Goal: Task Accomplishment & Management: Manage account settings

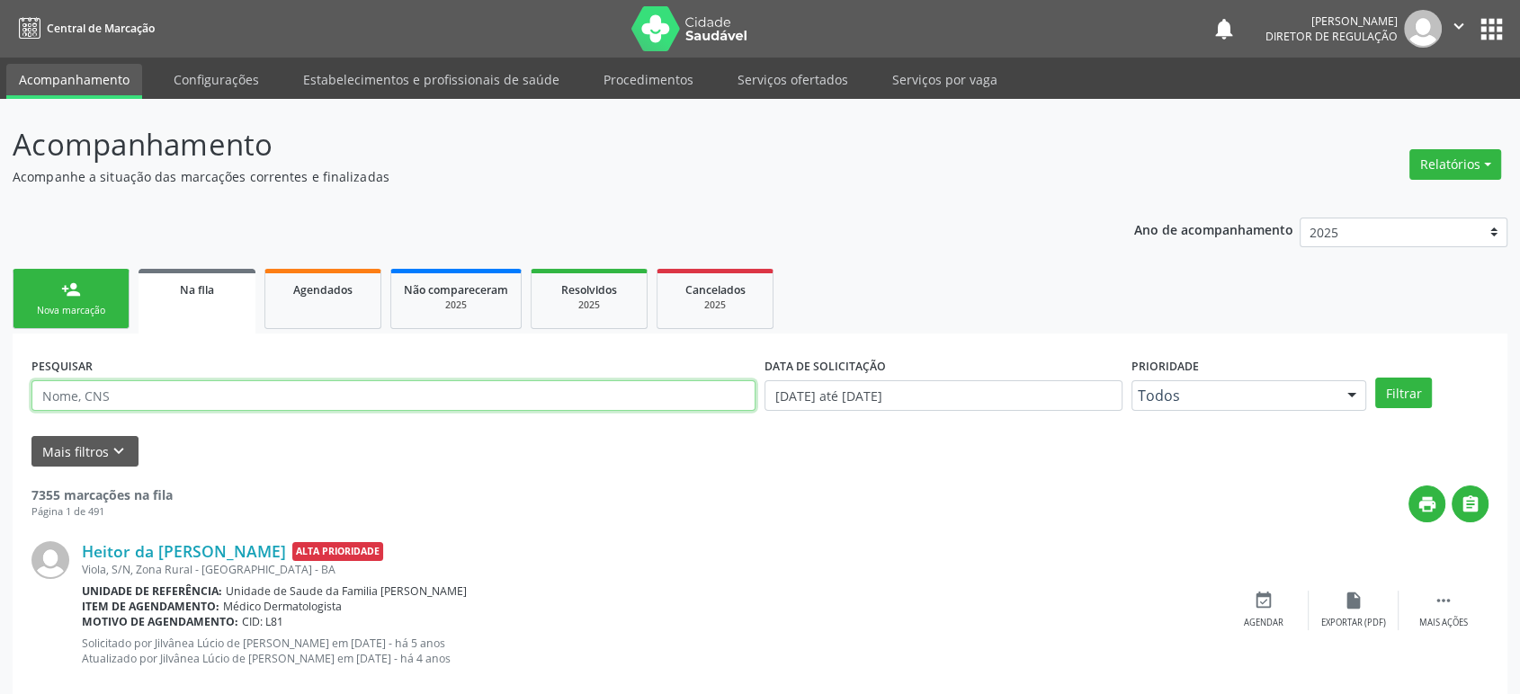
click at [80, 394] on input "text" at bounding box center [393, 395] width 724 height 31
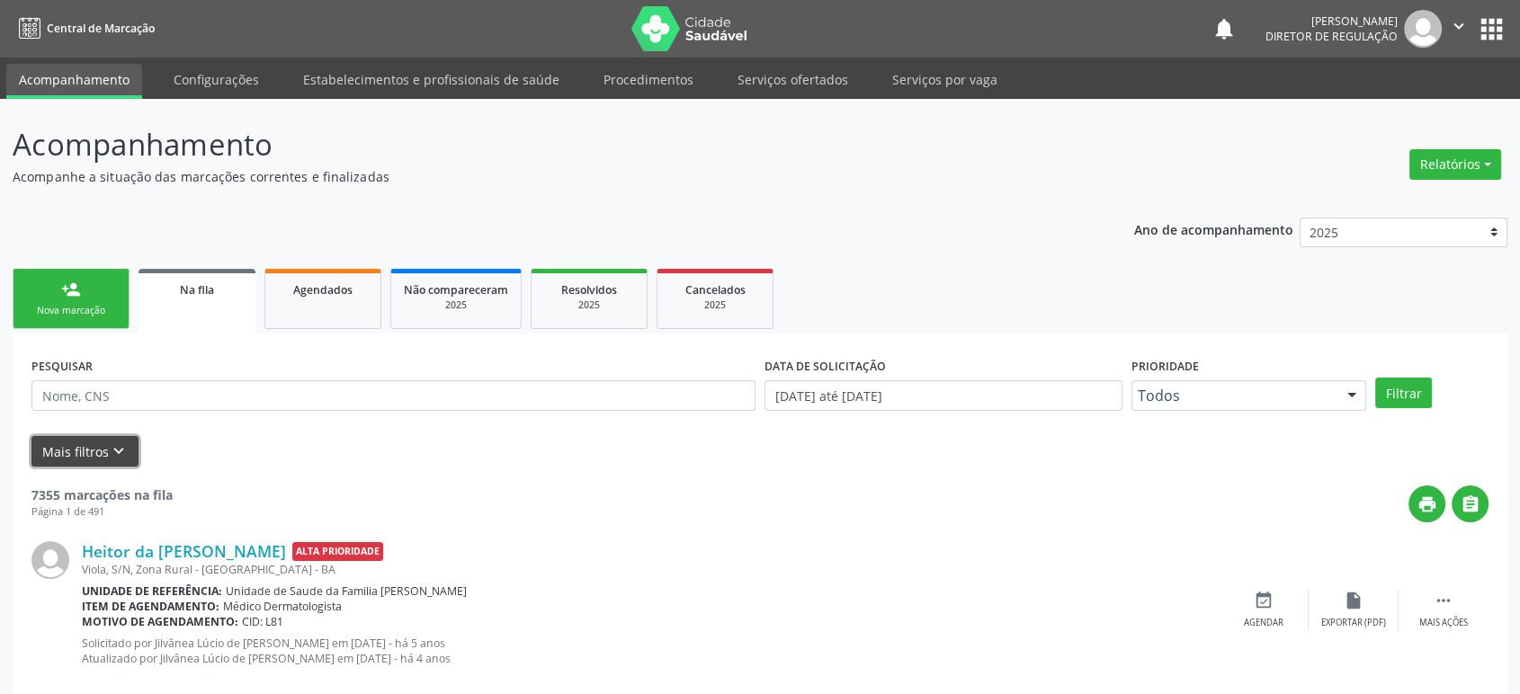
click at [87, 449] on button "Mais filtros keyboard_arrow_down" at bounding box center [84, 451] width 107 height 31
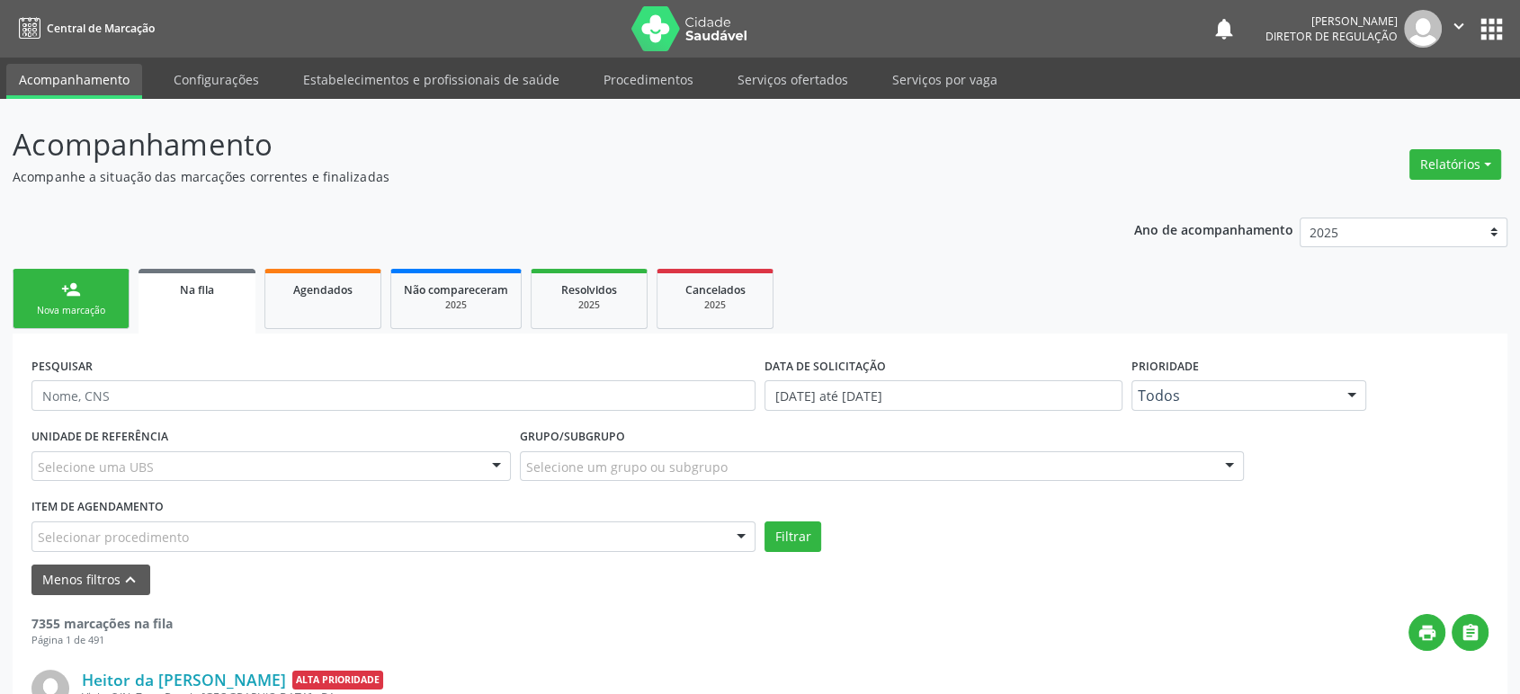
click at [409, 460] on div "Selecione uma UBS" at bounding box center [270, 466] width 479 height 31
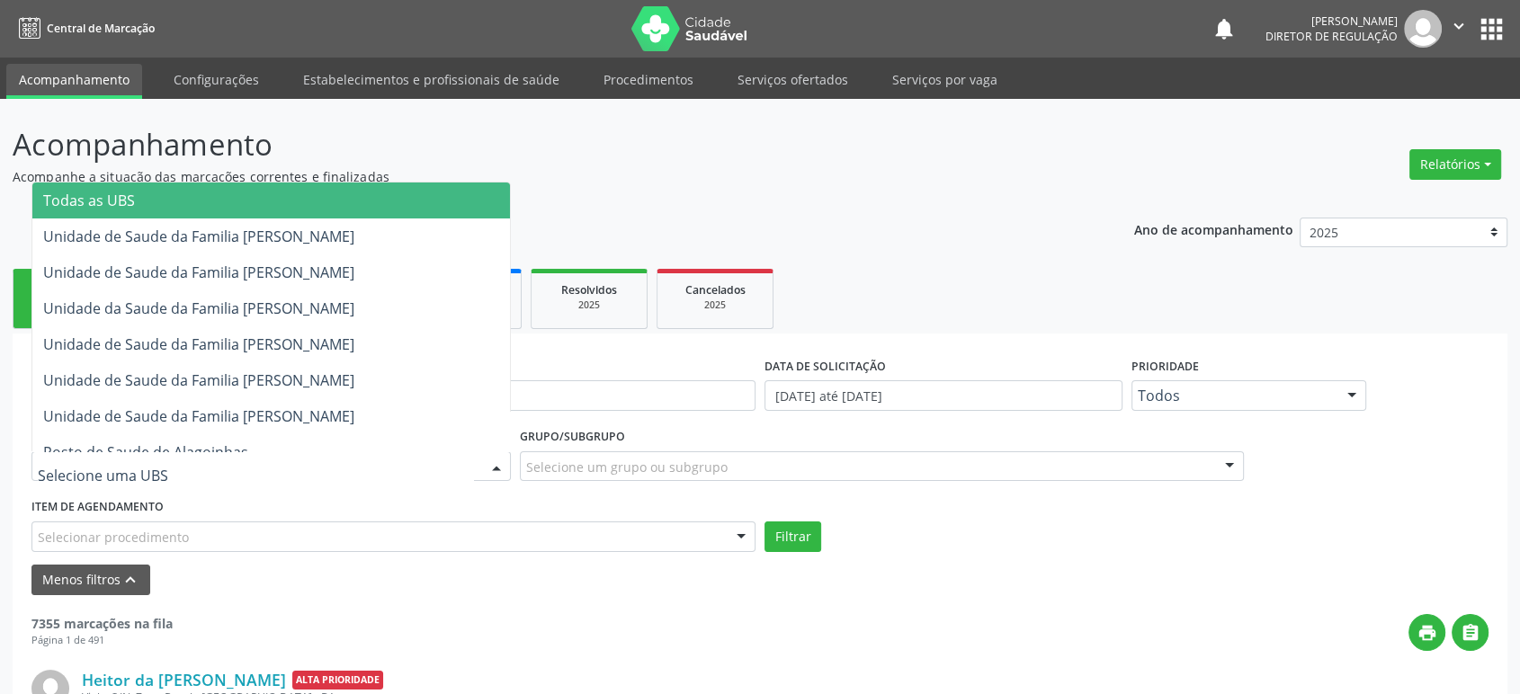
click at [244, 204] on span "Todas as UBS" at bounding box center [270, 201] width 477 height 36
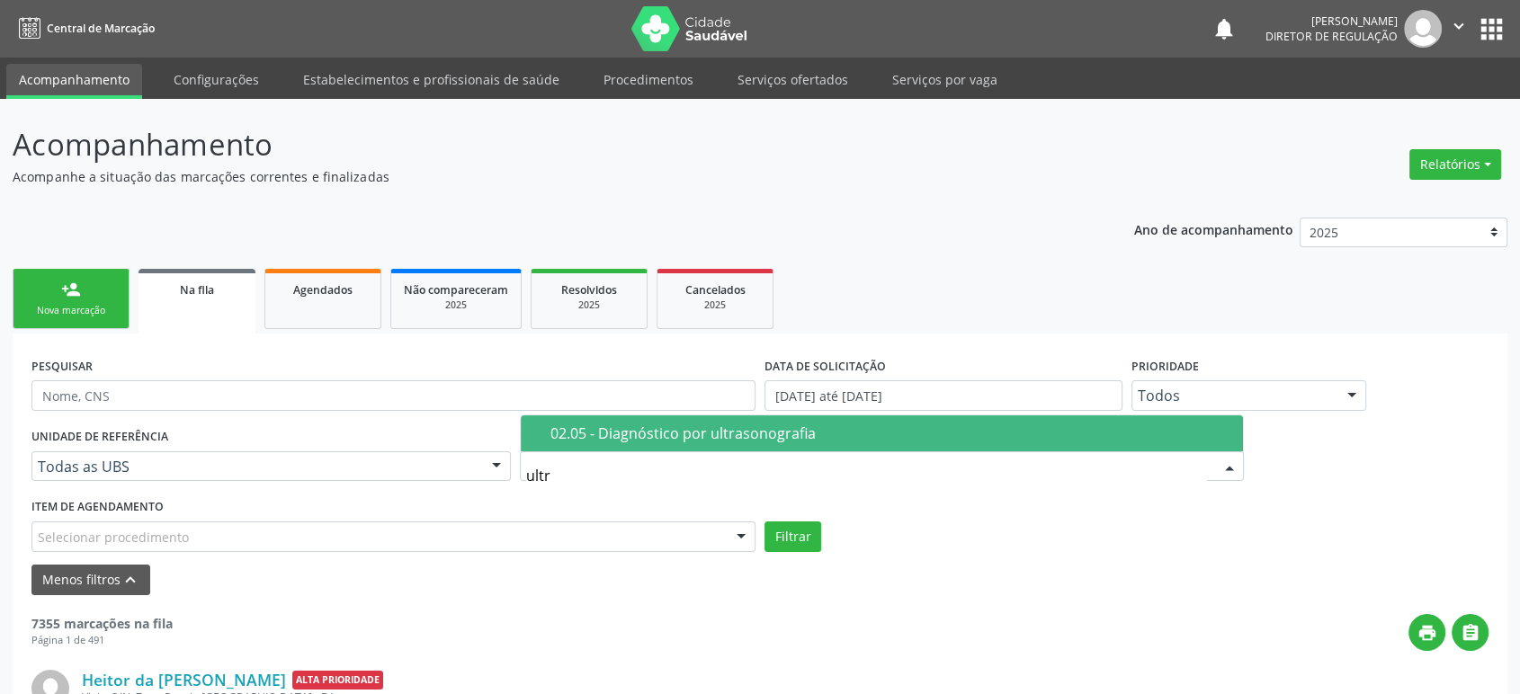
click at [647, 433] on div "02.05 - Diagnóstico por ultrasonografia" at bounding box center [891, 433] width 682 height 14
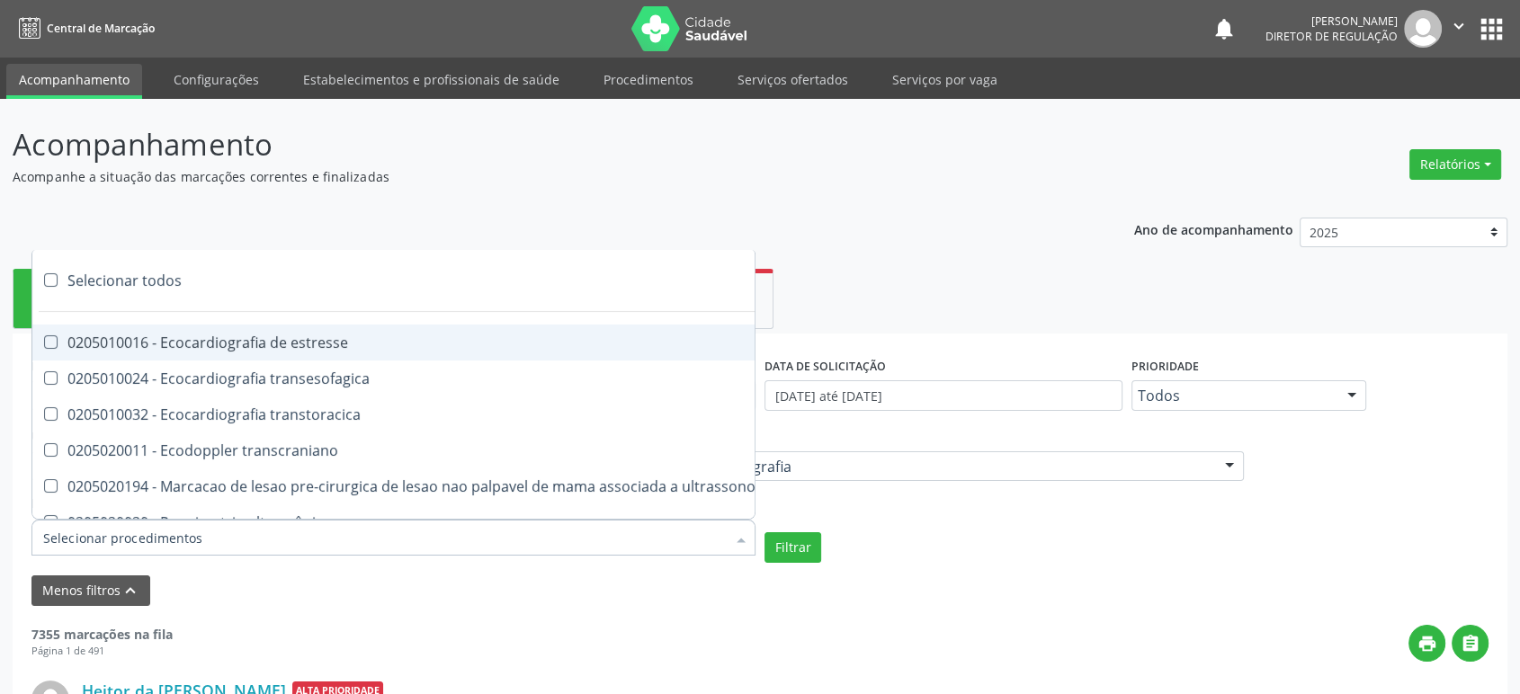
click at [245, 547] on div at bounding box center [393, 538] width 724 height 36
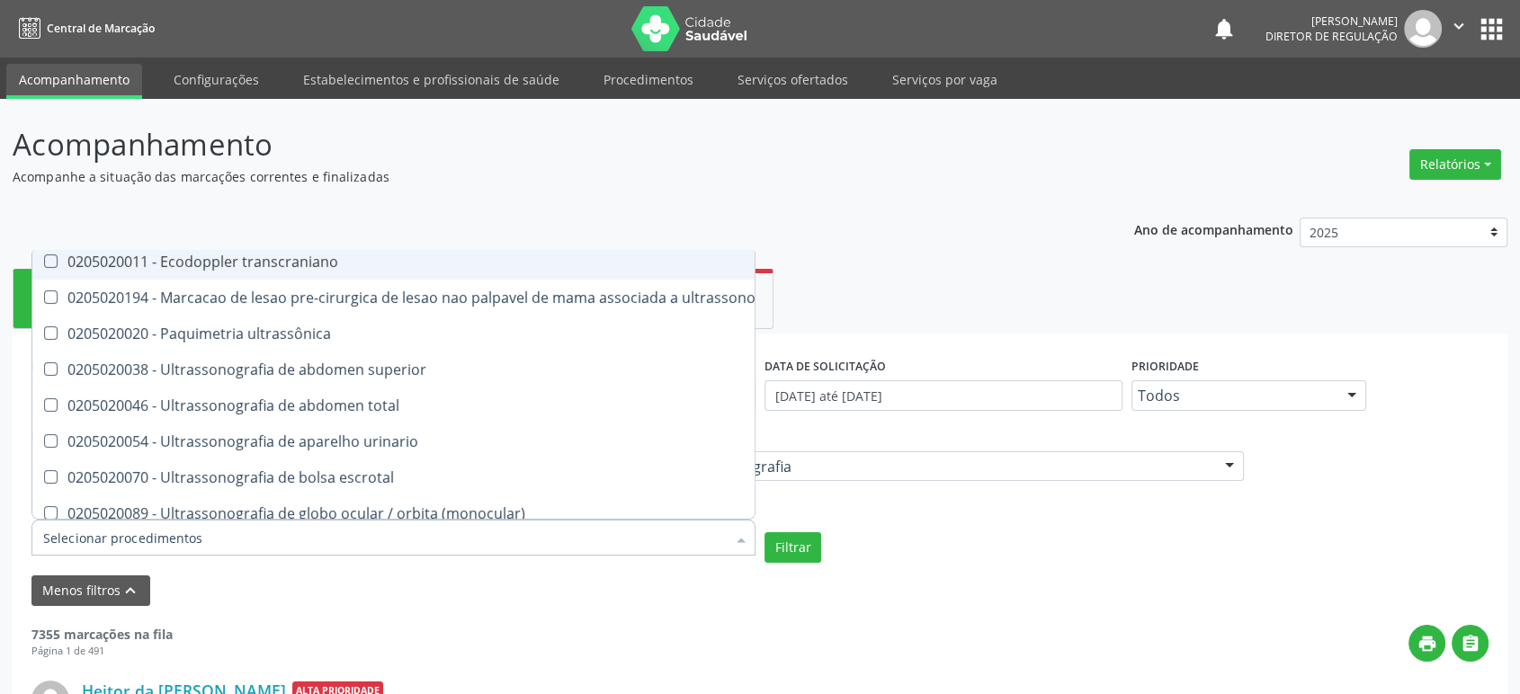
scroll to position [200, 0]
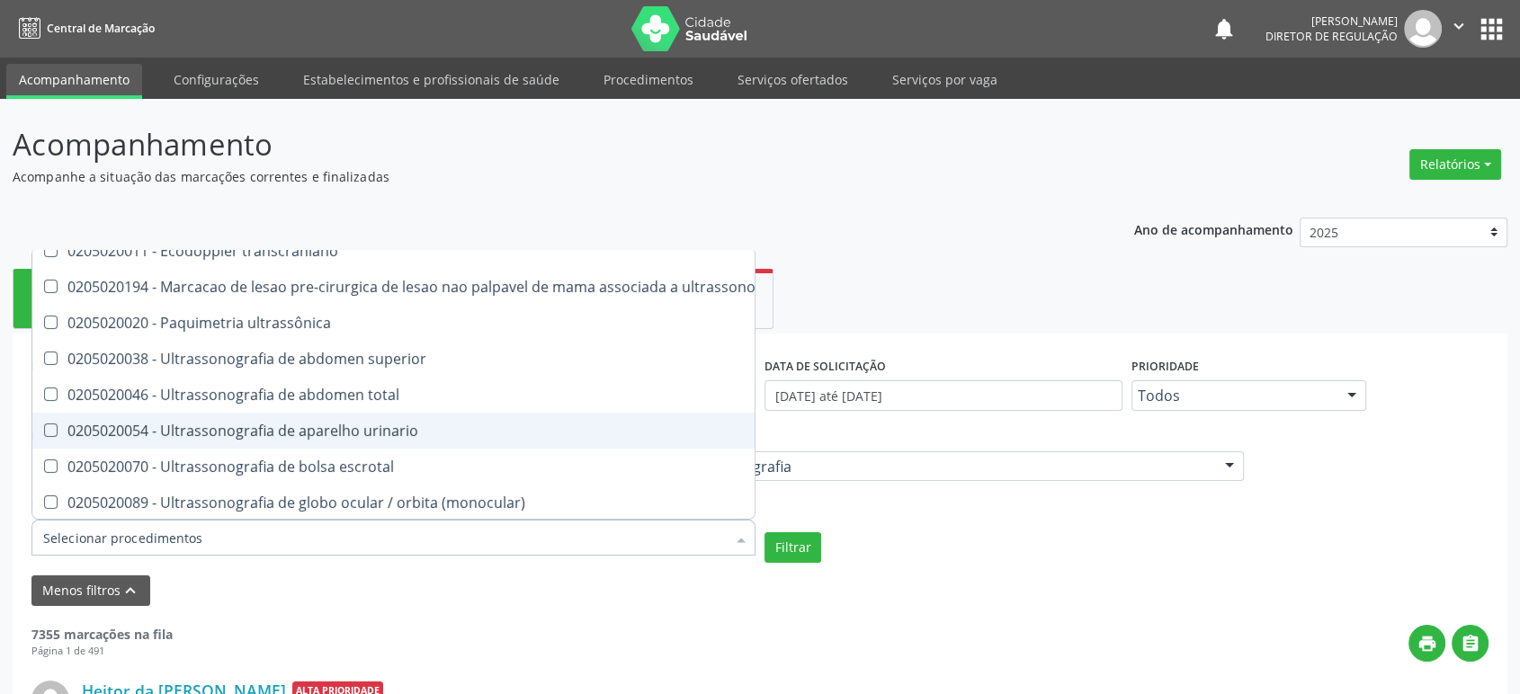
click at [995, 568] on form "PESQUISAR DATA DE SOLICITAÇÃO 01/01/2019 até 26/08/2025 Prioridade Todos Todos …" at bounding box center [759, 479] width 1457 height 254
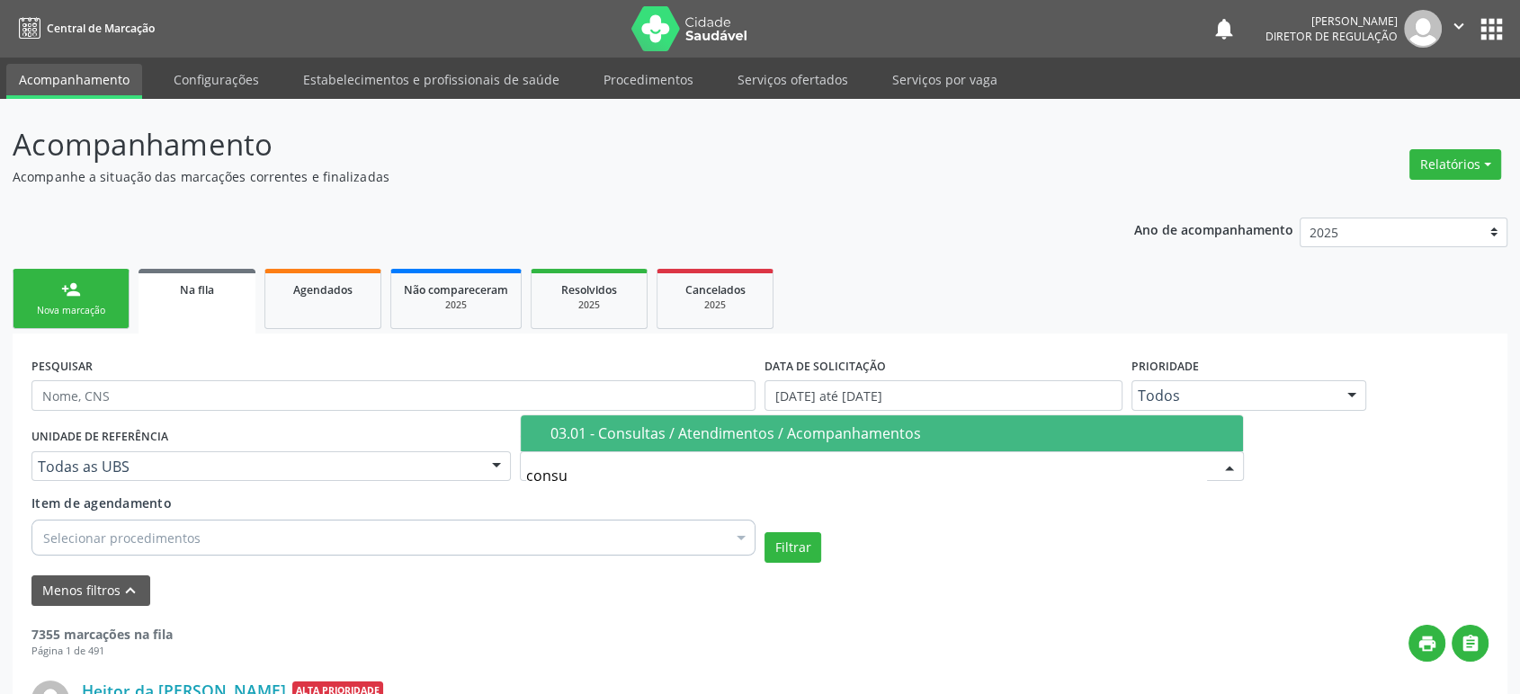
type input "consul"
click at [703, 426] on div "03.01 - Consultas / Atendimentos / Acompanhamentos" at bounding box center [891, 433] width 682 height 14
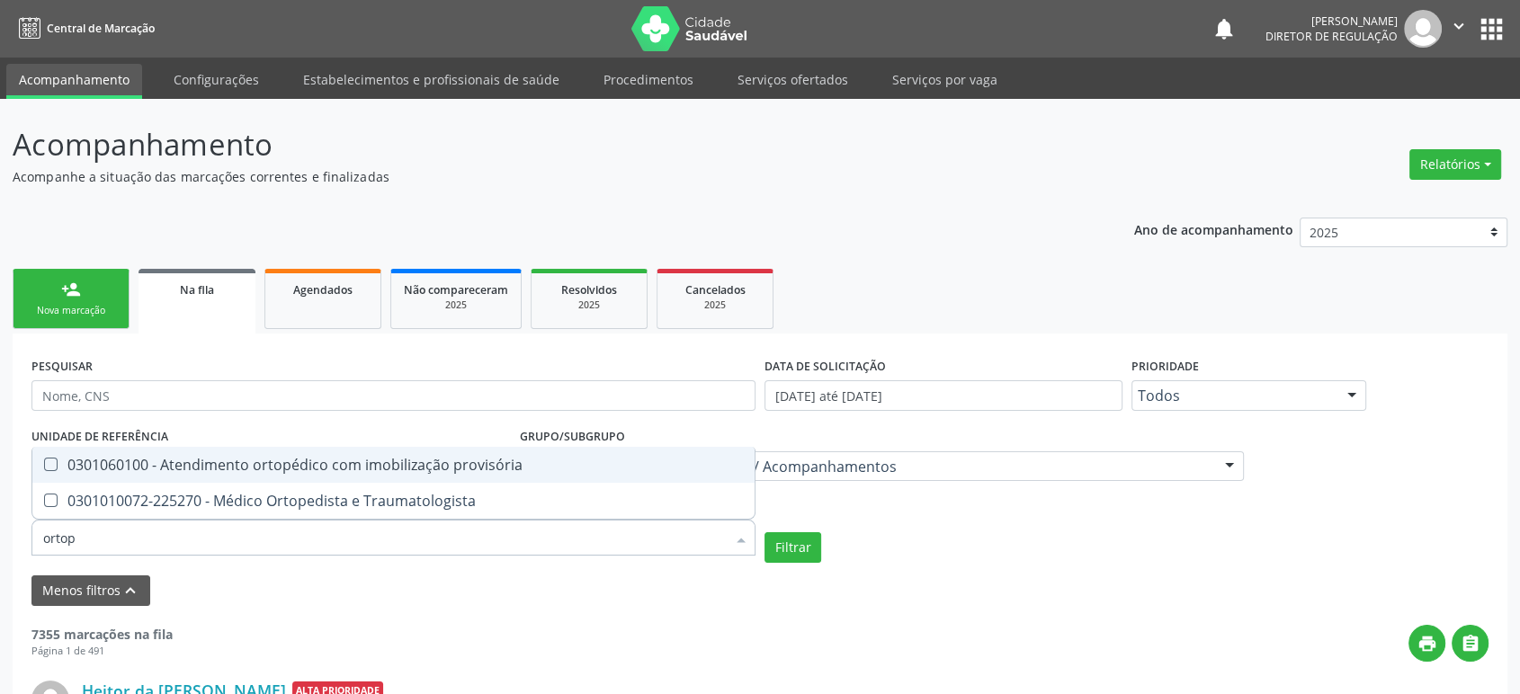
click at [114, 541] on input "ortop" at bounding box center [384, 538] width 682 height 36
click at [111, 540] on input "ortop" at bounding box center [384, 538] width 682 height 36
type input "o"
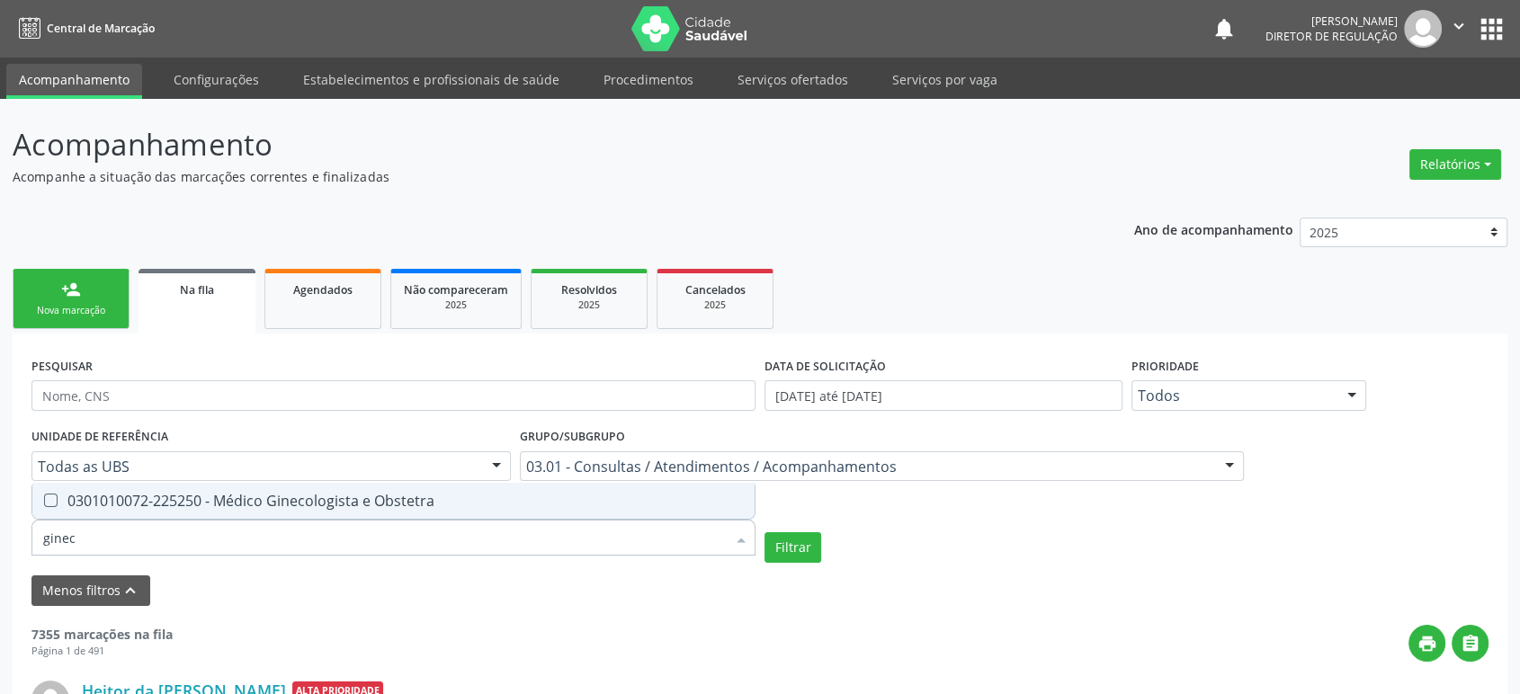
type input "gineco"
click at [158, 503] on div "0301010072-225250 - Médico Ginecologista e Obstetra" at bounding box center [393, 501] width 700 height 14
checkbox Obstetra "true"
click at [791, 548] on button "Filtrar" at bounding box center [792, 547] width 57 height 31
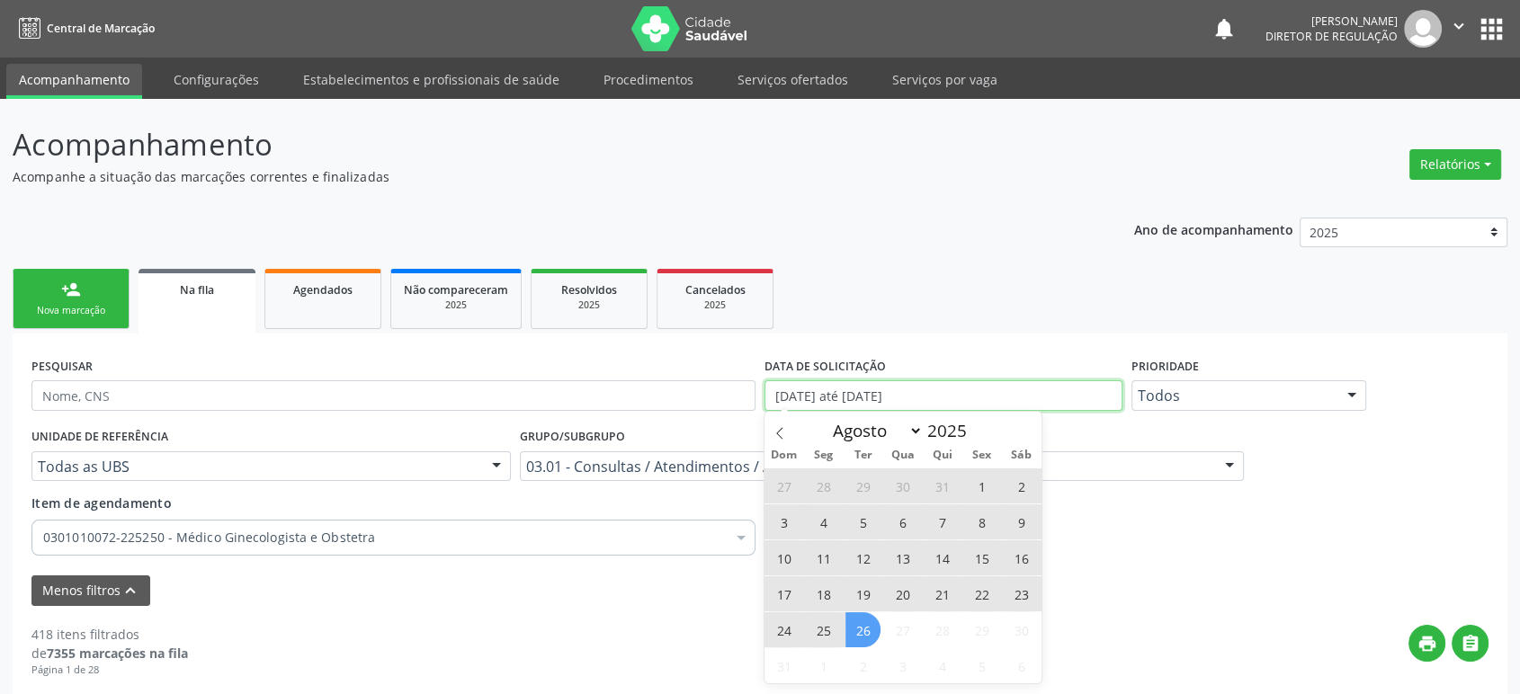
click at [818, 395] on input "[DATE] até [DATE]" at bounding box center [943, 395] width 358 height 31
click at [859, 638] on span "26" at bounding box center [862, 629] width 35 height 35
type input "26/08/2025"
click at [773, 433] on icon at bounding box center [779, 433] width 13 height 13
select select "6"
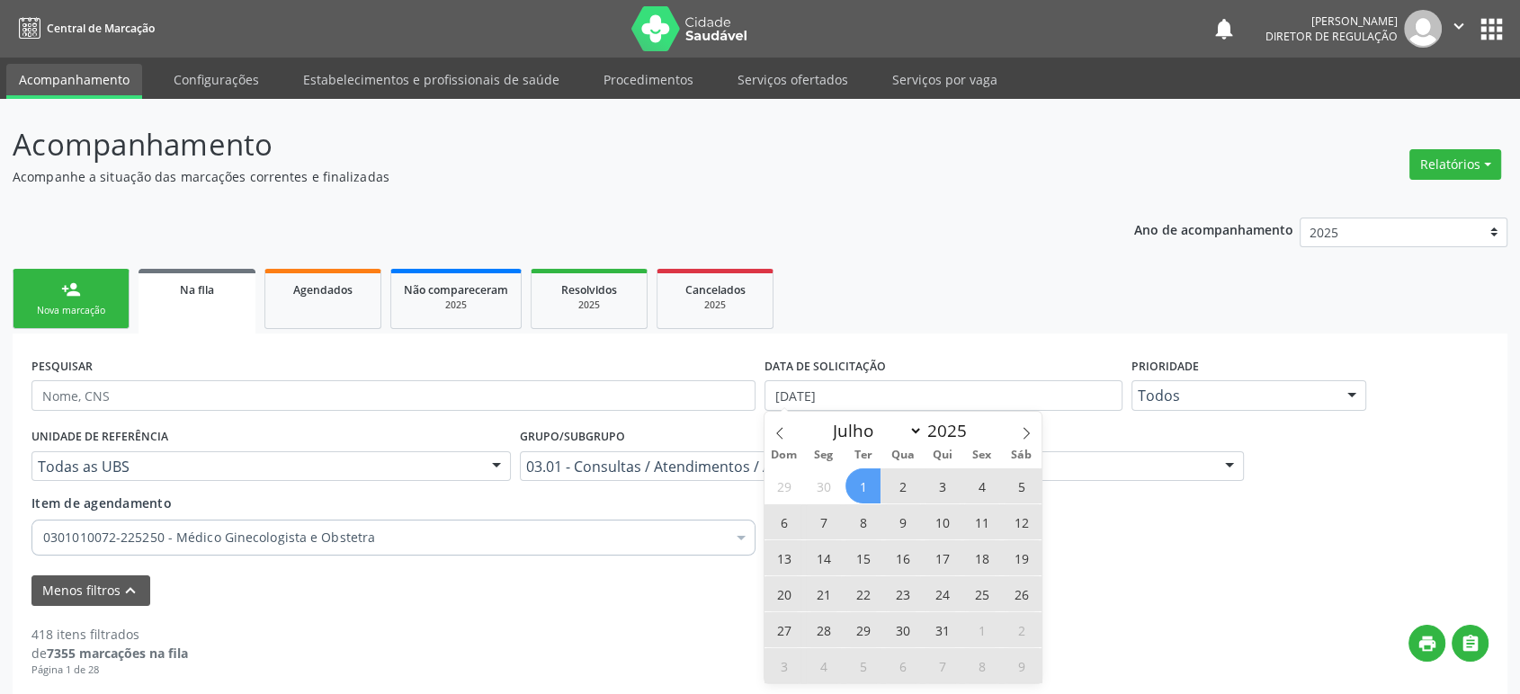
click at [859, 487] on span "1" at bounding box center [862, 485] width 35 height 35
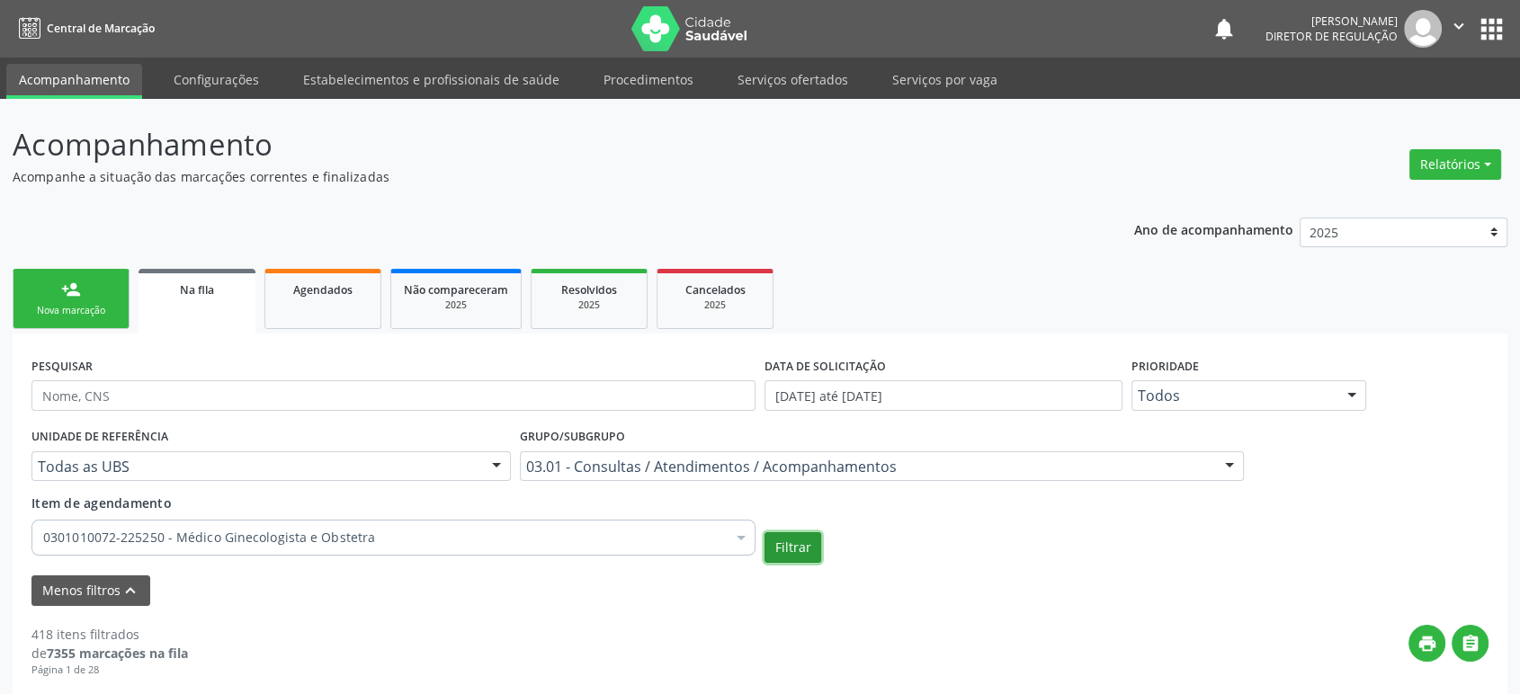
click at [770, 553] on button "Filtrar" at bounding box center [792, 547] width 57 height 31
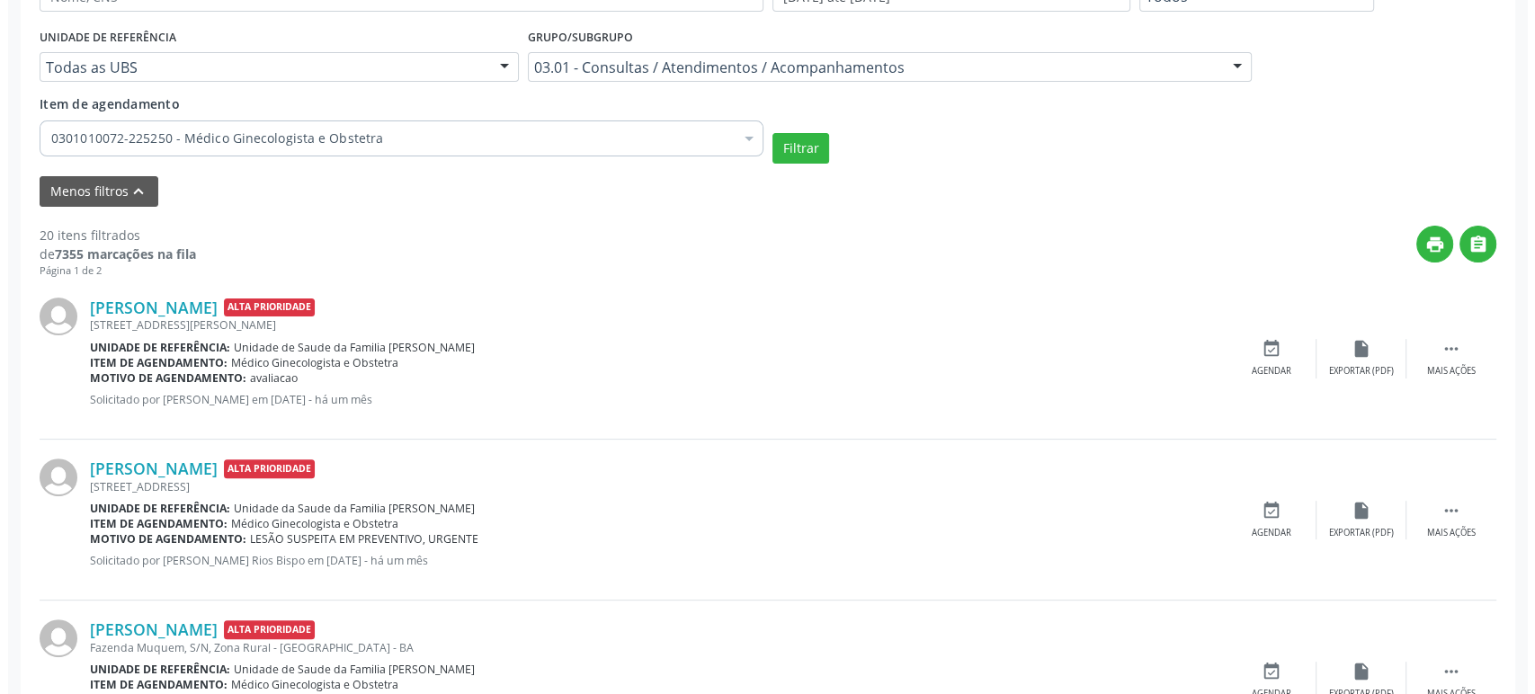
scroll to position [499, 0]
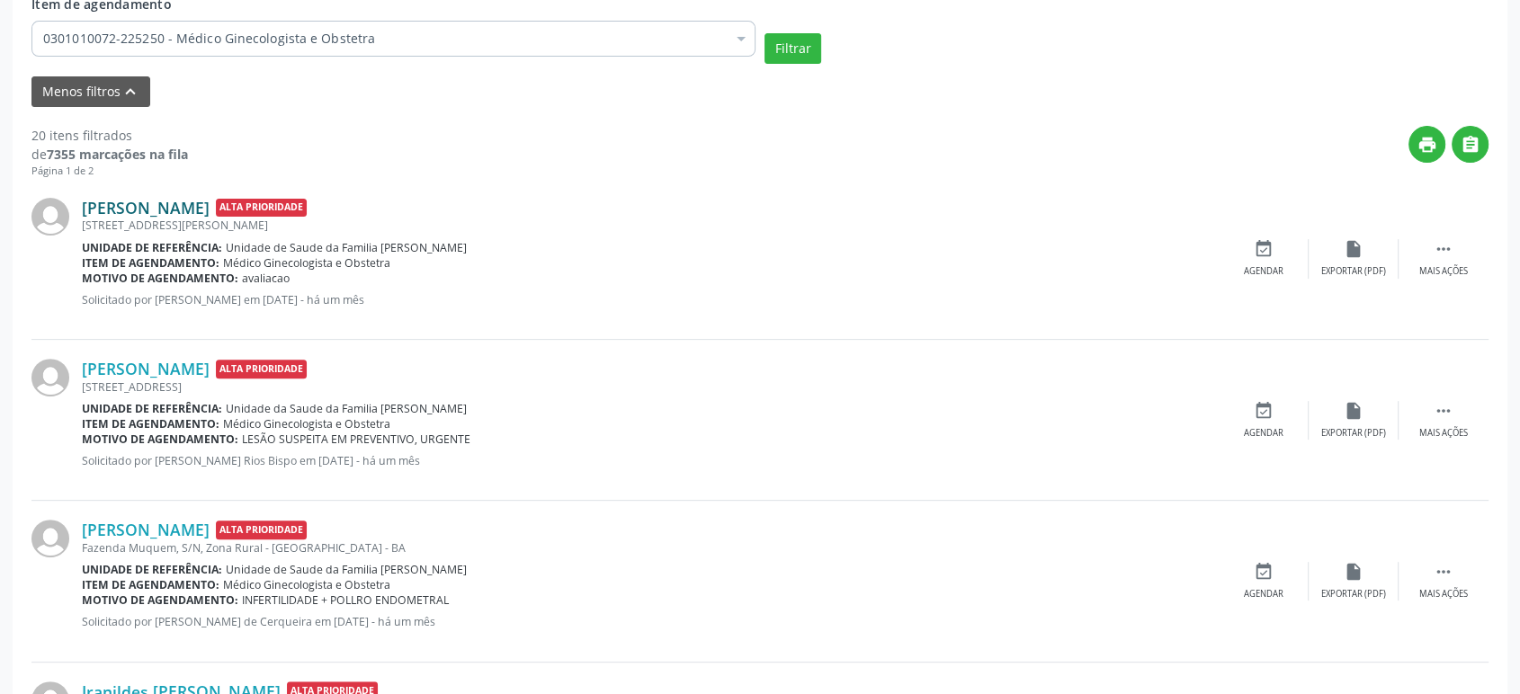
click at [137, 200] on link "[PERSON_NAME]" at bounding box center [146, 208] width 128 height 20
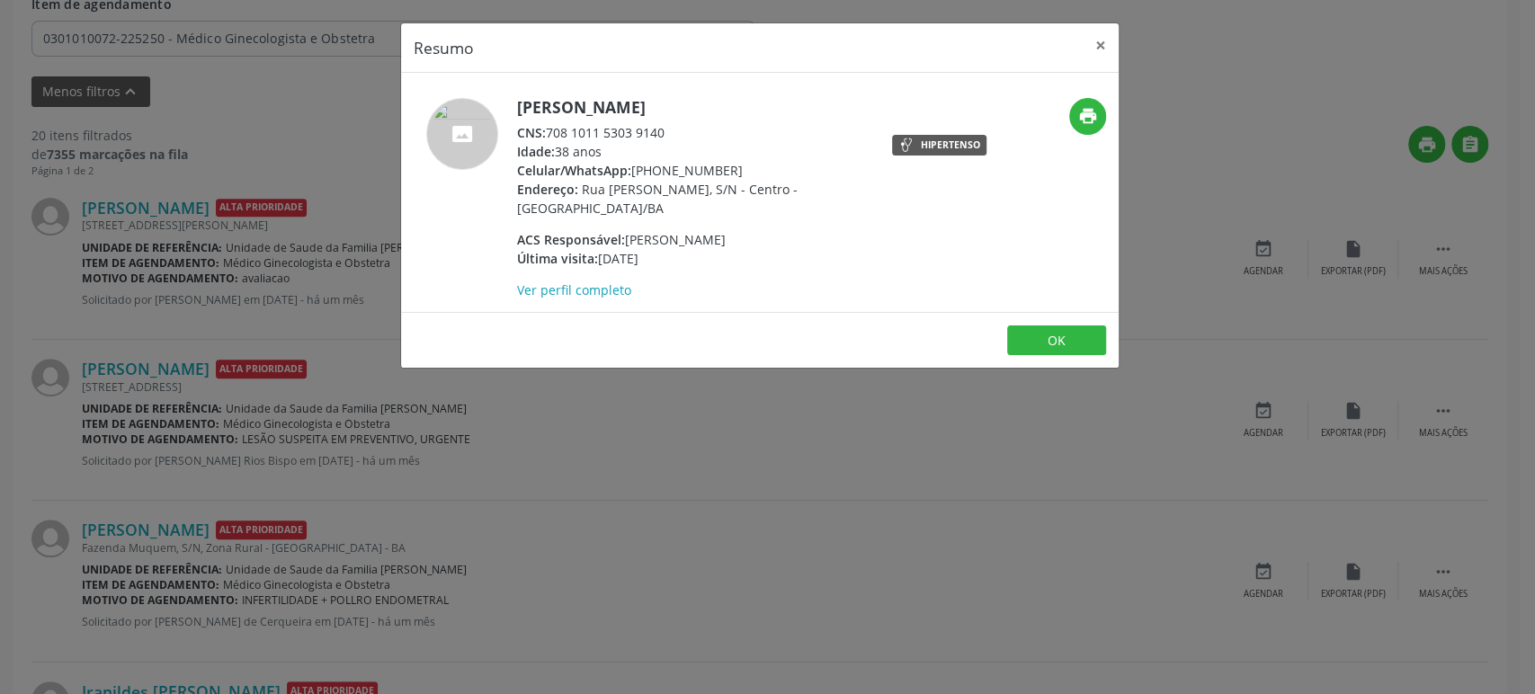
drag, startPoint x: 518, startPoint y: 104, endPoint x: 749, endPoint y: 113, distance: 231.3
click at [749, 113] on h5 "[PERSON_NAME]" at bounding box center [692, 107] width 350 height 19
copy h5 "[PERSON_NAME]"
drag, startPoint x: 550, startPoint y: 131, endPoint x: 679, endPoint y: 134, distance: 128.6
click at [679, 134] on div "CNS: 708 1011 5303 9140" at bounding box center [692, 132] width 350 height 19
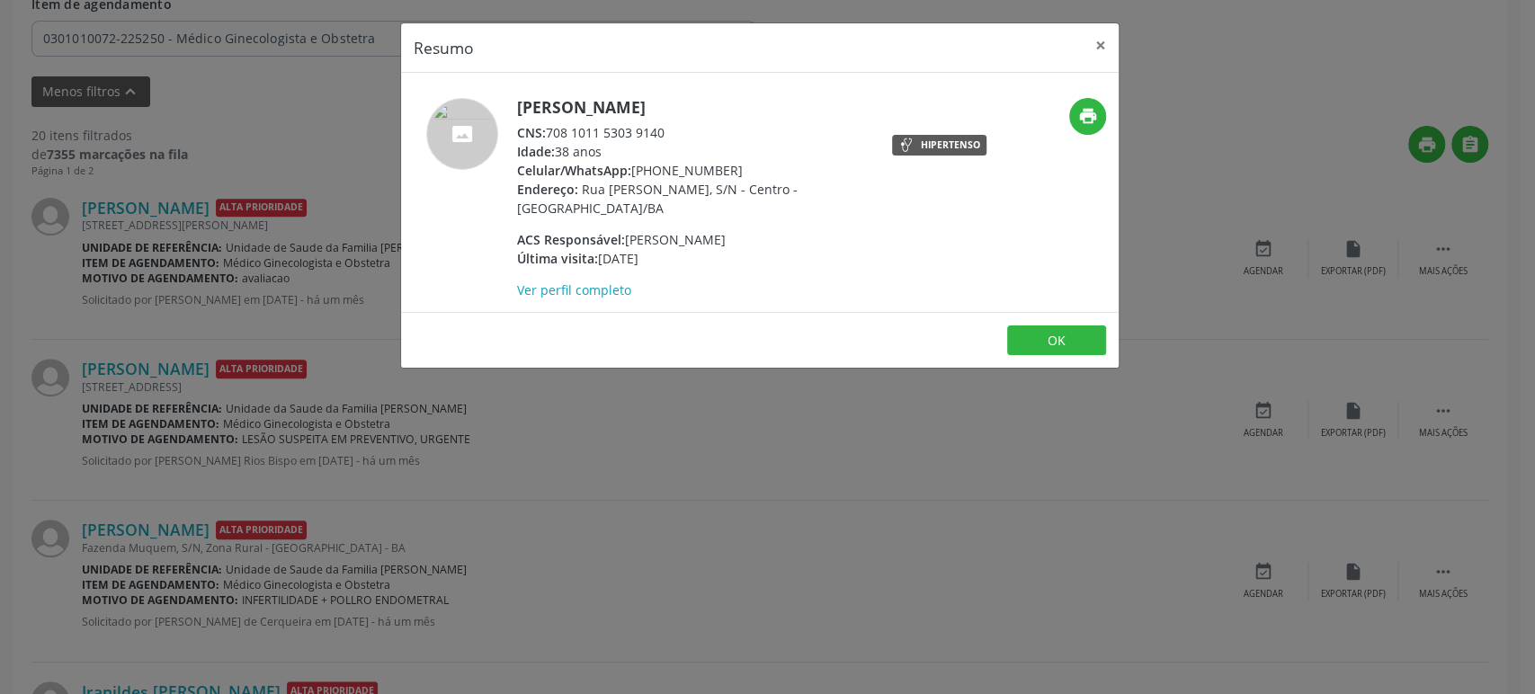
click at [83, 293] on div "Resumo × Fernanda de Oliveira Lima CNS: 708 1011 5303 9140 Idade: 38 anos Celul…" at bounding box center [767, 347] width 1535 height 694
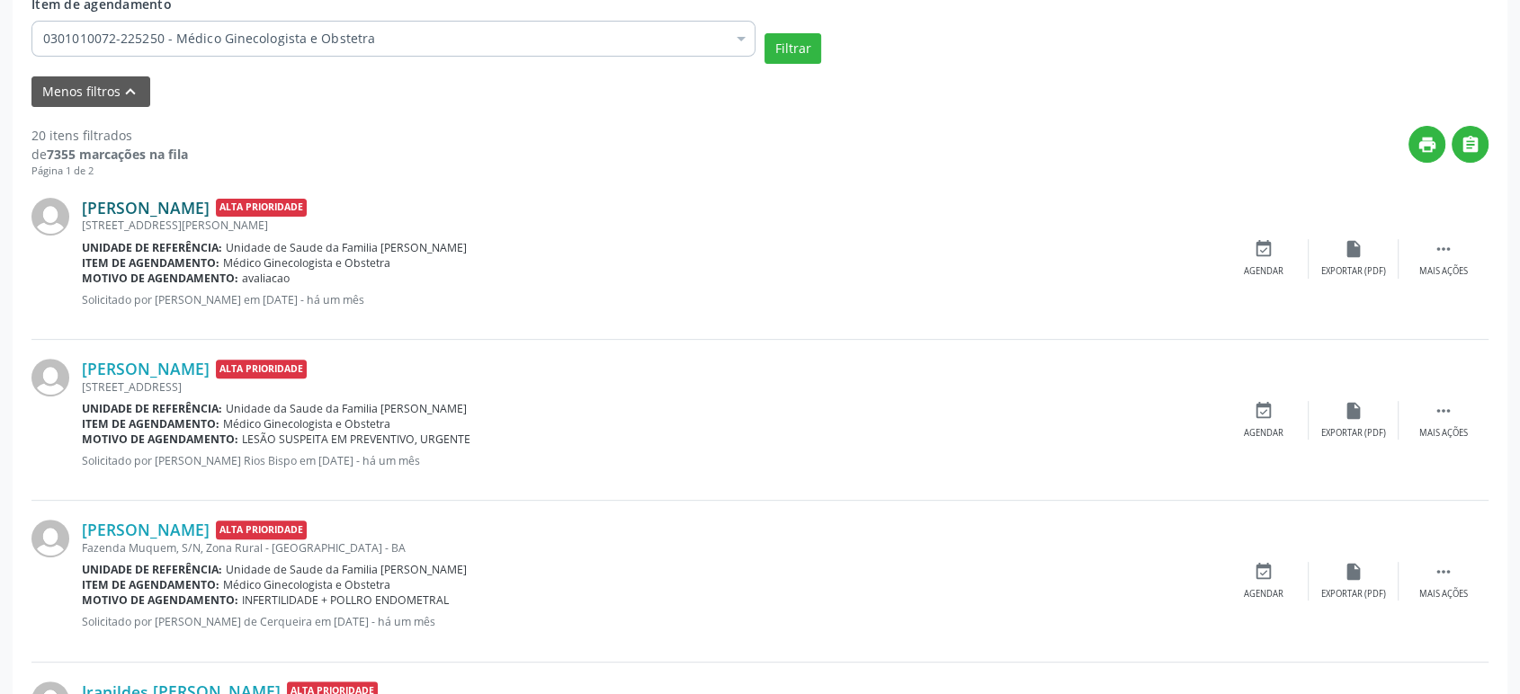
click at [201, 210] on link "[PERSON_NAME]" at bounding box center [146, 208] width 128 height 20
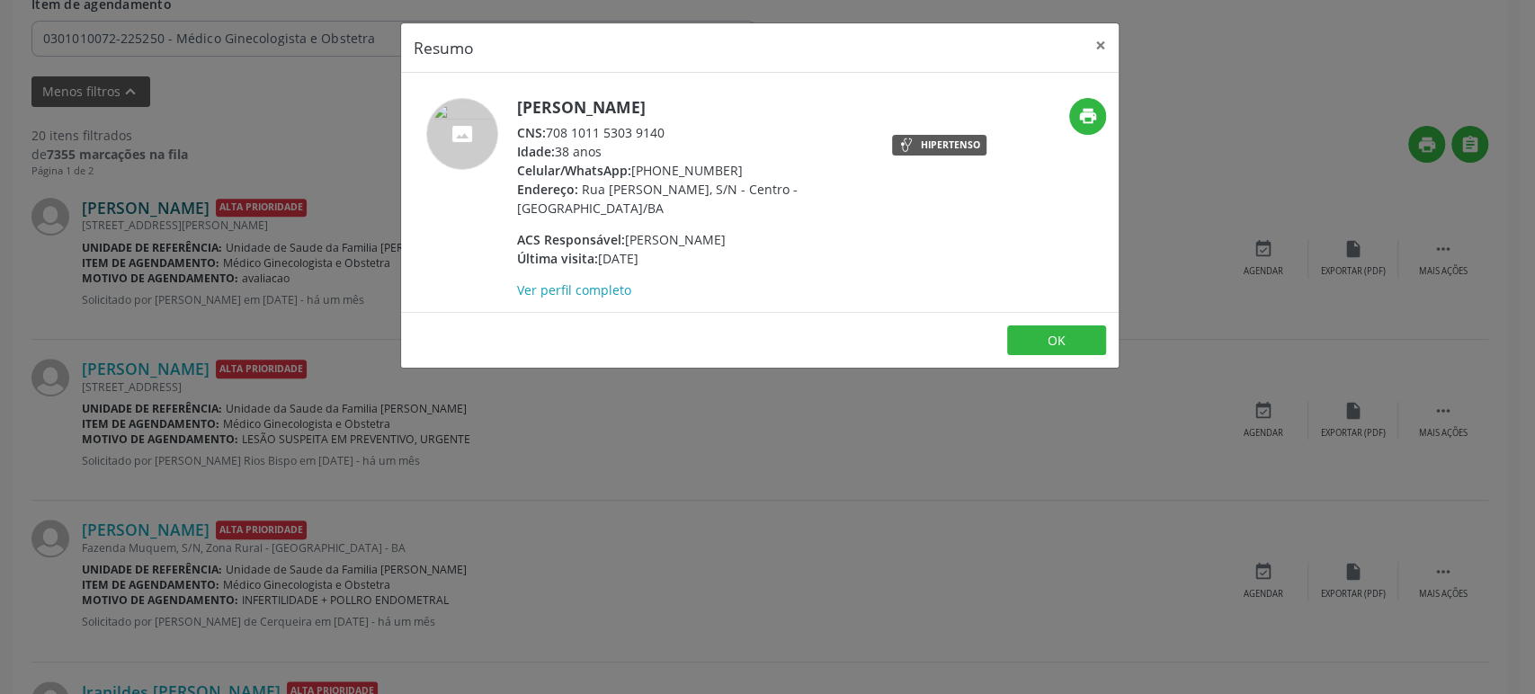
click at [201, 210] on div "Resumo × Fernanda de Oliveira Lima CNS: 708 1011 5303 9140 Idade: 38 anos Celul…" at bounding box center [767, 347] width 1535 height 694
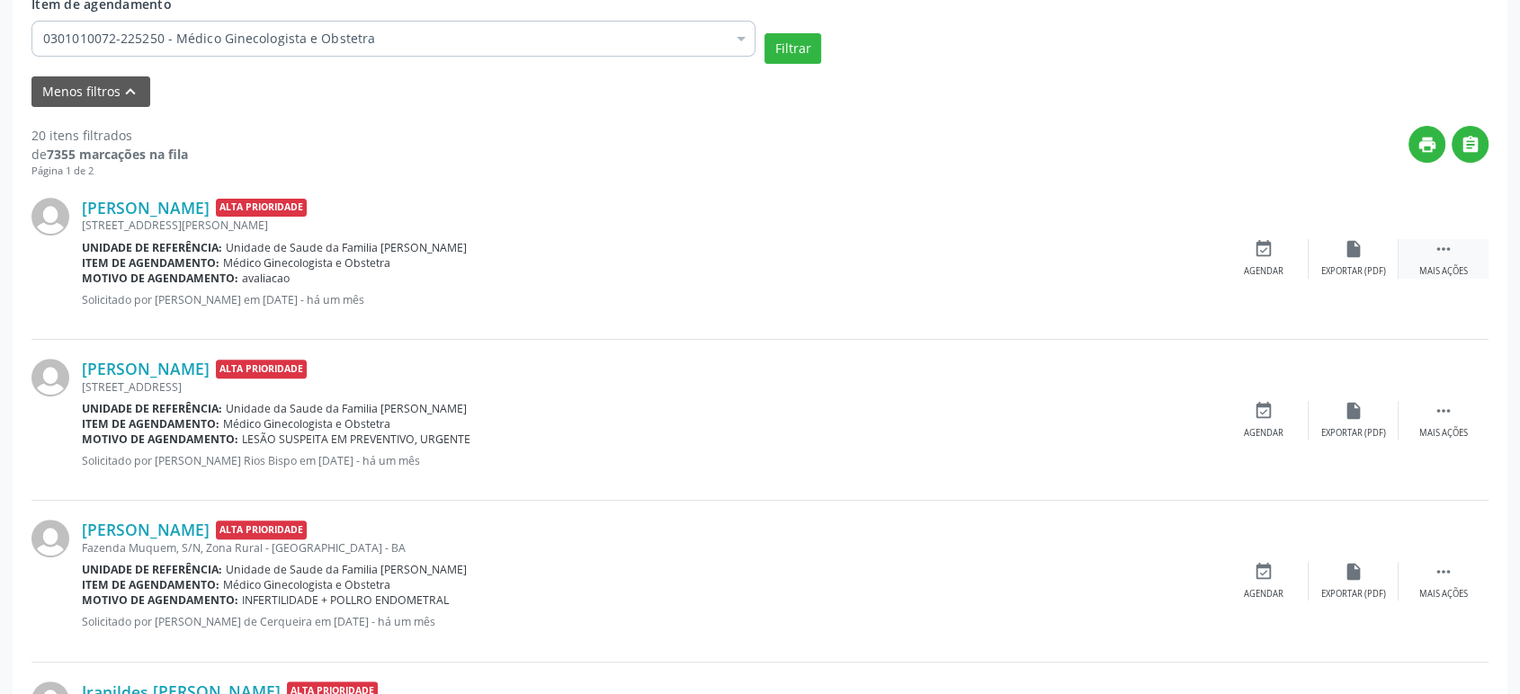
click at [1459, 249] on div " Mais ações" at bounding box center [1443, 258] width 90 height 39
click at [1270, 254] on icon "cancel" at bounding box center [1263, 249] width 20 height 20
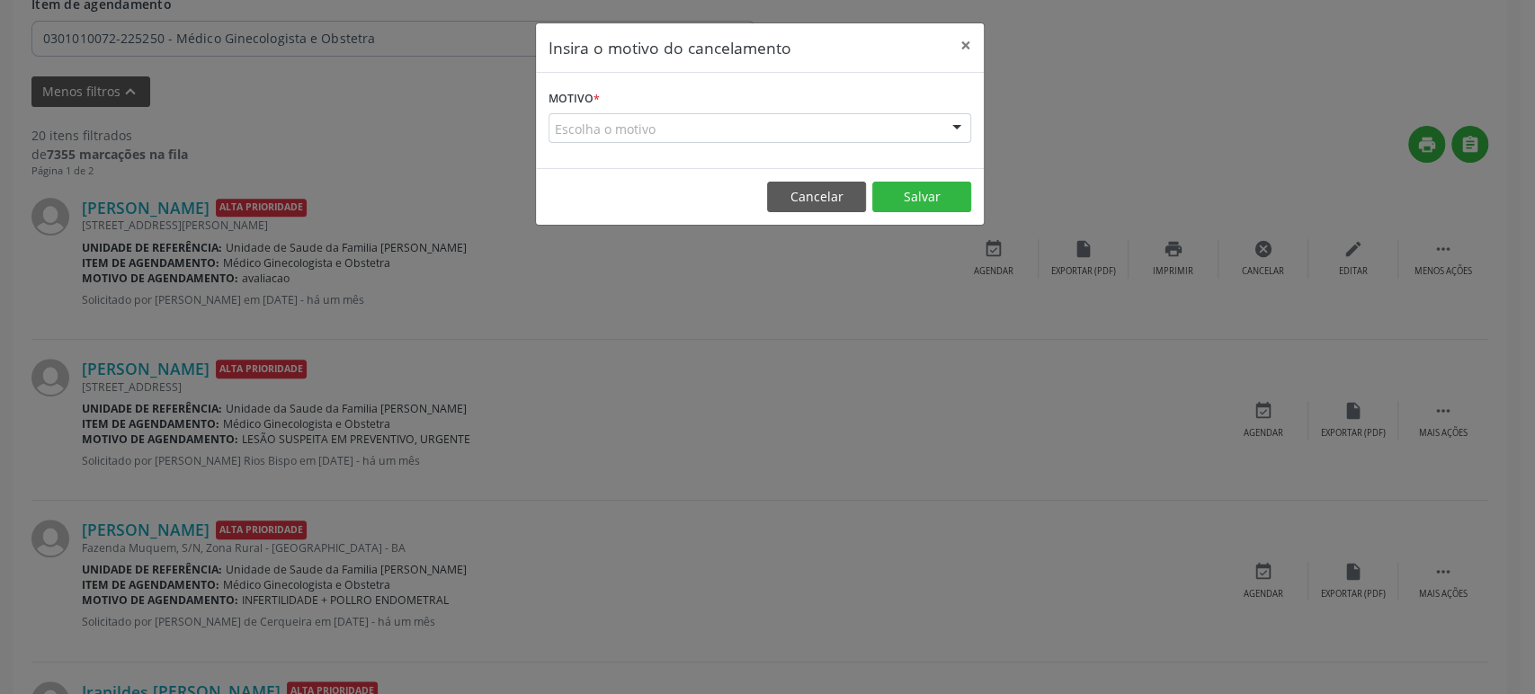
click at [648, 134] on div "Escolha o motivo" at bounding box center [760, 128] width 423 height 31
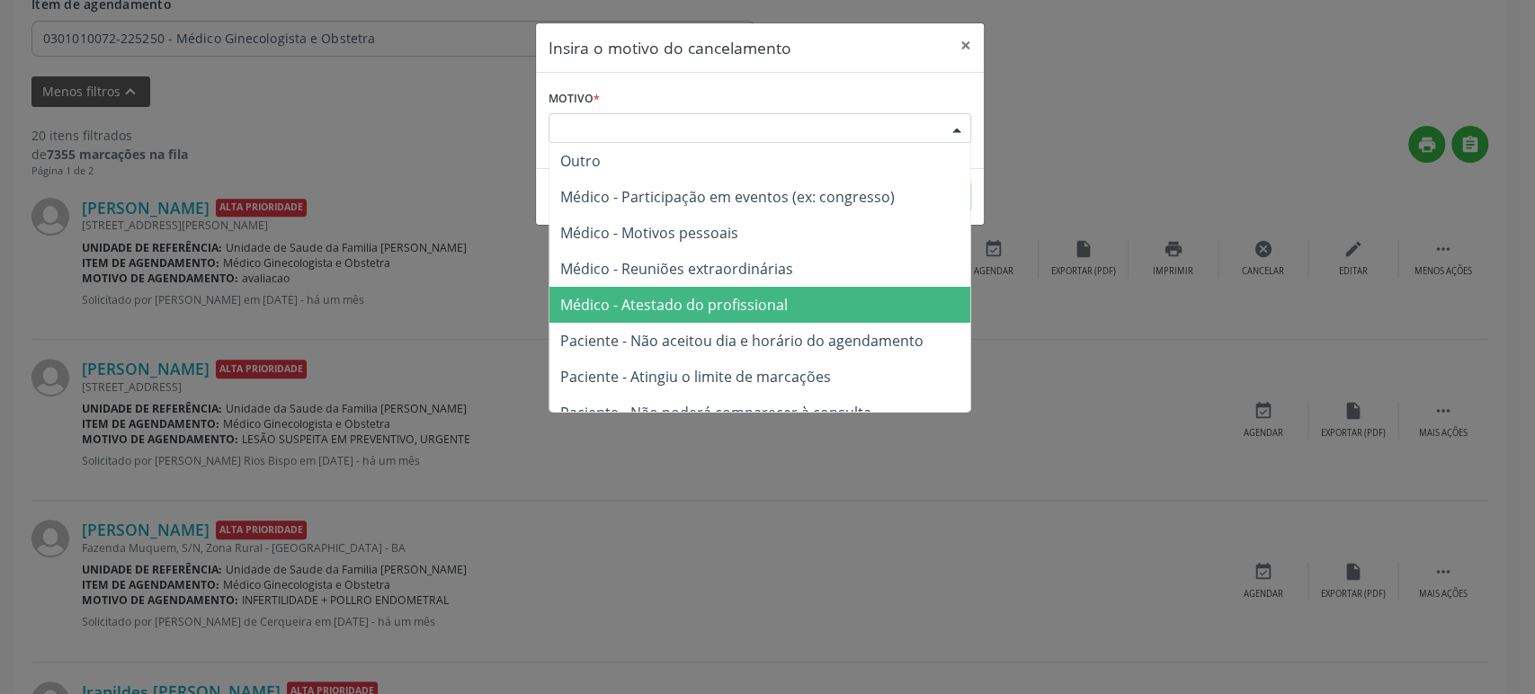
click at [680, 300] on span "Médico - Atestado do profissional" at bounding box center [673, 305] width 227 height 20
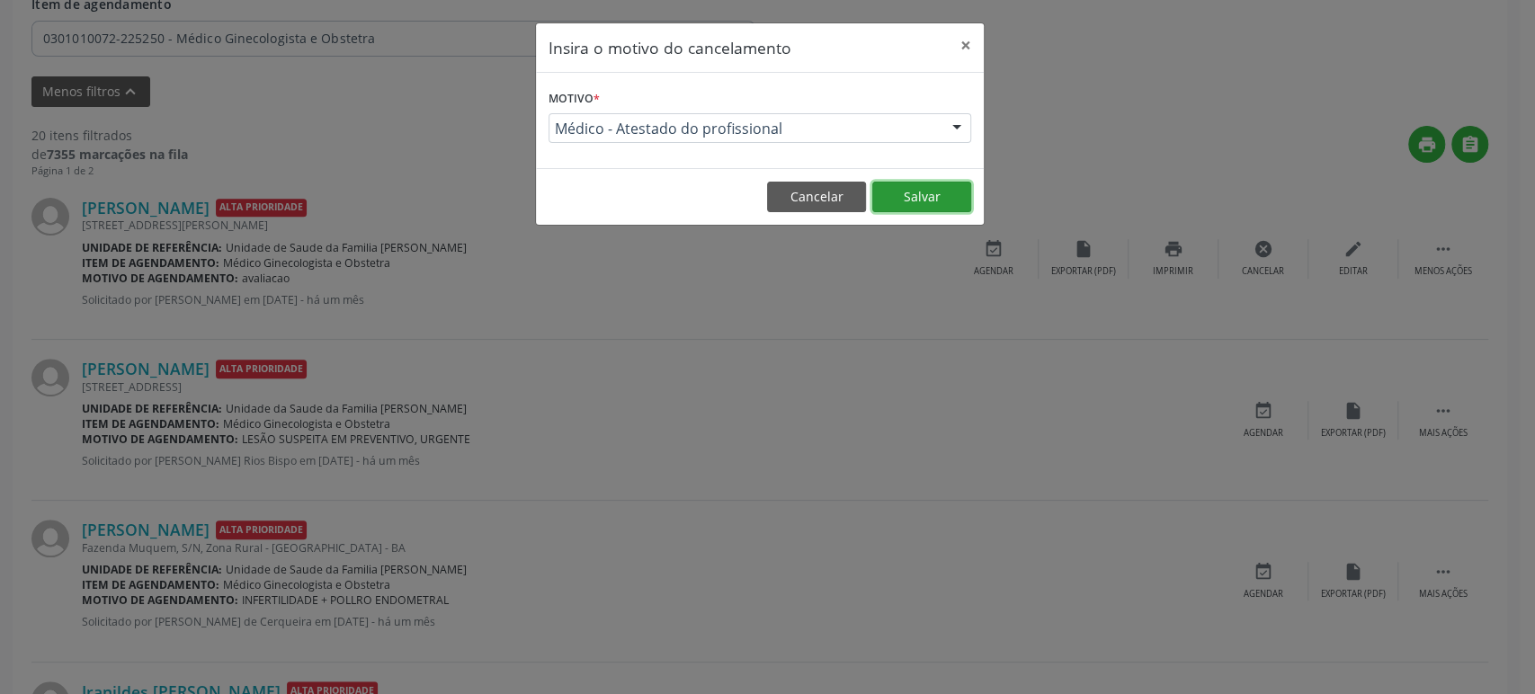
click at [914, 195] on button "Salvar" at bounding box center [921, 197] width 99 height 31
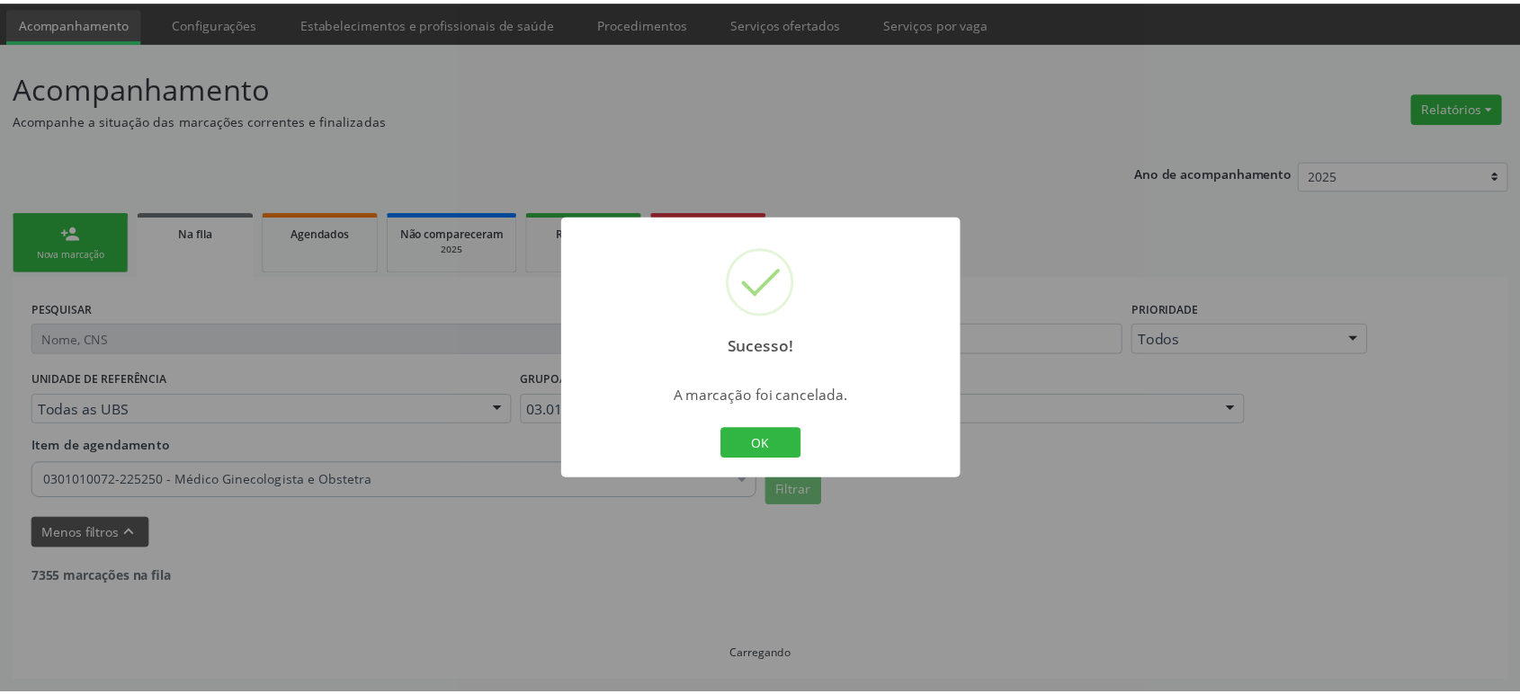
scroll to position [57, 0]
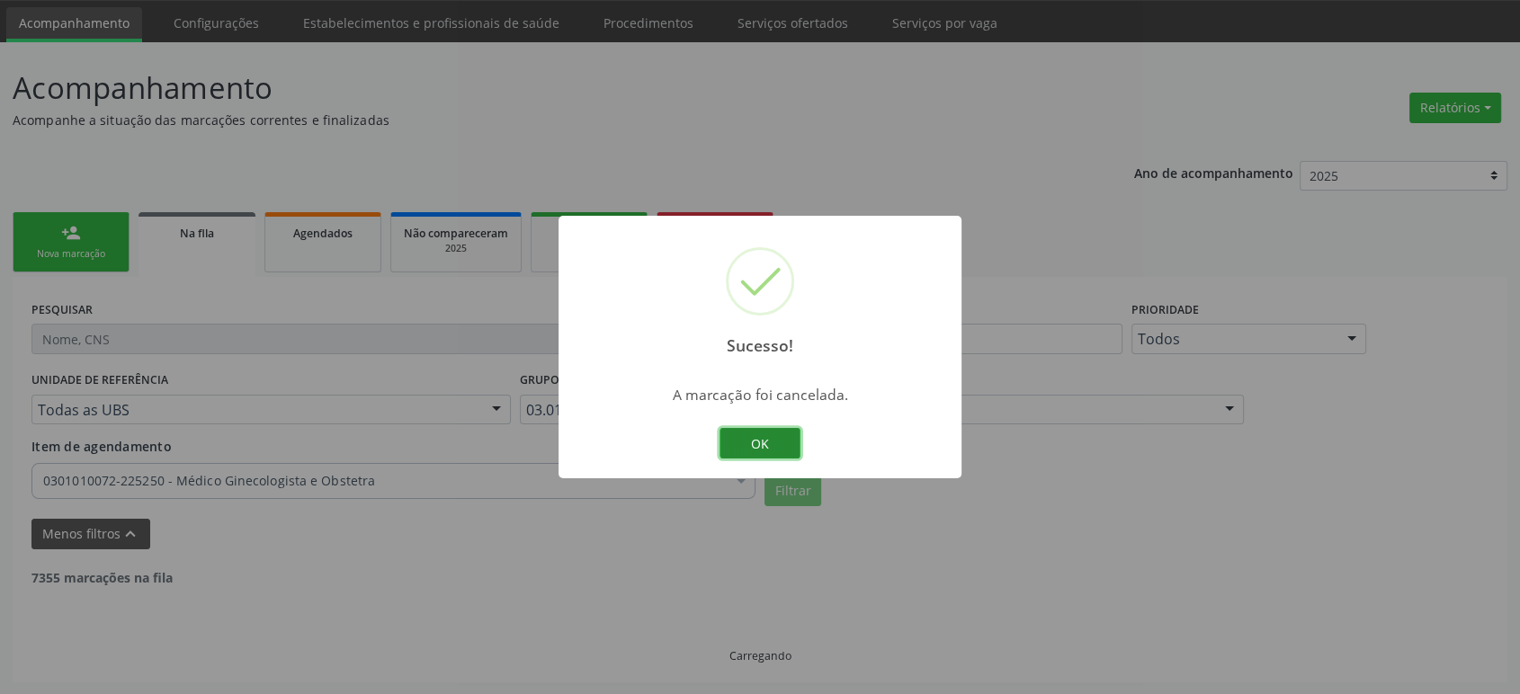
click at [756, 446] on button "OK" at bounding box center [759, 443] width 81 height 31
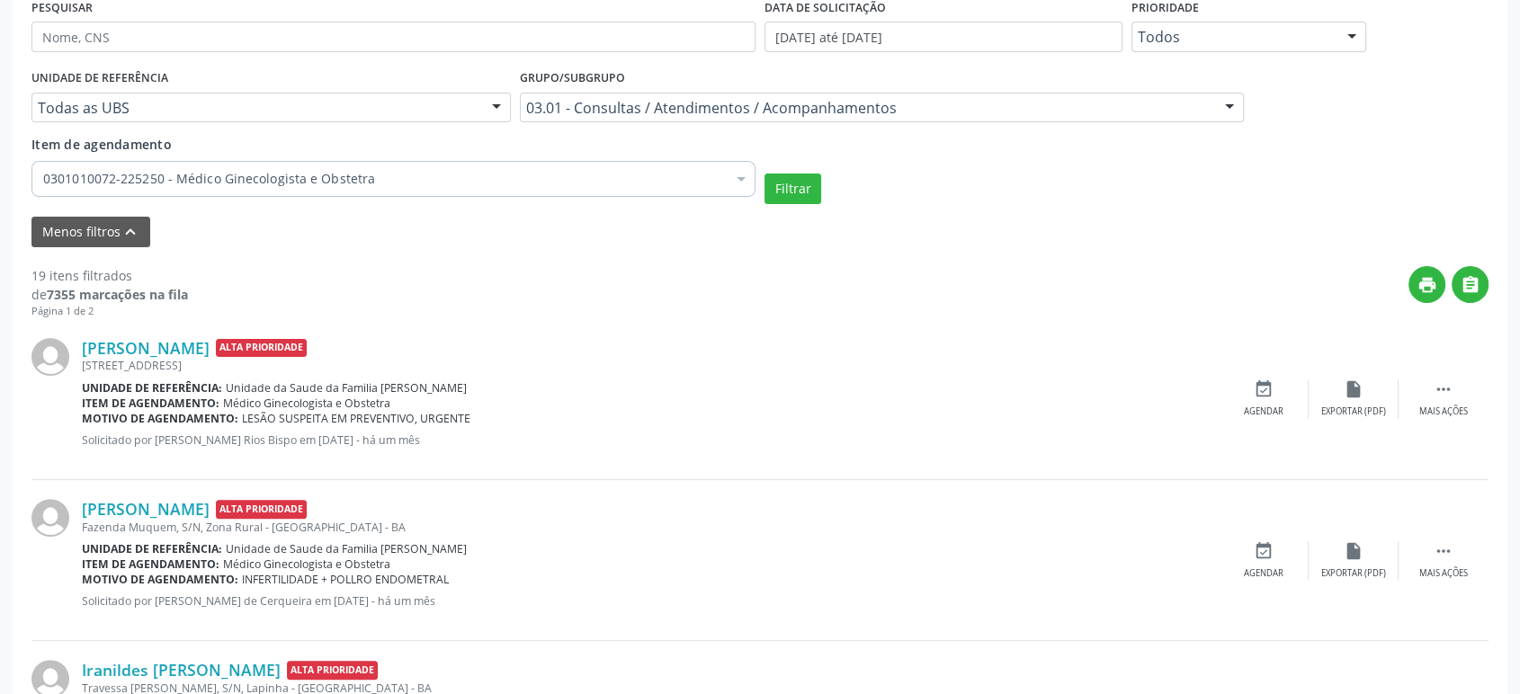
scroll to position [356, 0]
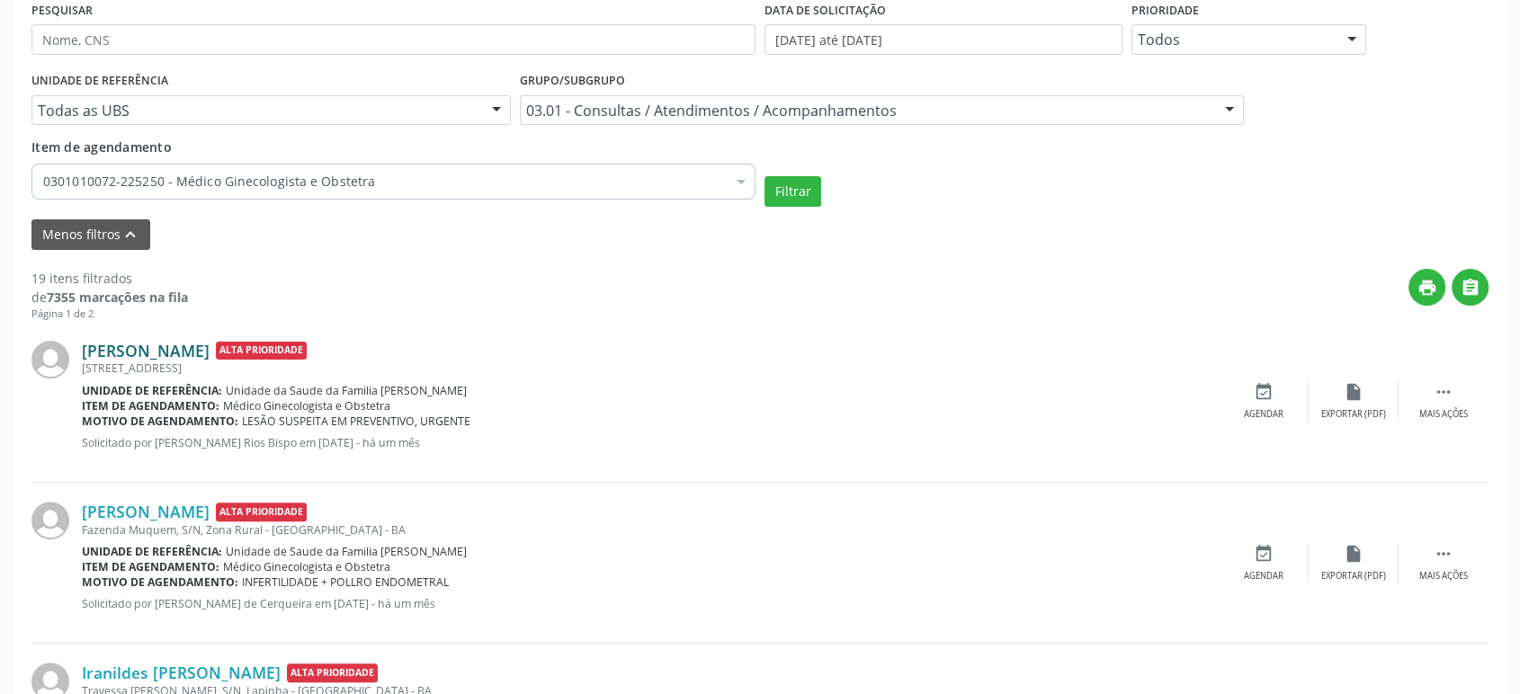
click at [175, 351] on link "Núbia Carvalho Santana" at bounding box center [146, 351] width 128 height 20
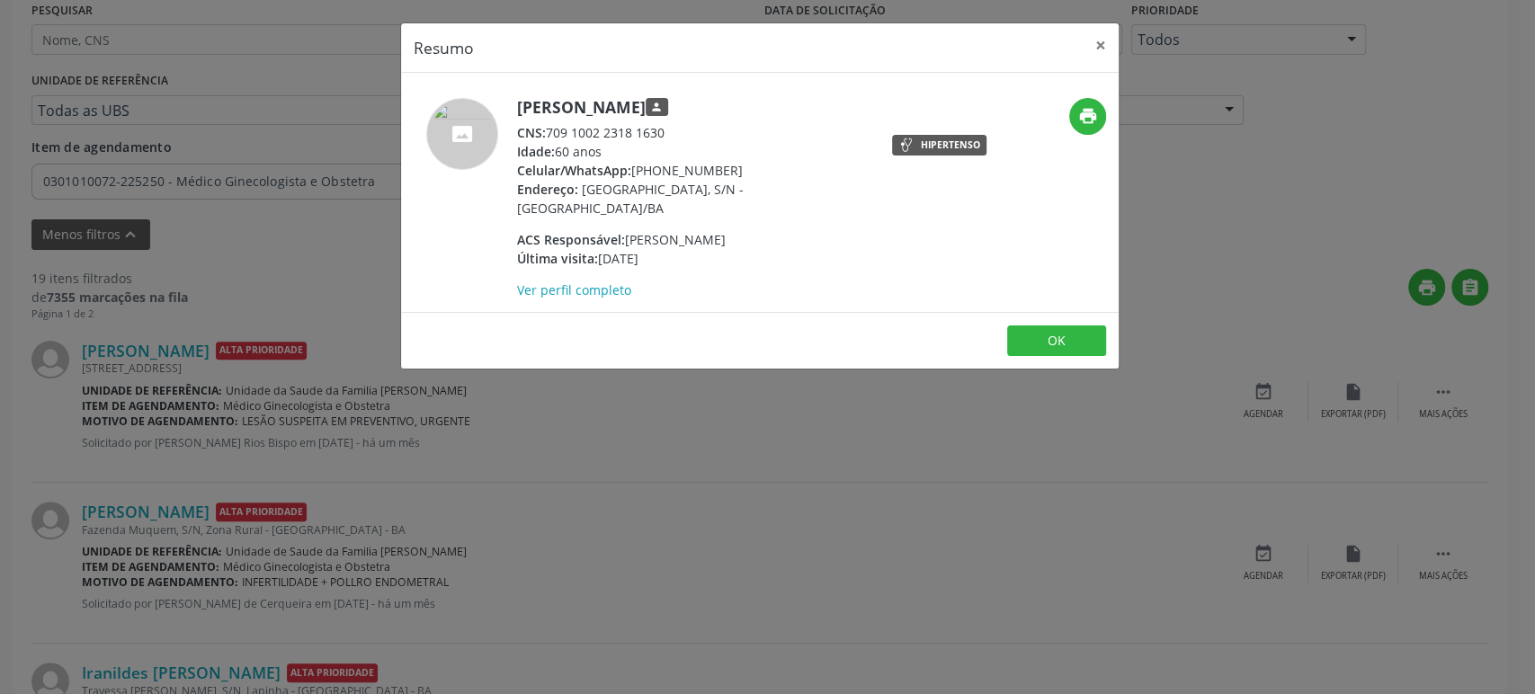
drag, startPoint x: 518, startPoint y: 106, endPoint x: 734, endPoint y: 106, distance: 215.8
click at [734, 106] on h5 "Núbia Carvalho Santana person" at bounding box center [692, 107] width 350 height 19
copy h5 "Núbia Carvalho Santana"
drag, startPoint x: 550, startPoint y: 129, endPoint x: 665, endPoint y: 121, distance: 114.4
click at [665, 123] on div "CNS: 709 1002 2318 1630" at bounding box center [692, 132] width 350 height 19
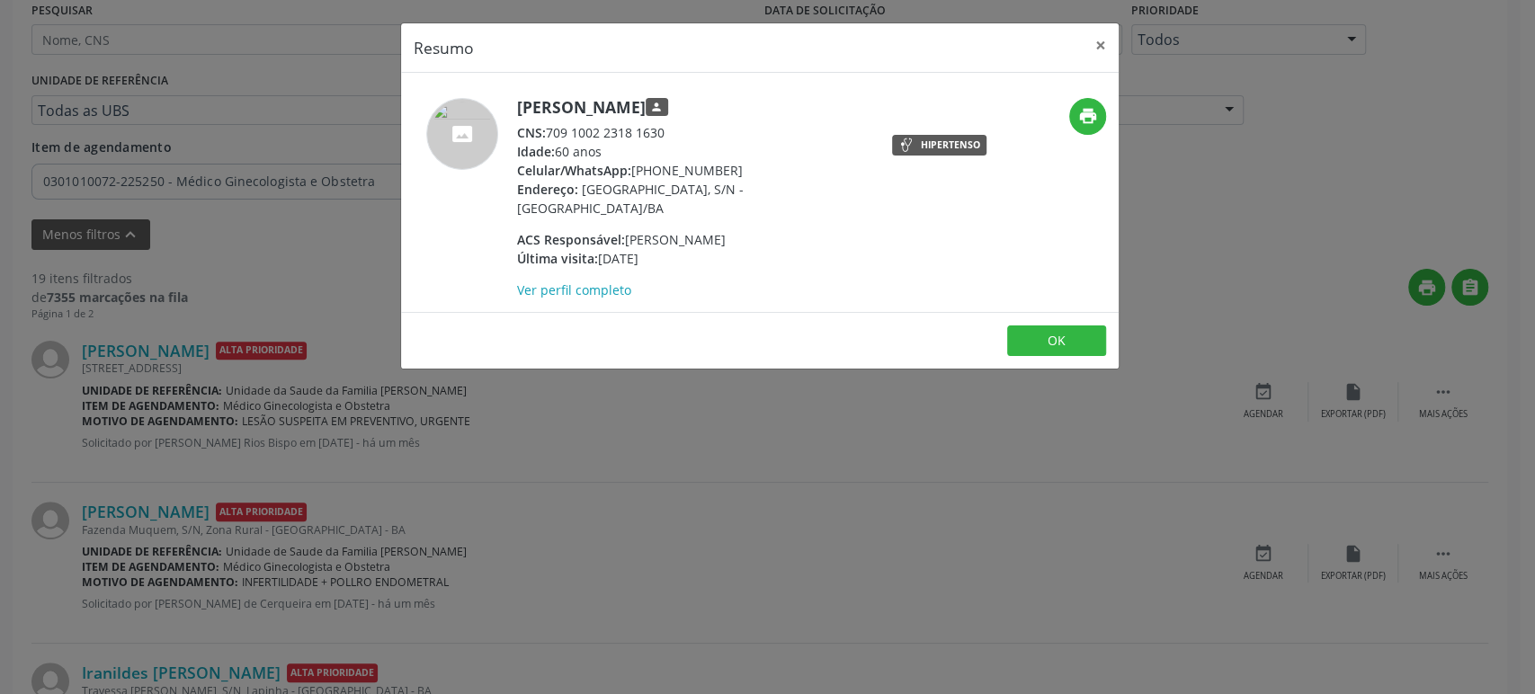
click at [267, 403] on div "Resumo × Núbia Carvalho Santana person CNS: 709 1002 2318 1630 Idade: 60 anos C…" at bounding box center [767, 347] width 1535 height 694
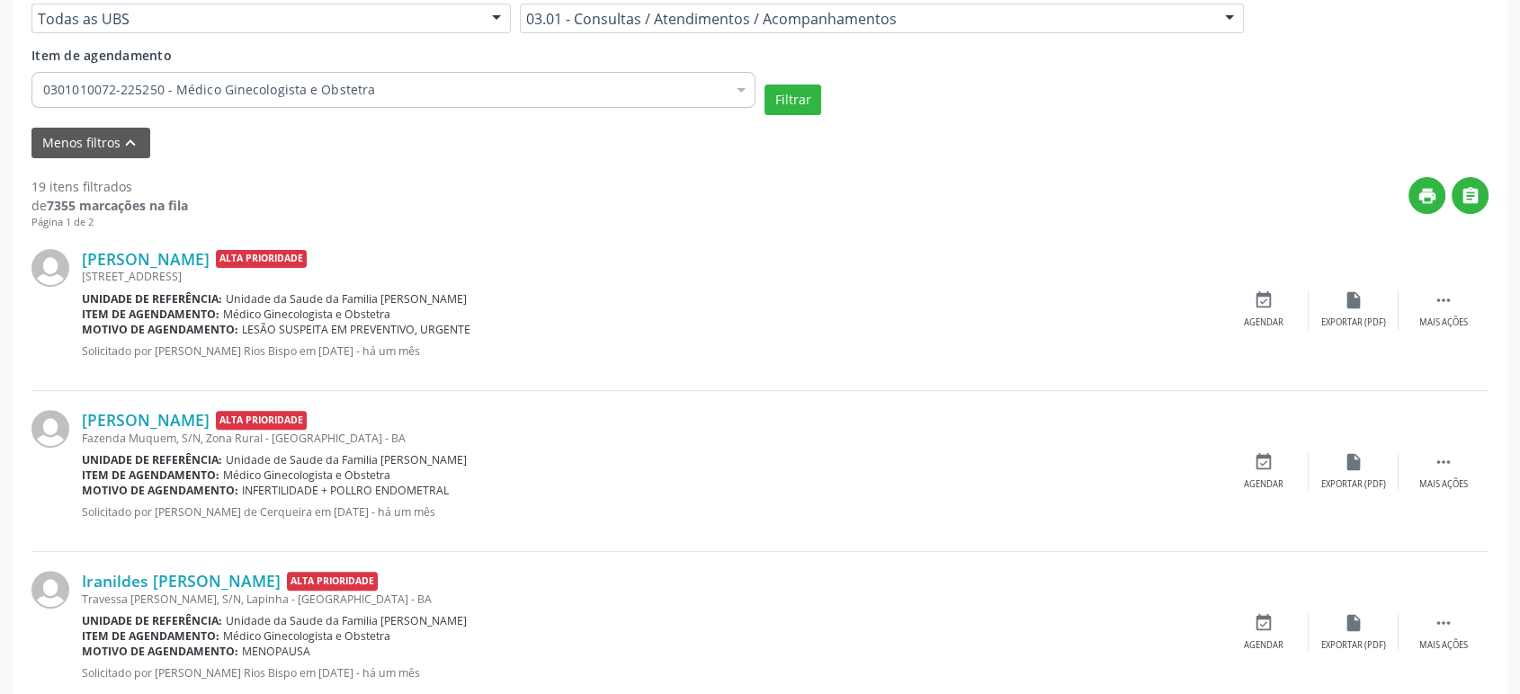
scroll to position [556, 0]
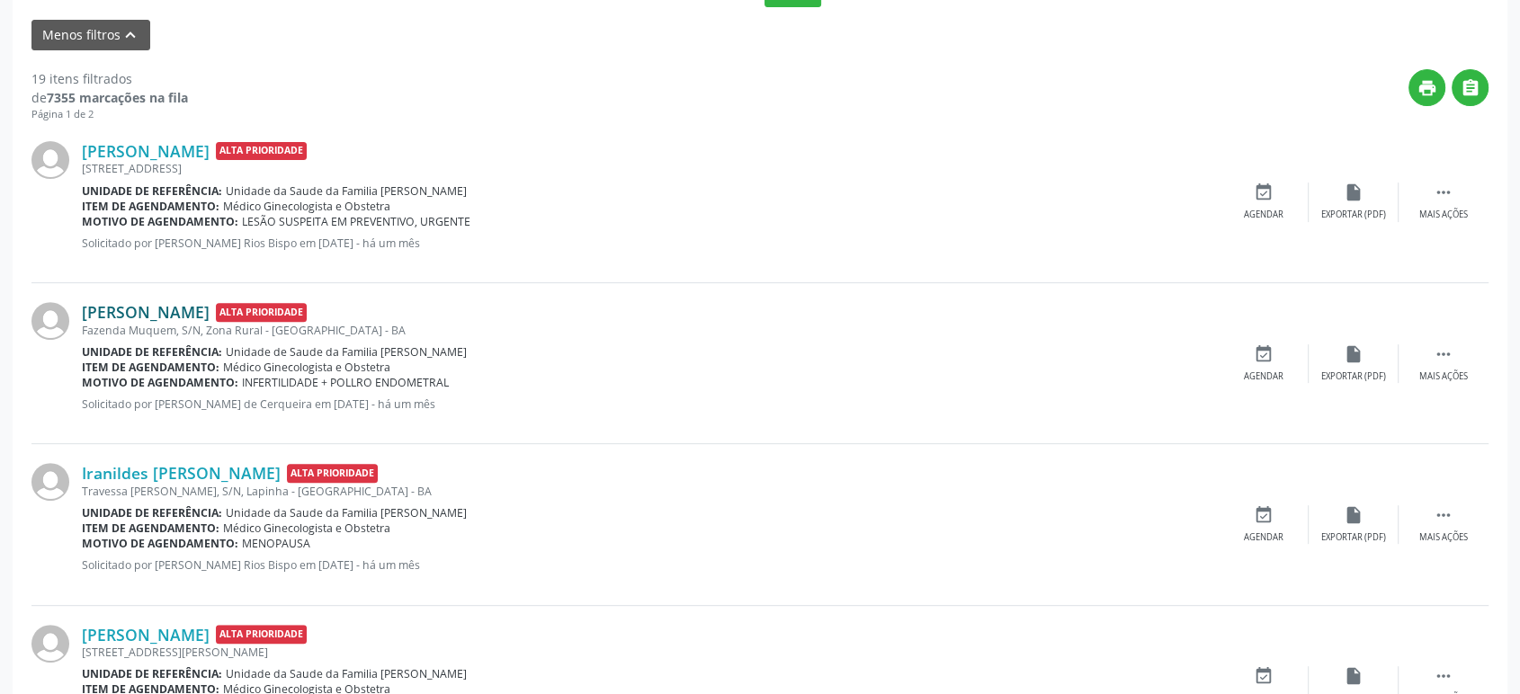
click at [162, 312] on link "[PERSON_NAME]" at bounding box center [146, 312] width 128 height 20
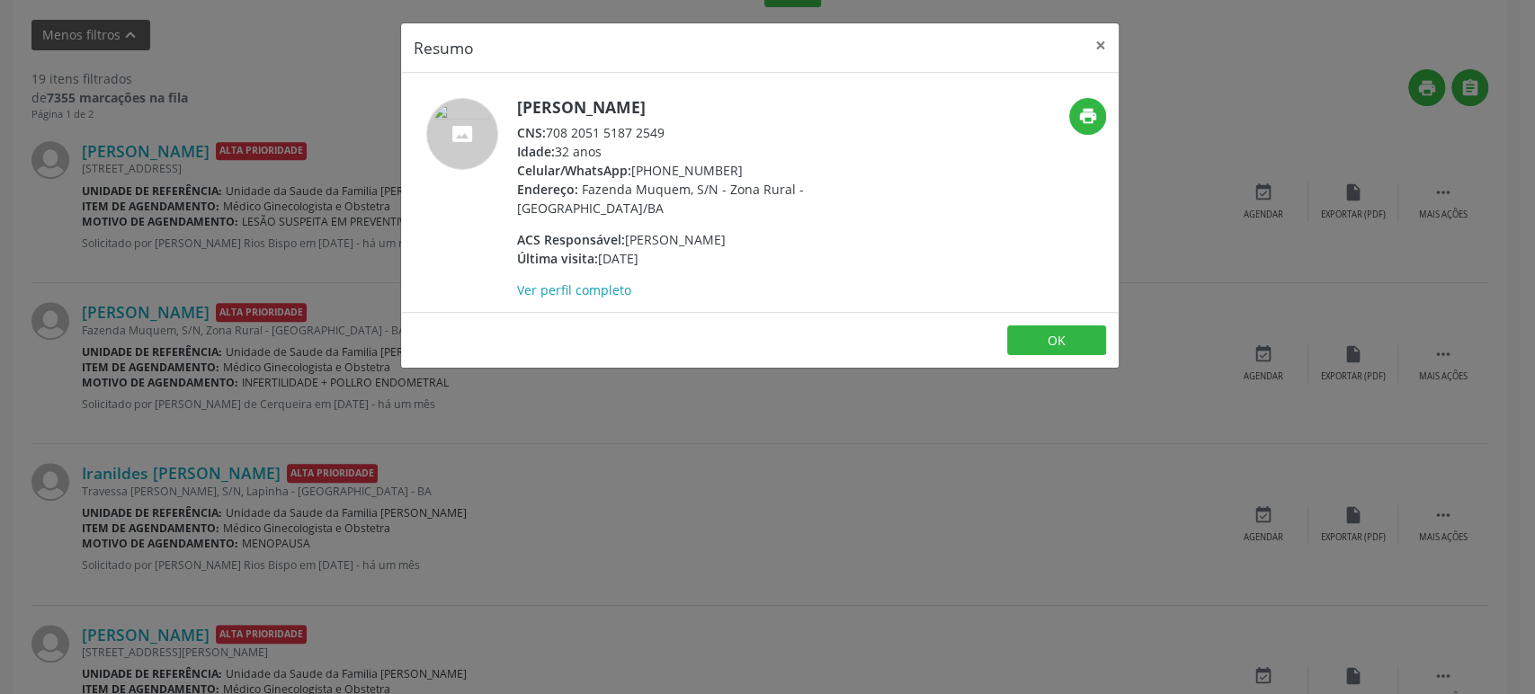
drag, startPoint x: 548, startPoint y: 128, endPoint x: 675, endPoint y: 129, distance: 127.7
click at [675, 129] on div "CNS: 708 2051 5187 2549" at bounding box center [692, 132] width 350 height 19
copy div "708 2051 5187 2549"
drag, startPoint x: 634, startPoint y: 171, endPoint x: 735, endPoint y: 168, distance: 100.7
click at [735, 168] on div "Celular/WhatsApp: (75) 99989-1072" at bounding box center [692, 170] width 350 height 19
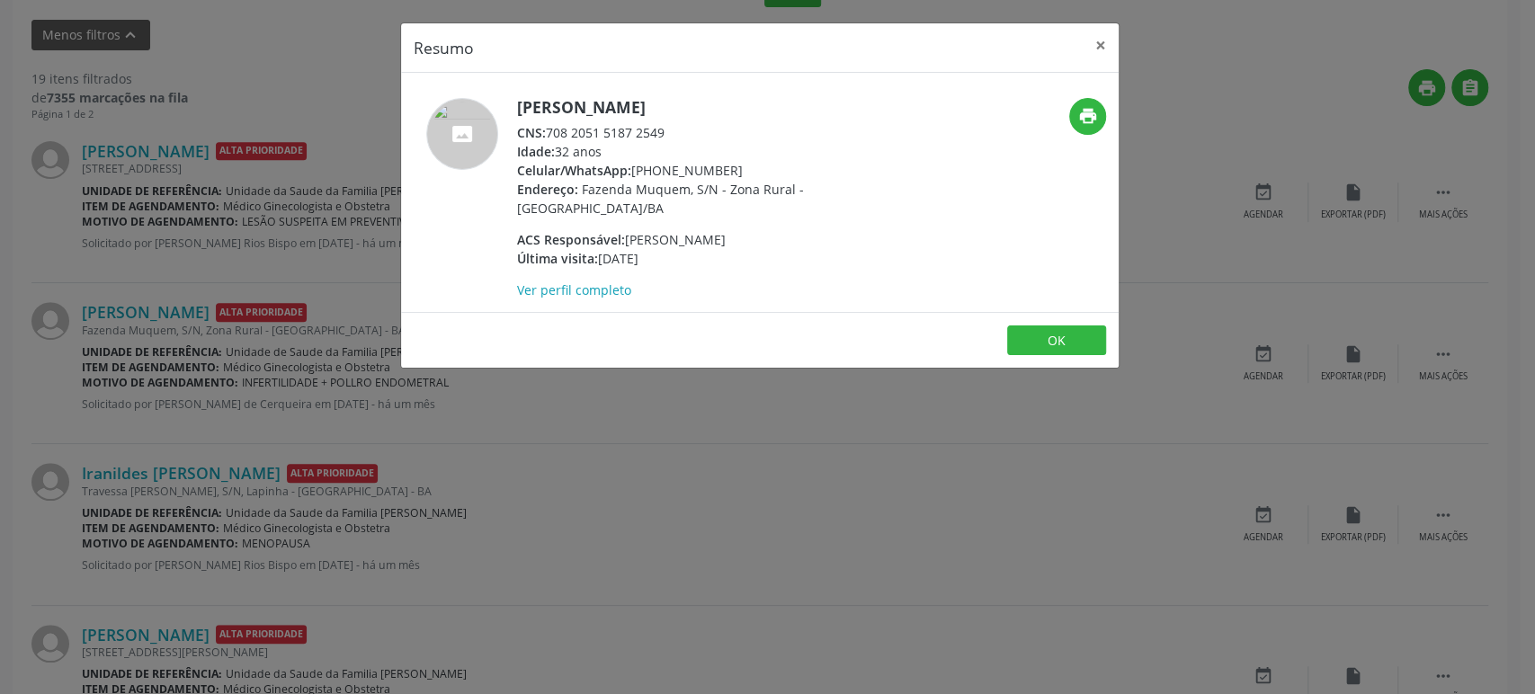
copy div "(75) 99989-1072"
drag, startPoint x: 515, startPoint y: 103, endPoint x: 726, endPoint y: 102, distance: 210.4
click at [726, 102] on div "Alane Brito dos Santos CNS: 708 2051 5187 2549 Idade: 32 anos Celular/WhatsApp:…" at bounding box center [640, 198] width 478 height 201
copy h5 "[PERSON_NAME]"
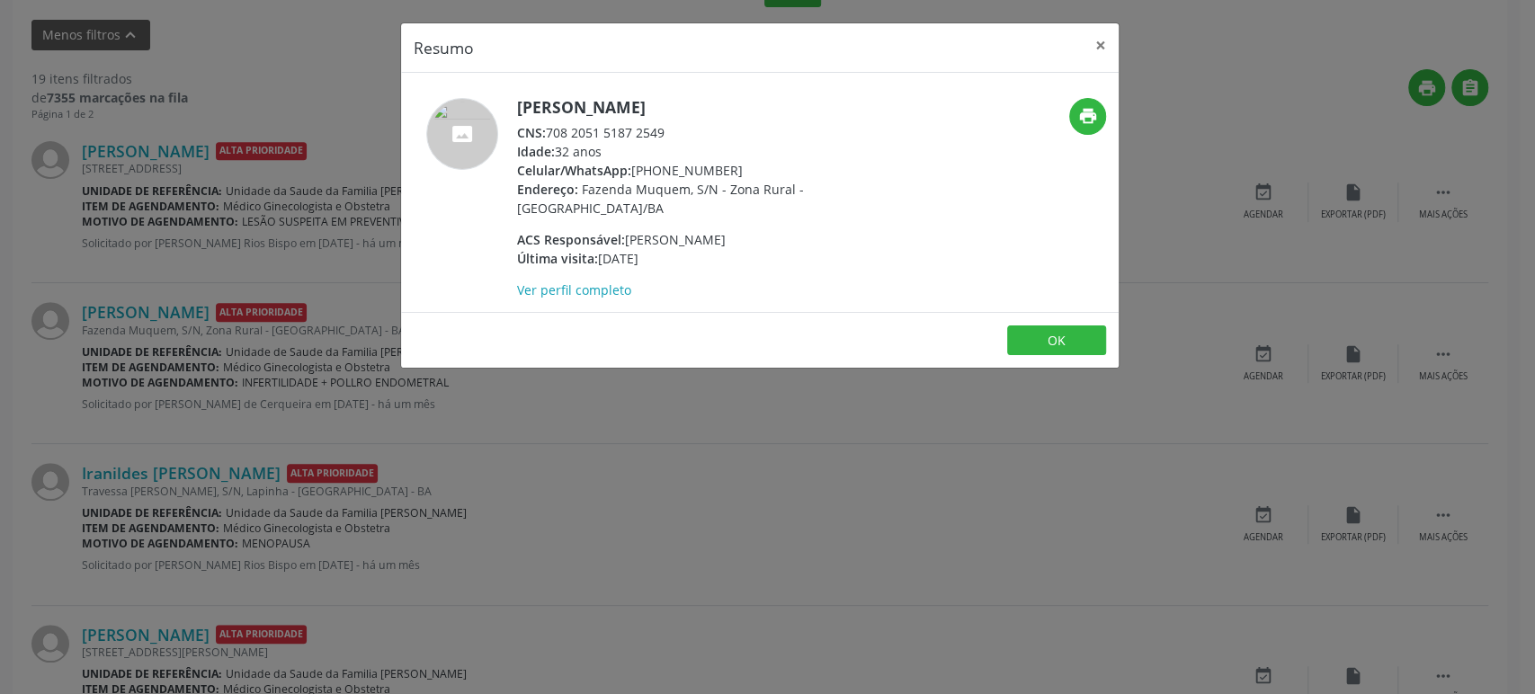
click at [272, 272] on div "Resumo × Alane Brito dos Santos CNS: 708 2051 5187 2549 Idade: 32 anos Celular/…" at bounding box center [767, 347] width 1535 height 694
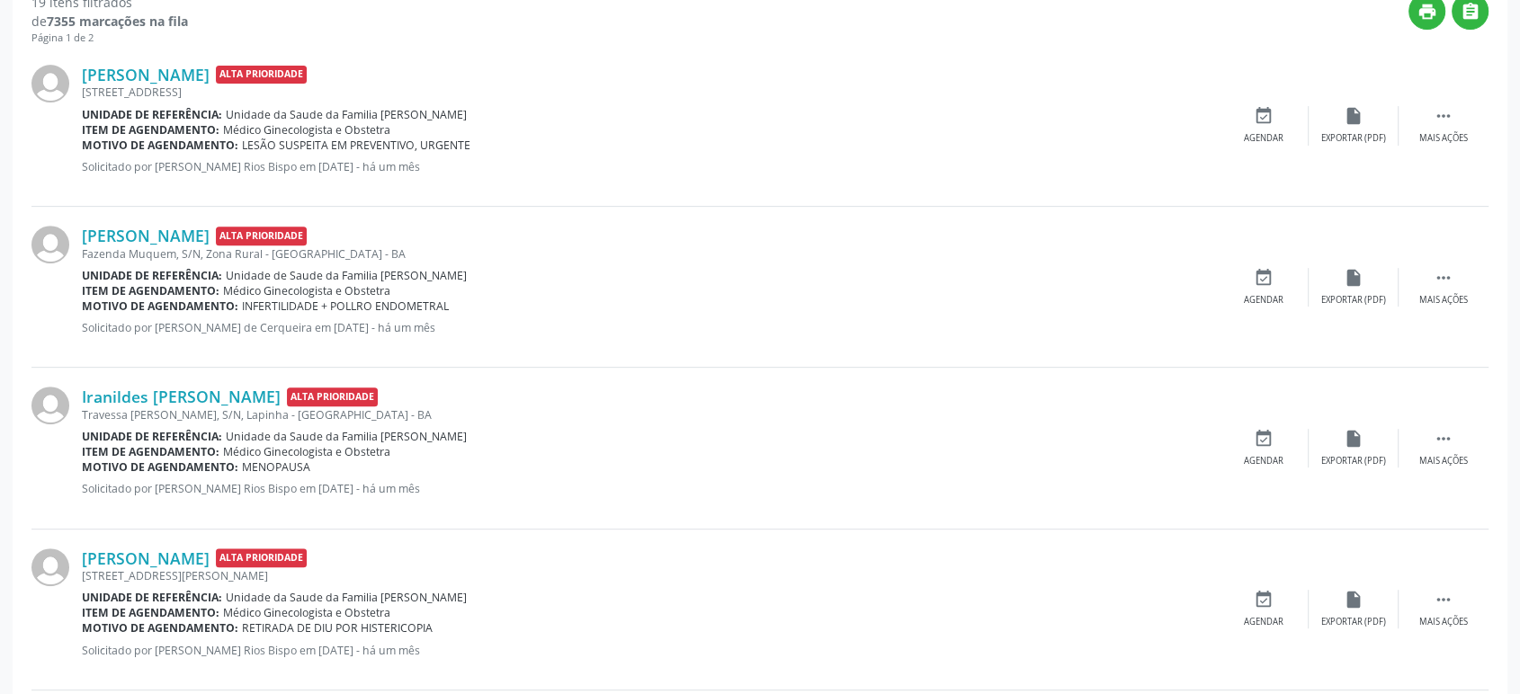
scroll to position [755, 0]
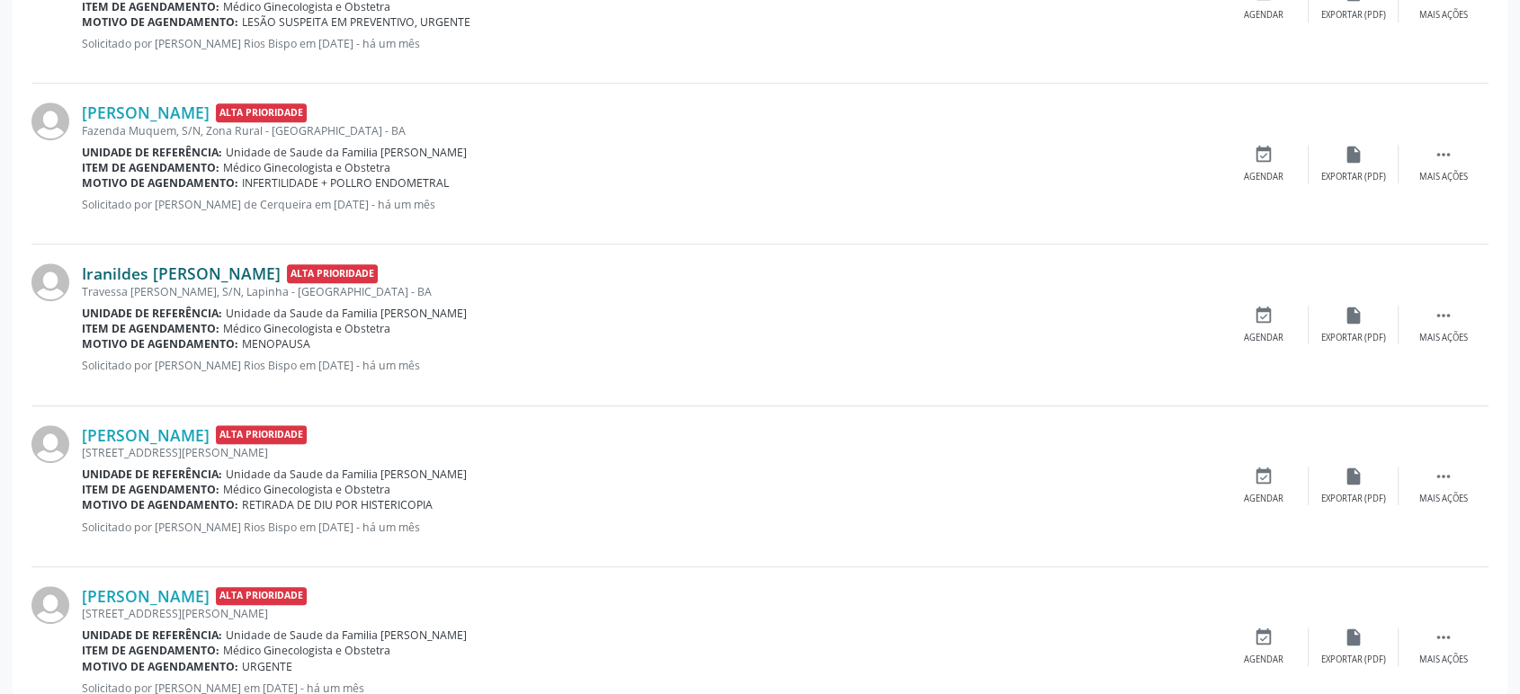
click at [218, 269] on link "Iranildes [PERSON_NAME]" at bounding box center [181, 273] width 199 height 20
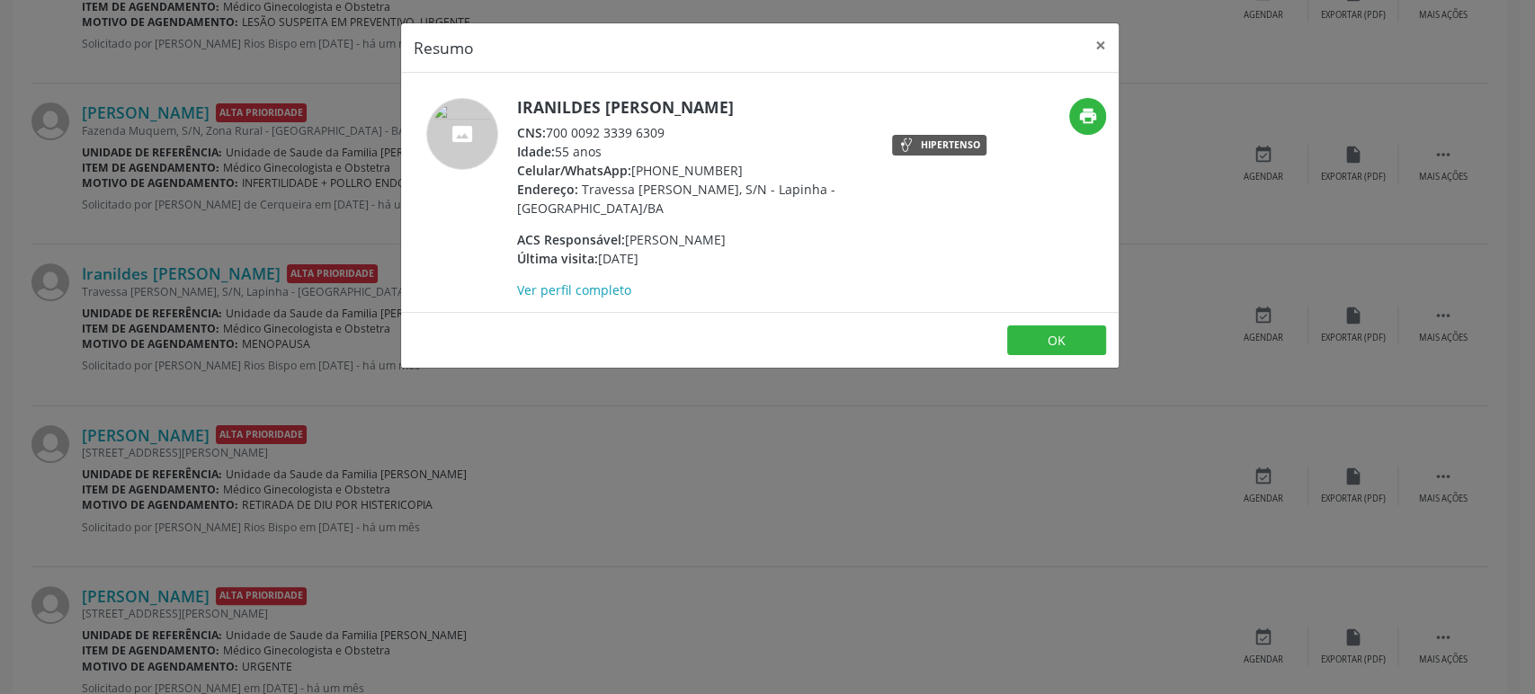
drag, startPoint x: 574, startPoint y: 129, endPoint x: 683, endPoint y: 129, distance: 109.7
click at [683, 129] on div "CNS: 700 0092 3339 6309" at bounding box center [692, 132] width 350 height 19
copy div "700 0092 3339 6309"
drag, startPoint x: 517, startPoint y: 106, endPoint x: 767, endPoint y: 107, distance: 250.0
click at [767, 107] on h5 "Iranildes [PERSON_NAME]" at bounding box center [692, 107] width 350 height 19
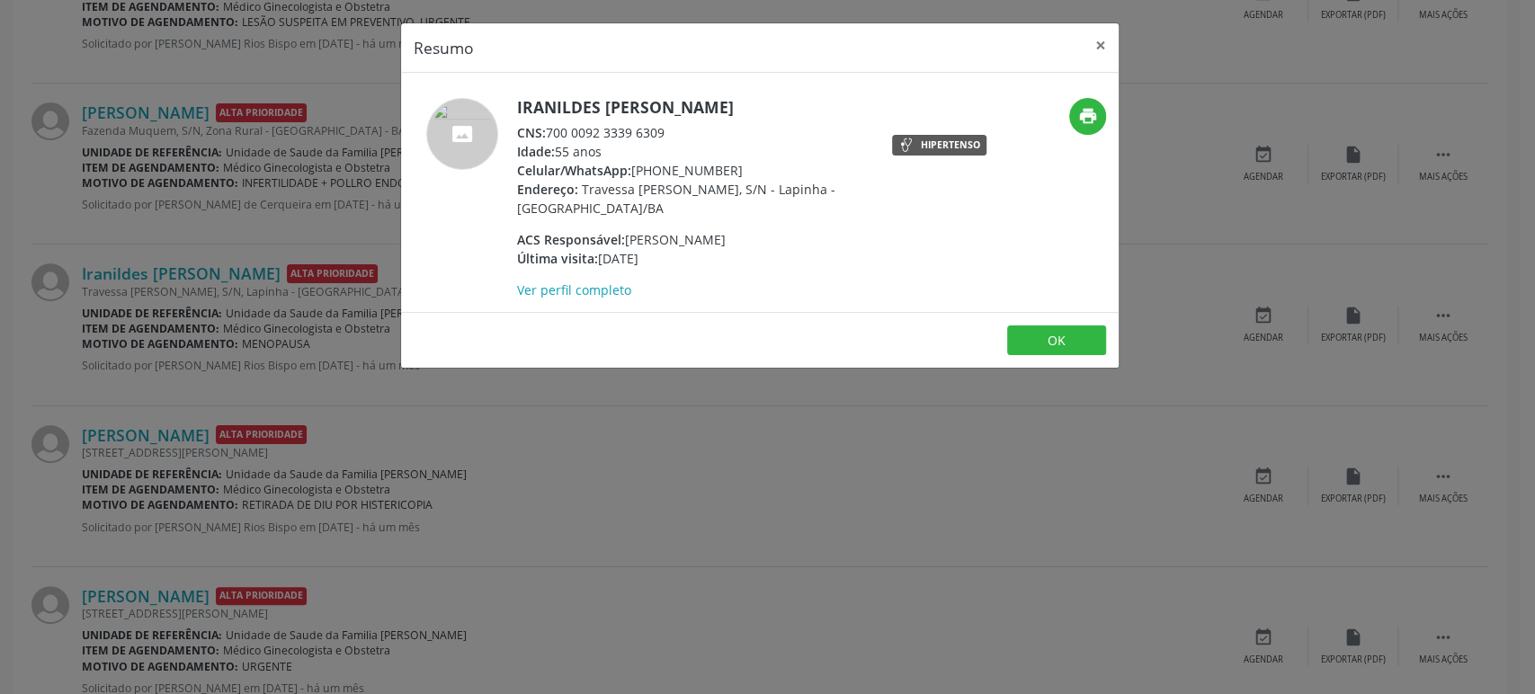
copy h5 "Iranildes [PERSON_NAME]"
drag, startPoint x: 633, startPoint y: 165, endPoint x: 735, endPoint y: 171, distance: 101.8
click at [735, 171] on div "Celular/WhatsApp: (74) 99811-3865" at bounding box center [692, 170] width 350 height 19
copy div "(74) 99811-3865"
drag, startPoint x: 549, startPoint y: 129, endPoint x: 715, endPoint y: 130, distance: 165.5
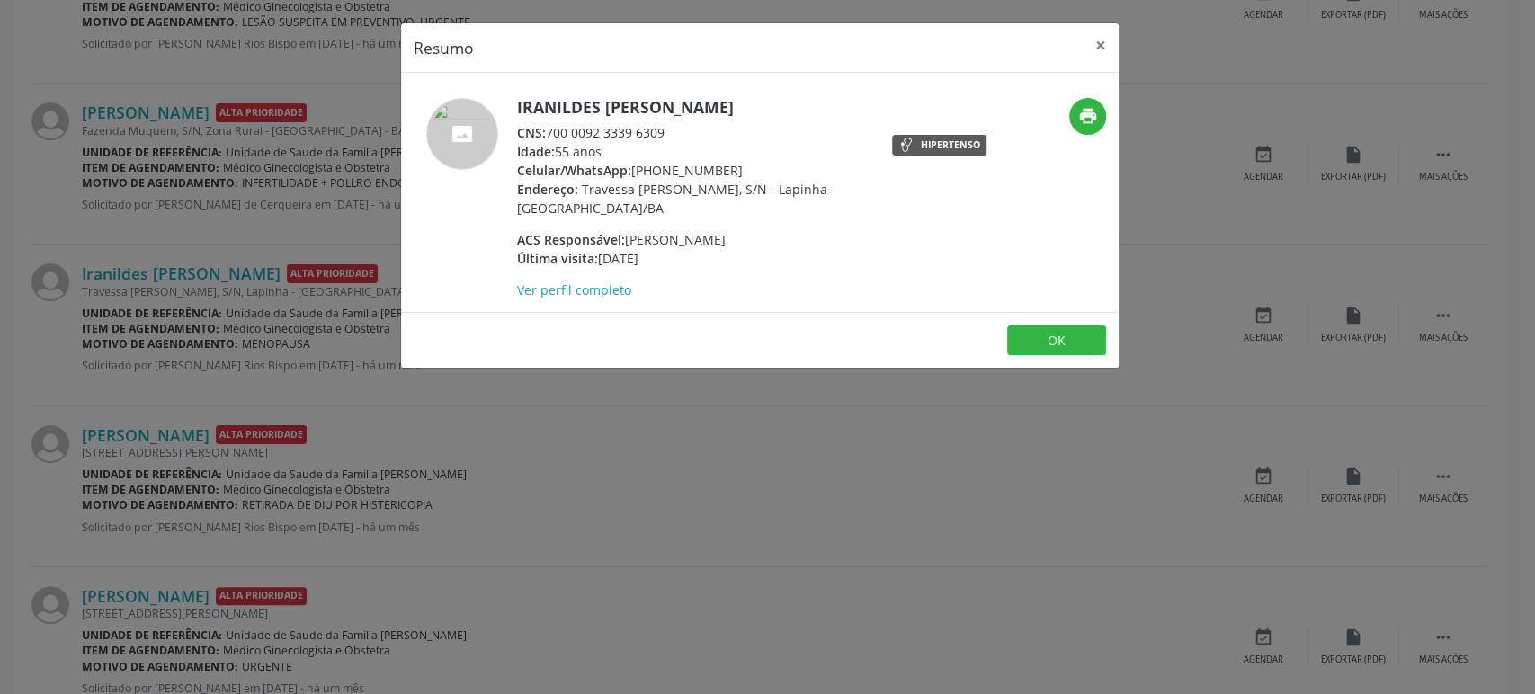
click at [715, 130] on div "CNS: 700 0092 3339 6309" at bounding box center [692, 132] width 350 height 19
copy div "700 0092 3339 6309"
click at [523, 112] on h5 "Iranildes [PERSON_NAME]" at bounding box center [692, 107] width 350 height 19
drag, startPoint x: 516, startPoint y: 112, endPoint x: 776, endPoint y: 100, distance: 260.1
click at [776, 100] on h5 "Iranildes [PERSON_NAME]" at bounding box center [692, 107] width 350 height 19
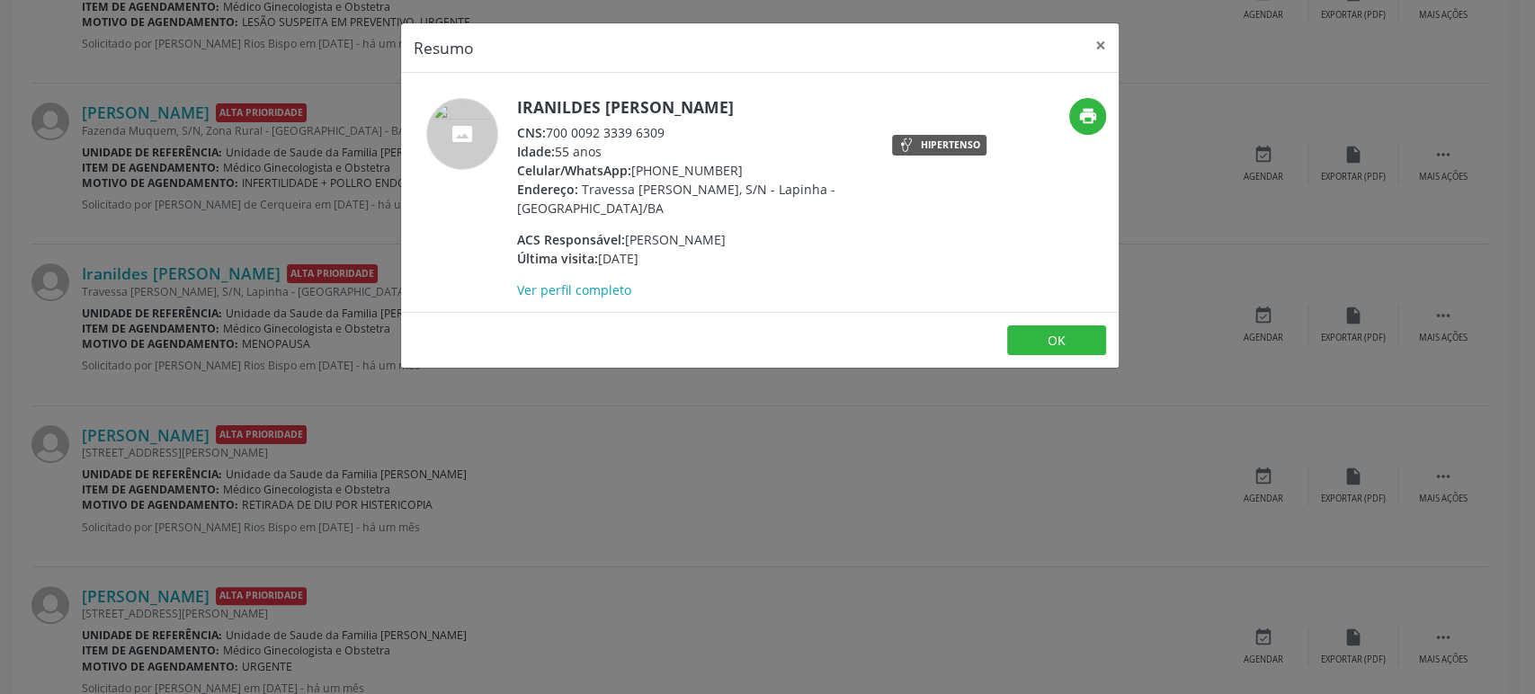
click at [503, 473] on div "Resumo × Iranildes Santana da Silva CNS: 700 0092 3339 6309 Idade: 55 anos Celu…" at bounding box center [767, 347] width 1535 height 694
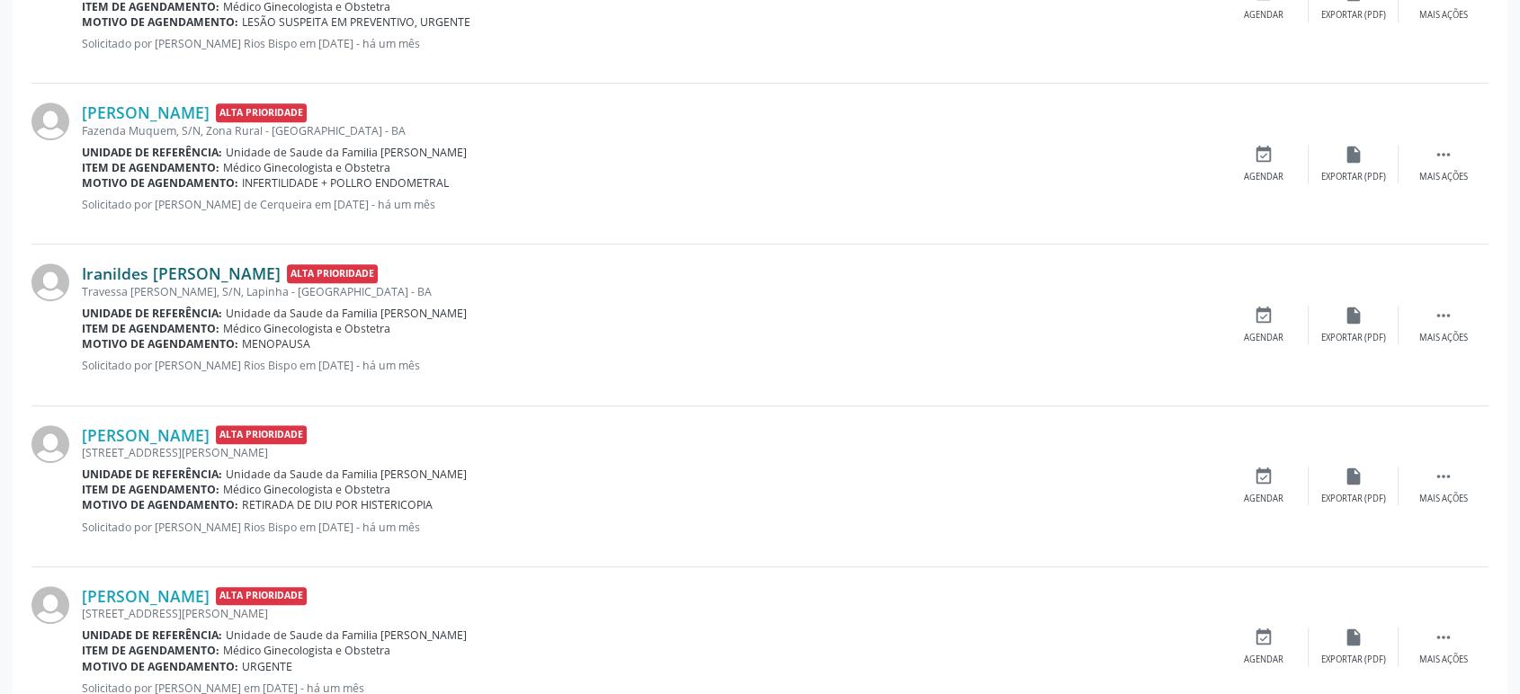
click at [227, 263] on link "Iranildes [PERSON_NAME]" at bounding box center [181, 273] width 199 height 20
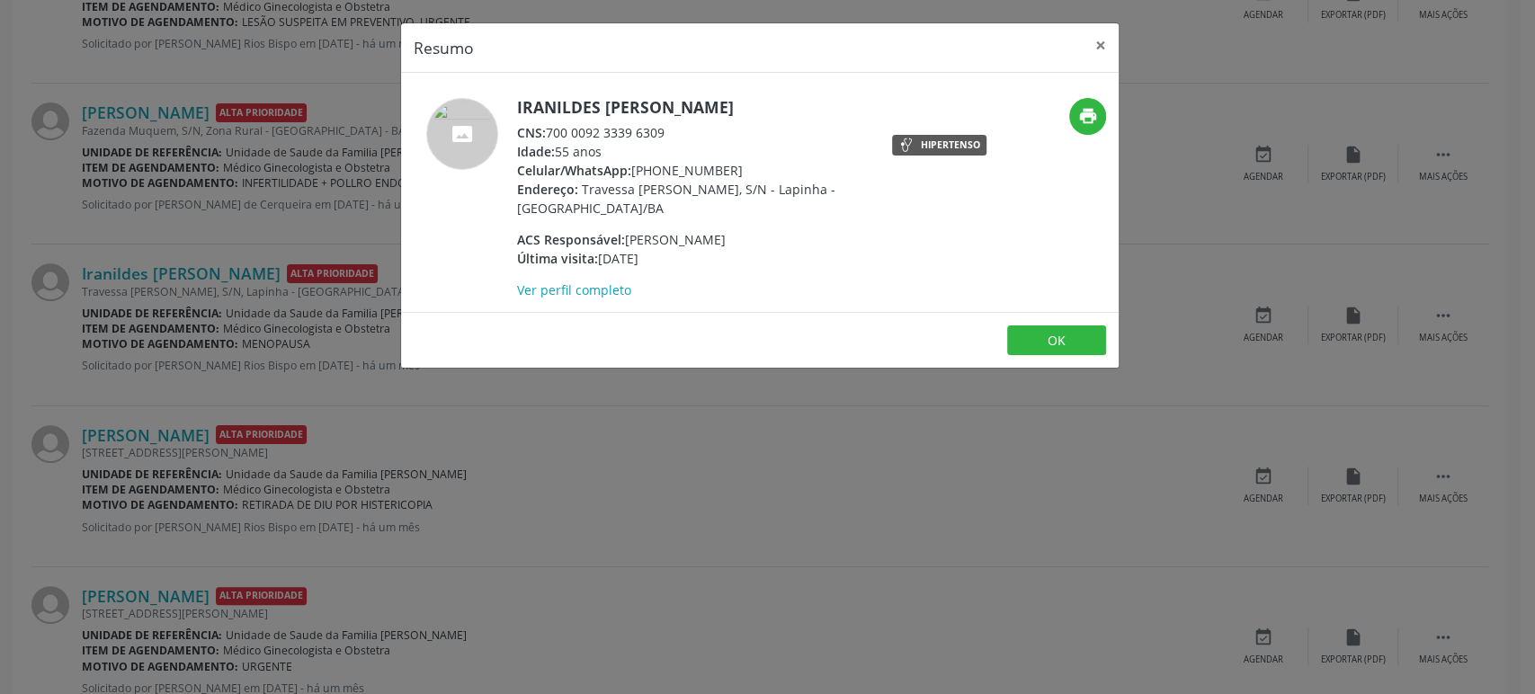
drag, startPoint x: 549, startPoint y: 129, endPoint x: 694, endPoint y: 127, distance: 145.7
click at [694, 127] on div "CNS: 700 0092 3339 6309" at bounding box center [692, 132] width 350 height 19
click at [300, 310] on div "Resumo × Iranildes Santana da Silva CNS: 700 0092 3339 6309 Idade: 55 anos Celu…" at bounding box center [767, 347] width 1535 height 694
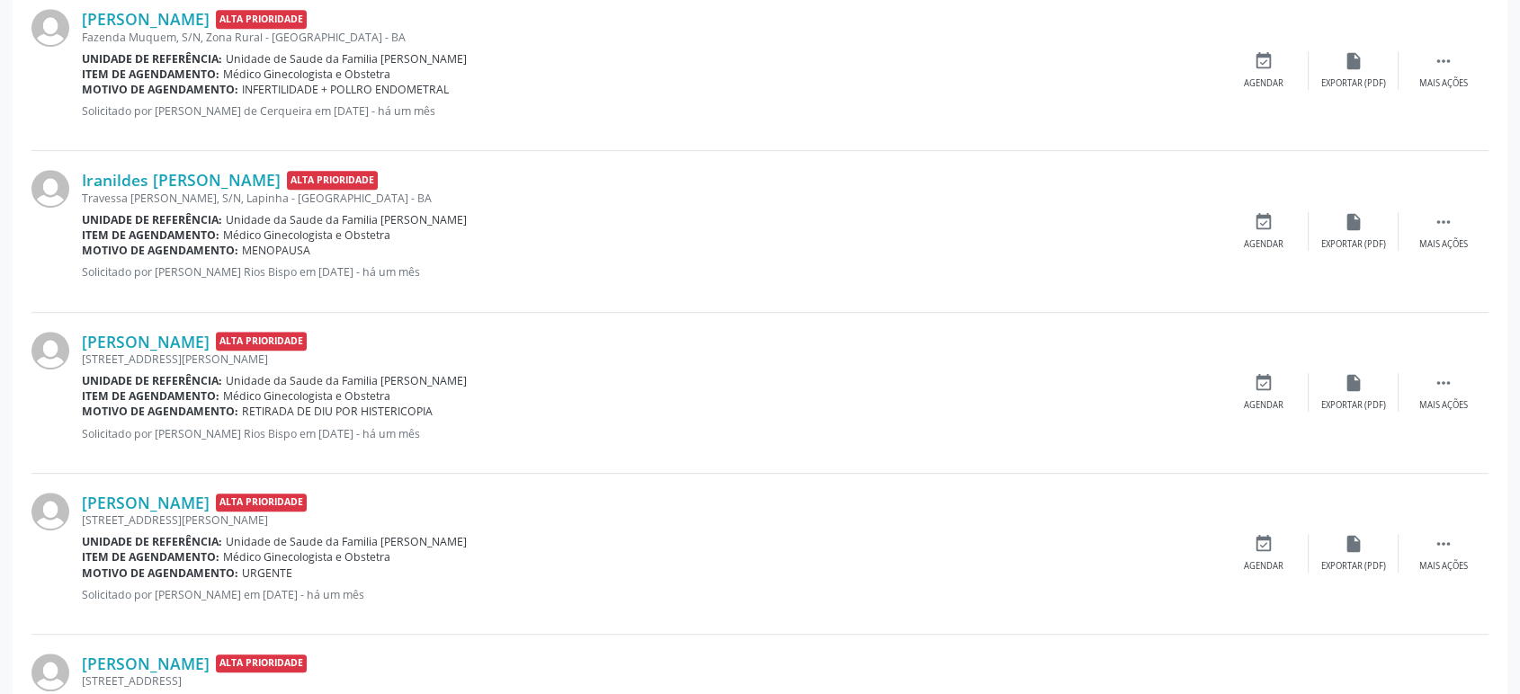
scroll to position [956, 0]
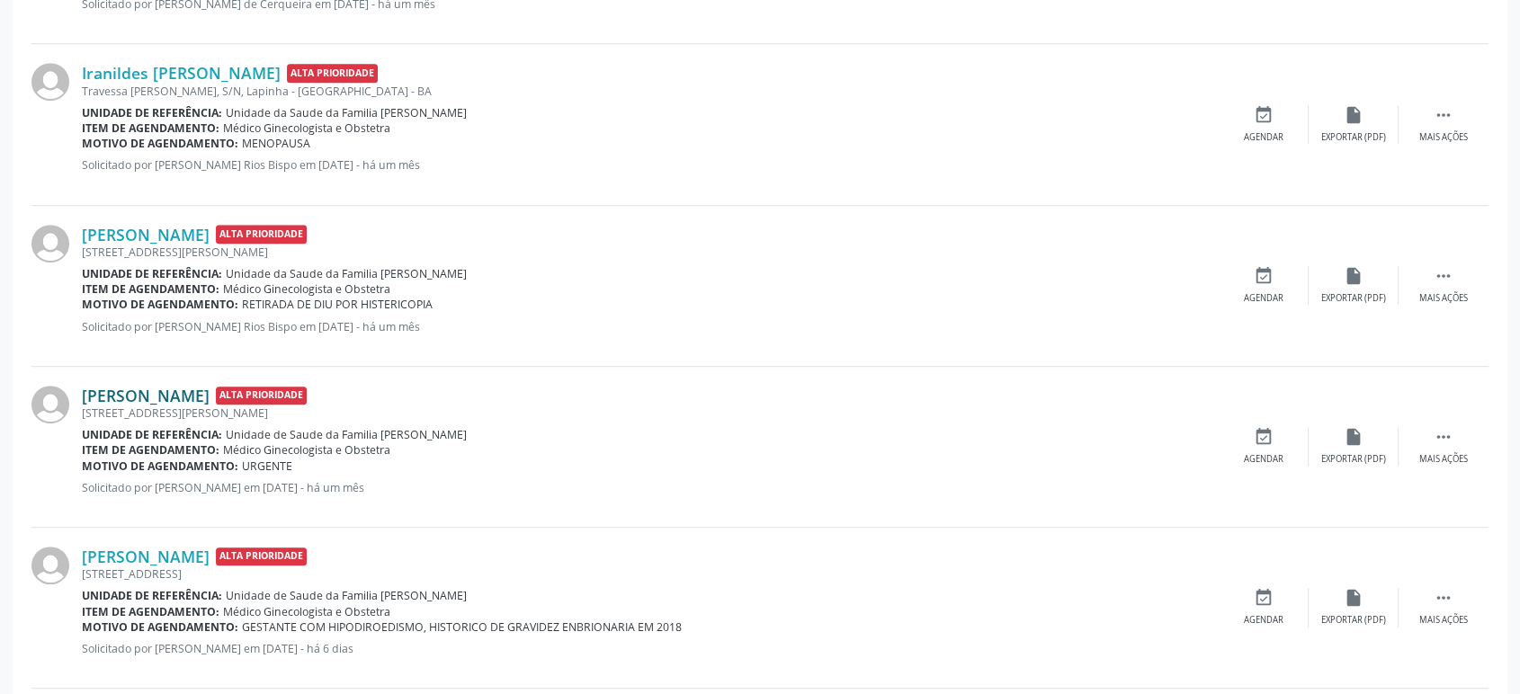
click at [156, 394] on link "[PERSON_NAME]" at bounding box center [146, 396] width 128 height 20
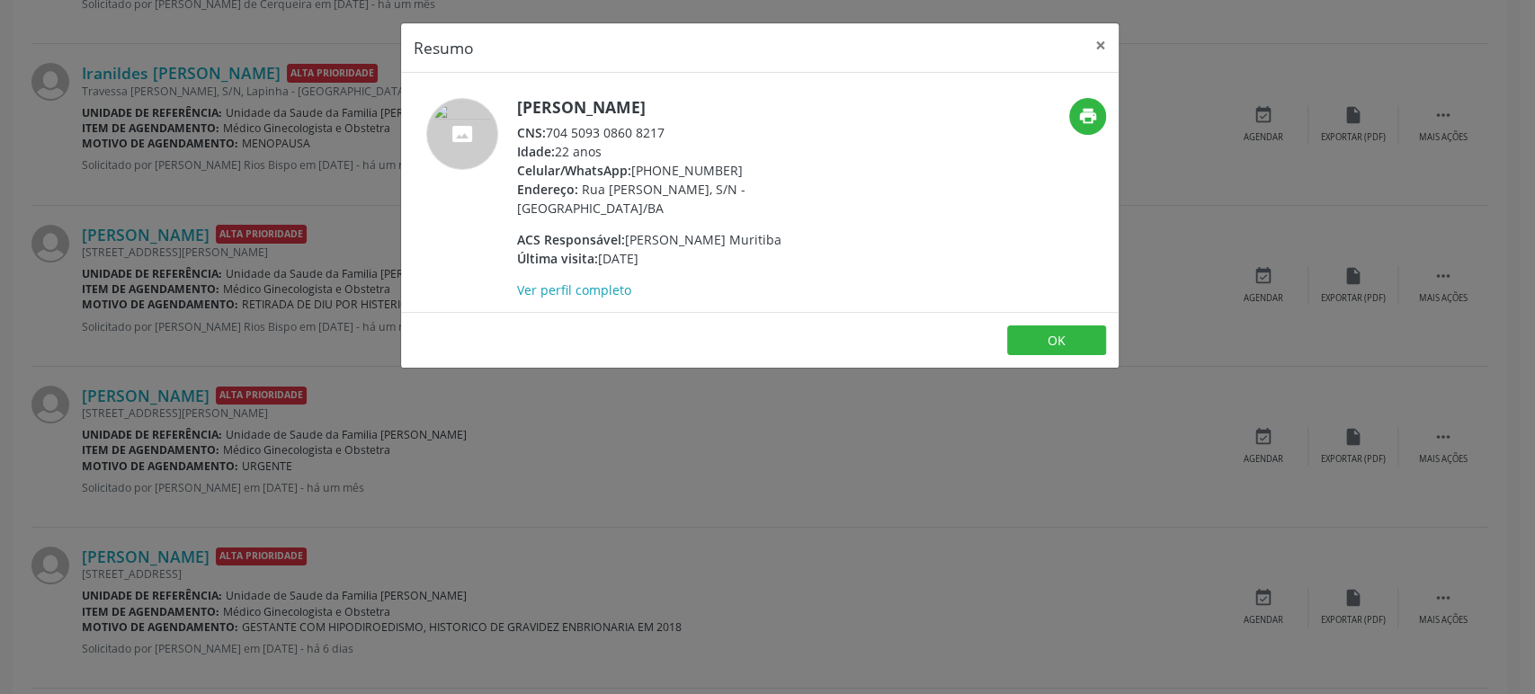
drag, startPoint x: 547, startPoint y: 128, endPoint x: 713, endPoint y: 130, distance: 166.4
click at [713, 130] on div "CNS: 704 5093 0860 8217" at bounding box center [692, 132] width 350 height 19
click at [229, 488] on div "Resumo × Jailane Silva Santana CNS: 704 5093 0860 8217 Idade: 22 anos Celular/W…" at bounding box center [767, 347] width 1535 height 694
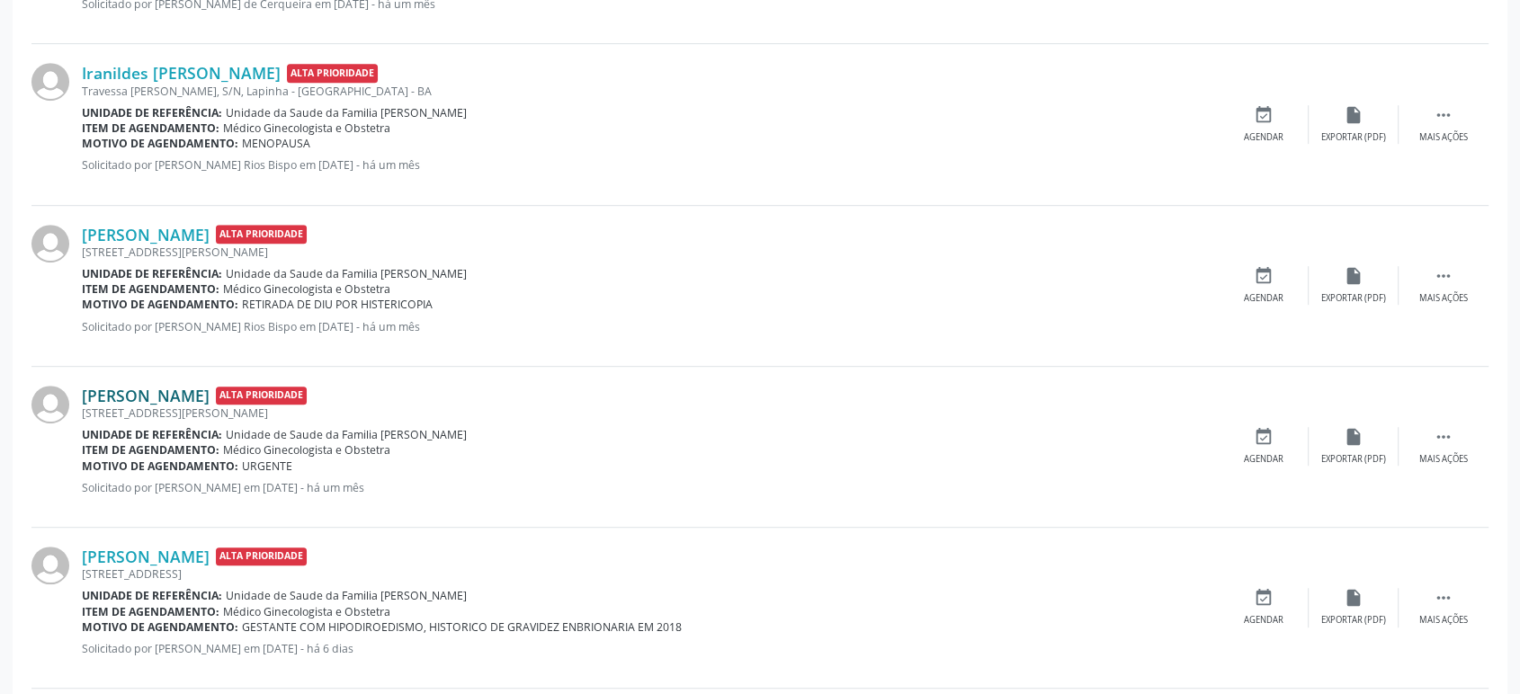
click at [194, 386] on link "[PERSON_NAME]" at bounding box center [146, 396] width 128 height 20
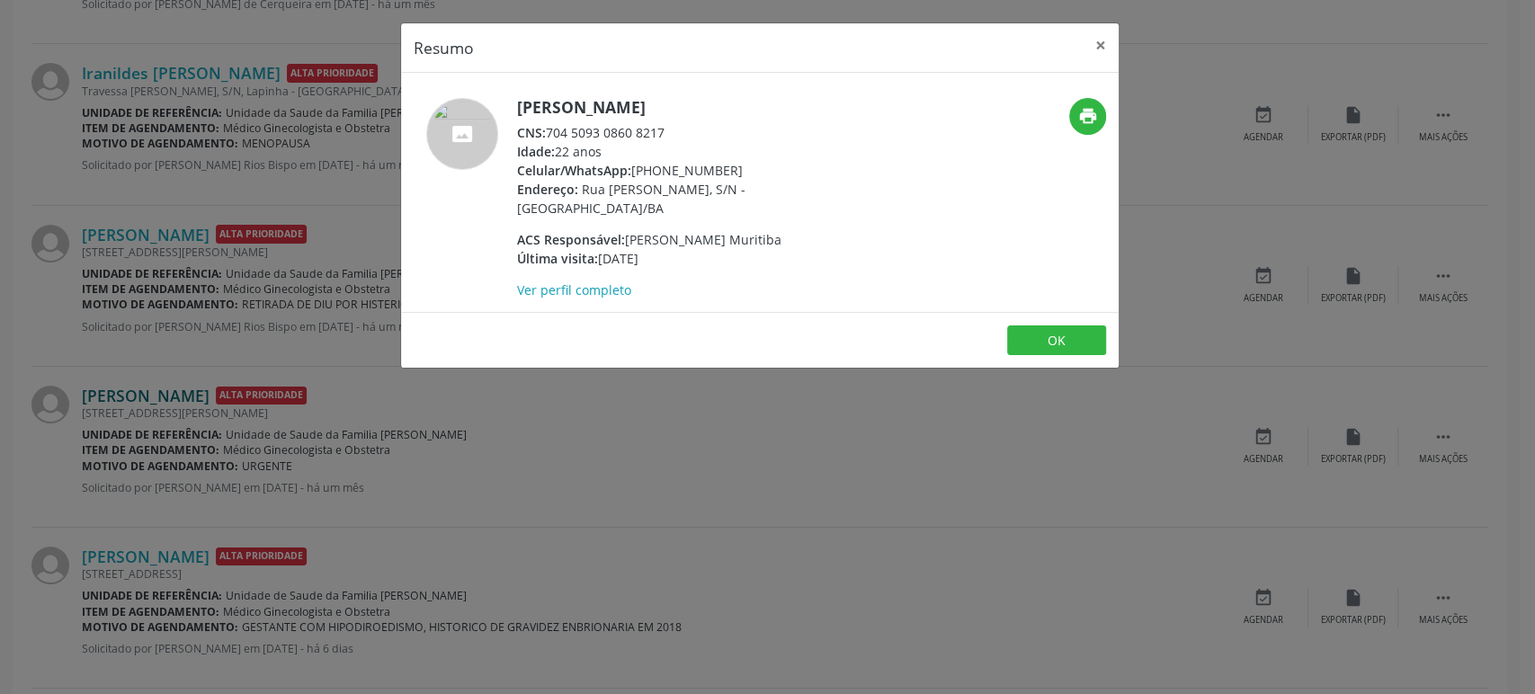
click at [194, 386] on div "Resumo × Jailane Silva Santana CNS: 704 5093 0860 8217 Idade: 22 anos Celular/W…" at bounding box center [767, 347] width 1535 height 694
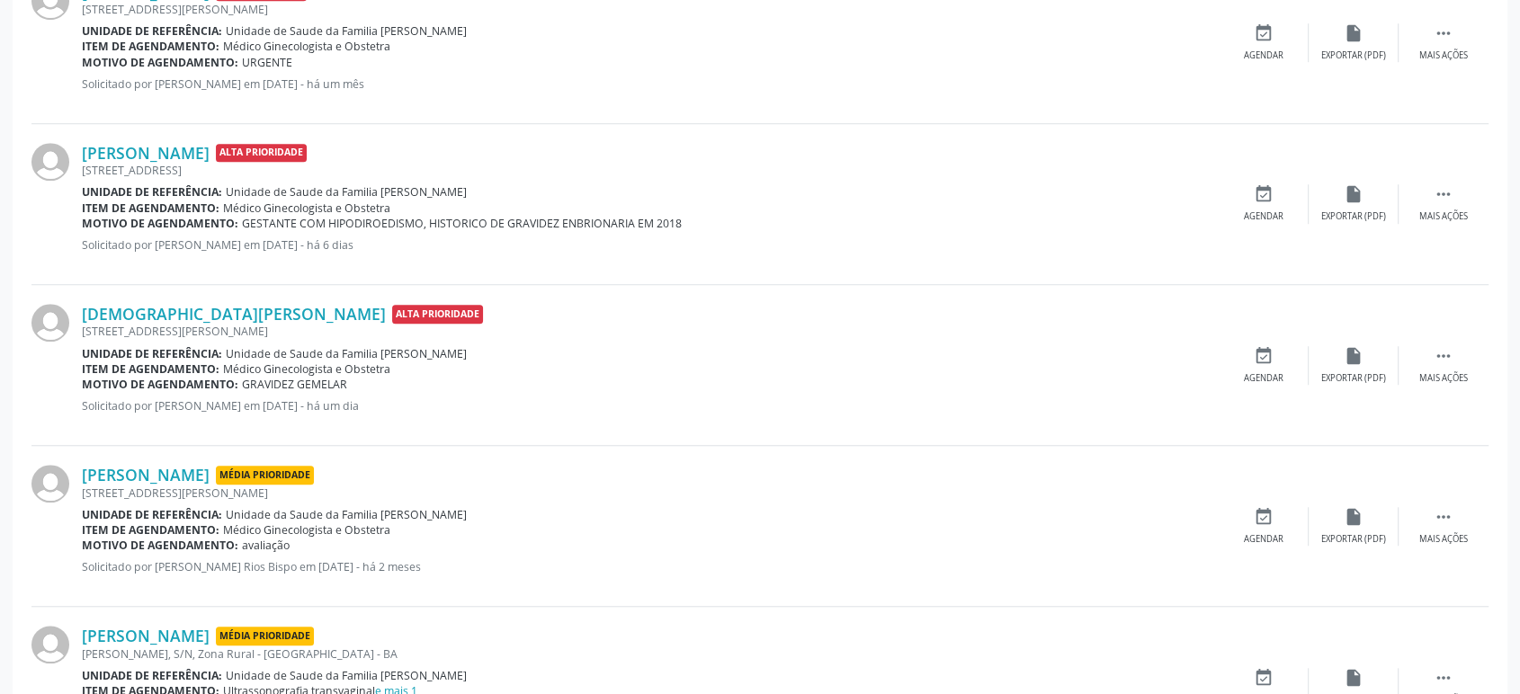
scroll to position [1355, 0]
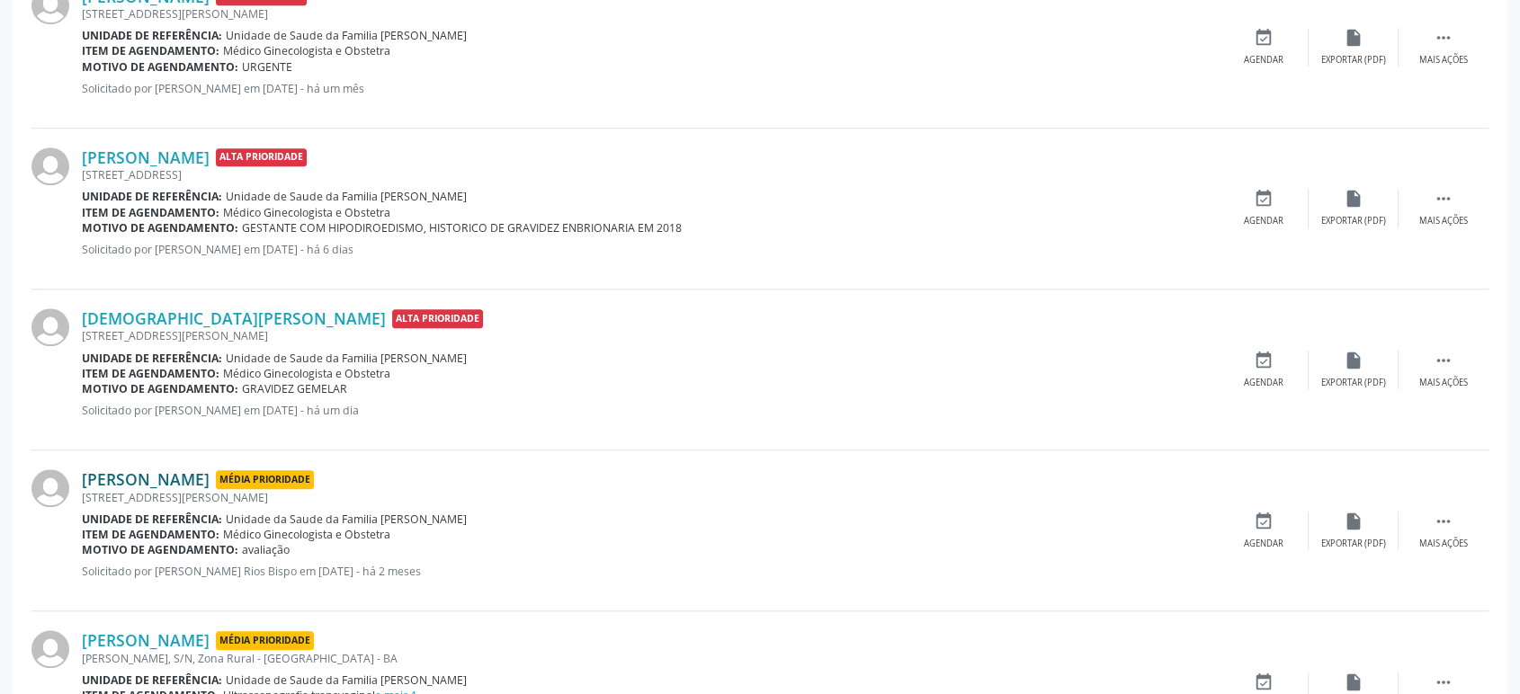
click at [175, 480] on link "[PERSON_NAME]" at bounding box center [146, 479] width 128 height 20
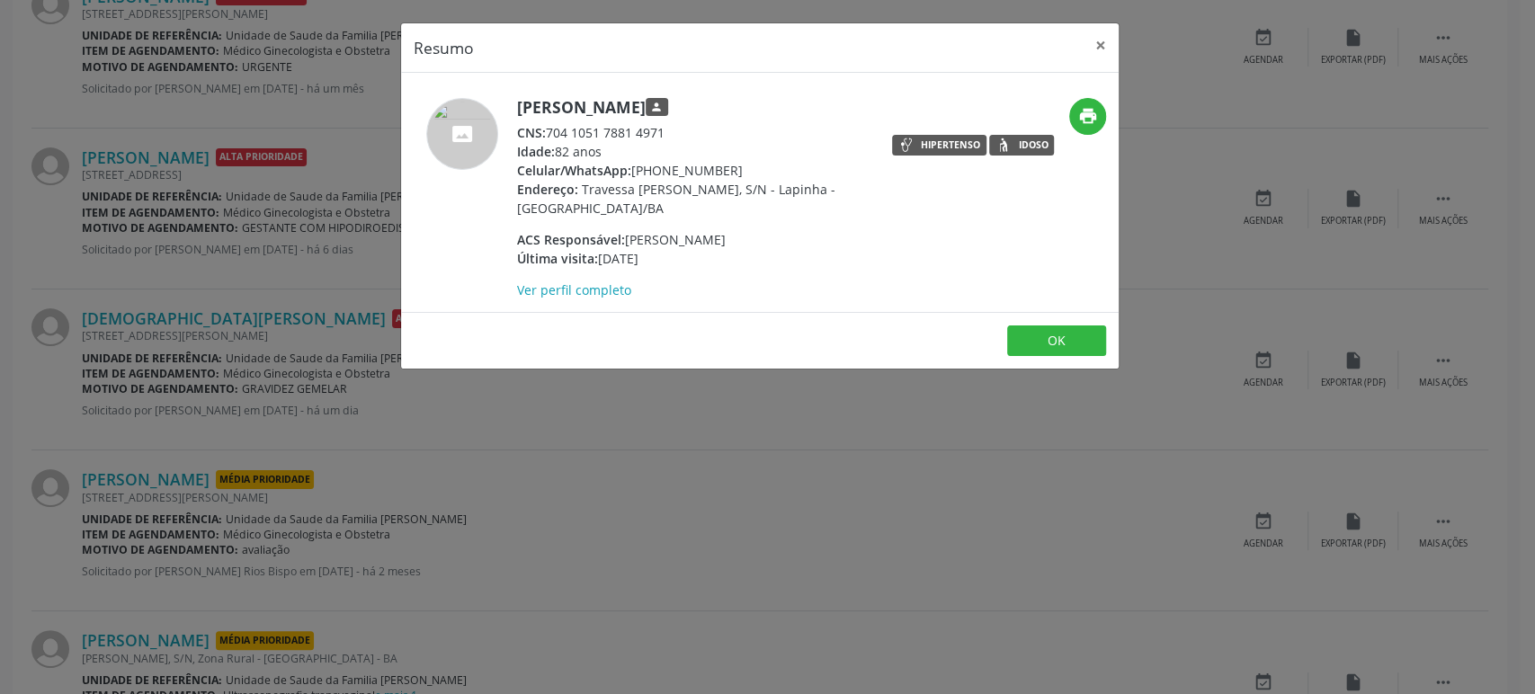
drag, startPoint x: 518, startPoint y: 99, endPoint x: 700, endPoint y: 107, distance: 182.7
click at [700, 107] on h5 "Valdir Oliveira Alves person" at bounding box center [692, 107] width 350 height 19
click at [199, 301] on div "Resumo × [PERSON_NAME] person CNS: 704 1051 7881 4971 Idade: 82 anos Celular/Wh…" at bounding box center [767, 347] width 1535 height 694
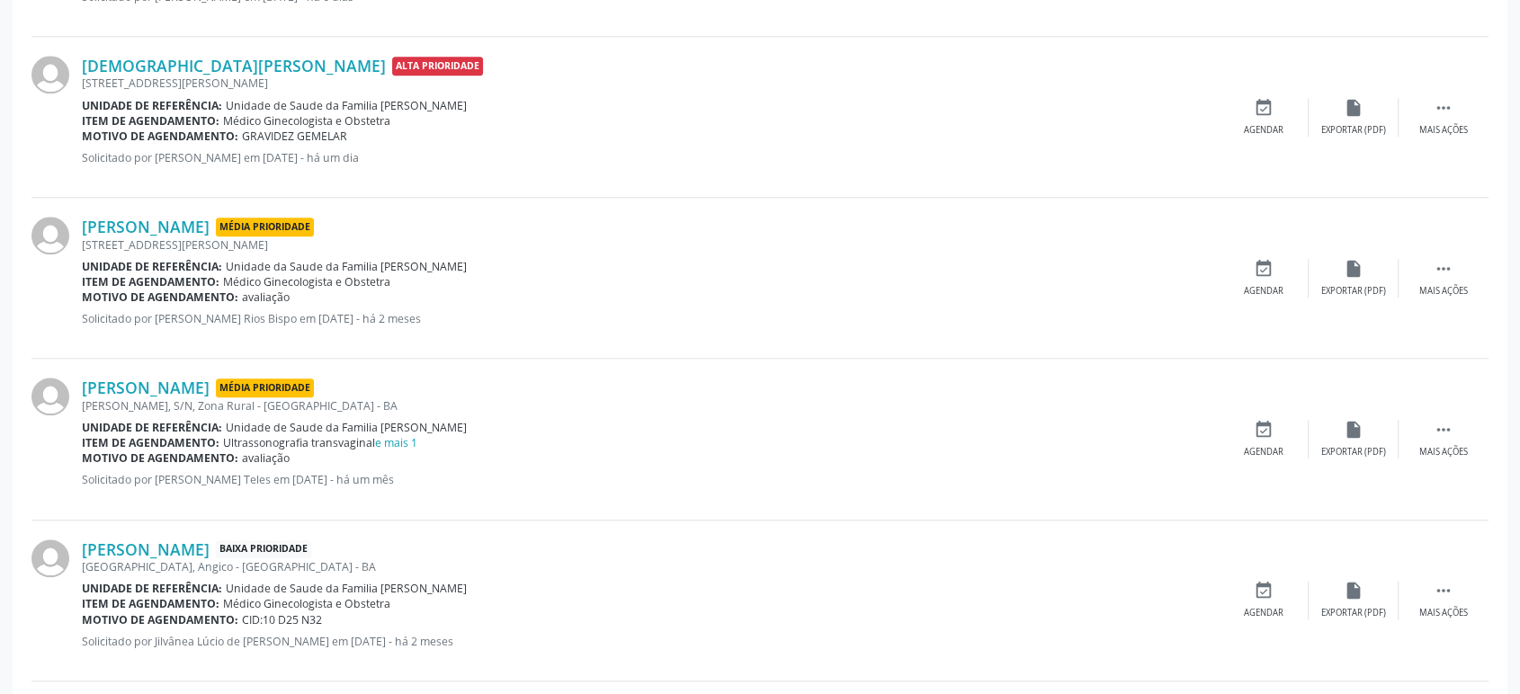
scroll to position [1655, 0]
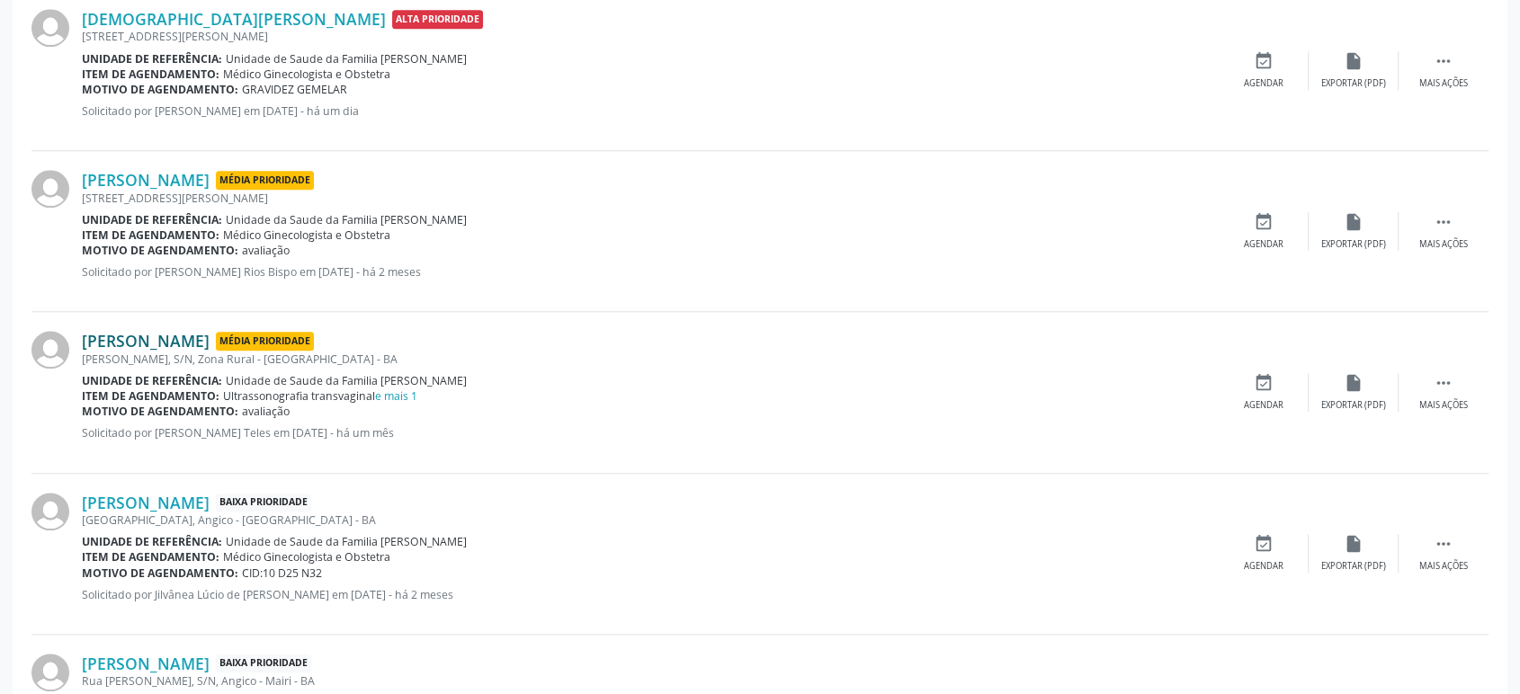
click at [147, 337] on link "Laize Gomes Freire" at bounding box center [146, 341] width 128 height 20
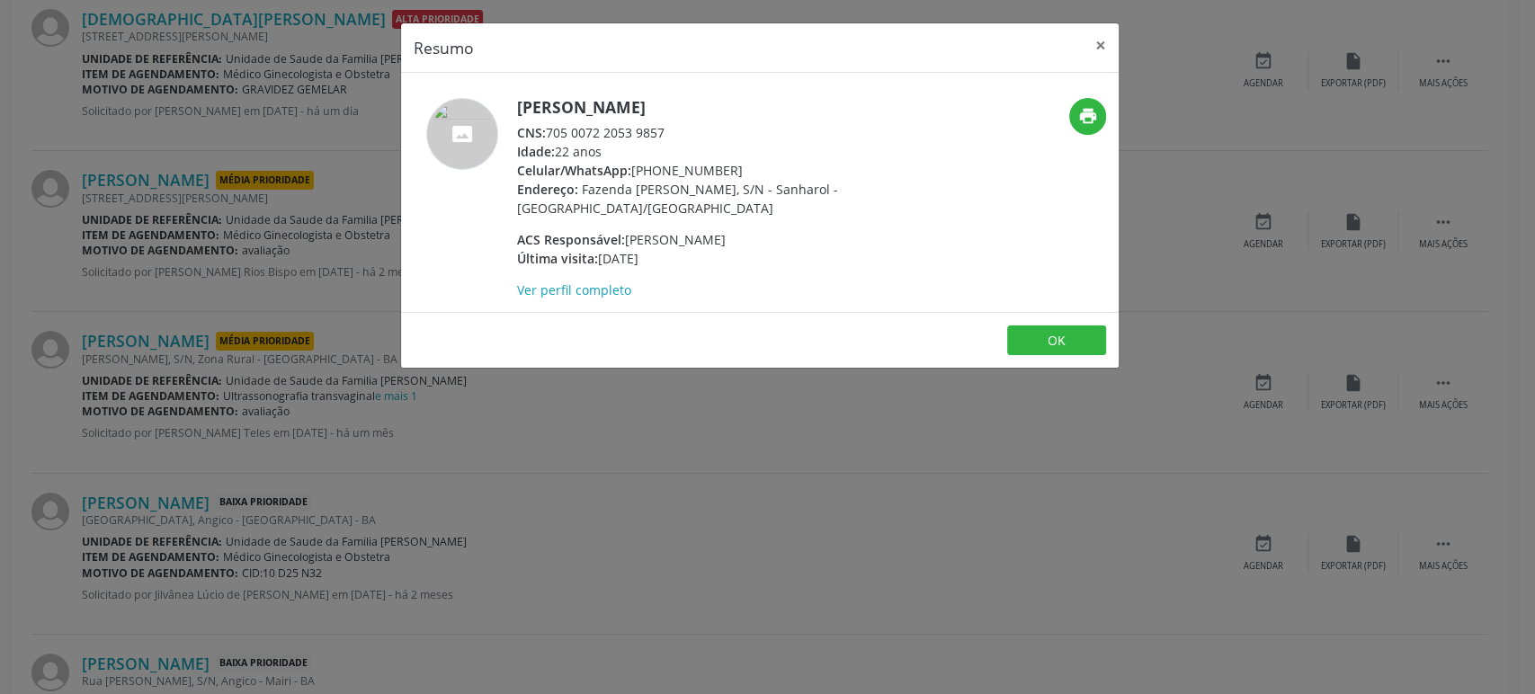
click at [404, 456] on div "Resumo × Laize Gomes Freire CNS: 705 0072 2053 9857 Idade: 22 anos Celular/What…" at bounding box center [767, 347] width 1535 height 694
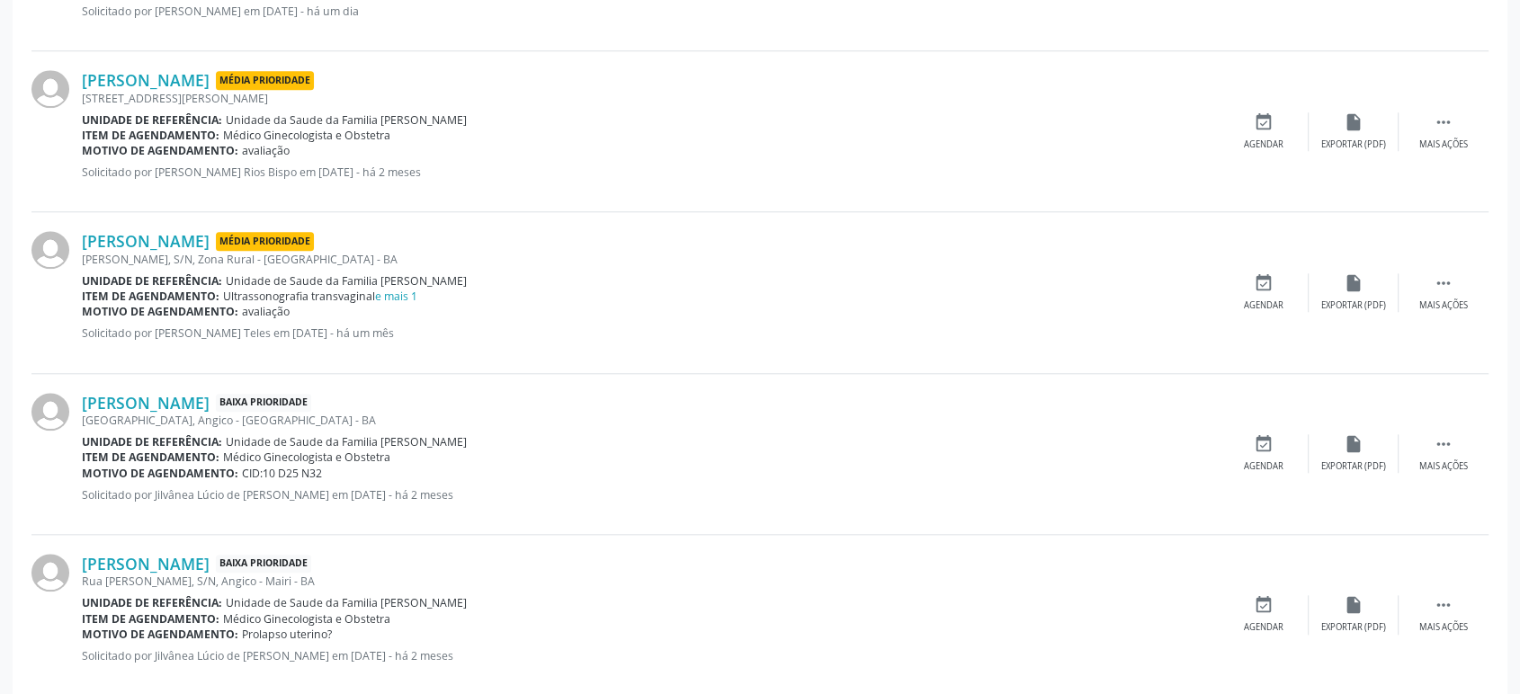
scroll to position [1755, 0]
click at [207, 399] on link "[PERSON_NAME]" at bounding box center [146, 402] width 128 height 20
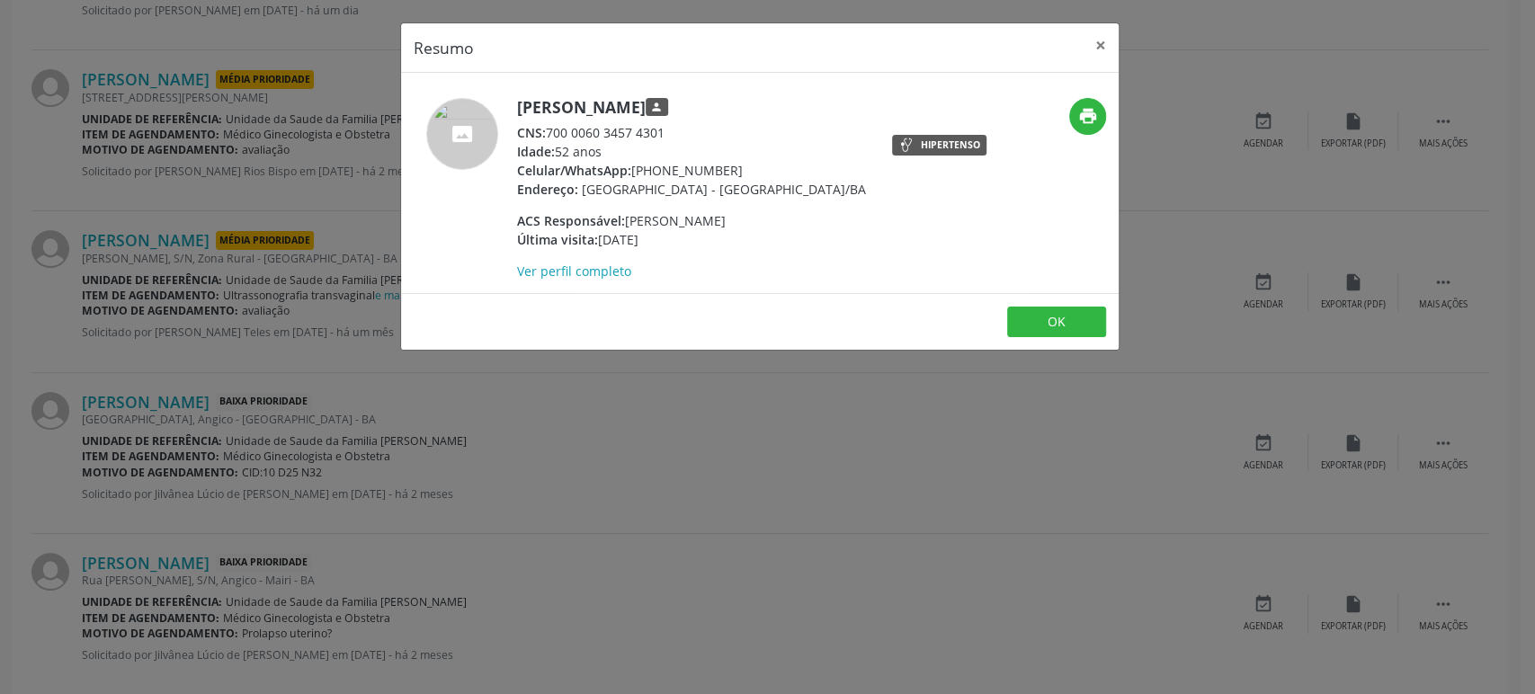
drag, startPoint x: 514, startPoint y: 106, endPoint x: 680, endPoint y: 112, distance: 165.5
click at [703, 105] on div "Gildenice Santos Amorim person CNS: 700 0060 3457 4301 Idade: 52 anos Celular/W…" at bounding box center [640, 189] width 478 height 183
drag, startPoint x: 548, startPoint y: 128, endPoint x: 665, endPoint y: 121, distance: 117.1
click at [665, 123] on div "CNS: 700 0060 3457 4301" at bounding box center [691, 132] width 349 height 19
drag, startPoint x: 518, startPoint y: 101, endPoint x: 735, endPoint y: 106, distance: 216.8
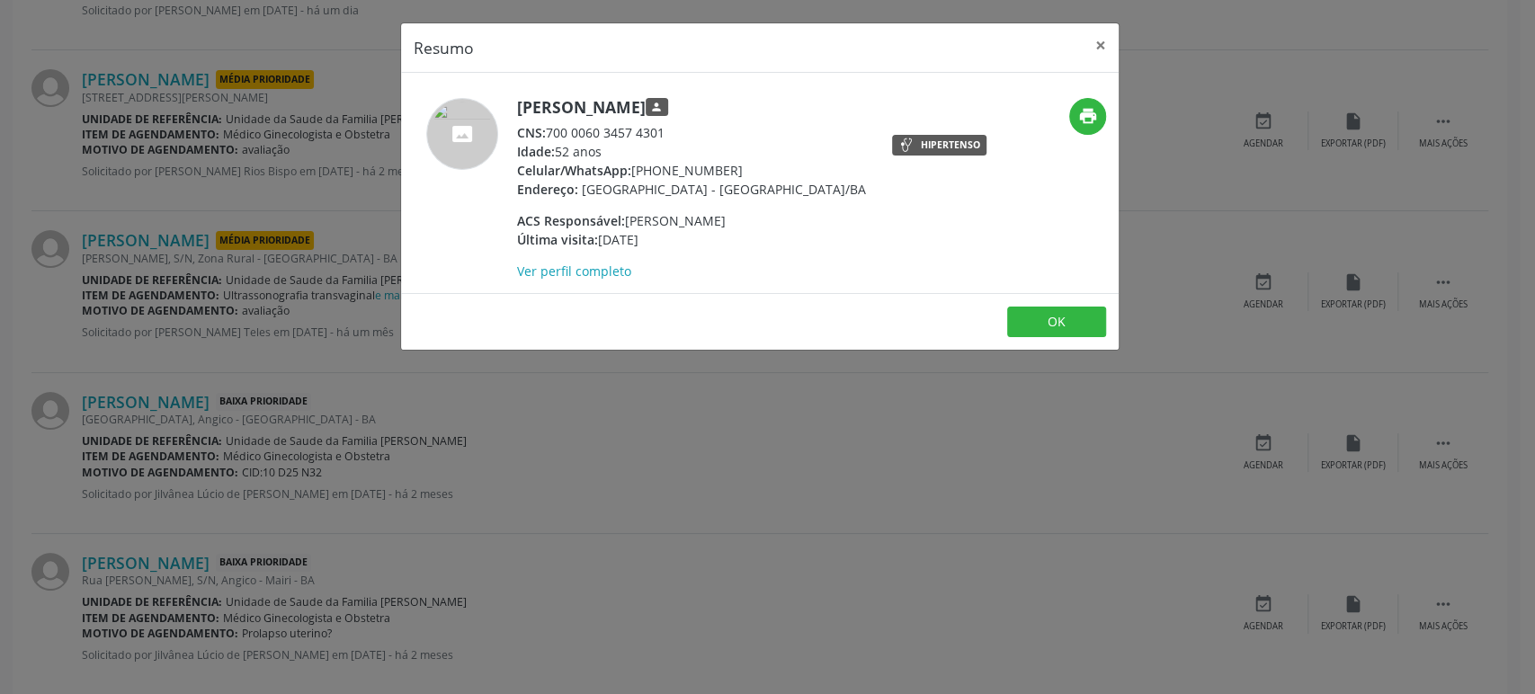
click at [735, 106] on h5 "Gildenice Santos Amorim person" at bounding box center [691, 107] width 349 height 19
click at [304, 297] on div "Resumo × Gildenice Santos Amorim person CNS: 700 0060 3457 4301 Idade: 52 anos …" at bounding box center [767, 347] width 1535 height 694
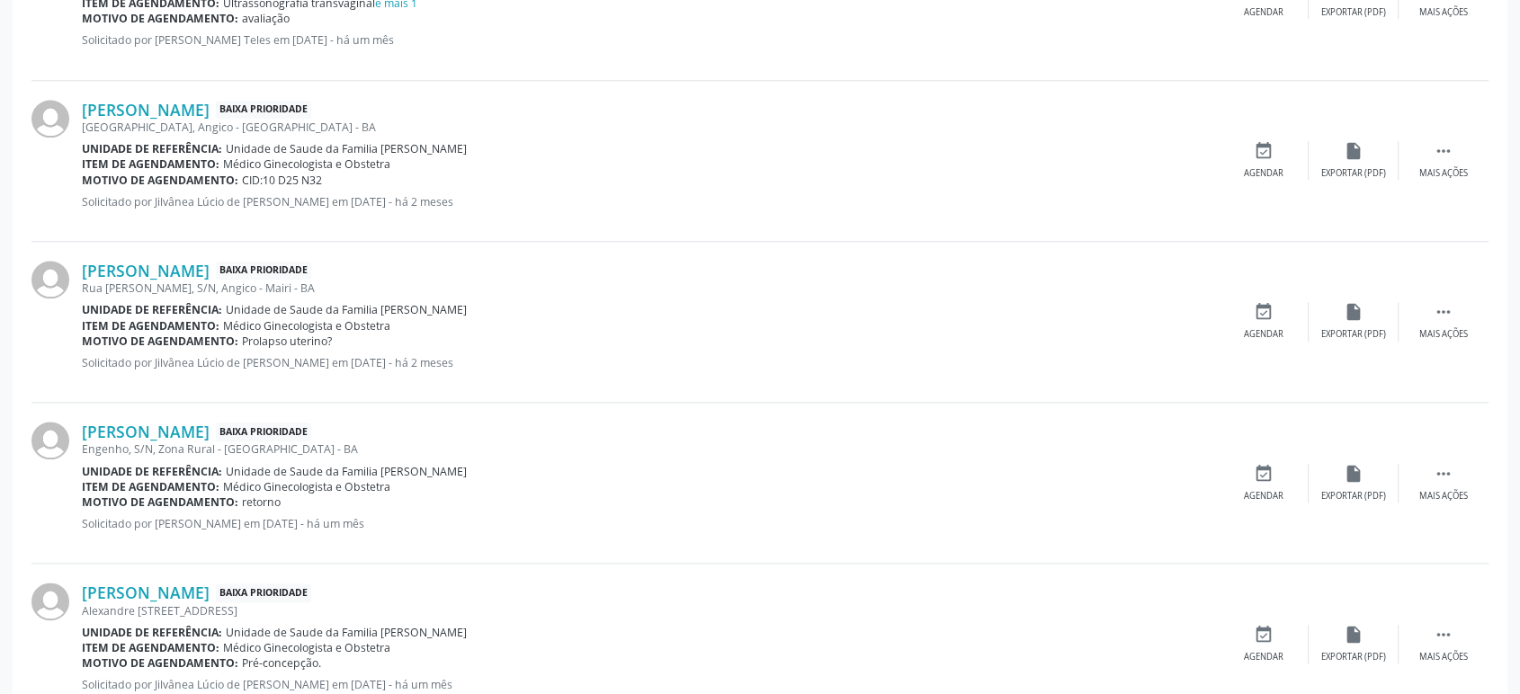
scroll to position [2154, 0]
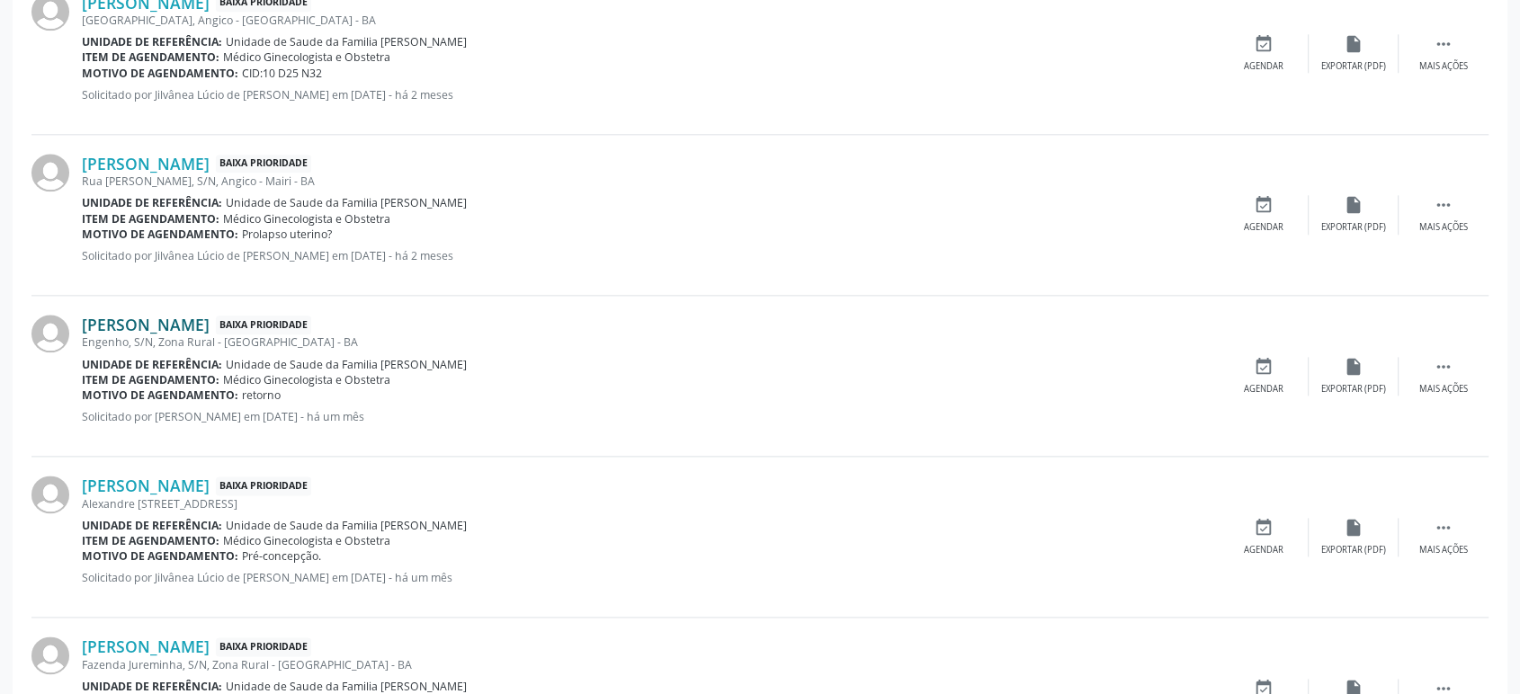
click at [190, 321] on link "[PERSON_NAME]" at bounding box center [146, 325] width 128 height 20
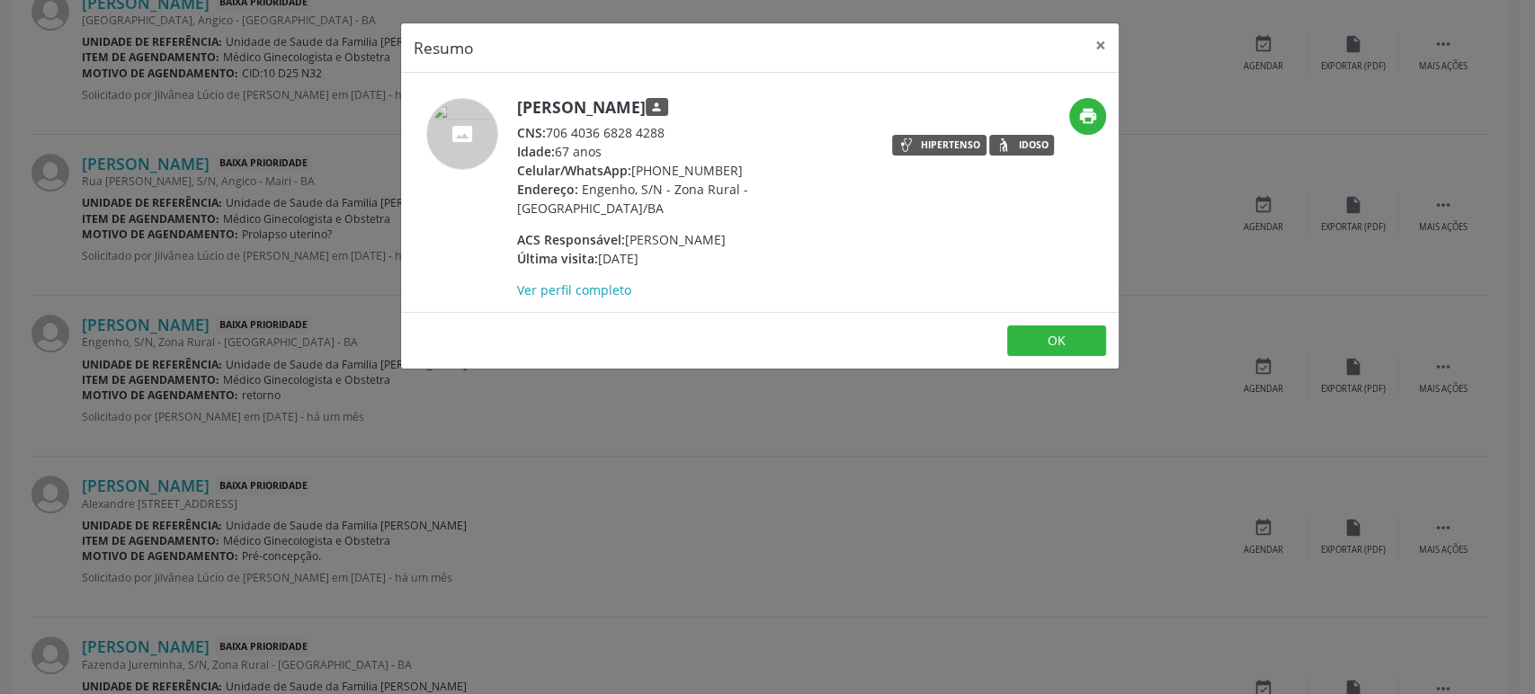
drag, startPoint x: 517, startPoint y: 103, endPoint x: 741, endPoint y: 109, distance: 224.0
click at [741, 109] on h5 "Edeci Oliveira dos Santos person" at bounding box center [692, 107] width 350 height 19
click at [178, 435] on div "Resumo × Edeci Oliveira dos Santos person CNS: 706 4036 6828 4288 Idade: 67 ano…" at bounding box center [767, 347] width 1535 height 694
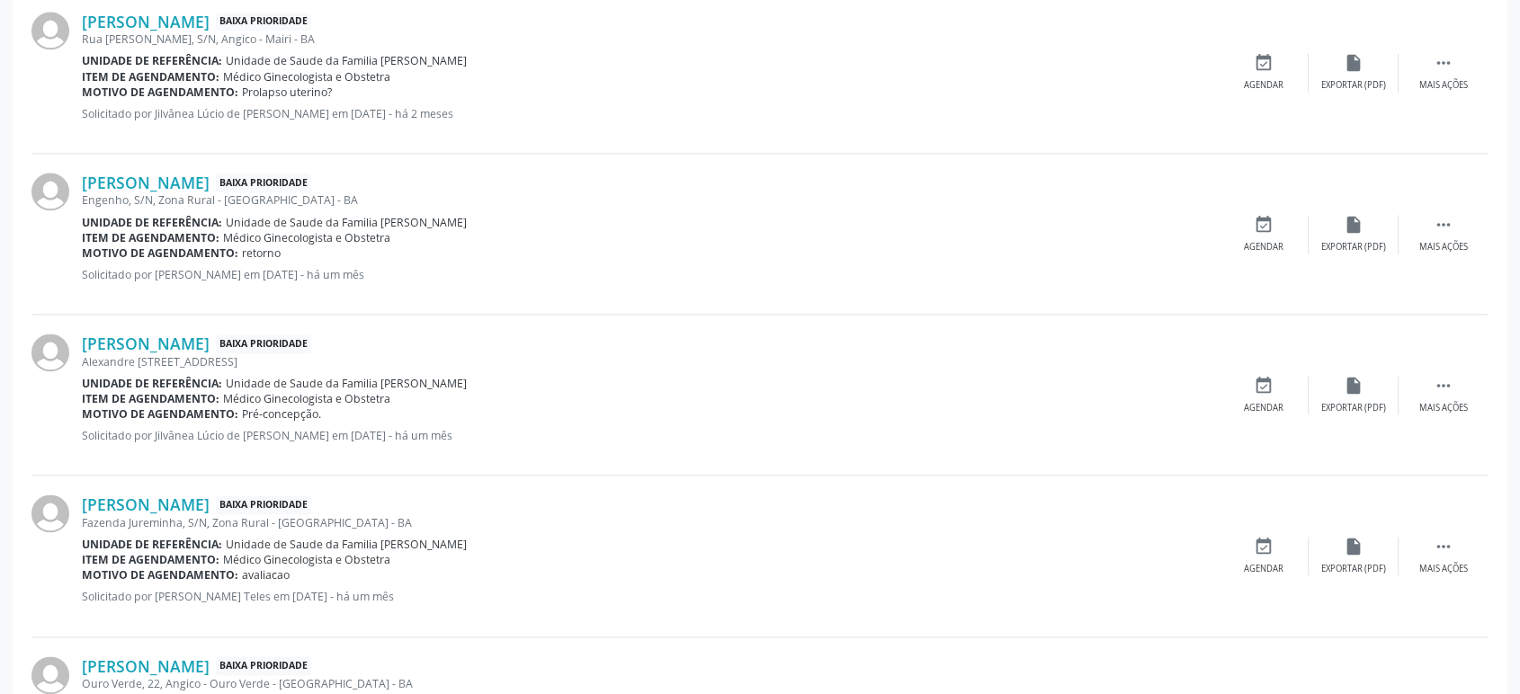
scroll to position [2354, 0]
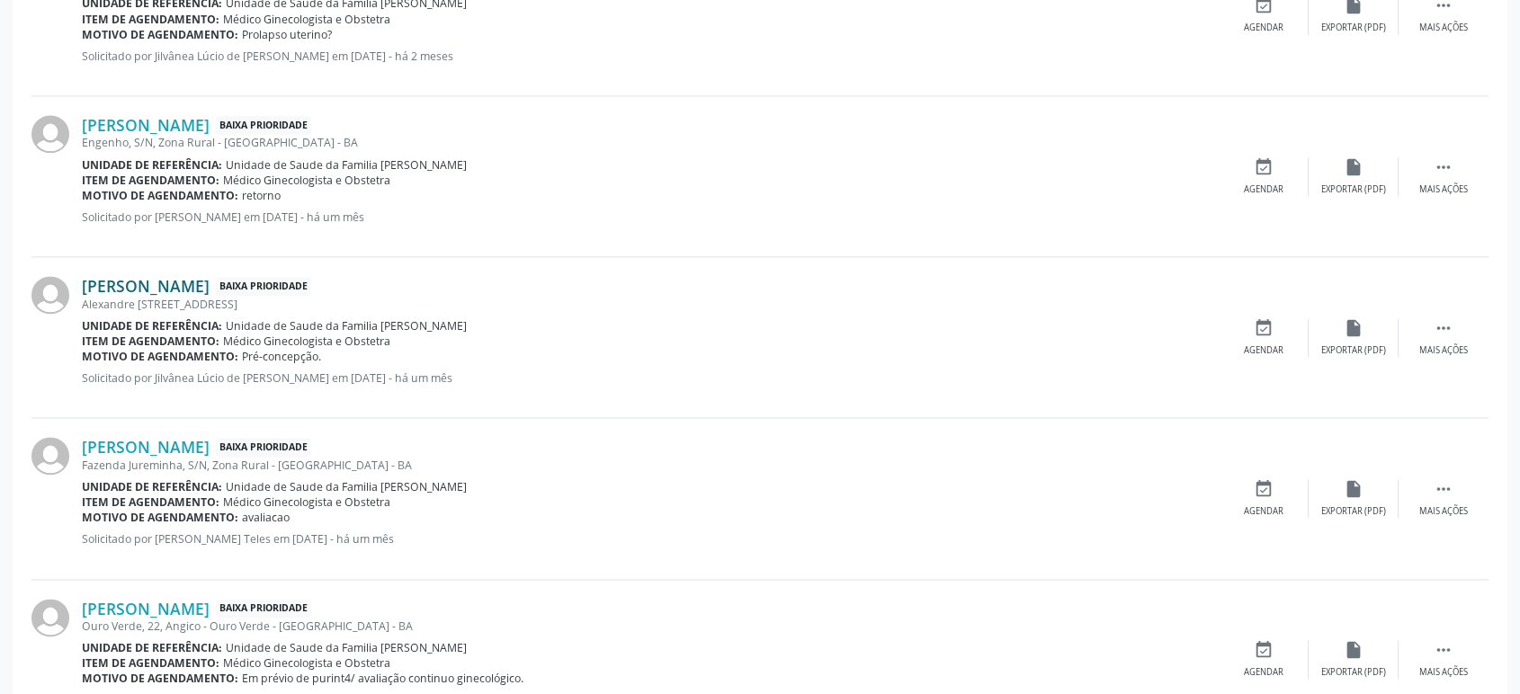
click at [192, 278] on link "[PERSON_NAME]" at bounding box center [146, 286] width 128 height 20
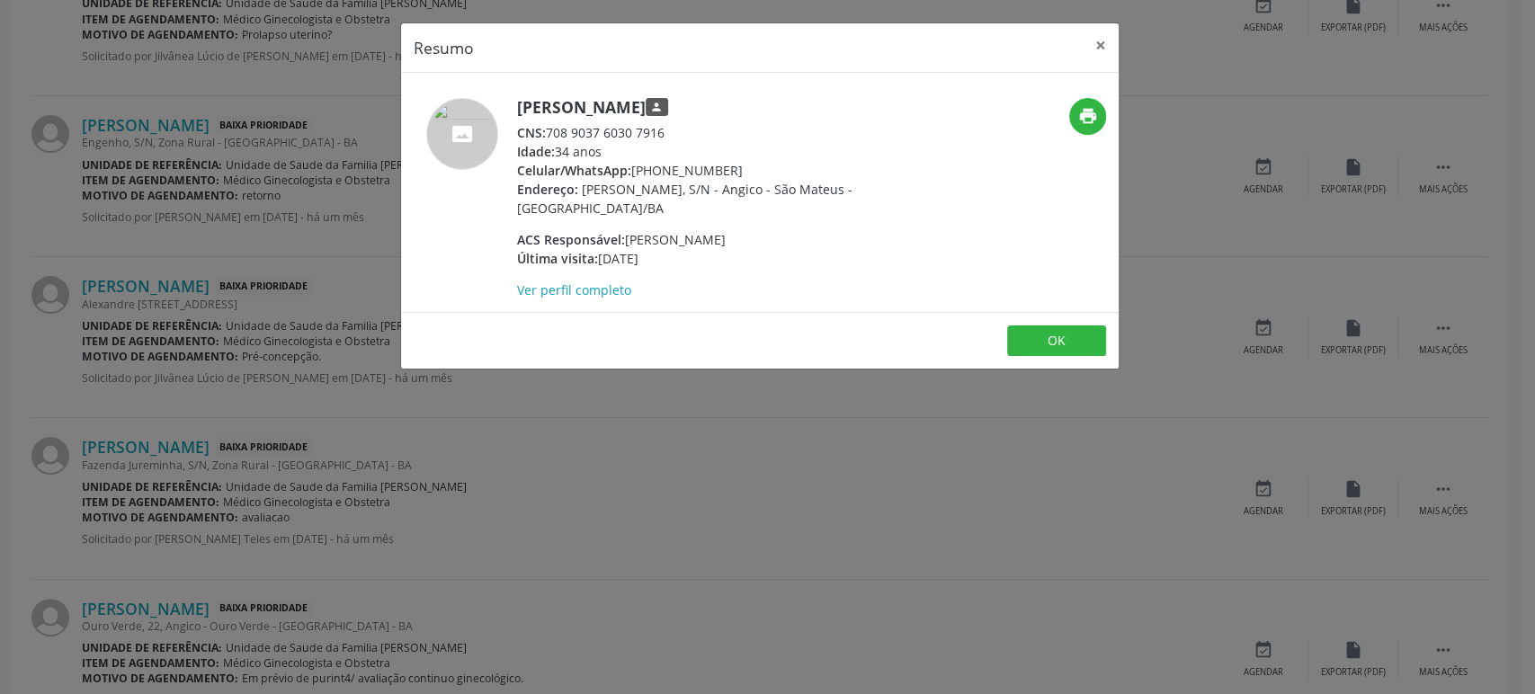
click at [185, 280] on div "Resumo × Maiara da Silva Santos person CNS: 708 9037 6030 7916 Idade: 34 anos C…" at bounding box center [767, 347] width 1535 height 694
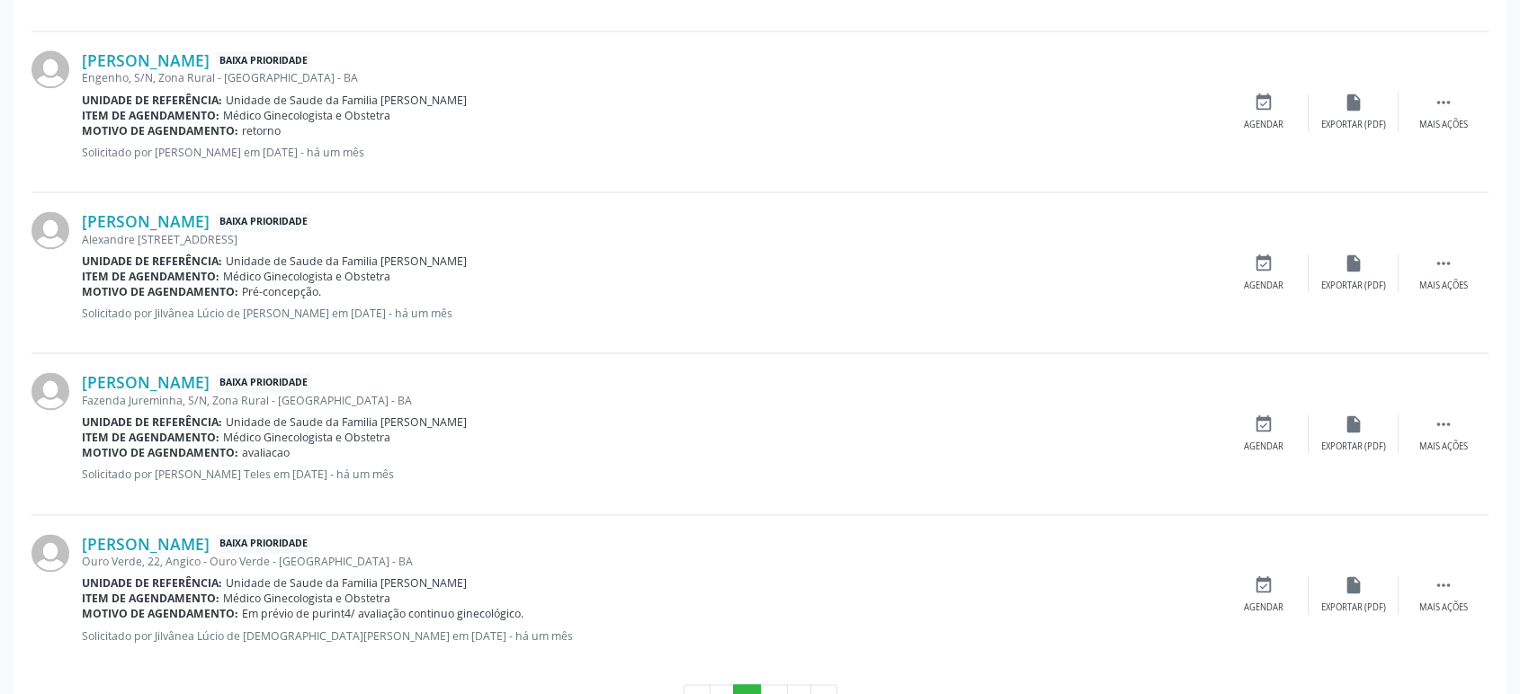
scroll to position [2479, 0]
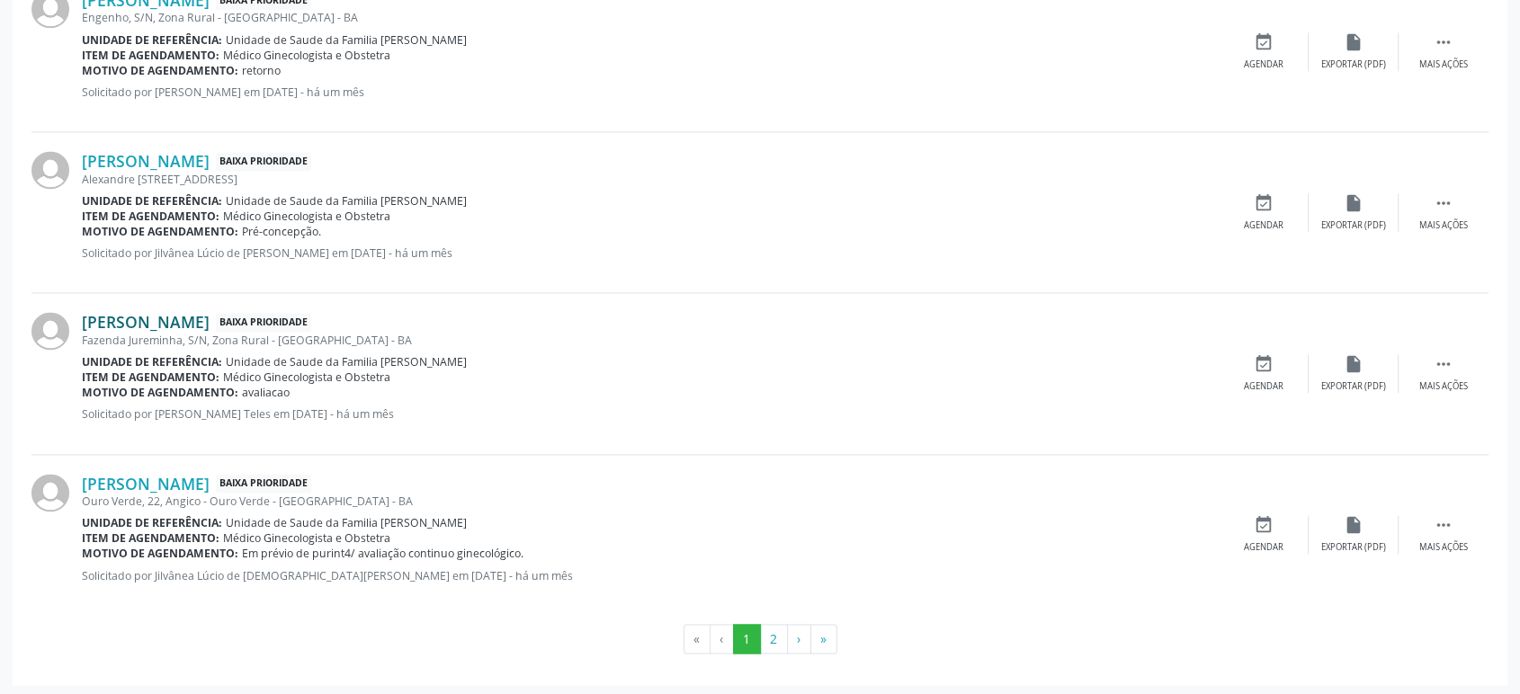
click at [198, 318] on link "[PERSON_NAME]" at bounding box center [146, 322] width 128 height 20
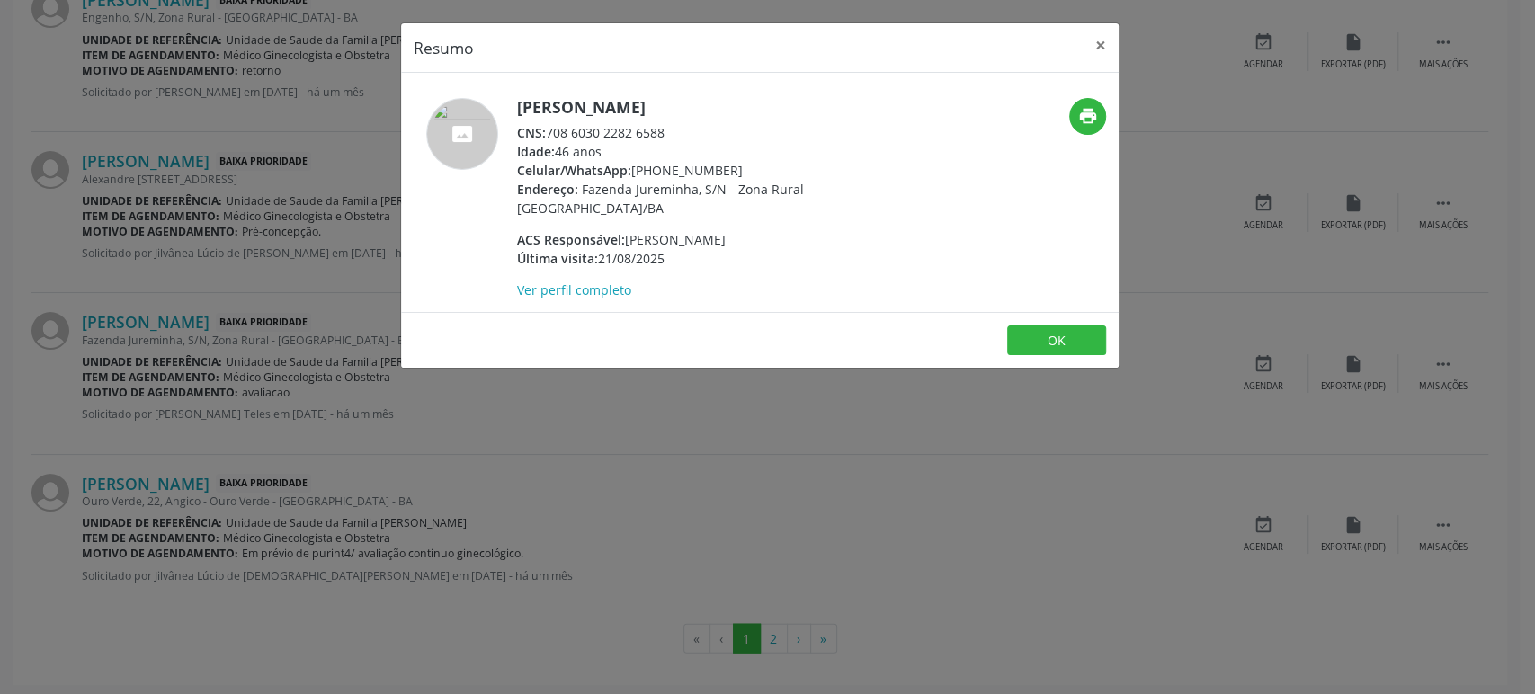
drag, startPoint x: 520, startPoint y: 105, endPoint x: 746, endPoint y: 105, distance: 226.6
click at [746, 105] on h5 "[PERSON_NAME]" at bounding box center [692, 107] width 350 height 19
click at [430, 464] on div "Resumo × Marizete Rocha Santos CNS: 708 6030 2282 6588 Idade: 46 anos Celular/W…" at bounding box center [767, 347] width 1535 height 694
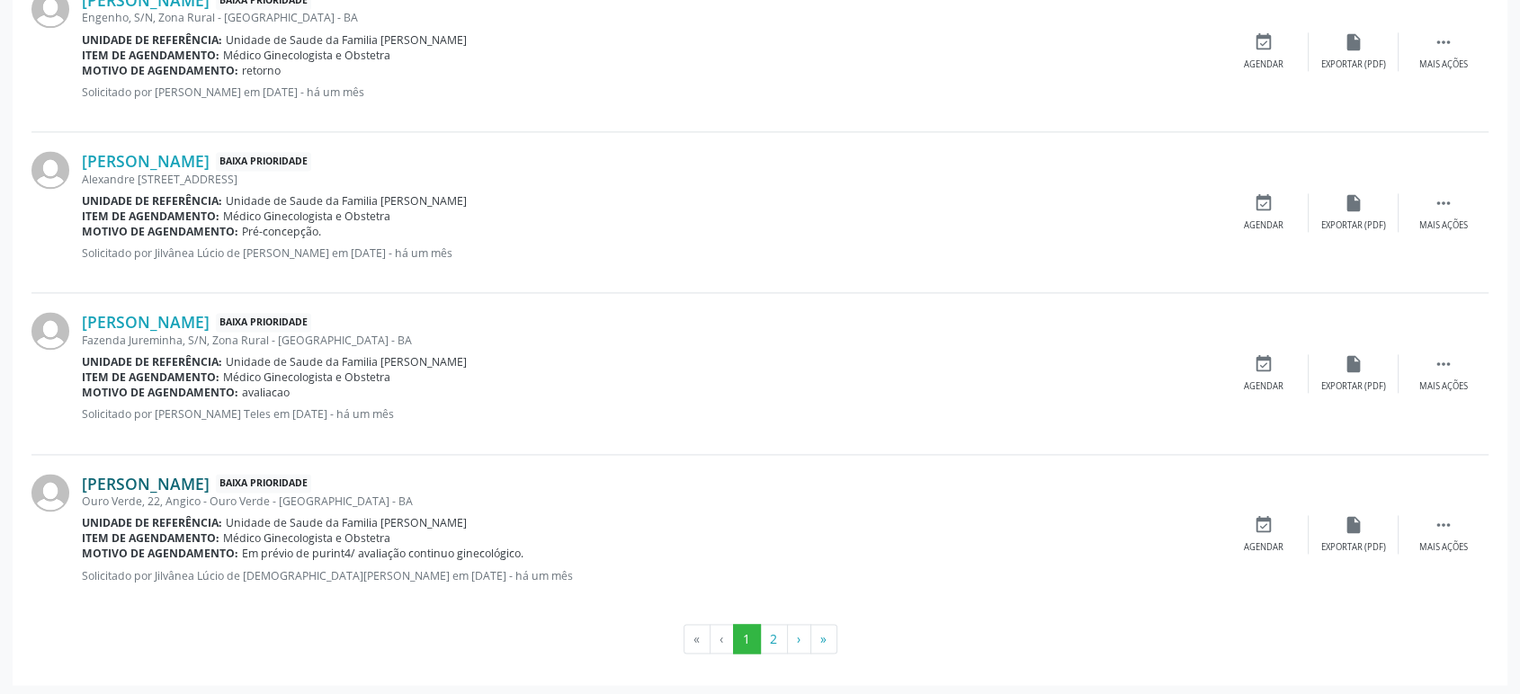
click at [183, 483] on link "[PERSON_NAME]" at bounding box center [146, 484] width 128 height 20
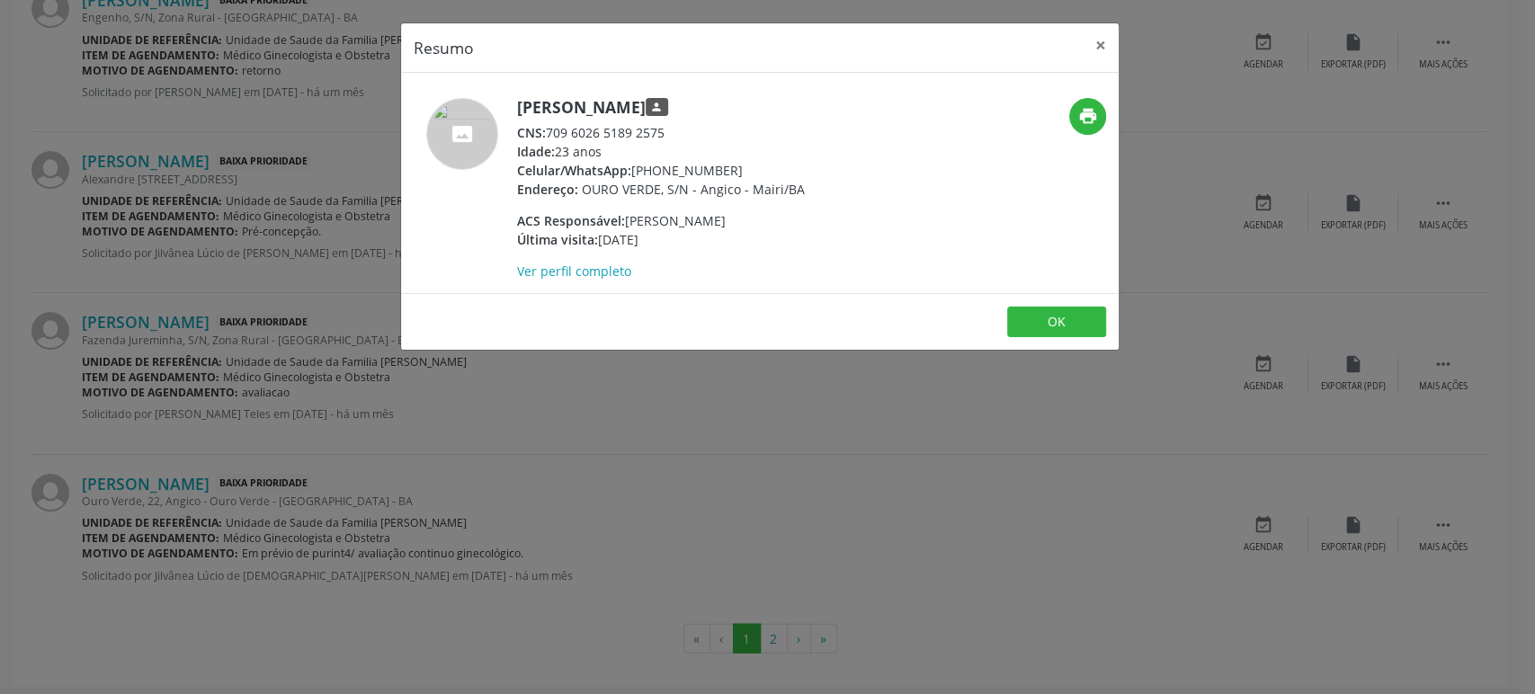
drag, startPoint x: 547, startPoint y: 127, endPoint x: 678, endPoint y: 127, distance: 131.3
click at [678, 127] on div "CNS: 709 6026 5189 2575" at bounding box center [661, 132] width 288 height 19
click at [160, 430] on div "Resumo × Alessia Silva Santos person CNS: 709 6026 5189 2575 Idade: 23 anos Cel…" at bounding box center [767, 347] width 1535 height 694
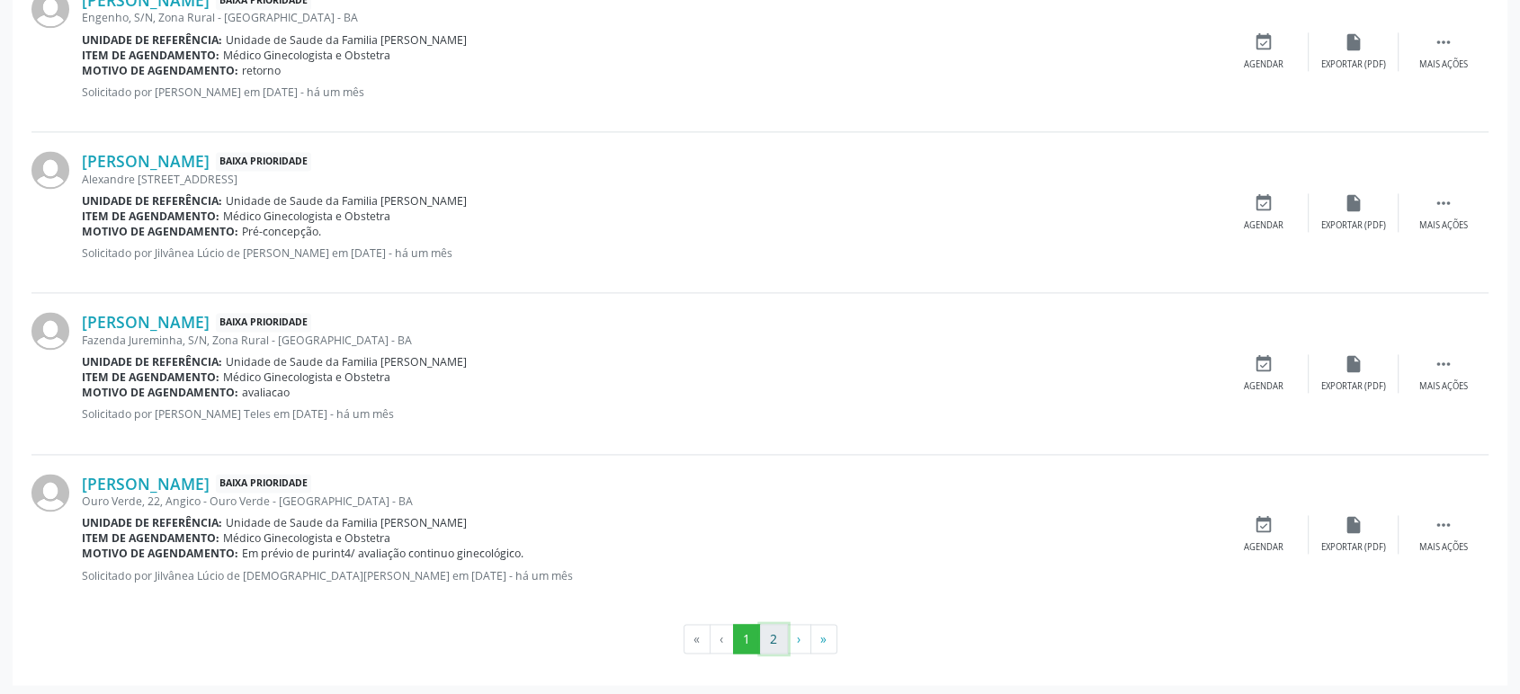
click at [763, 632] on button "2" at bounding box center [774, 639] width 28 height 31
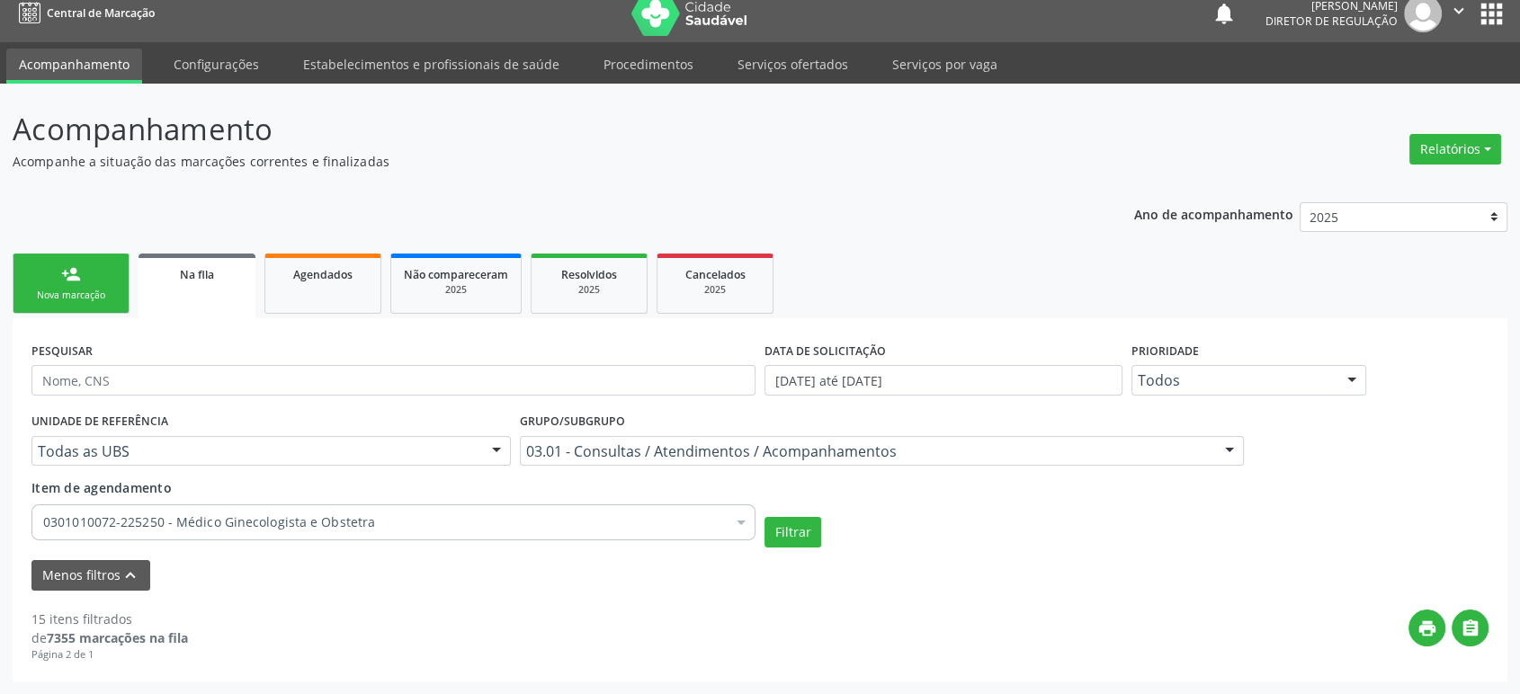
scroll to position [13, 0]
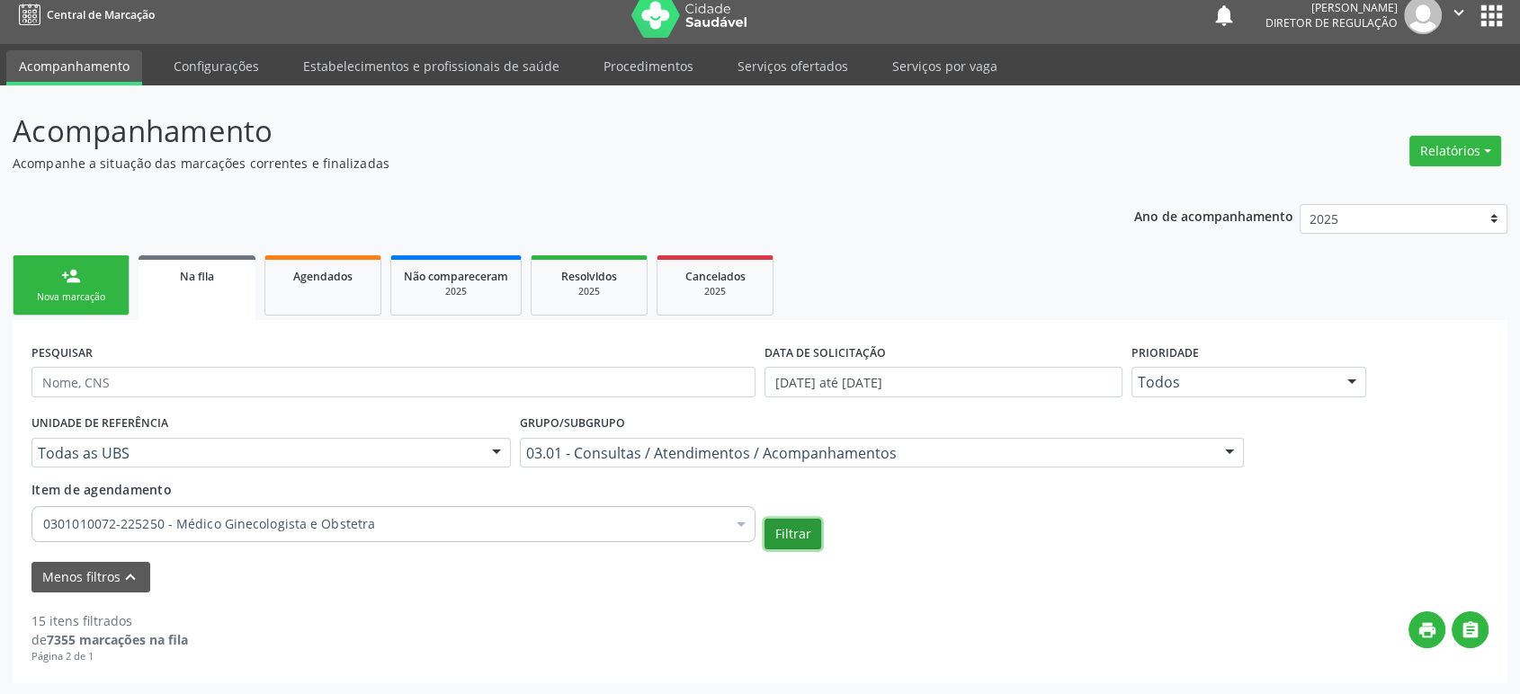
click at [790, 537] on button "Filtrar" at bounding box center [792, 534] width 57 height 31
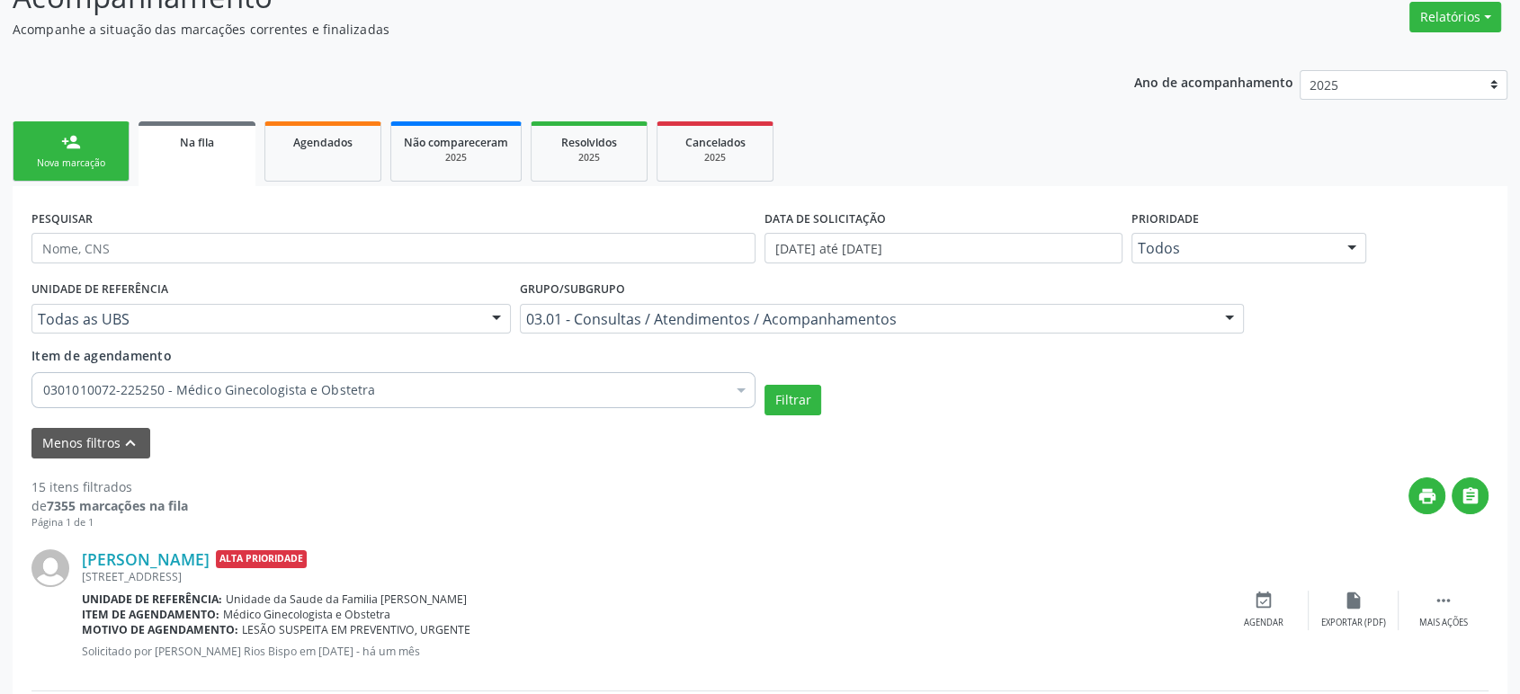
scroll to position [413, 0]
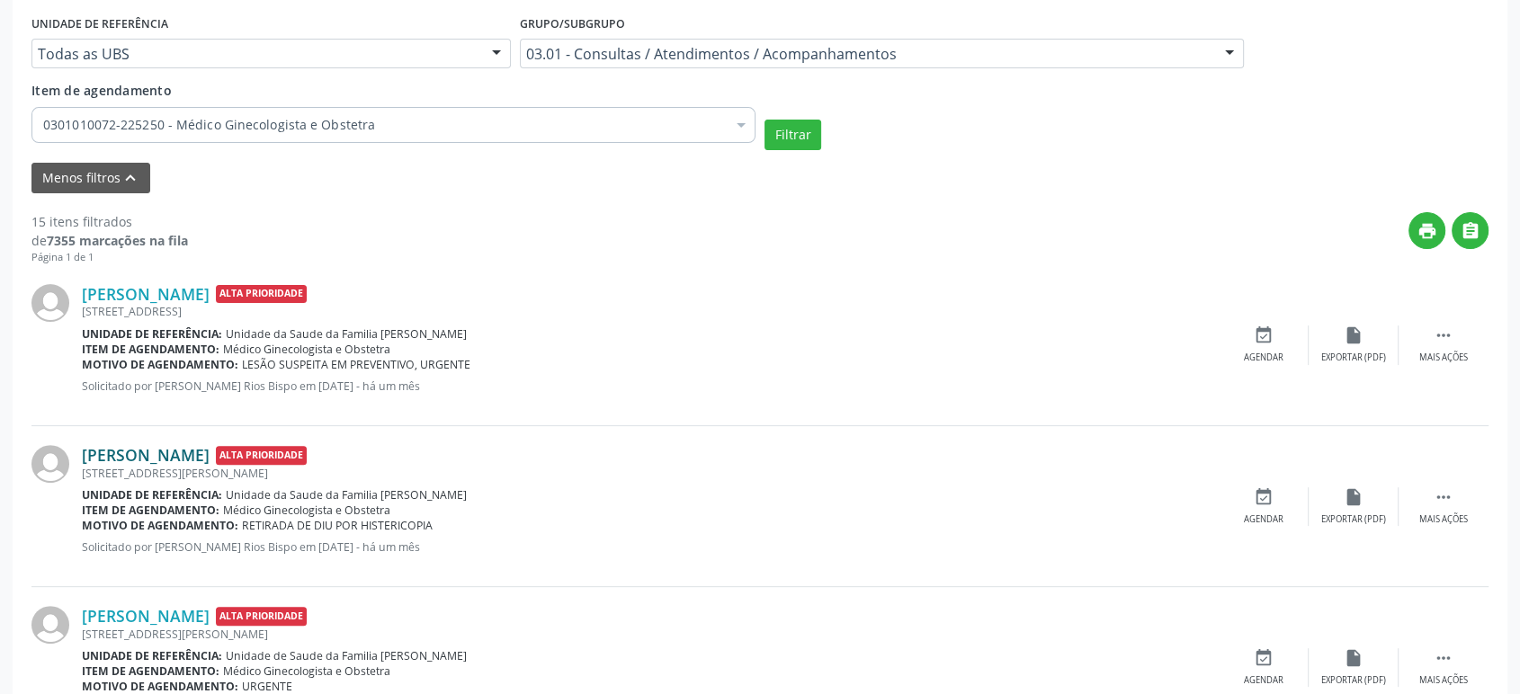
click at [183, 454] on link "Evilene Dantas da Silva" at bounding box center [146, 455] width 128 height 20
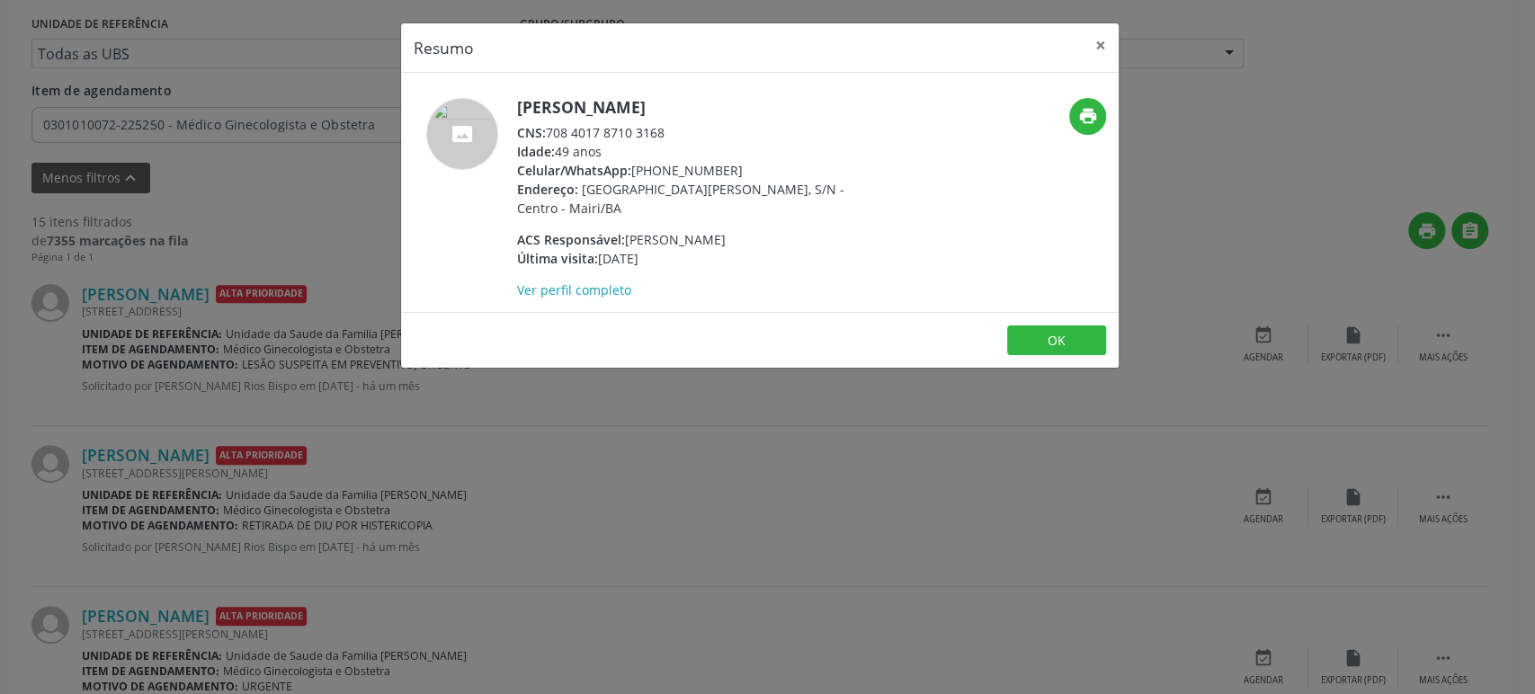
click at [106, 402] on div "Resumo × Evilene Dantas da Silva CNS: 708 4017 8710 3168 Idade: 49 anos Celular…" at bounding box center [767, 347] width 1535 height 694
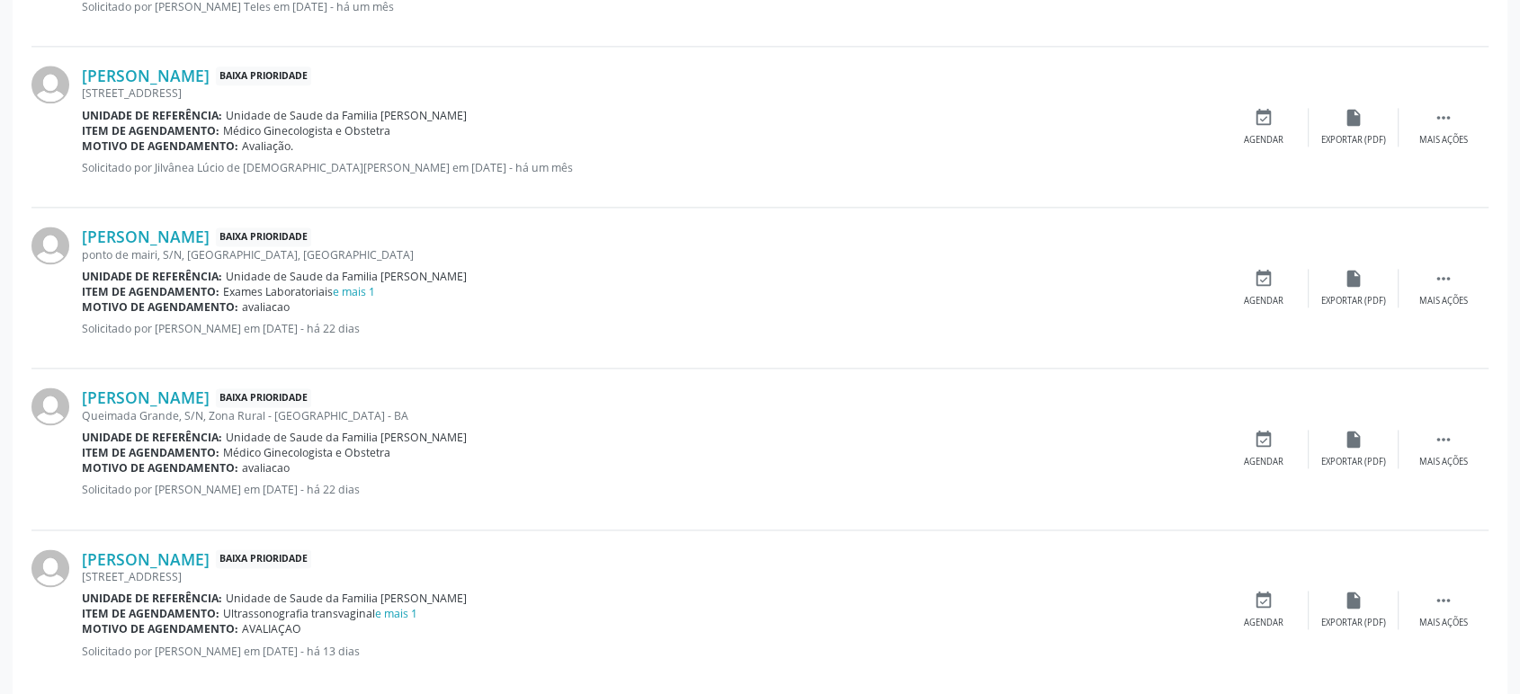
scroll to position [2411, 0]
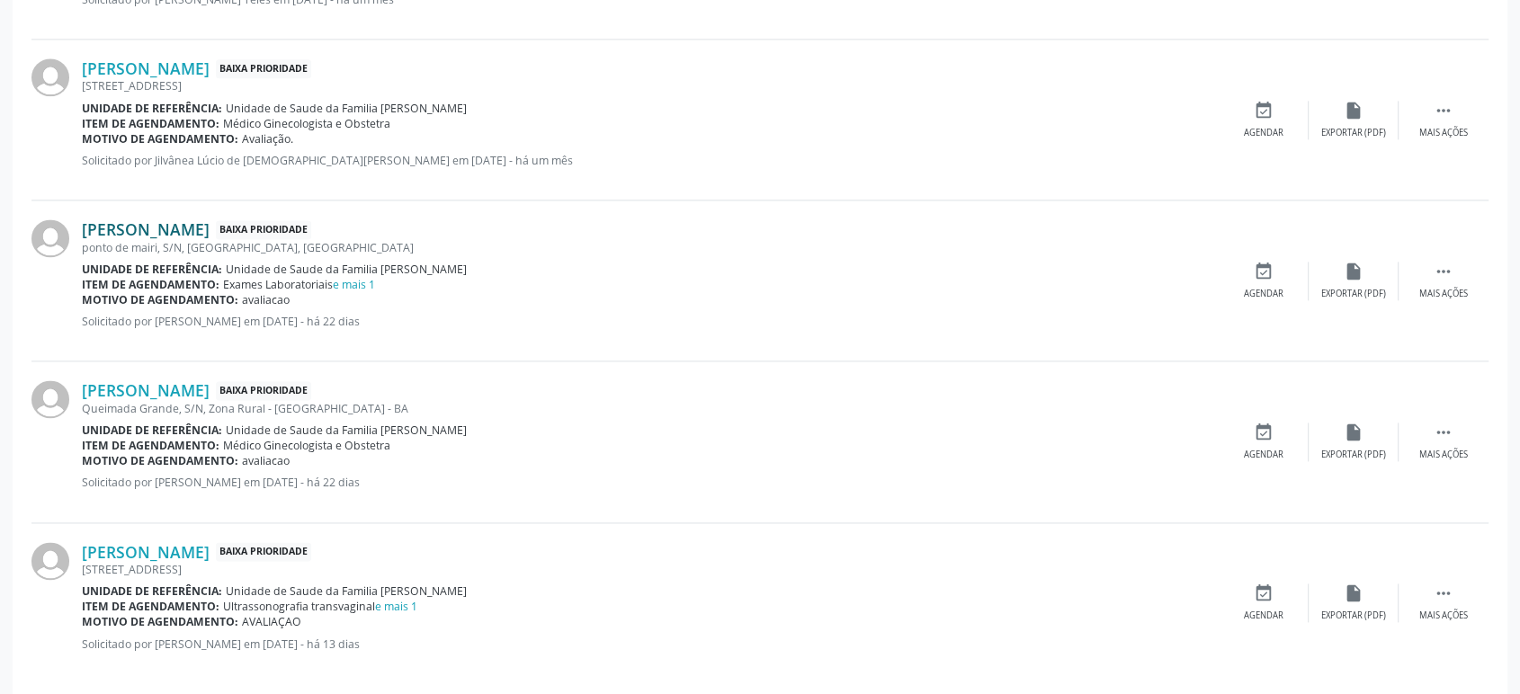
click at [154, 220] on link "[PERSON_NAME]" at bounding box center [146, 229] width 128 height 20
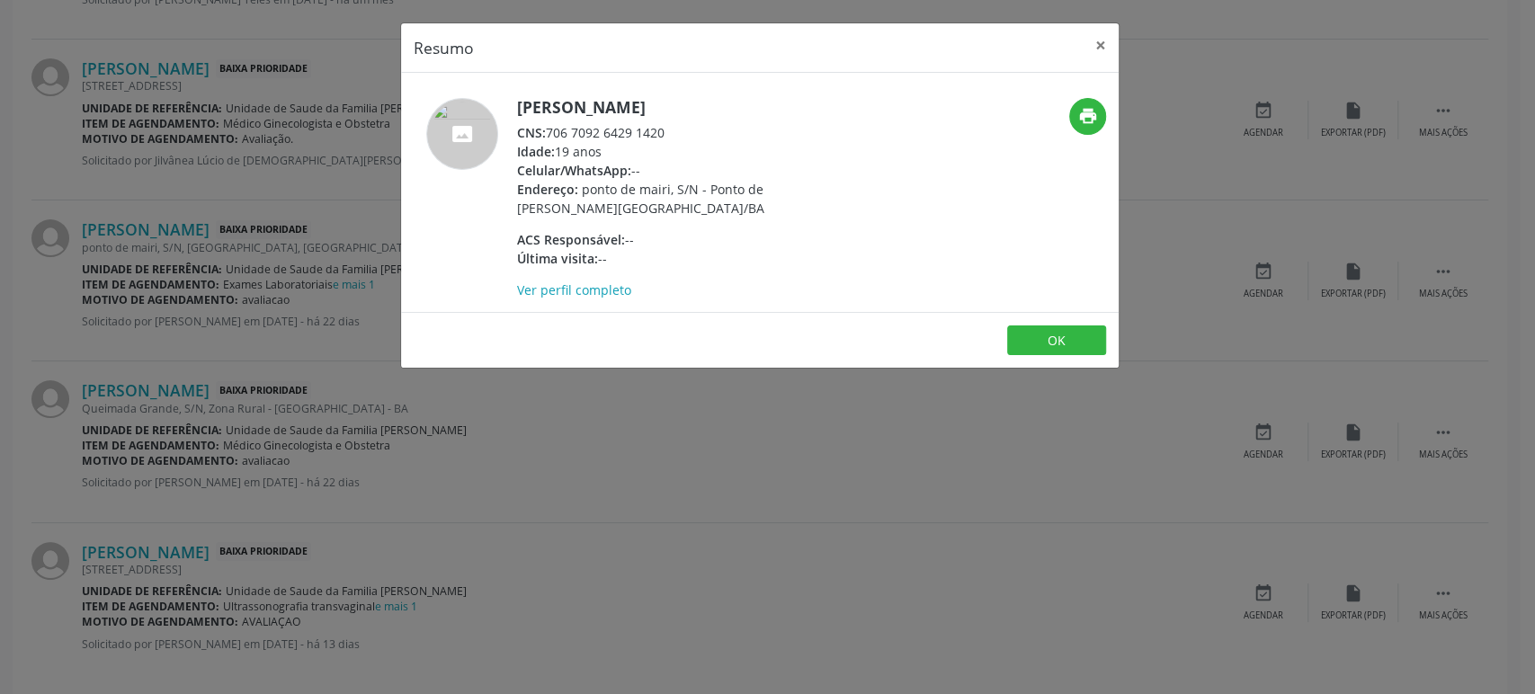
drag, startPoint x: 549, startPoint y: 129, endPoint x: 702, endPoint y: 129, distance: 152.9
click at [702, 129] on div "CNS: 706 7092 6429 1420" at bounding box center [692, 132] width 350 height 19
click at [210, 347] on div "Resumo × Viviane Passos Moreira CNS: 706 7092 6429 1420 Idade: 19 anos Celular/…" at bounding box center [767, 347] width 1535 height 694
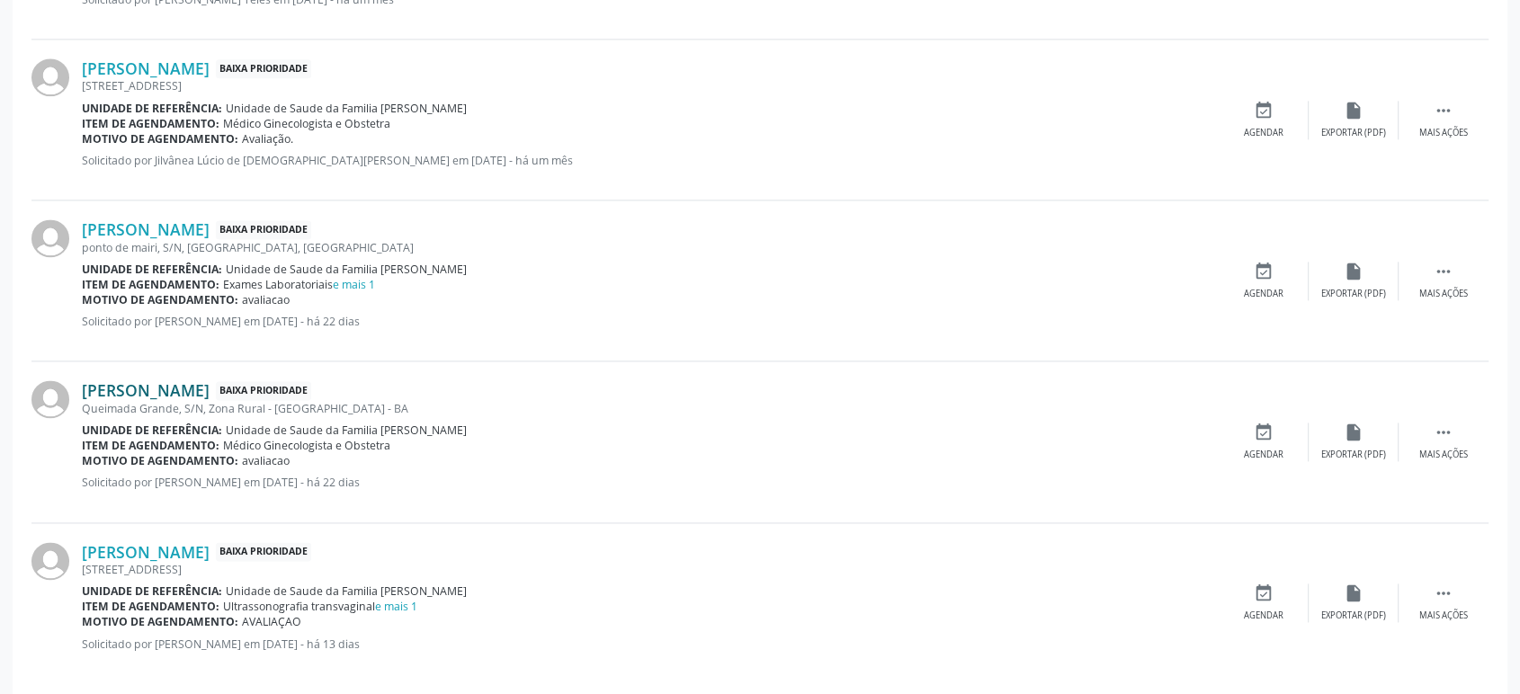
click at [189, 386] on link "[PERSON_NAME]" at bounding box center [146, 390] width 128 height 20
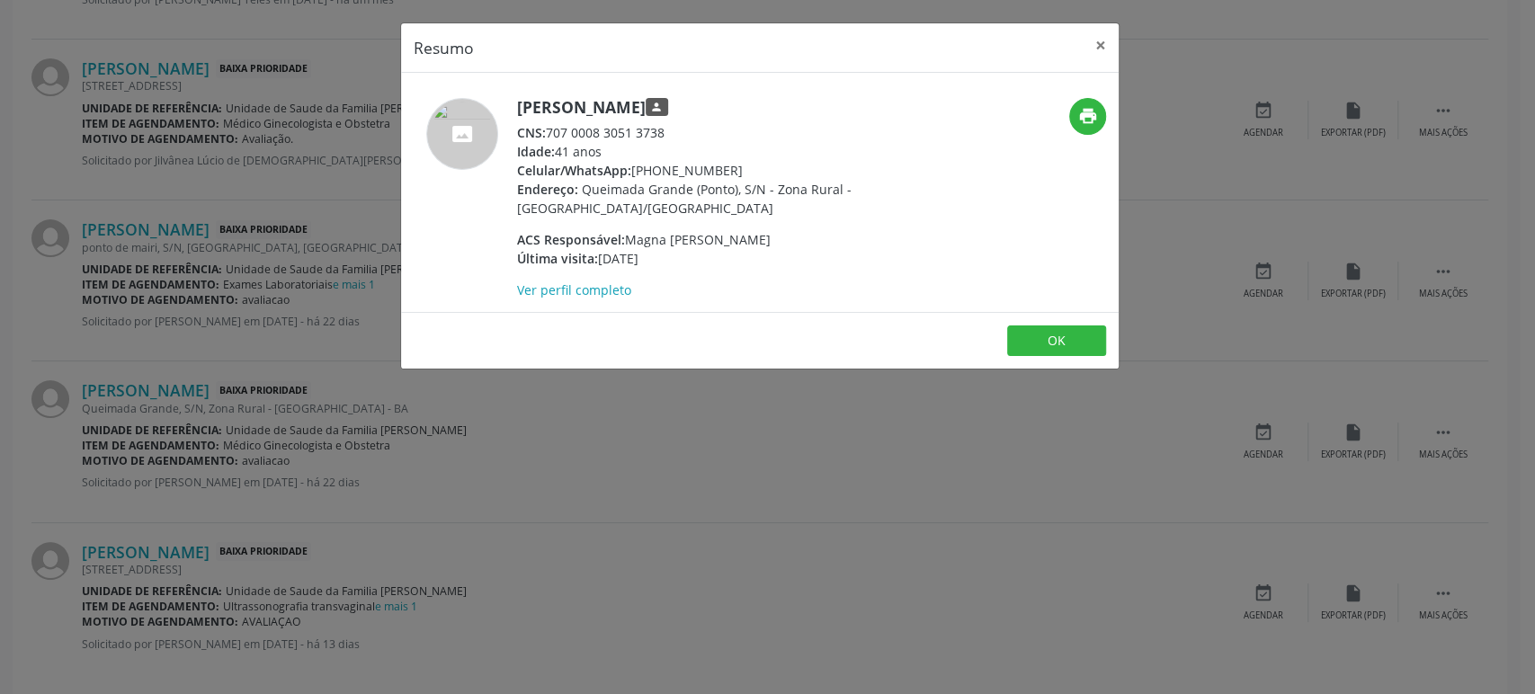
click at [355, 513] on div "Resumo × Sidnei Dias Santana person CNS: 707 0008 3051 3738 Idade: 41 anos Celu…" at bounding box center [767, 347] width 1535 height 694
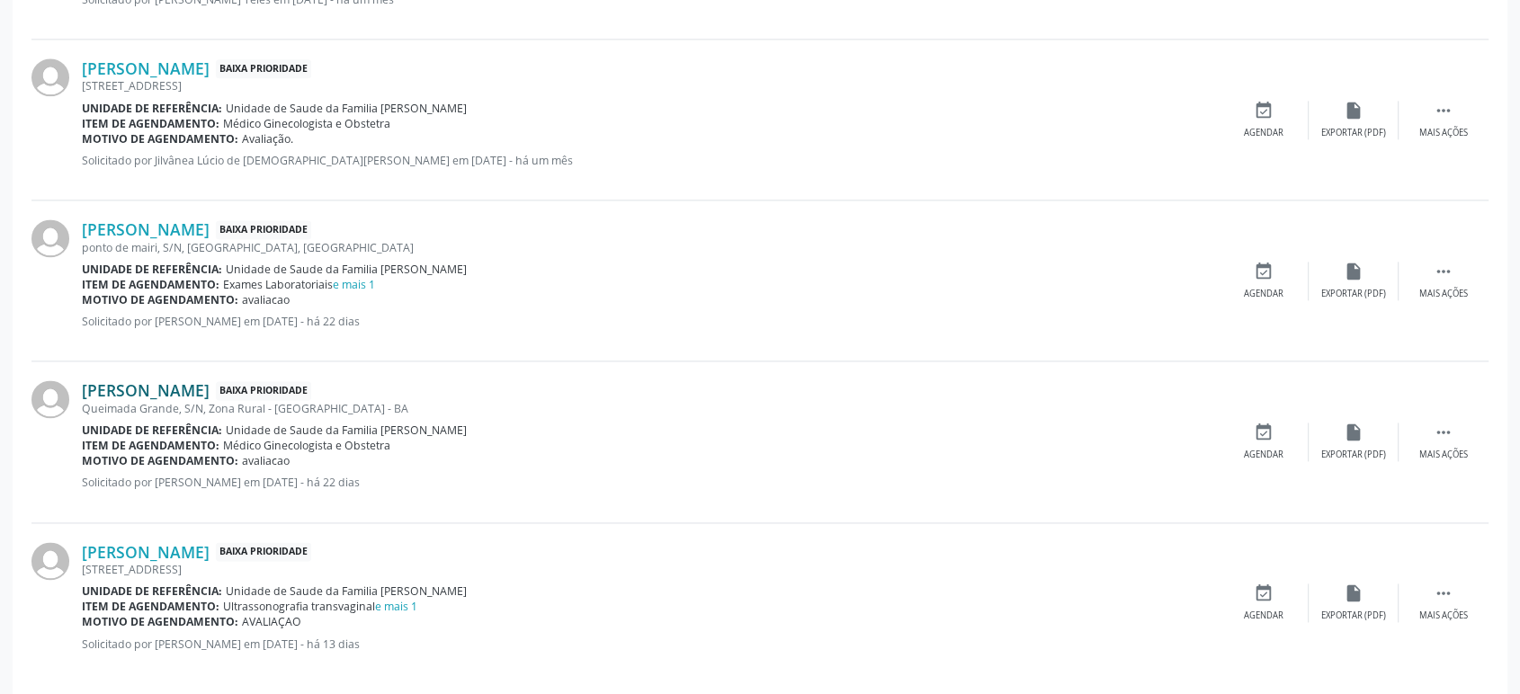
click at [180, 389] on link "[PERSON_NAME]" at bounding box center [146, 390] width 128 height 20
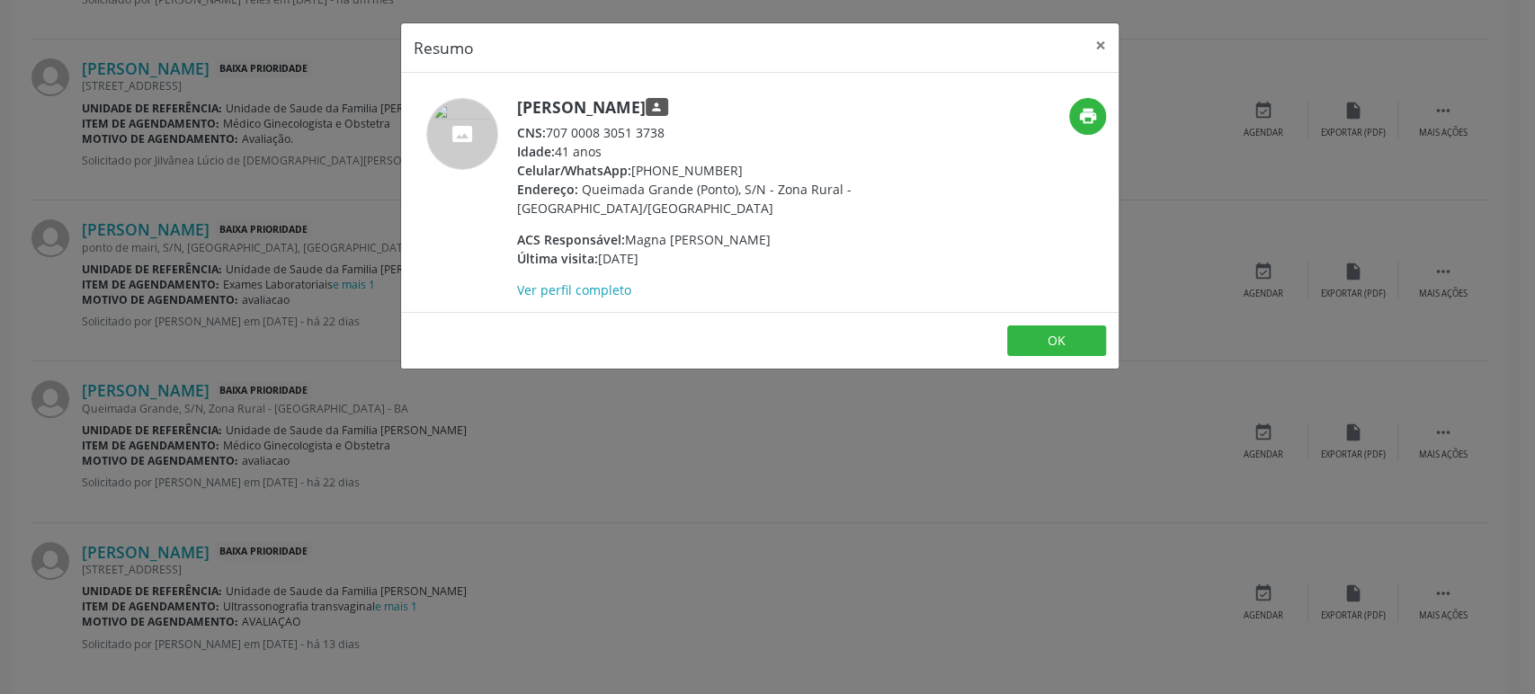
drag, startPoint x: 549, startPoint y: 129, endPoint x: 687, endPoint y: 132, distance: 137.6
click at [687, 132] on div "CNS: 707 0008 3051 3738" at bounding box center [692, 132] width 350 height 19
click at [308, 246] on div "Resumo × Sidnei Dias Santana person CNS: 707 0008 3051 3738 Idade: 41 anos Celu…" at bounding box center [767, 347] width 1535 height 694
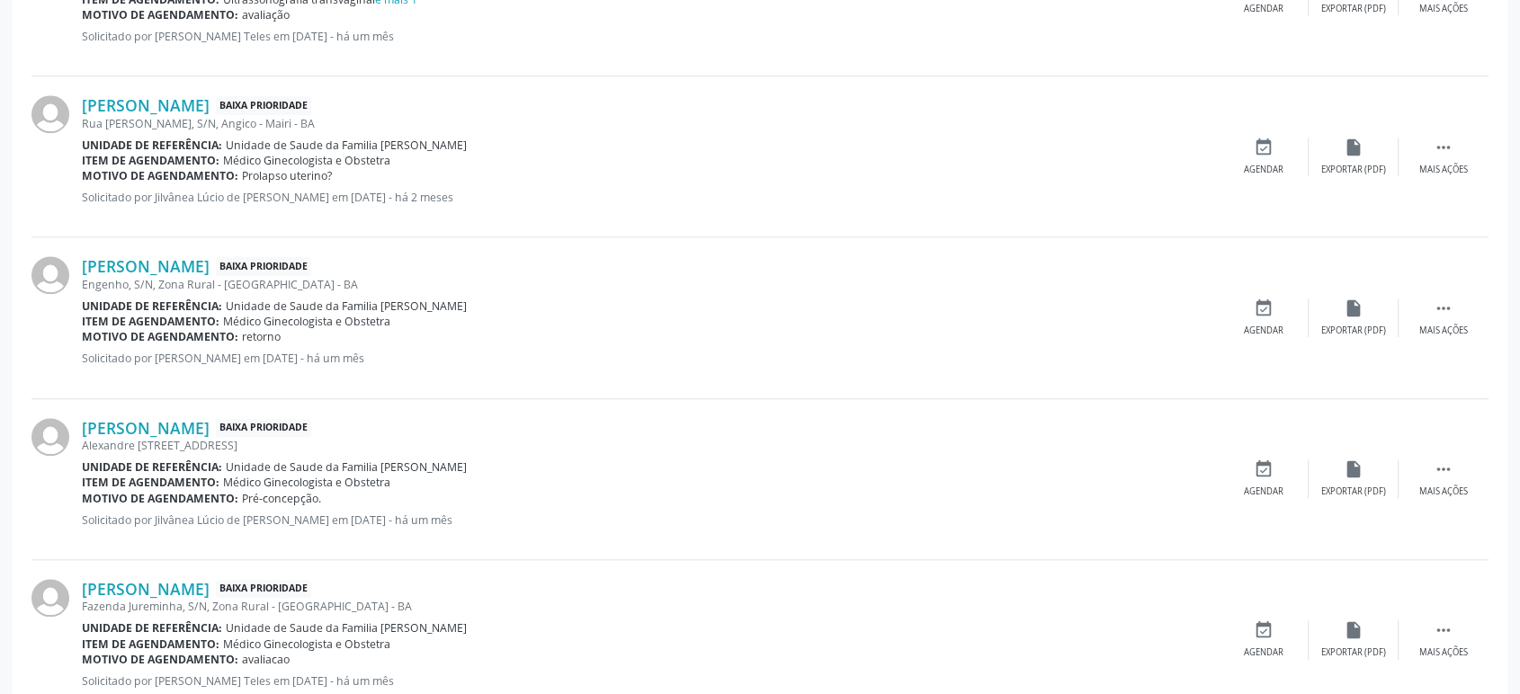
scroll to position [1728, 0]
click at [178, 424] on link "[PERSON_NAME]" at bounding box center [146, 429] width 128 height 20
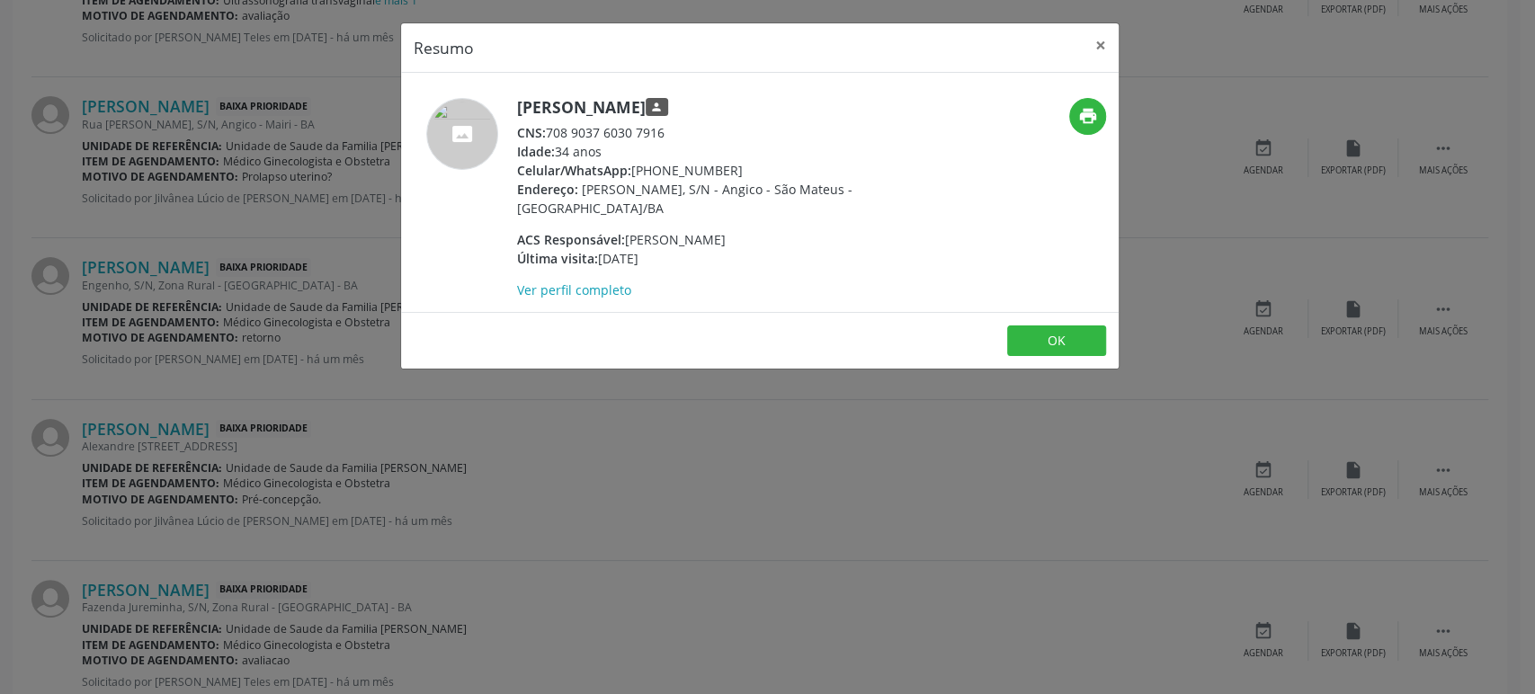
drag, startPoint x: 570, startPoint y: 132, endPoint x: 669, endPoint y: 129, distance: 98.9
click at [669, 129] on div "CNS: 708 9037 6030 7916" at bounding box center [692, 132] width 350 height 19
click at [256, 183] on div "Resumo × Maiara da Silva Santos person CNS: 708 9037 6030 7916 Idade: 34 anos C…" at bounding box center [767, 347] width 1535 height 694
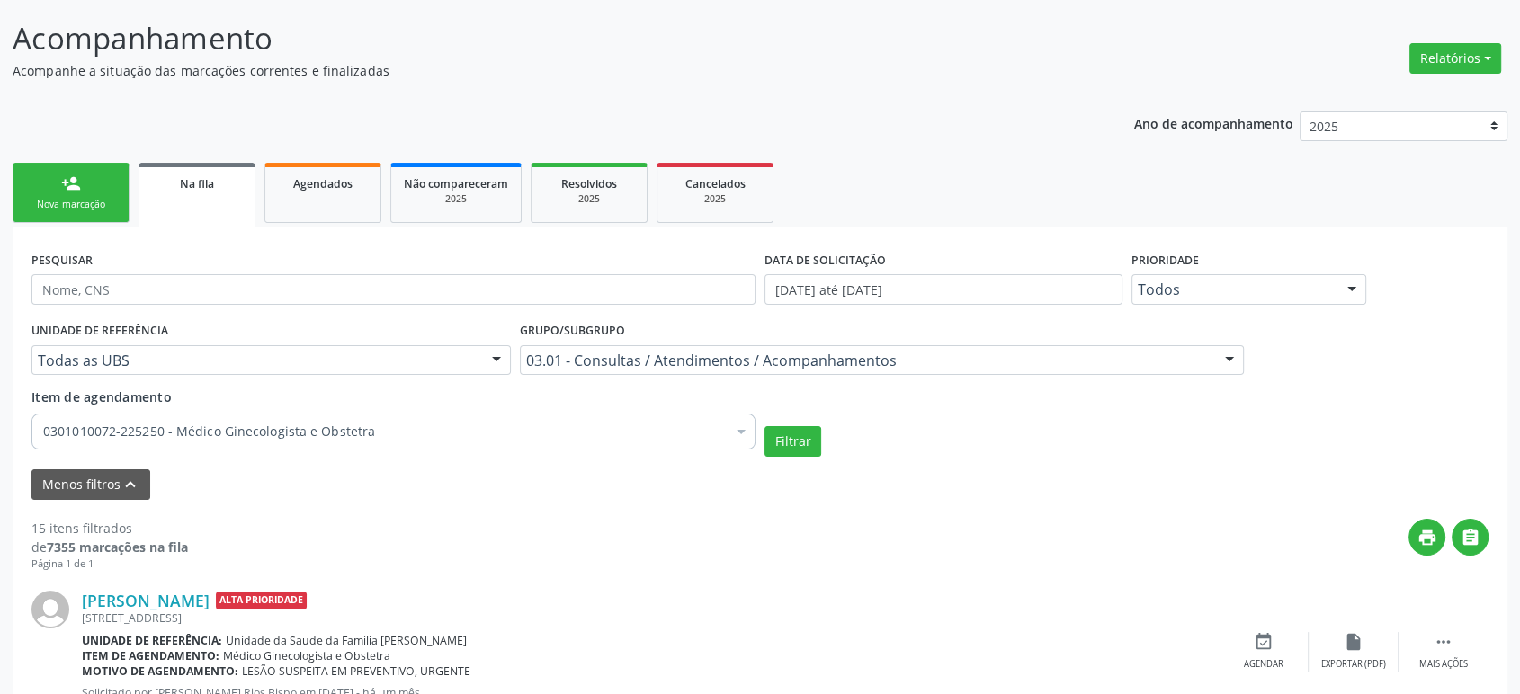
scroll to position [0, 0]
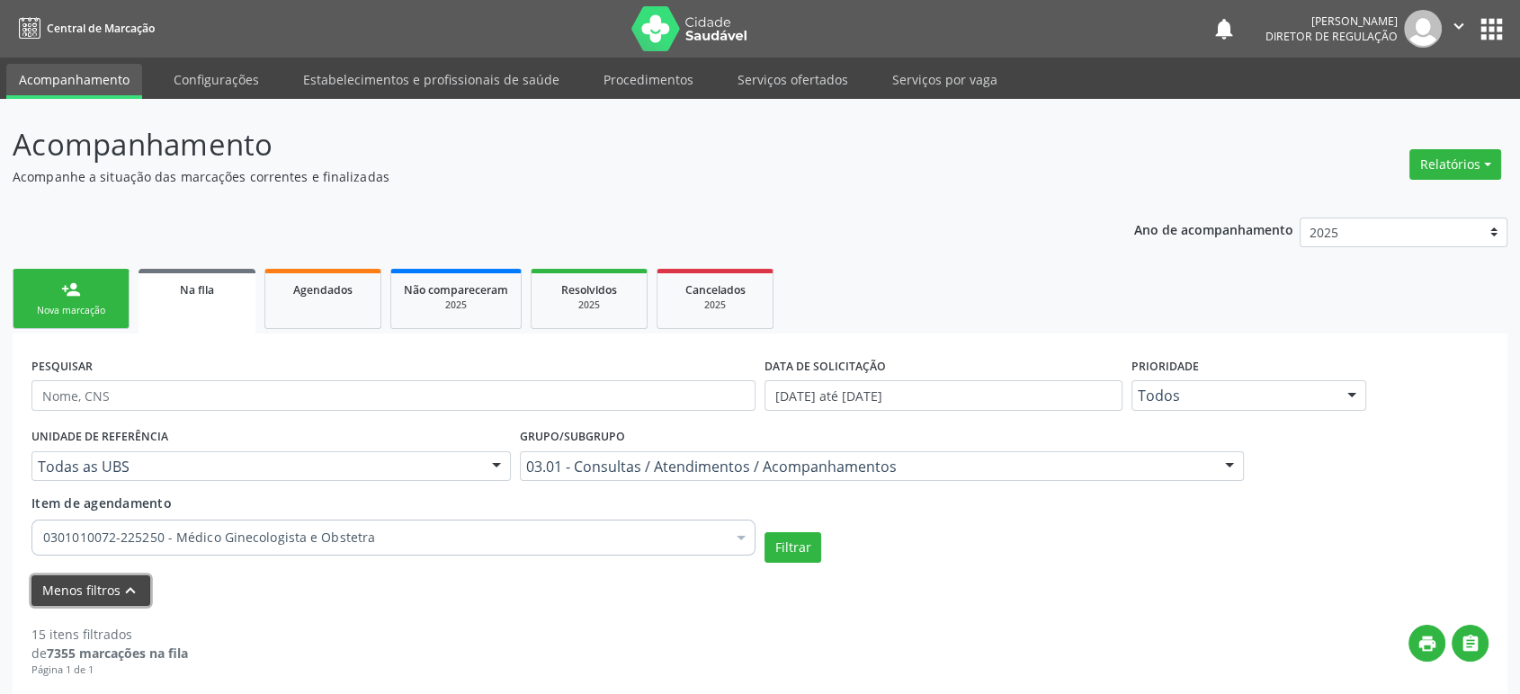
click at [102, 587] on button "Menos filtros keyboard_arrow_up" at bounding box center [90, 590] width 119 height 31
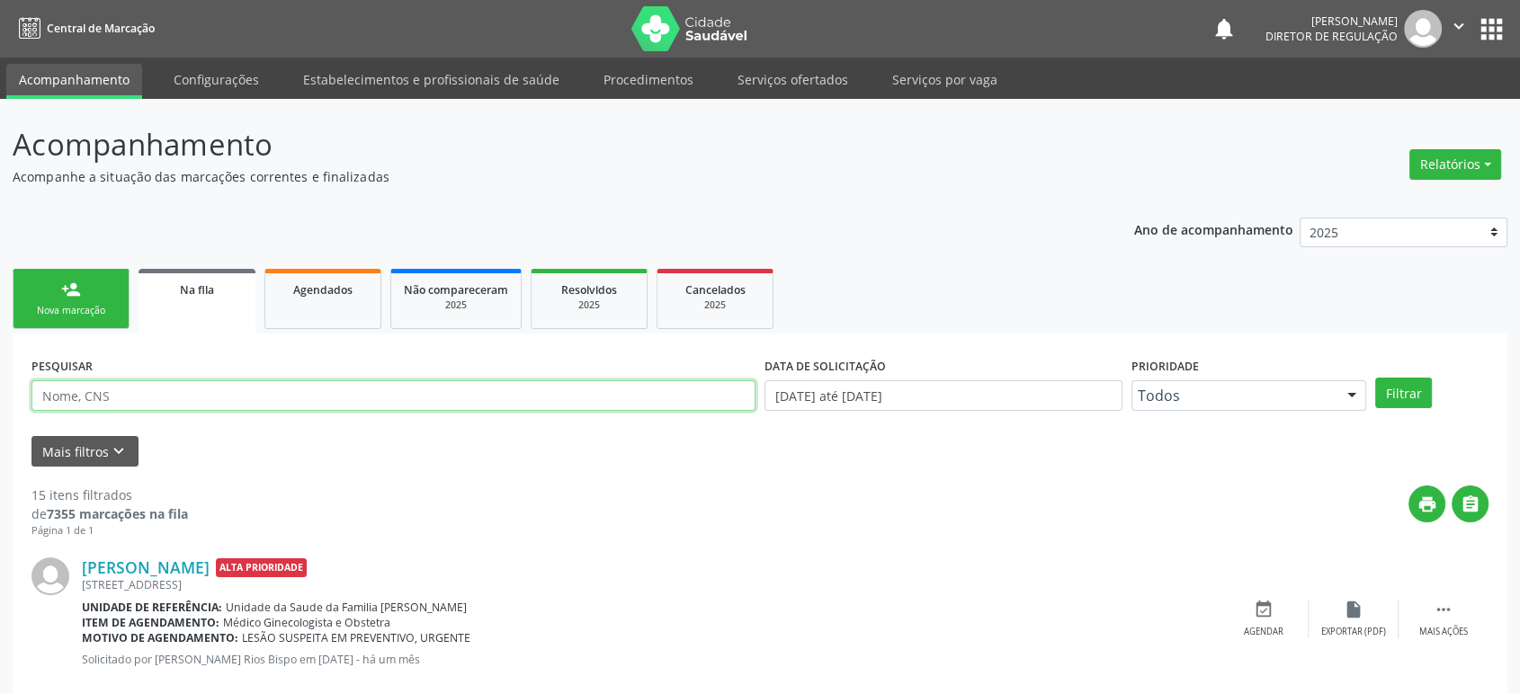
click at [112, 392] on input "text" at bounding box center [393, 395] width 724 height 31
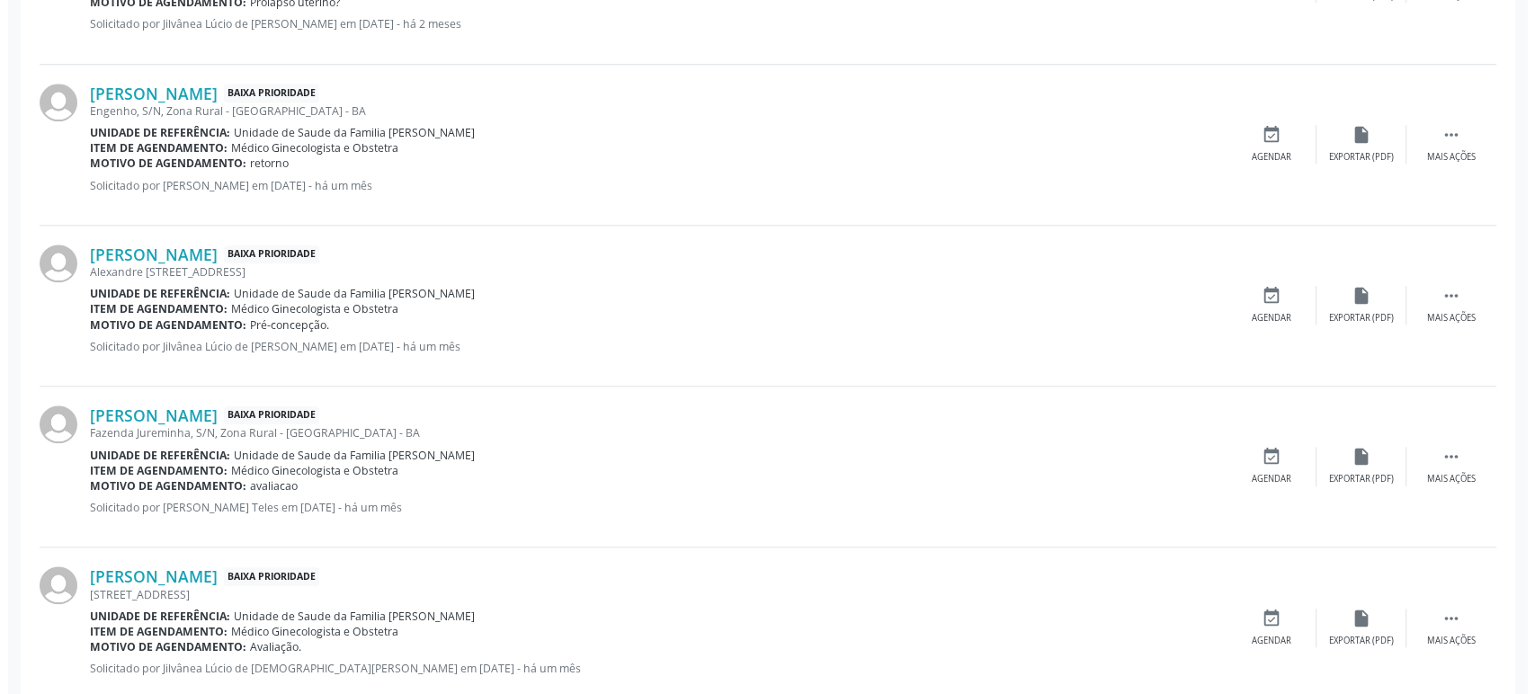
scroll to position [1690, 0]
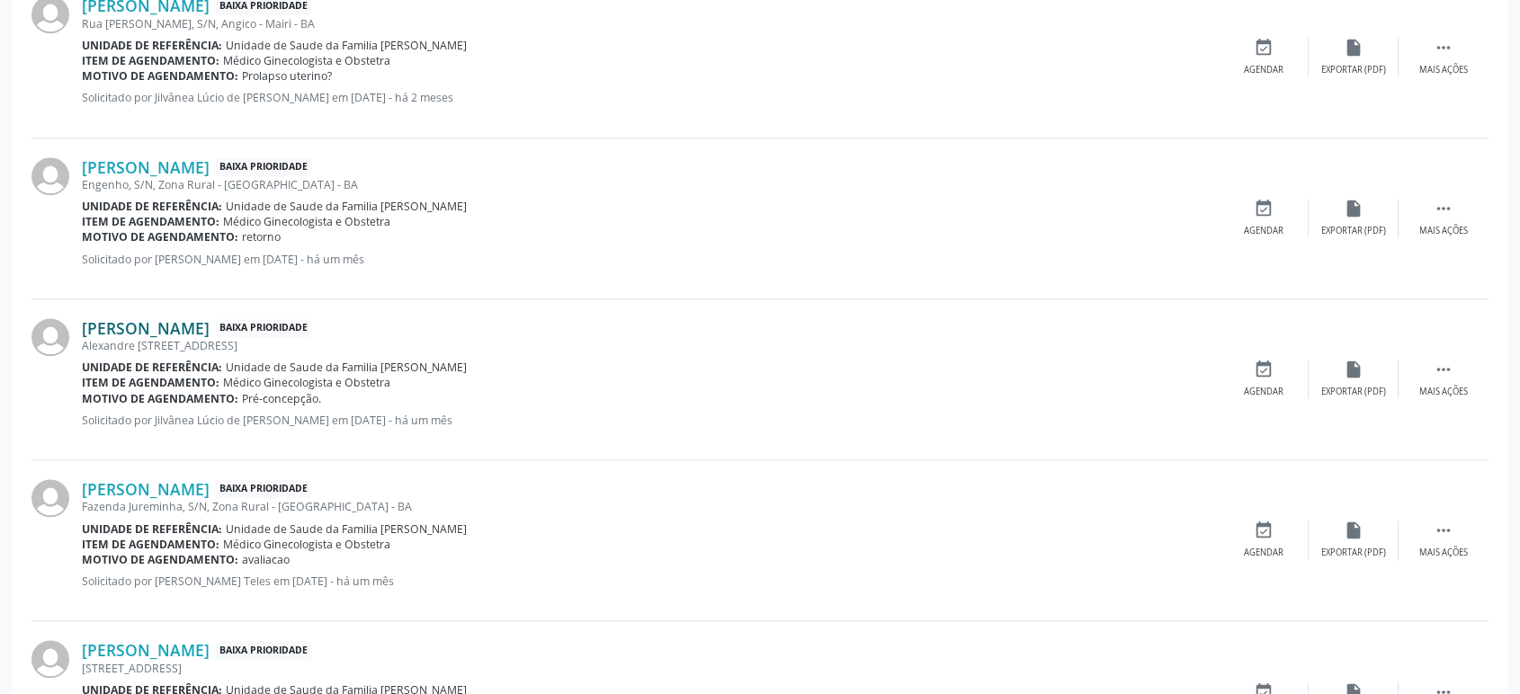
click at [166, 322] on link "[PERSON_NAME]" at bounding box center [146, 328] width 128 height 20
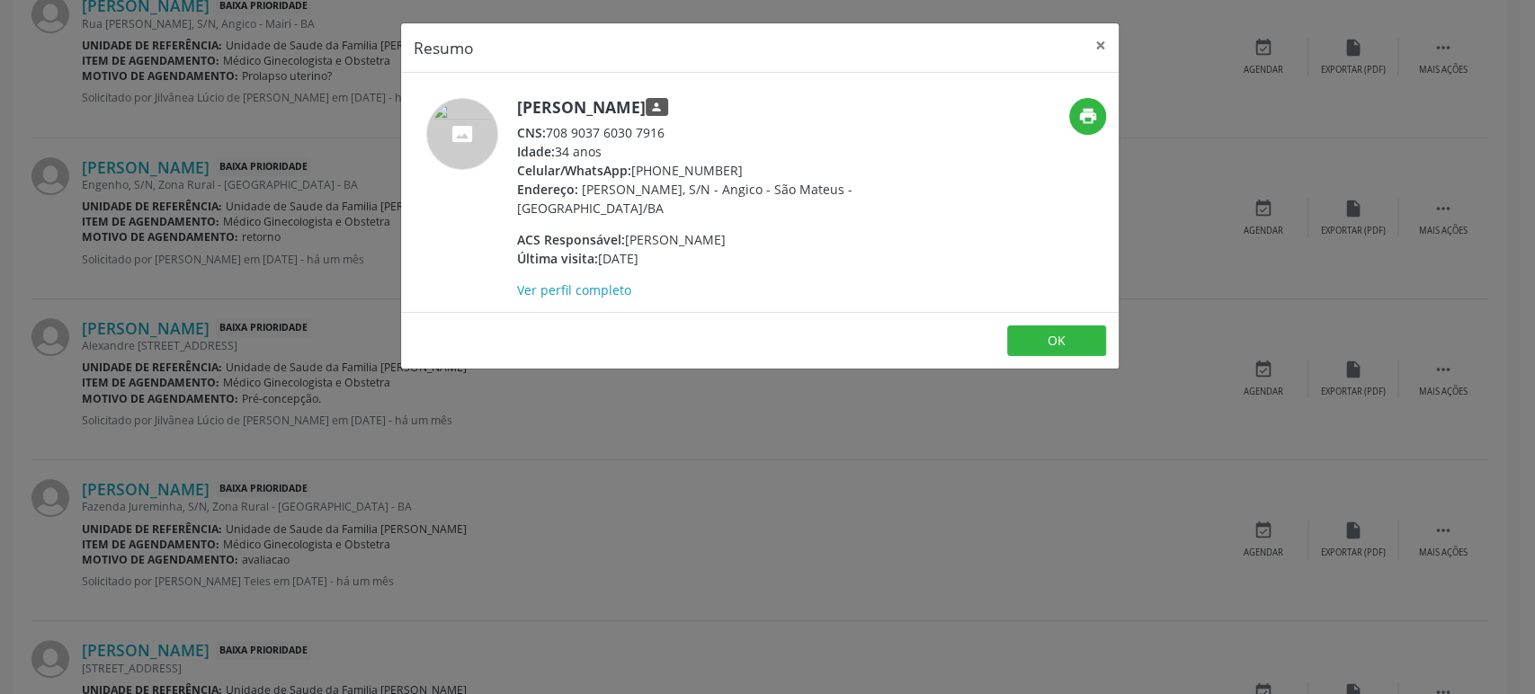
drag, startPoint x: 549, startPoint y: 130, endPoint x: 707, endPoint y: 129, distance: 157.4
click at [707, 129] on div "CNS: 708 9037 6030 7916" at bounding box center [692, 132] width 350 height 19
click at [184, 255] on div "Resumo × Maiara da Silva Santos person CNS: 708 9037 6030 7916 Idade: 34 anos C…" at bounding box center [767, 347] width 1535 height 694
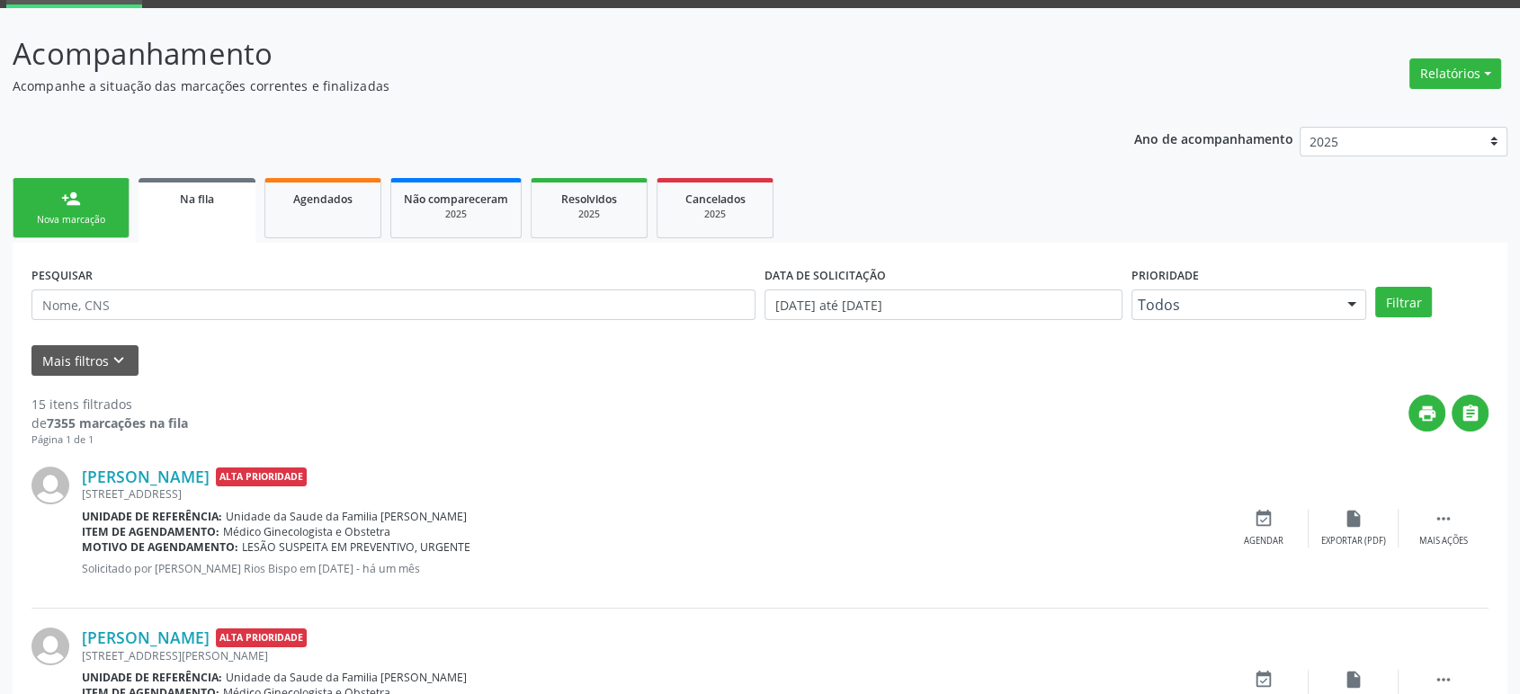
scroll to position [0, 0]
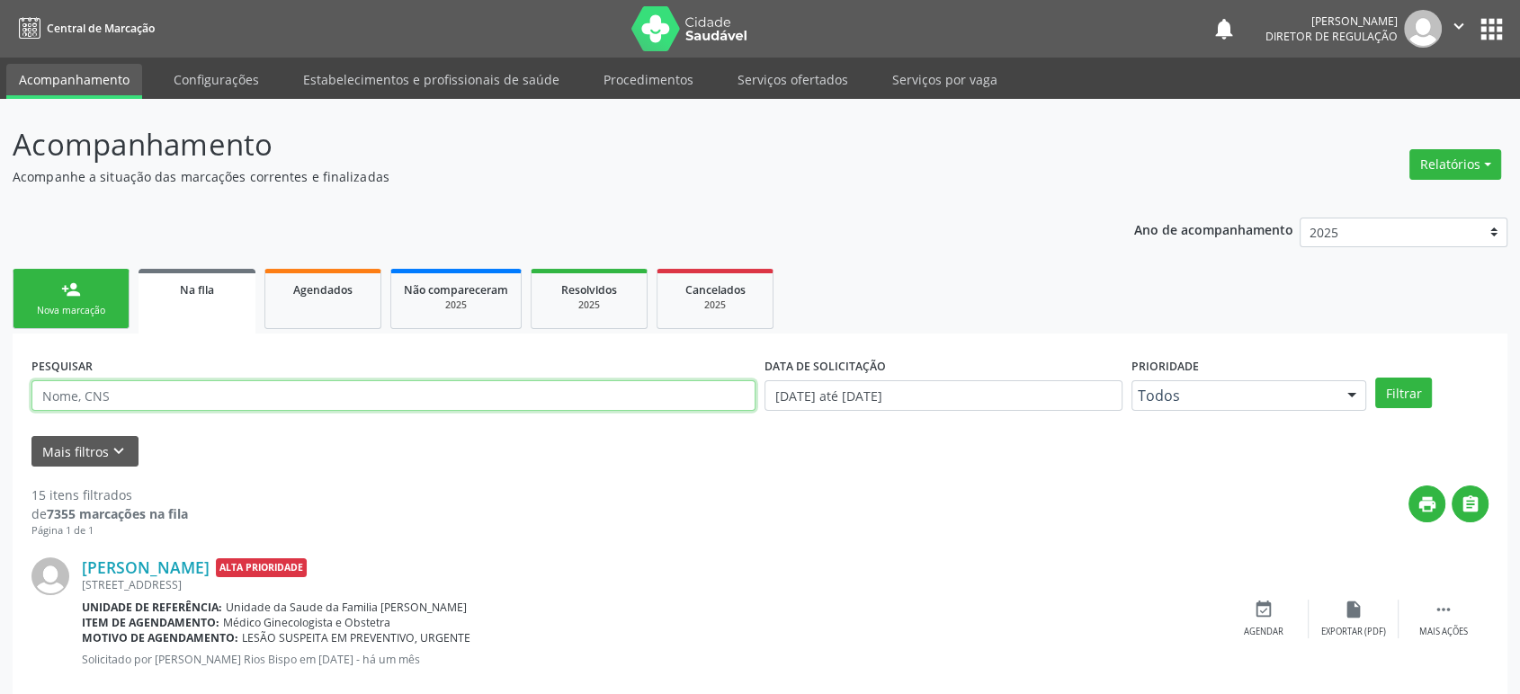
click at [106, 391] on input "text" at bounding box center [393, 395] width 724 height 31
paste input "706805231351527"
click at [1375, 378] on button "Filtrar" at bounding box center [1403, 393] width 57 height 31
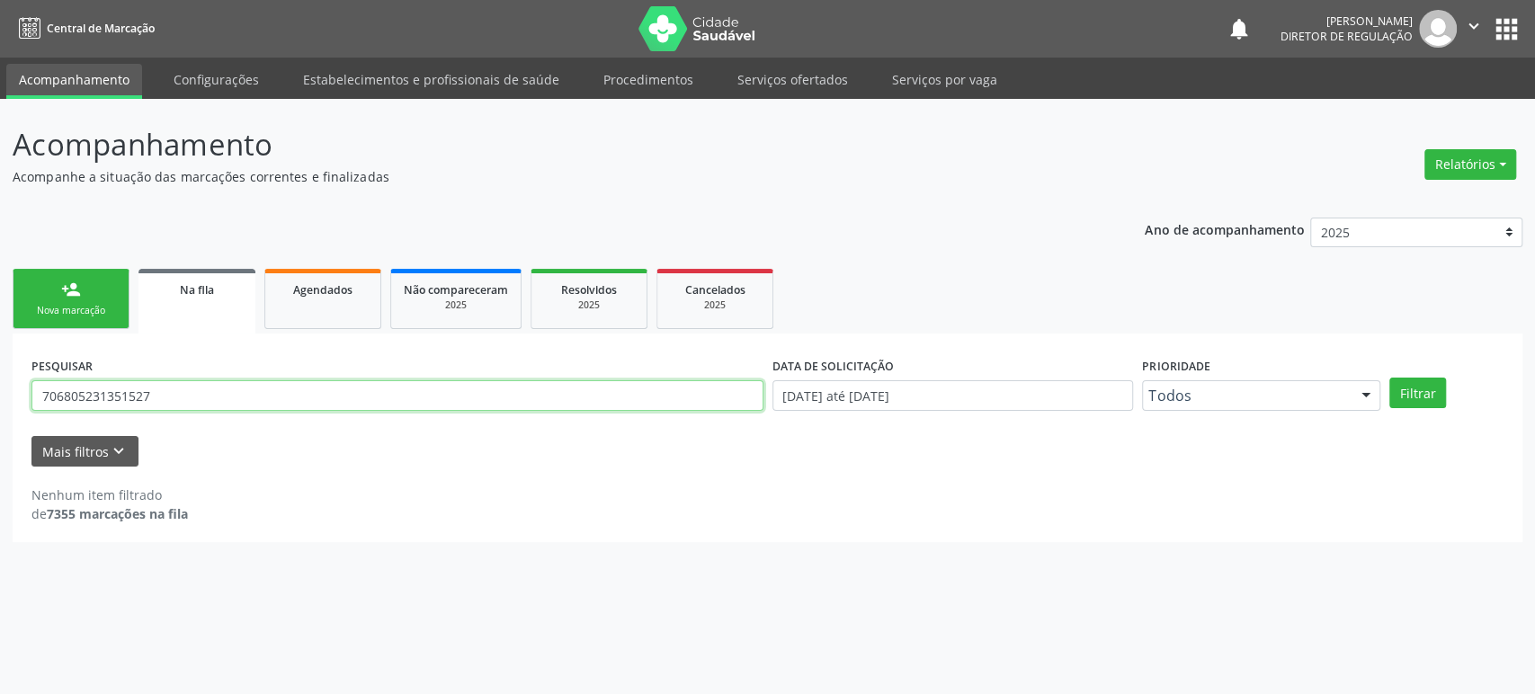
click at [141, 387] on input "706805231351527" at bounding box center [397, 395] width 732 height 31
paste input "JOAO JOSE DA SILVA"
click at [1389, 378] on button "Filtrar" at bounding box center [1417, 393] width 57 height 31
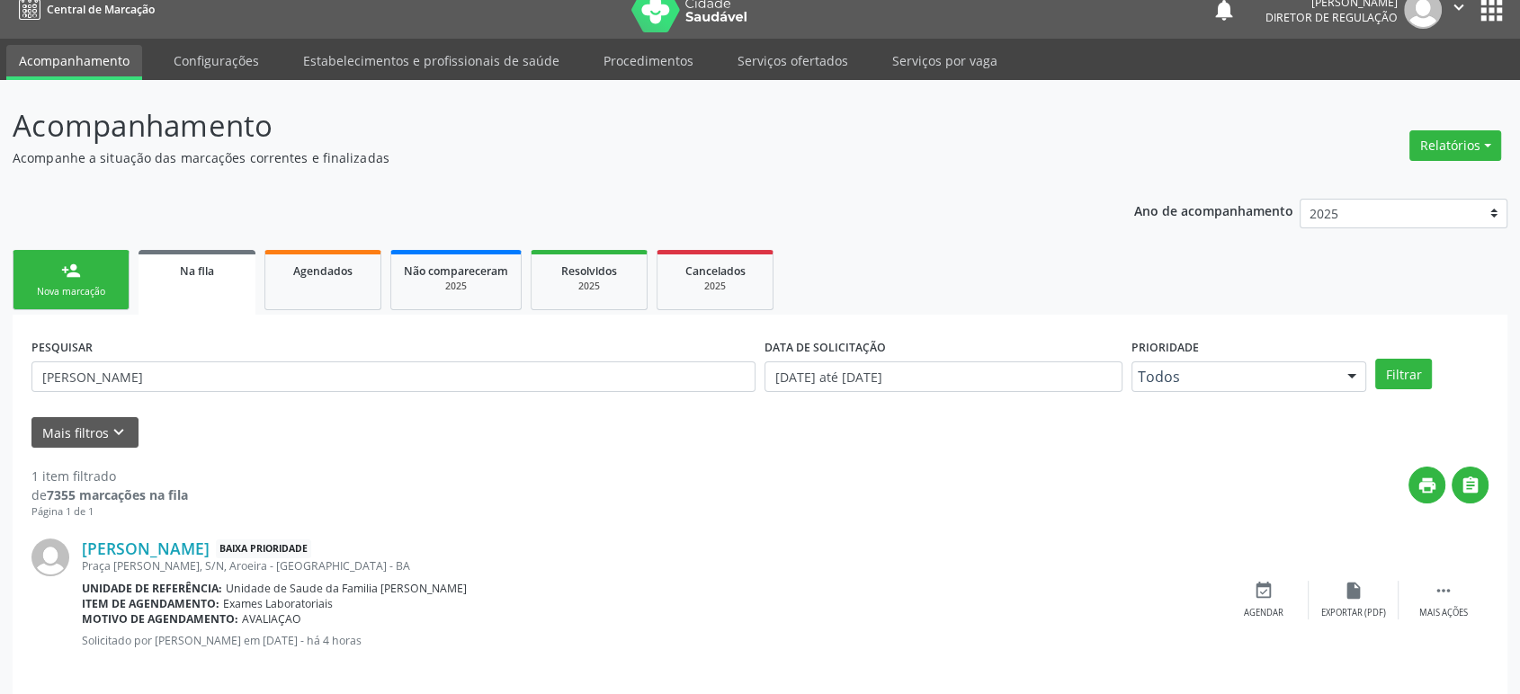
scroll to position [35, 0]
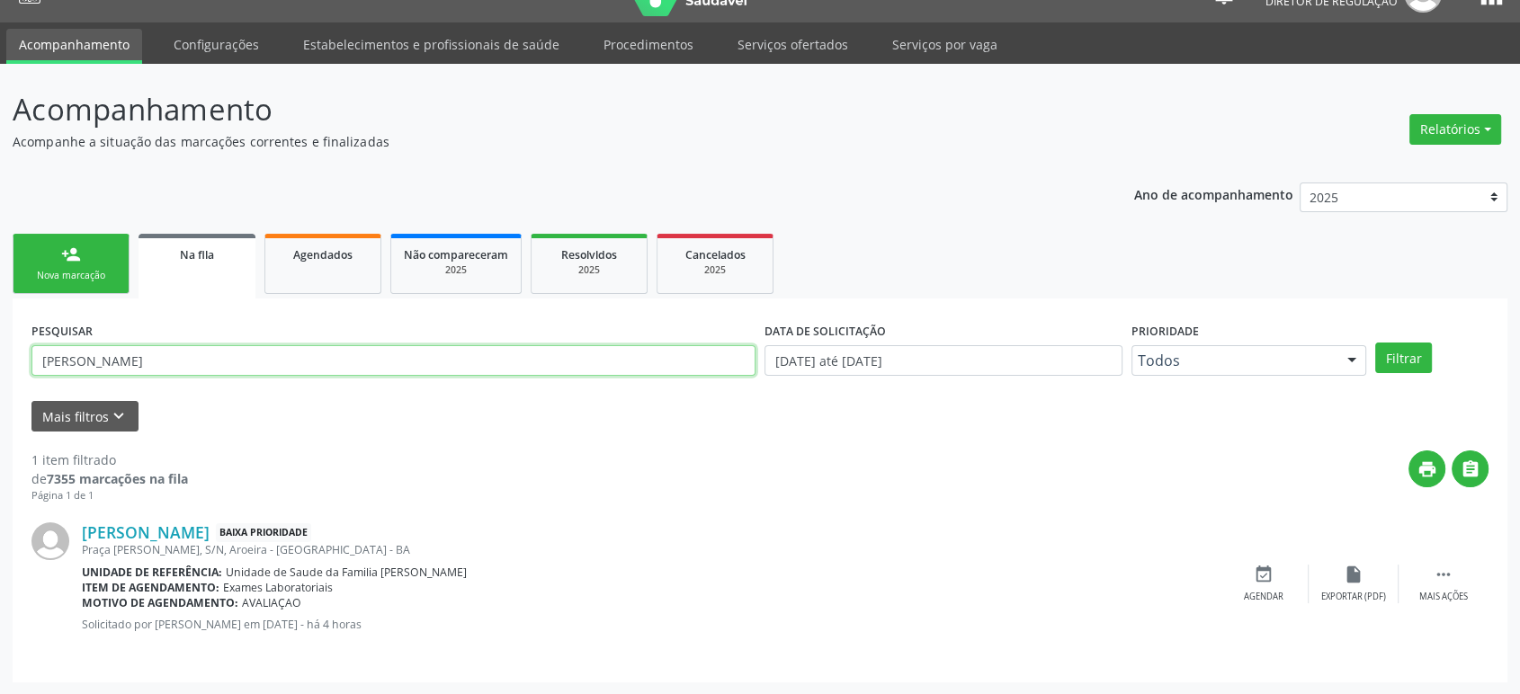
click at [108, 346] on input "JOAO JOSE DA SILVA" at bounding box center [393, 360] width 724 height 31
paste input "706706518381016"
click at [1375, 343] on button "Filtrar" at bounding box center [1403, 358] width 57 height 31
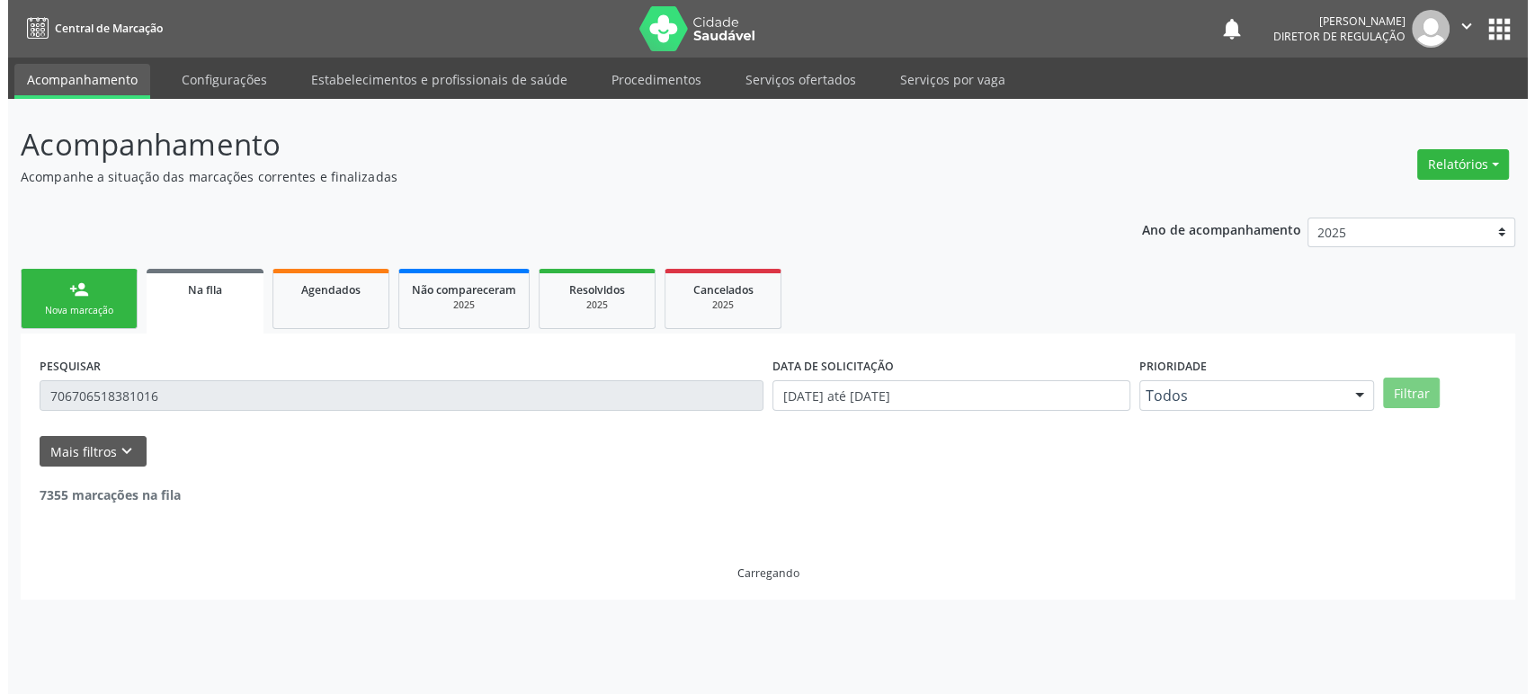
scroll to position [0, 0]
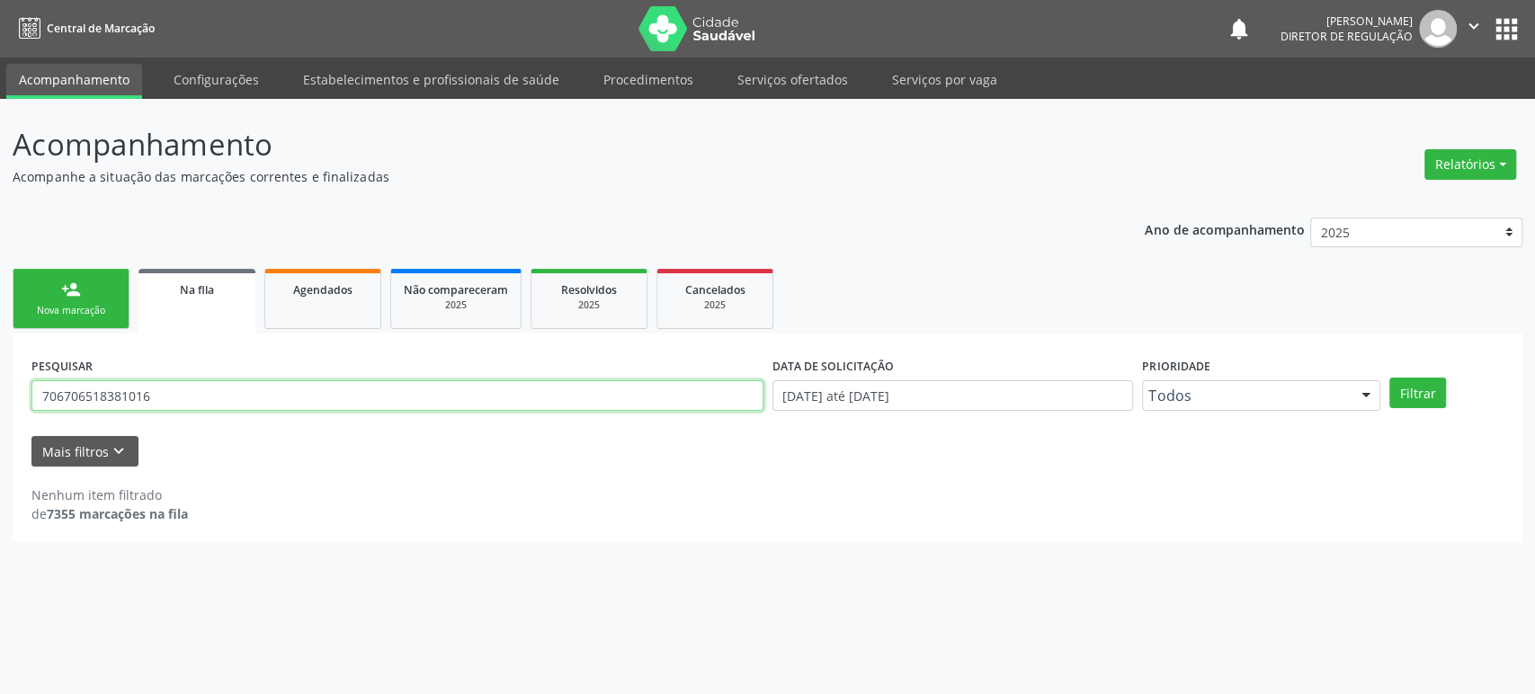
click at [129, 402] on input "706706518381016" at bounding box center [397, 395] width 732 height 31
paste input "3403288457615"
click at [1389, 378] on button "Filtrar" at bounding box center [1417, 393] width 57 height 31
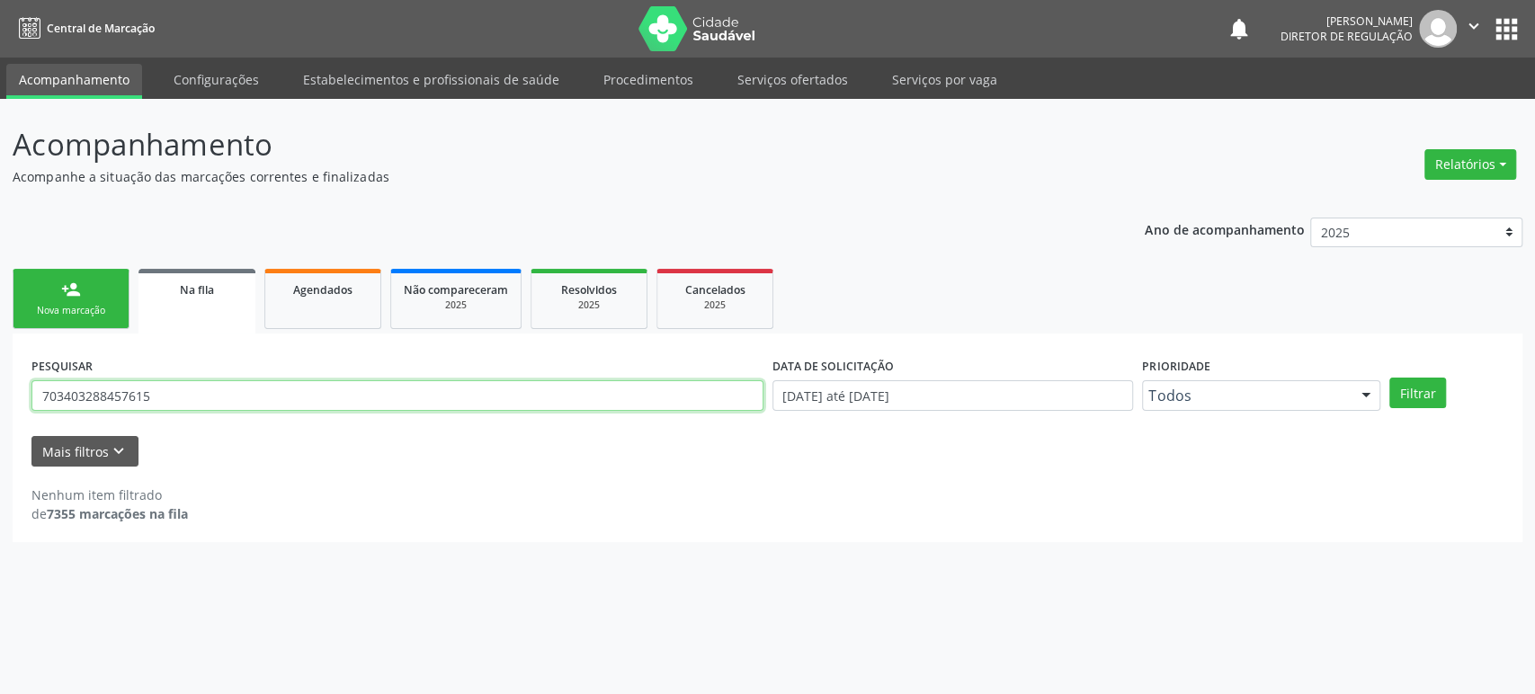
click at [154, 397] on input "703403288457615" at bounding box center [397, 395] width 732 height 31
paste input "EDENIL DO CARMO OLIVEIRA"
click at [1389, 378] on button "Filtrar" at bounding box center [1417, 393] width 57 height 31
click at [156, 398] on input "EDENIL DO CARMO OLIVEIRA" at bounding box center [397, 395] width 732 height 31
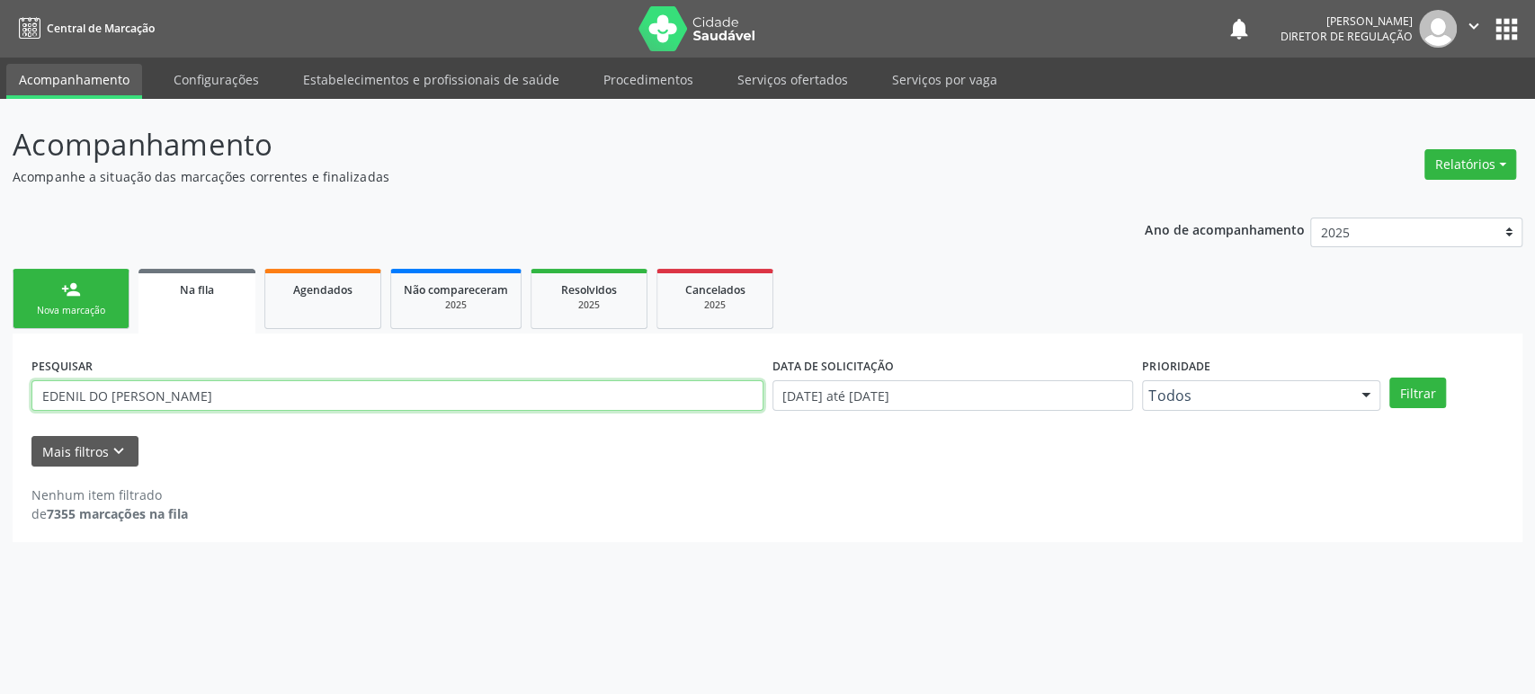
click at [156, 398] on input "EDENIL DO CARMO OLIVEIRA" at bounding box center [397, 395] width 732 height 31
paste input "text"
click at [1389, 378] on button "Filtrar" at bounding box center [1417, 393] width 57 height 31
click at [120, 389] on input "EDENIL DO CARMO OLIVEIR" at bounding box center [397, 395] width 732 height 31
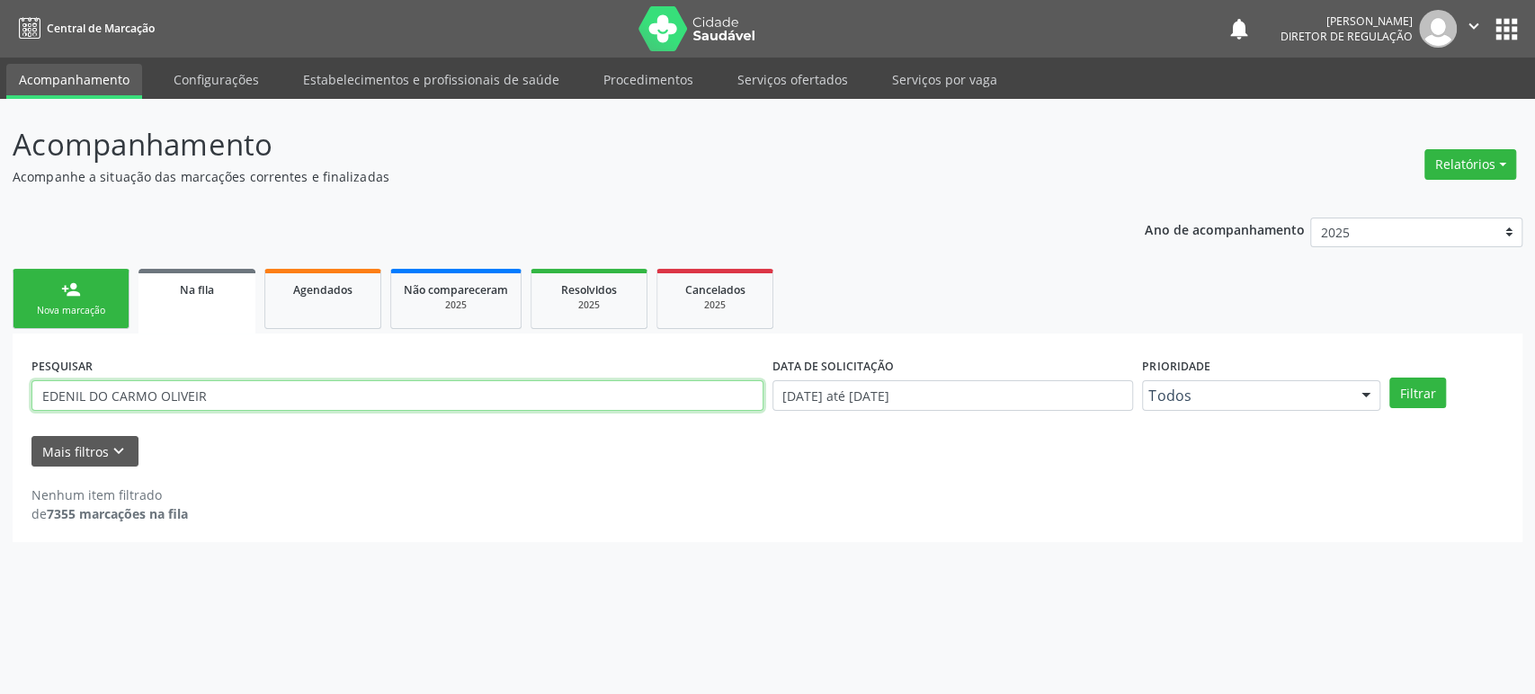
click at [120, 389] on input "EDENIL DO CARMO OLIVEIR" at bounding box center [397, 395] width 732 height 31
paste input "704 7057 6753 4838"
click at [1389, 378] on button "Filtrar" at bounding box center [1417, 393] width 57 height 31
click at [81, 386] on input "704 7057 6753 4838" at bounding box center [397, 395] width 732 height 31
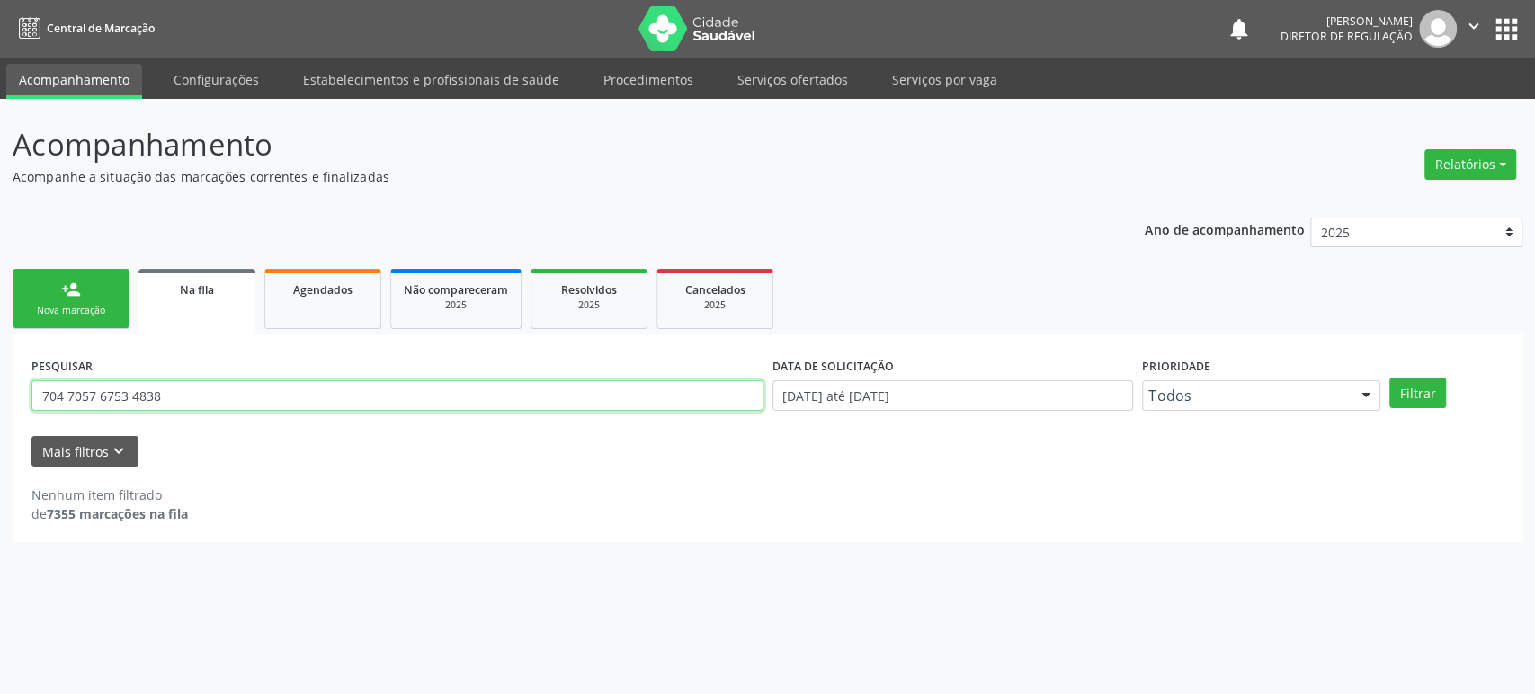
click at [81, 386] on input "704 7057 6753 4838" at bounding box center [397, 395] width 732 height 31
paste input "DERALDINO SANTOS SANTANA"
click at [1389, 378] on button "Filtrar" at bounding box center [1417, 393] width 57 height 31
click at [234, 396] on input "DERALDINO SANTOS SANTANA" at bounding box center [397, 395] width 732 height 31
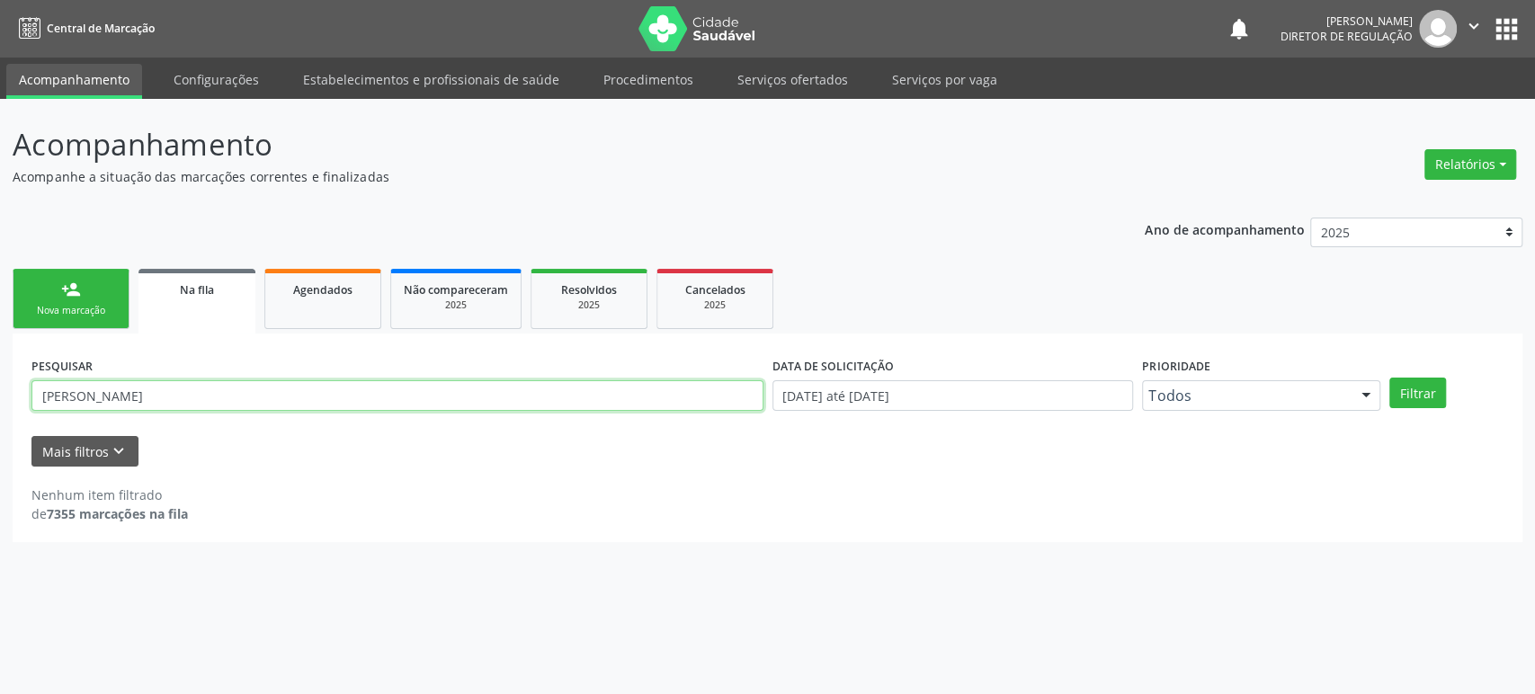
click at [234, 396] on input "DERALDINO SANTOS SANTANA" at bounding box center [397, 395] width 732 height 31
paste input "CONSUELO MURITIBA BARROS RIB"
click at [1389, 378] on button "Filtrar" at bounding box center [1417, 393] width 57 height 31
click at [208, 394] on input "CONSUELO MURITIBA BARROS RIB" at bounding box center [397, 395] width 732 height 31
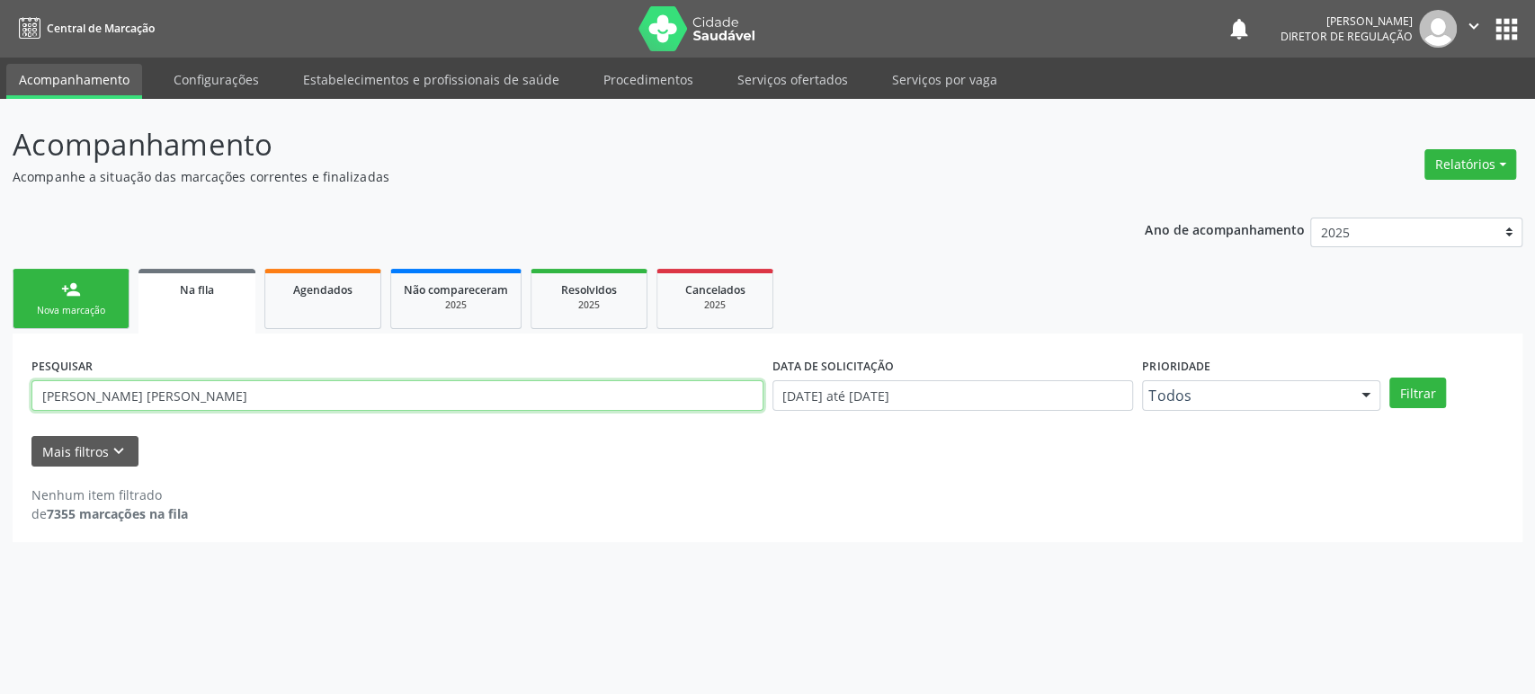
click at [208, 394] on input "CONSUELO MURITIBA BARROS RIB" at bounding box center [397, 395] width 732 height 31
click at [231, 396] on input "CONSUELO MURITIBA BARROS RIB" at bounding box center [397, 395] width 732 height 31
drag, startPoint x: 281, startPoint y: 393, endPoint x: 103, endPoint y: 386, distance: 178.2
click at [103, 386] on input "CONSUELO MURITIBA BARROS RIB" at bounding box center [397, 395] width 732 height 31
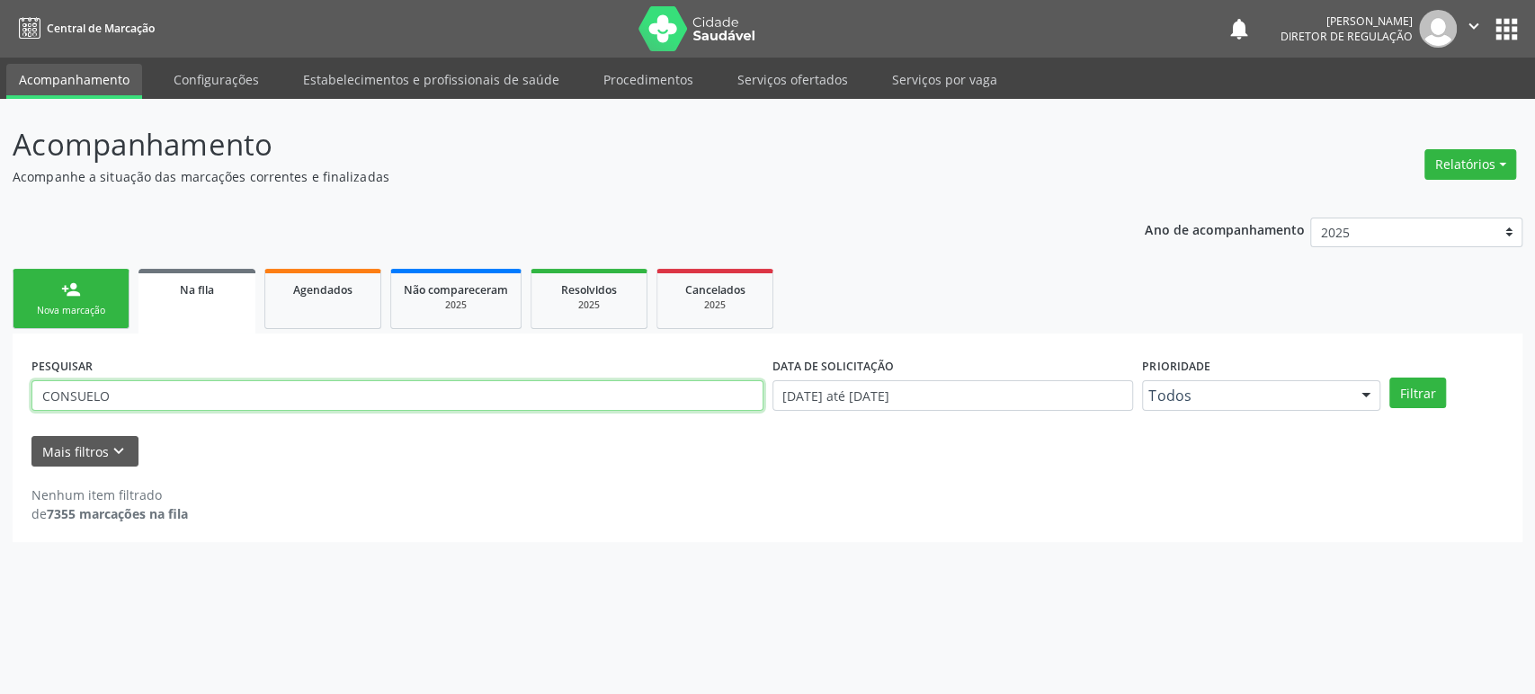
click at [1389, 378] on button "Filtrar" at bounding box center [1417, 393] width 57 height 31
click at [103, 388] on input "CONSUELO" at bounding box center [397, 395] width 732 height 31
paste input "ARIVALDO DE SOUZA LOBO SOARES"
drag, startPoint x: 134, startPoint y: 394, endPoint x: 281, endPoint y: 397, distance: 147.5
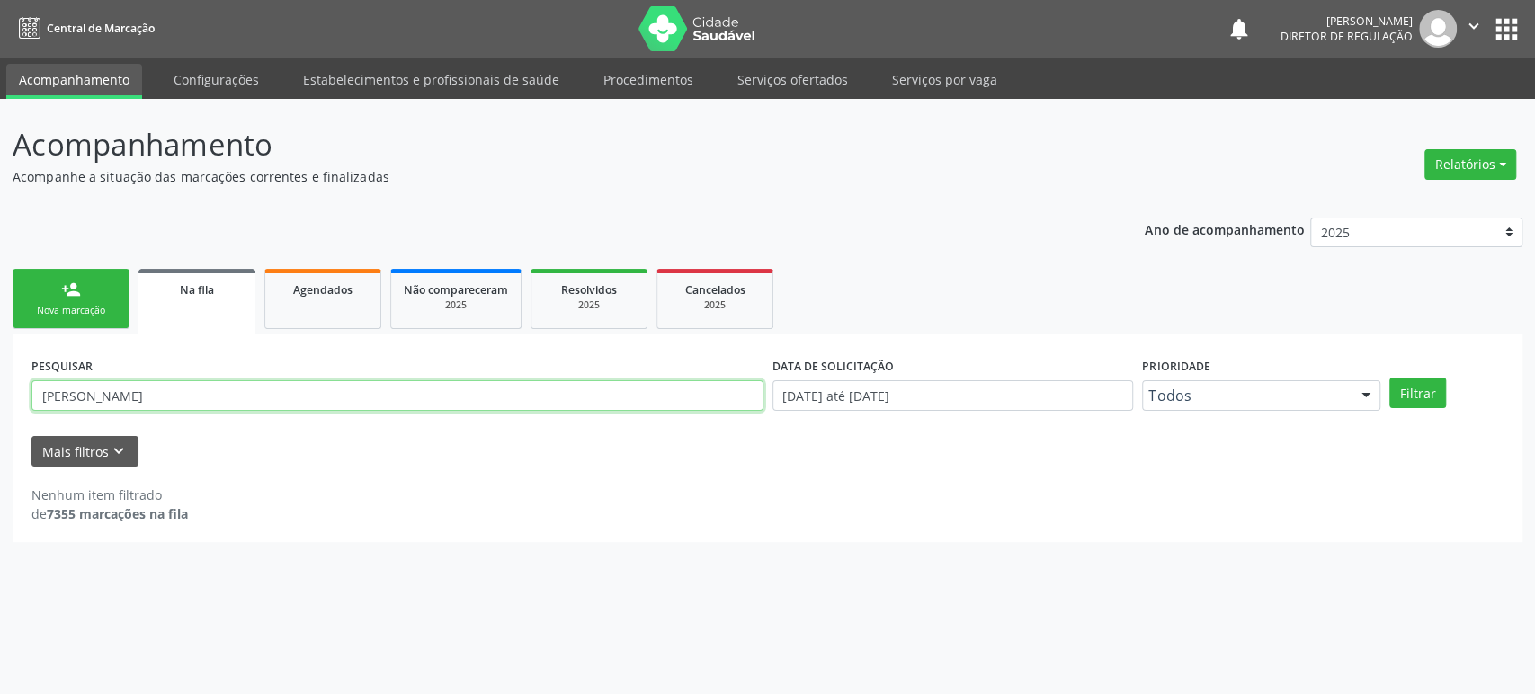
click at [281, 397] on input "ARIVALDO DE SOUZA LOBO SOARES" at bounding box center [397, 395] width 732 height 31
click at [1389, 378] on button "Filtrar" at bounding box center [1417, 393] width 57 height 31
click at [264, 392] on input "ARIVALDO DE S" at bounding box center [397, 395] width 732 height 31
click at [1389, 378] on button "Filtrar" at bounding box center [1417, 393] width 57 height 31
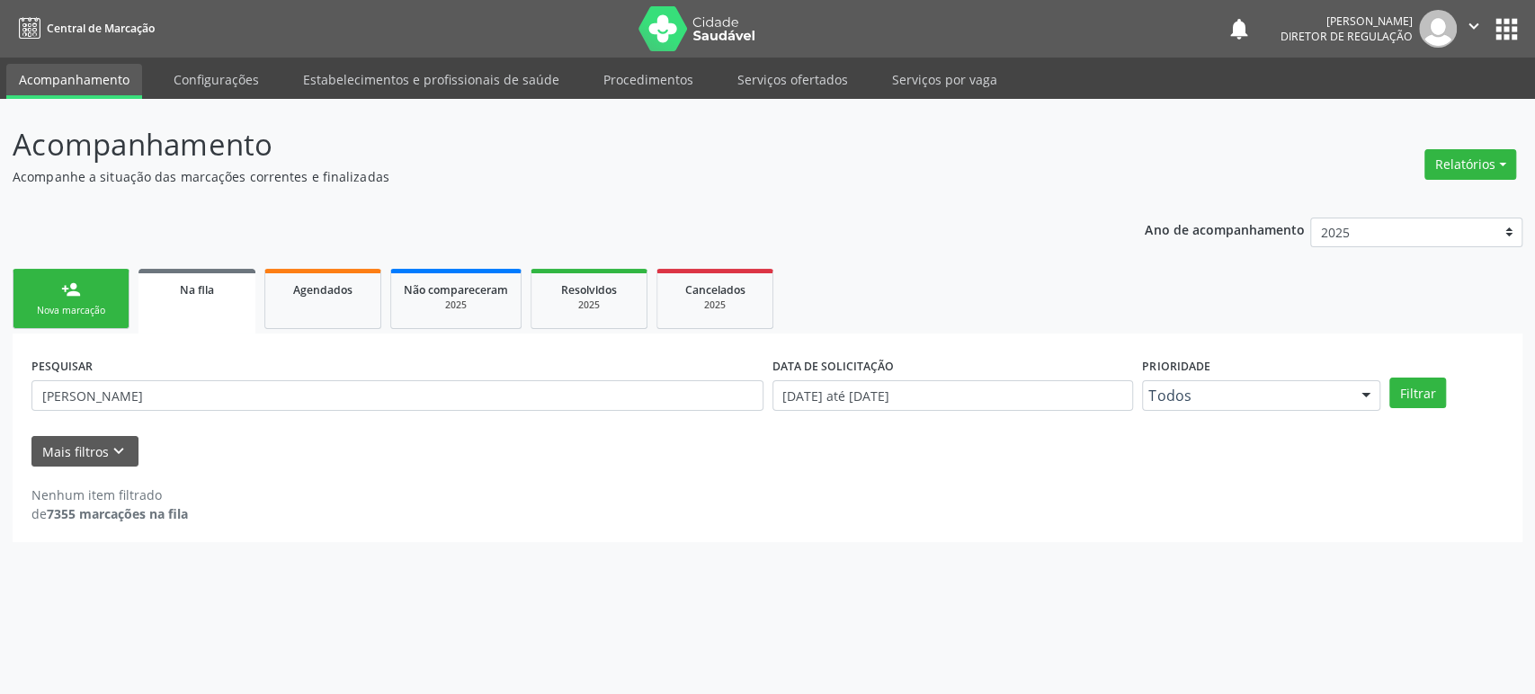
click at [171, 360] on div "PESQUISAR ARIVALDO" at bounding box center [397, 387] width 741 height 70
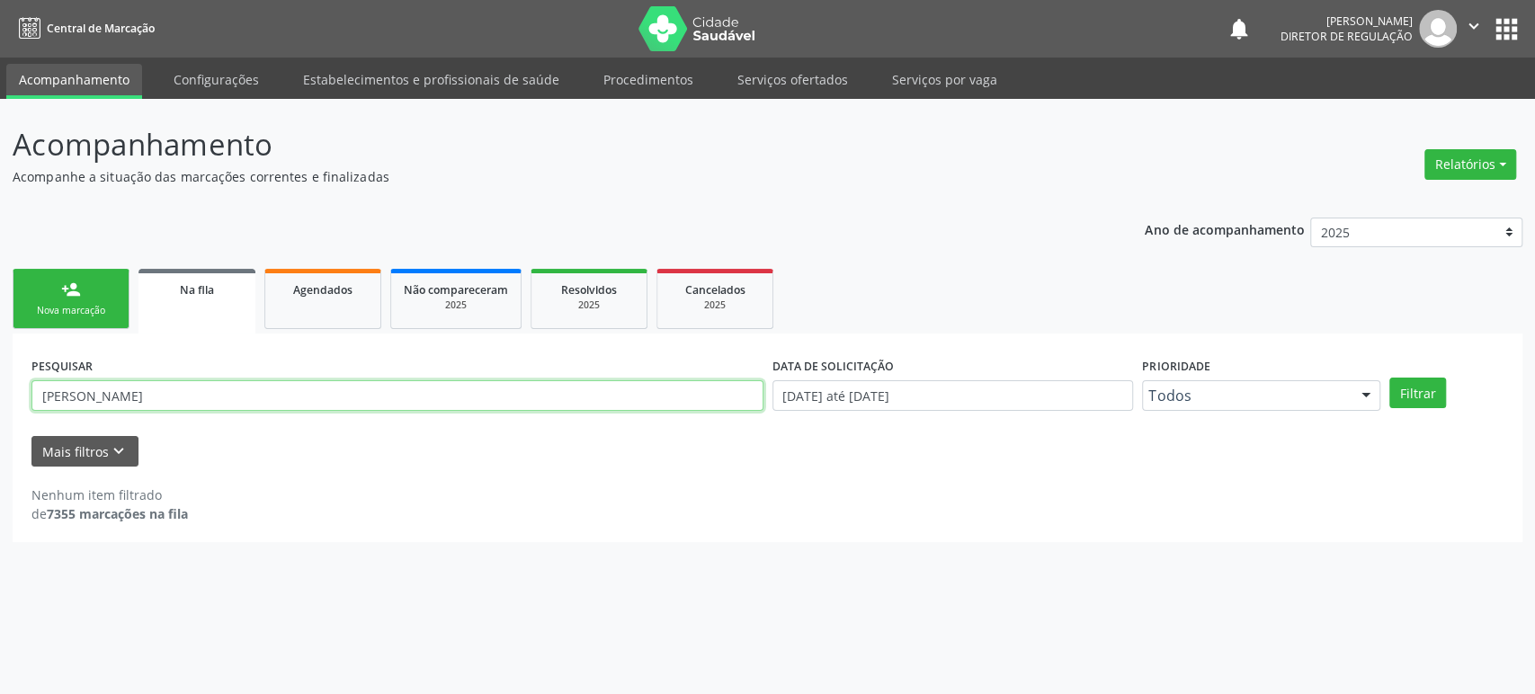
click at [163, 407] on input "ARIVALDO" at bounding box center [397, 395] width 732 height 31
paste input "700004128593901"
click at [1389, 378] on button "Filtrar" at bounding box center [1417, 393] width 57 height 31
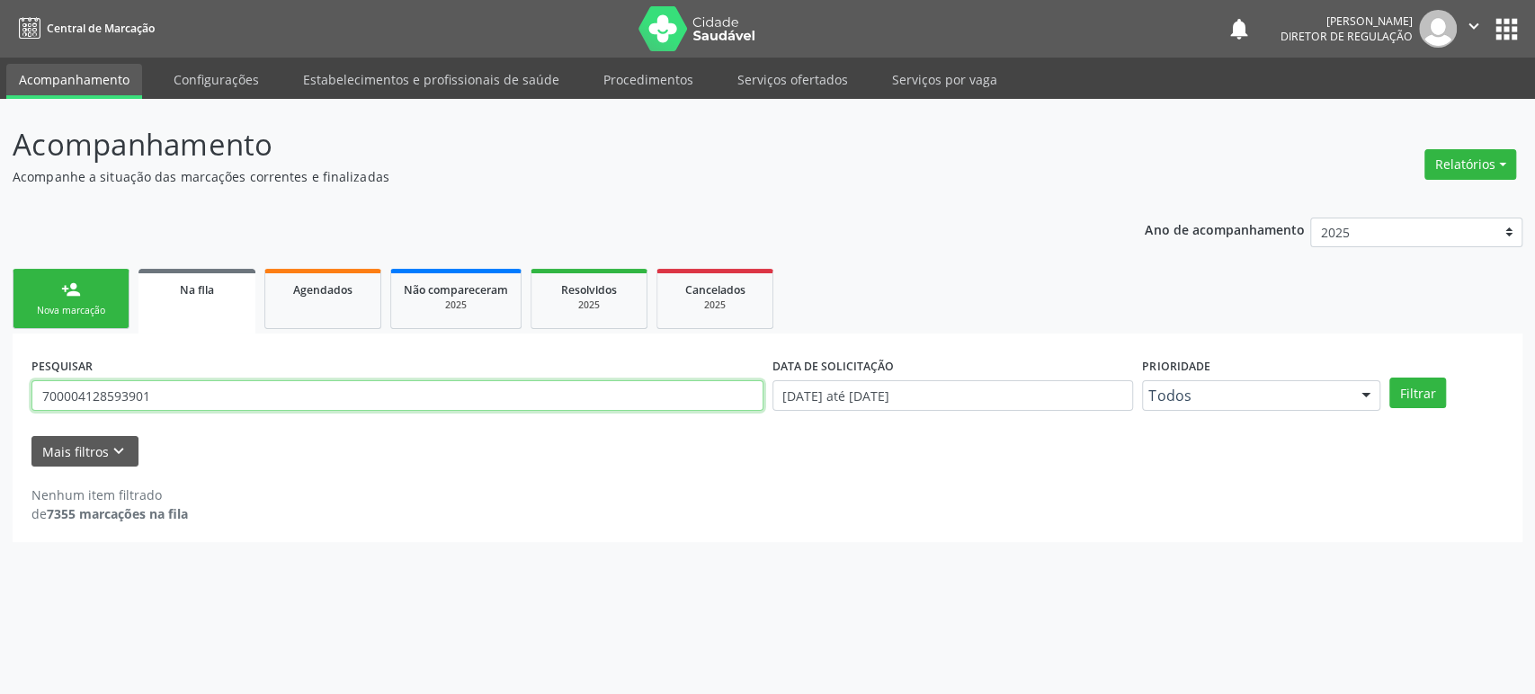
click at [156, 392] on input "700004128593901" at bounding box center [397, 395] width 732 height 31
paste input "4704782900830"
click at [1389, 378] on button "Filtrar" at bounding box center [1417, 393] width 57 height 31
click at [123, 394] on input "704704782900830" at bounding box center [397, 395] width 732 height 31
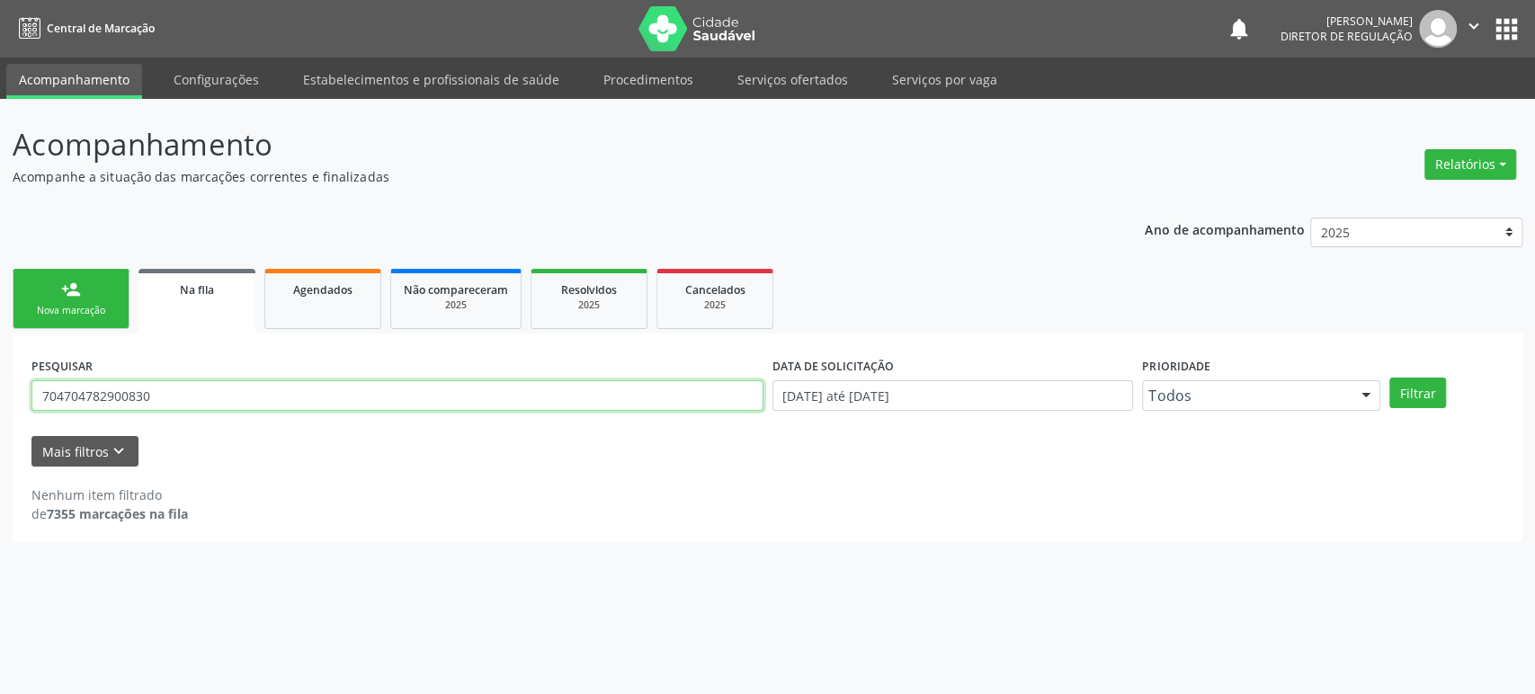
click at [123, 394] on input "704704782900830" at bounding box center [397, 395] width 732 height 31
paste input "0608908000665"
type input "700608908000665"
click at [1389, 378] on button "Filtrar" at bounding box center [1417, 393] width 57 height 31
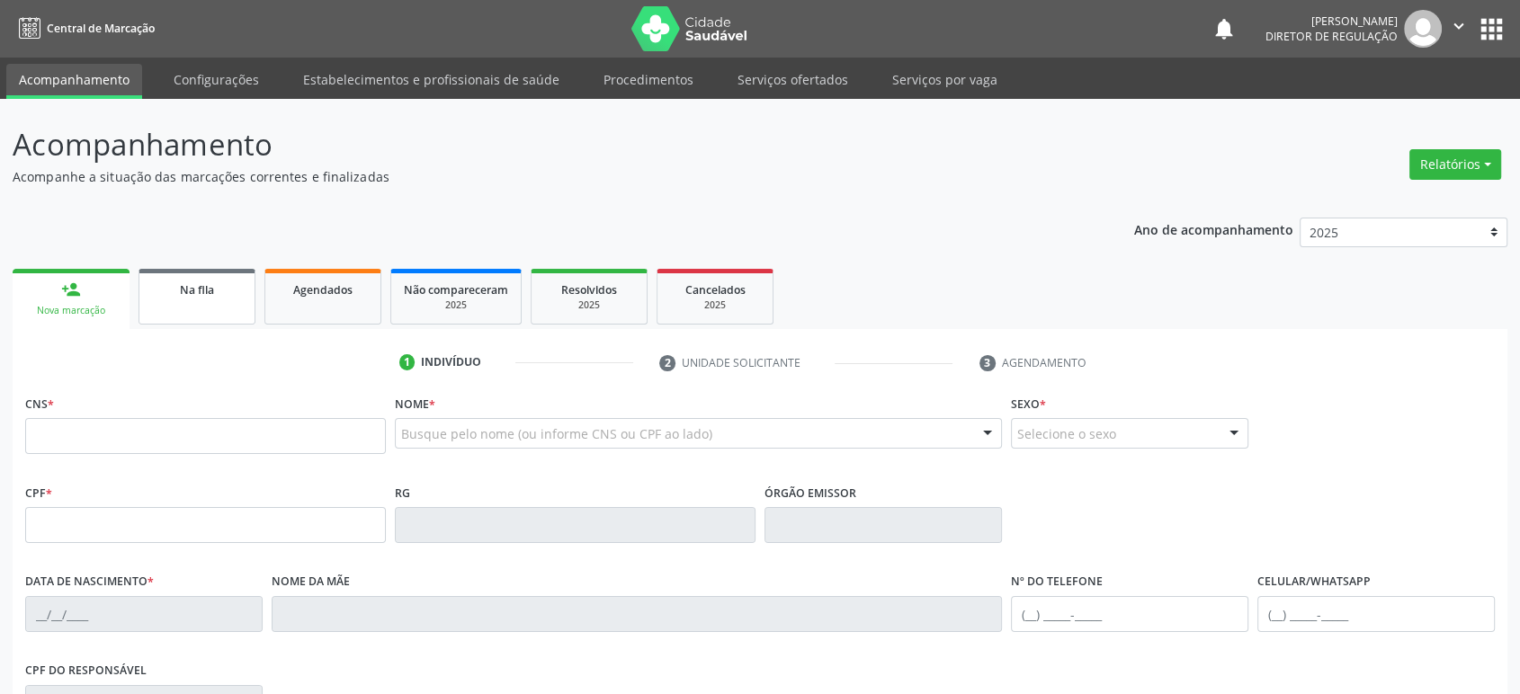
click at [157, 301] on link "Na fila" at bounding box center [196, 297] width 117 height 56
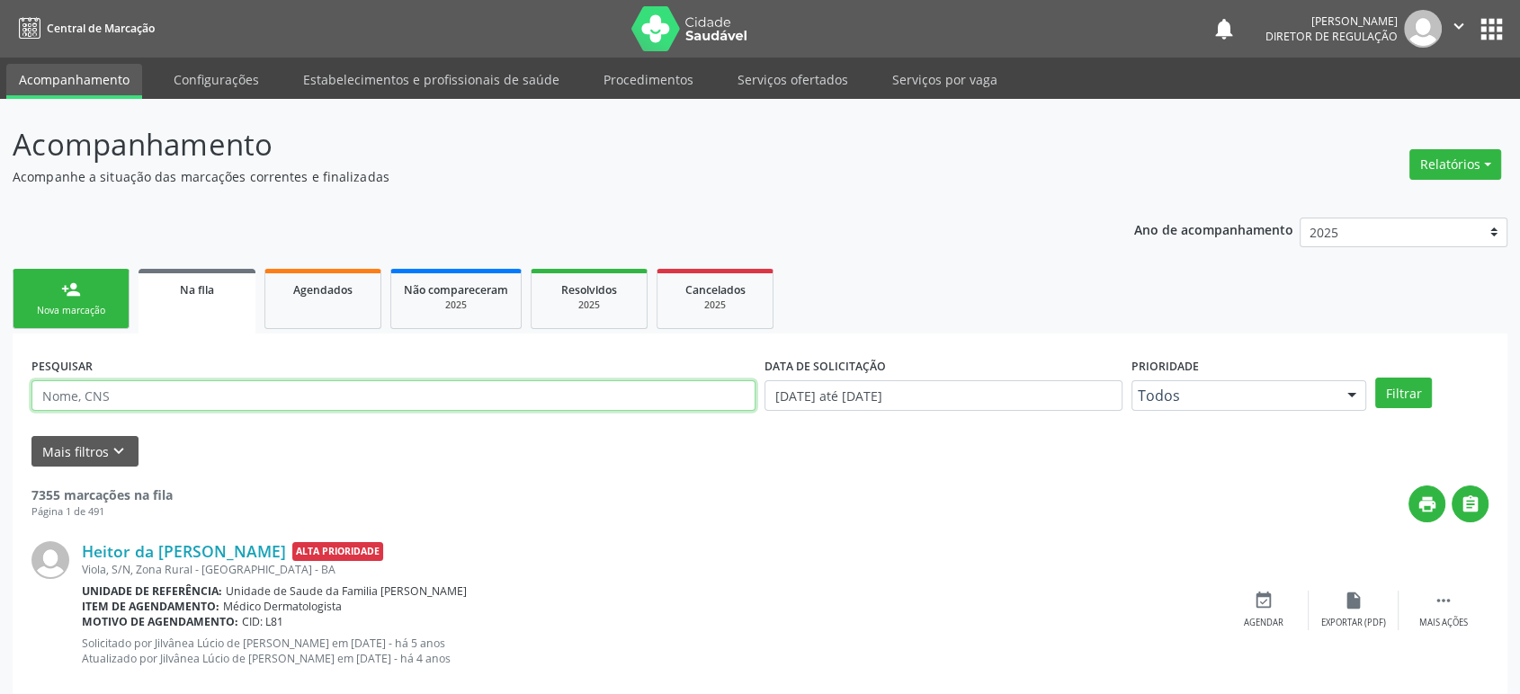
click at [112, 388] on input "text" at bounding box center [393, 395] width 724 height 31
click at [126, 388] on input "text" at bounding box center [393, 395] width 724 height 31
paste input "[URL][DOMAIN_NAME]"
type input "[URL][DOMAIN_NAME]"
click at [173, 399] on input "[URL][DOMAIN_NAME]" at bounding box center [393, 395] width 724 height 31
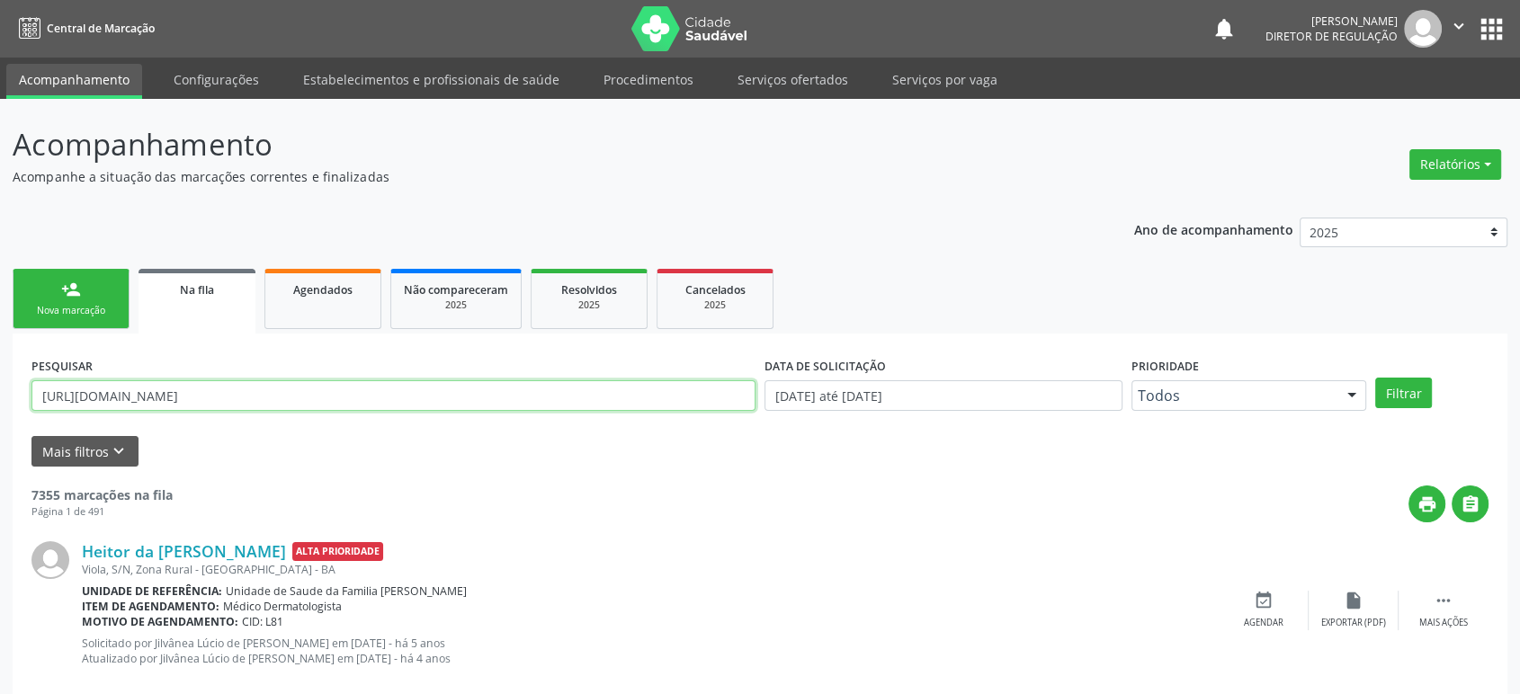
click at [173, 399] on input "[URL][DOMAIN_NAME]" at bounding box center [393, 395] width 724 height 31
click at [1375, 378] on button "Filtrar" at bounding box center [1403, 393] width 57 height 31
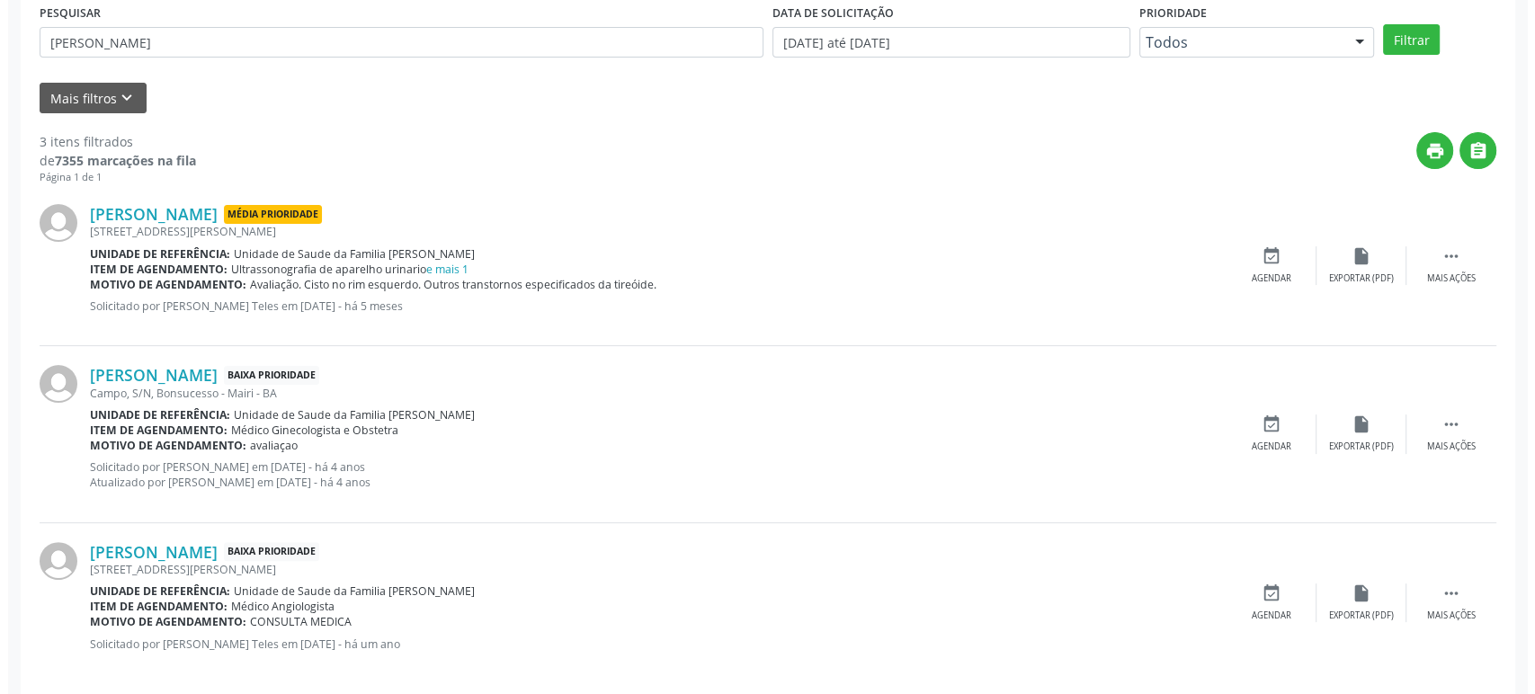
scroll to position [372, 0]
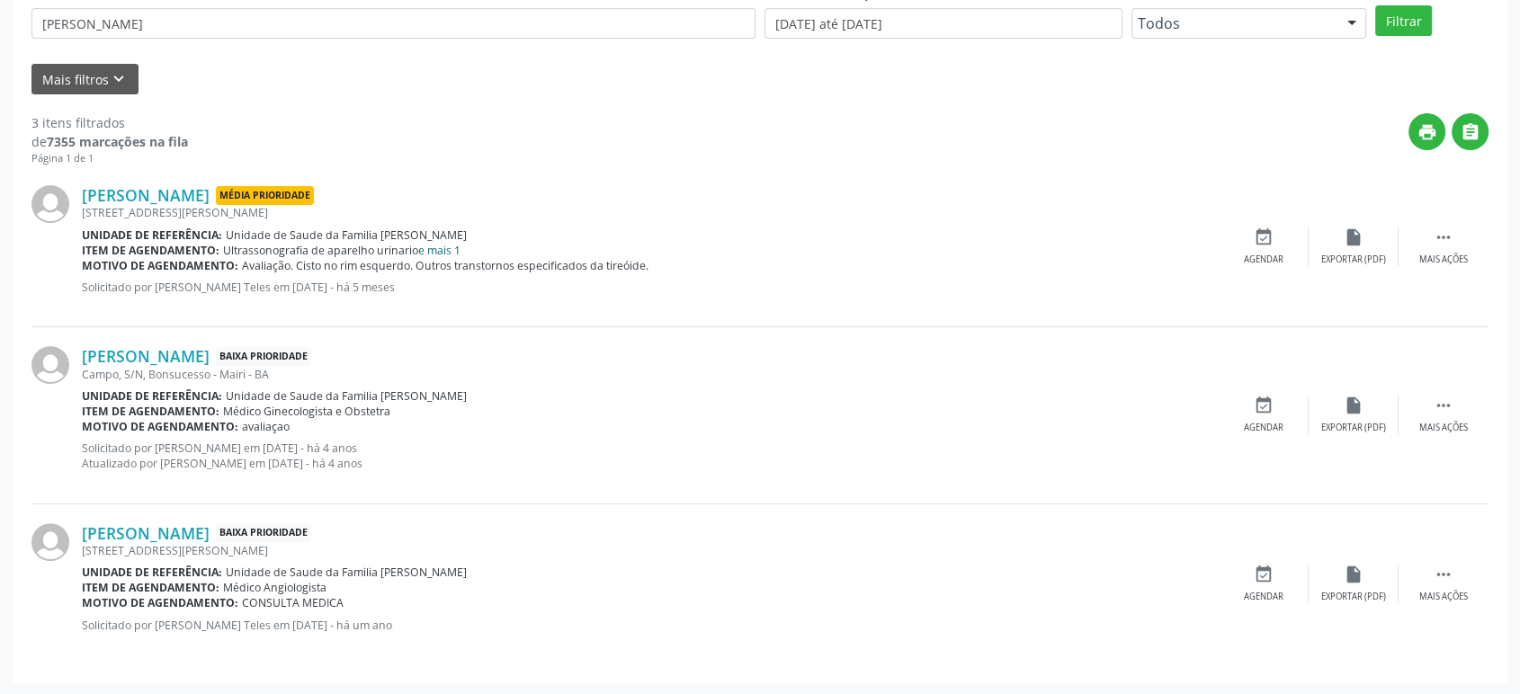
click at [439, 251] on link "e mais 1" at bounding box center [439, 250] width 42 height 15
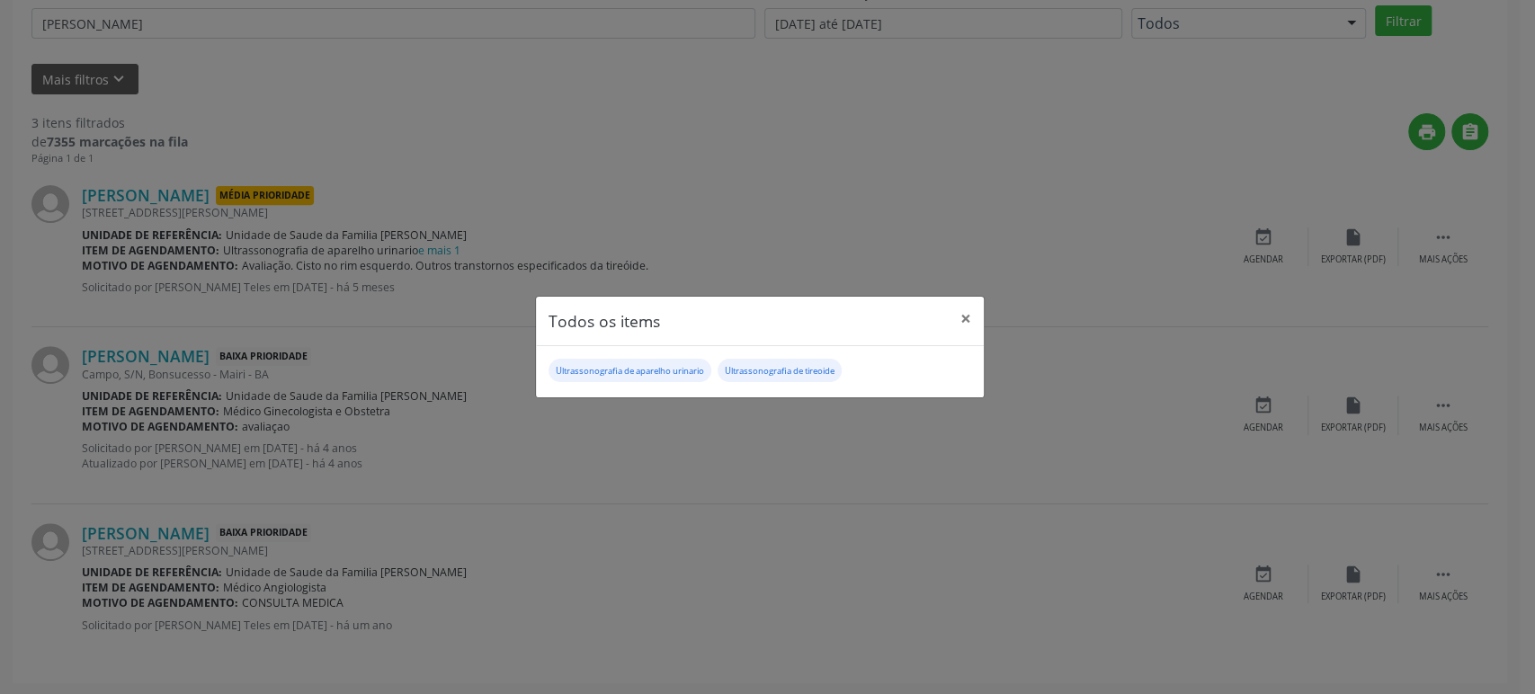
click at [749, 424] on div "Todos os items × Ultrassonografia de aparelho urinario Ultrassonografia de tire…" at bounding box center [767, 347] width 1535 height 694
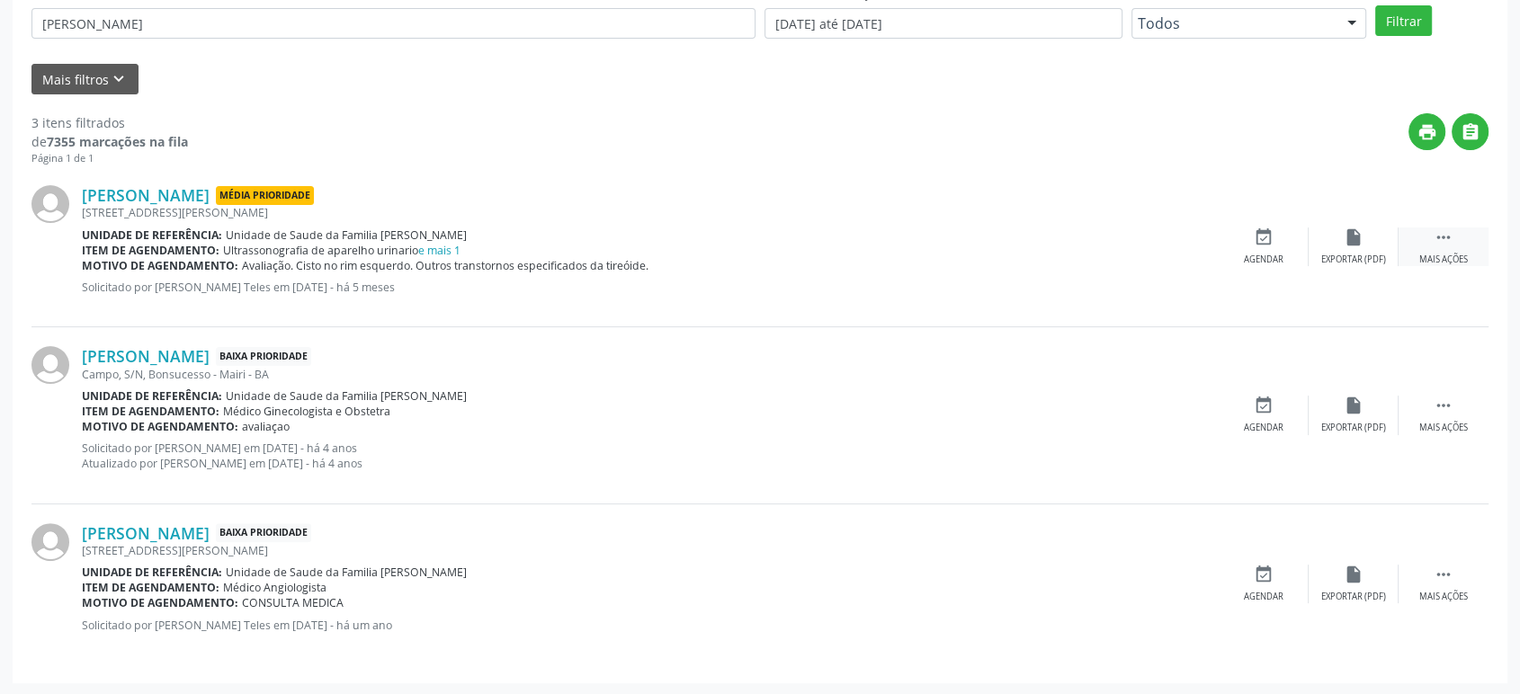
click at [1445, 241] on icon "" at bounding box center [1443, 237] width 20 height 20
click at [1263, 235] on icon "cancel" at bounding box center [1263, 237] width 20 height 20
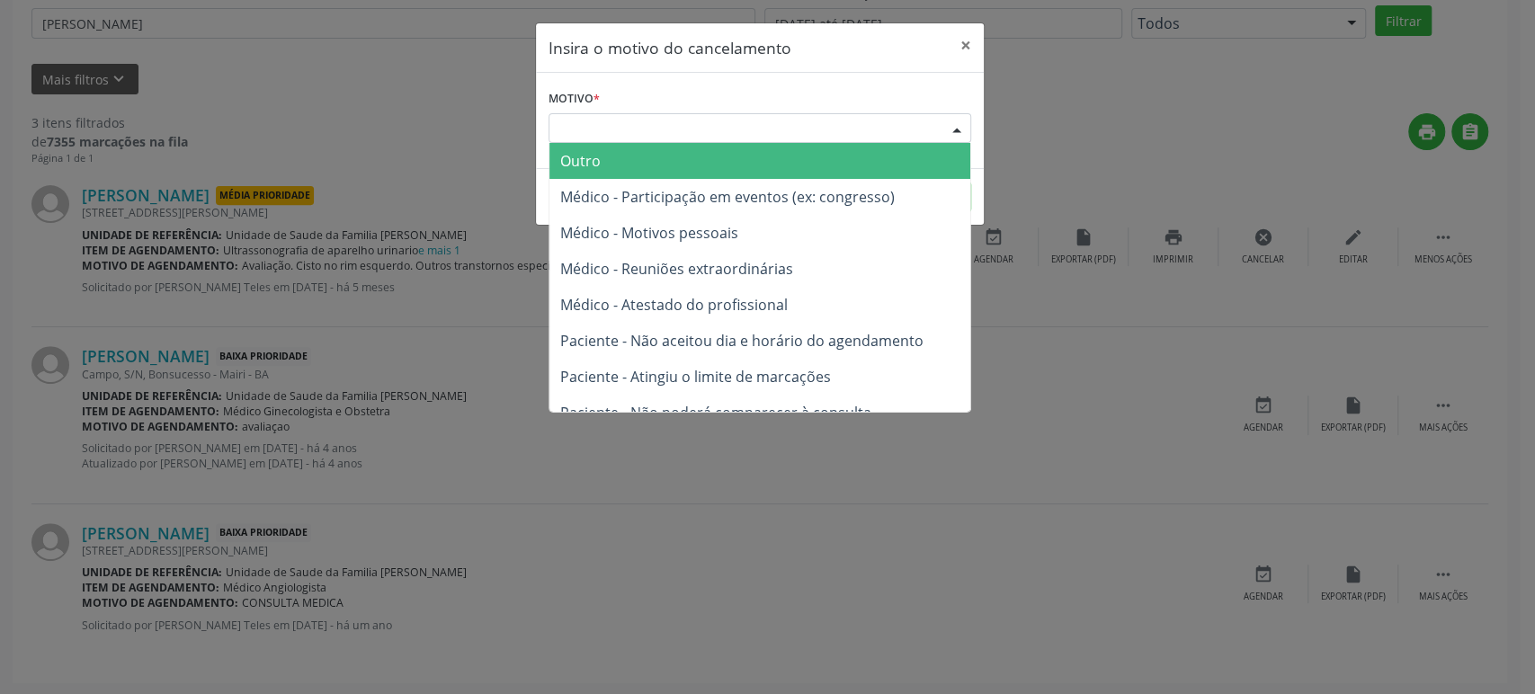
click at [662, 131] on div "Escolha o motivo" at bounding box center [760, 128] width 423 height 31
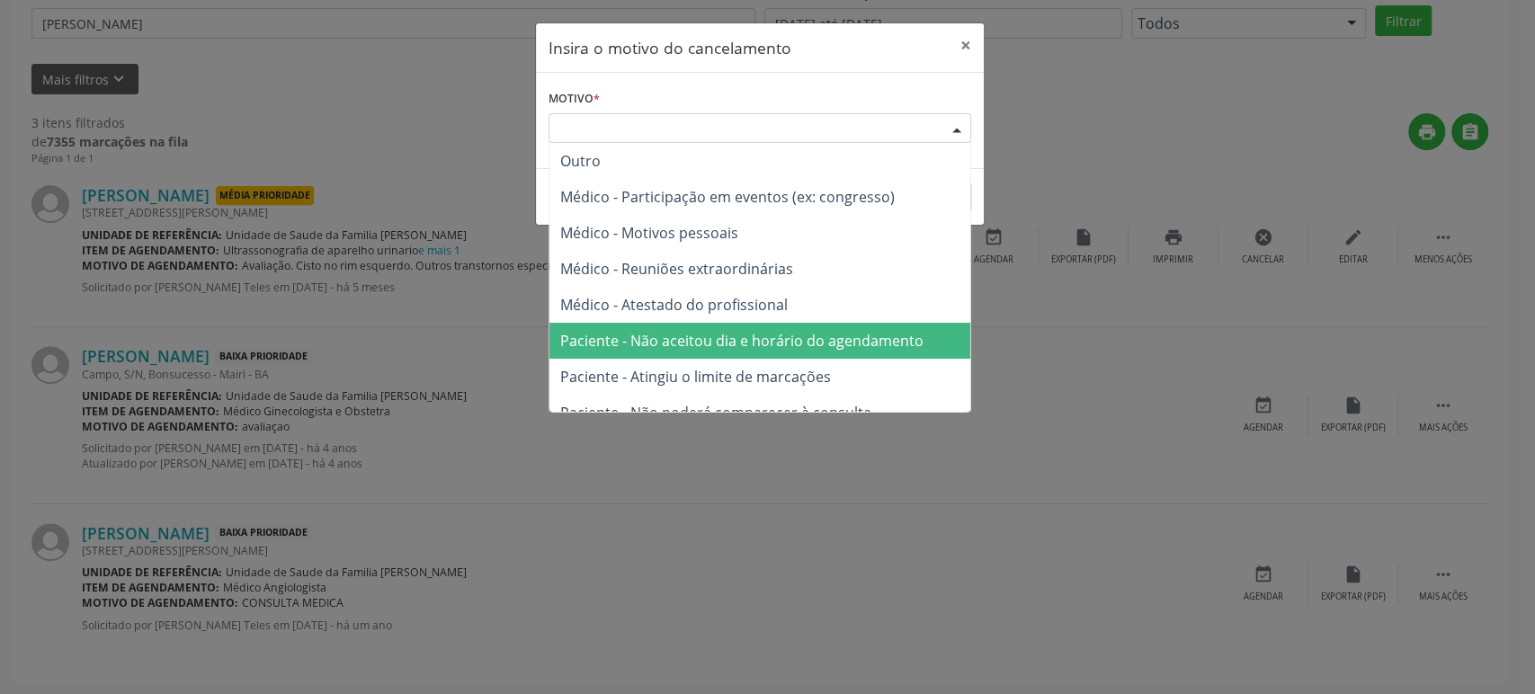
click at [663, 343] on span "Paciente - Não aceitou dia e horário do agendamento" at bounding box center [741, 341] width 363 height 20
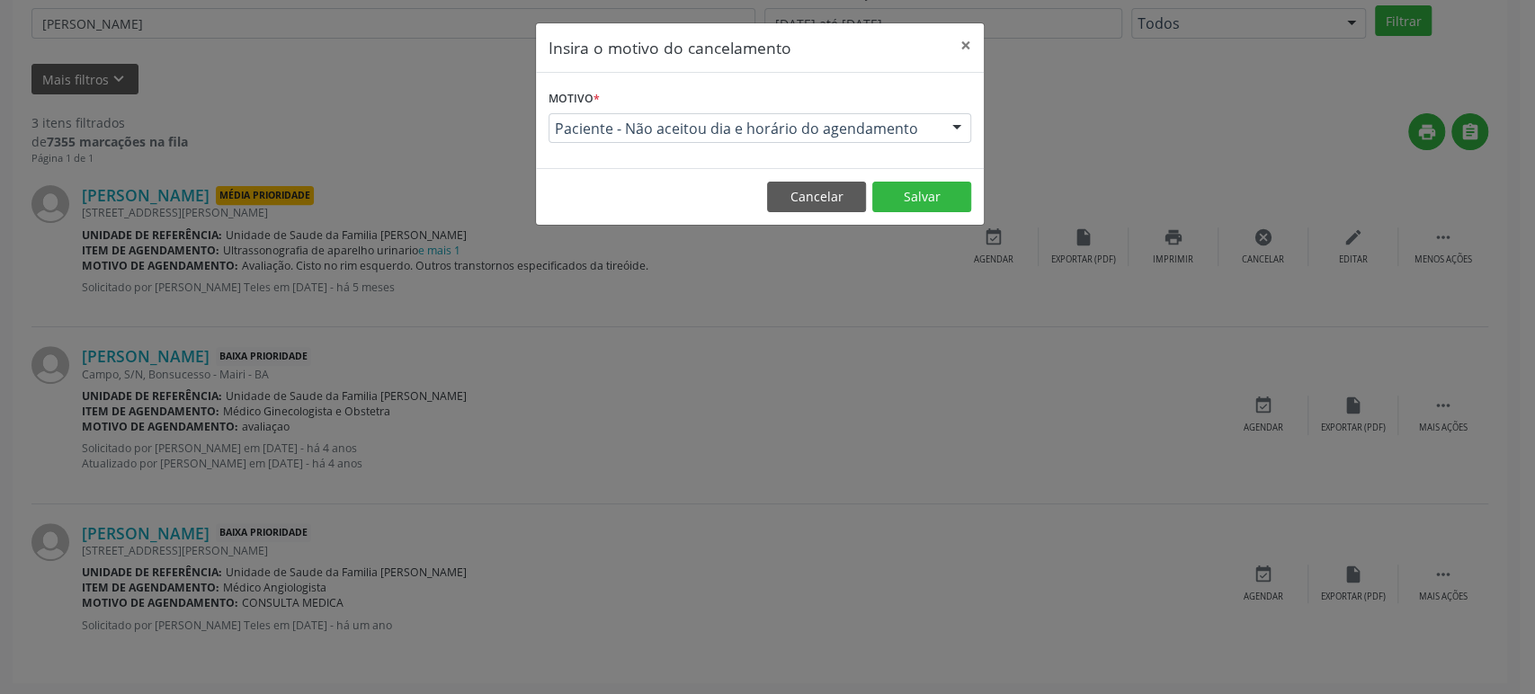
click at [935, 179] on footer "Cancelar Salvar" at bounding box center [760, 196] width 448 height 57
click at [935, 193] on button "Salvar" at bounding box center [921, 197] width 99 height 31
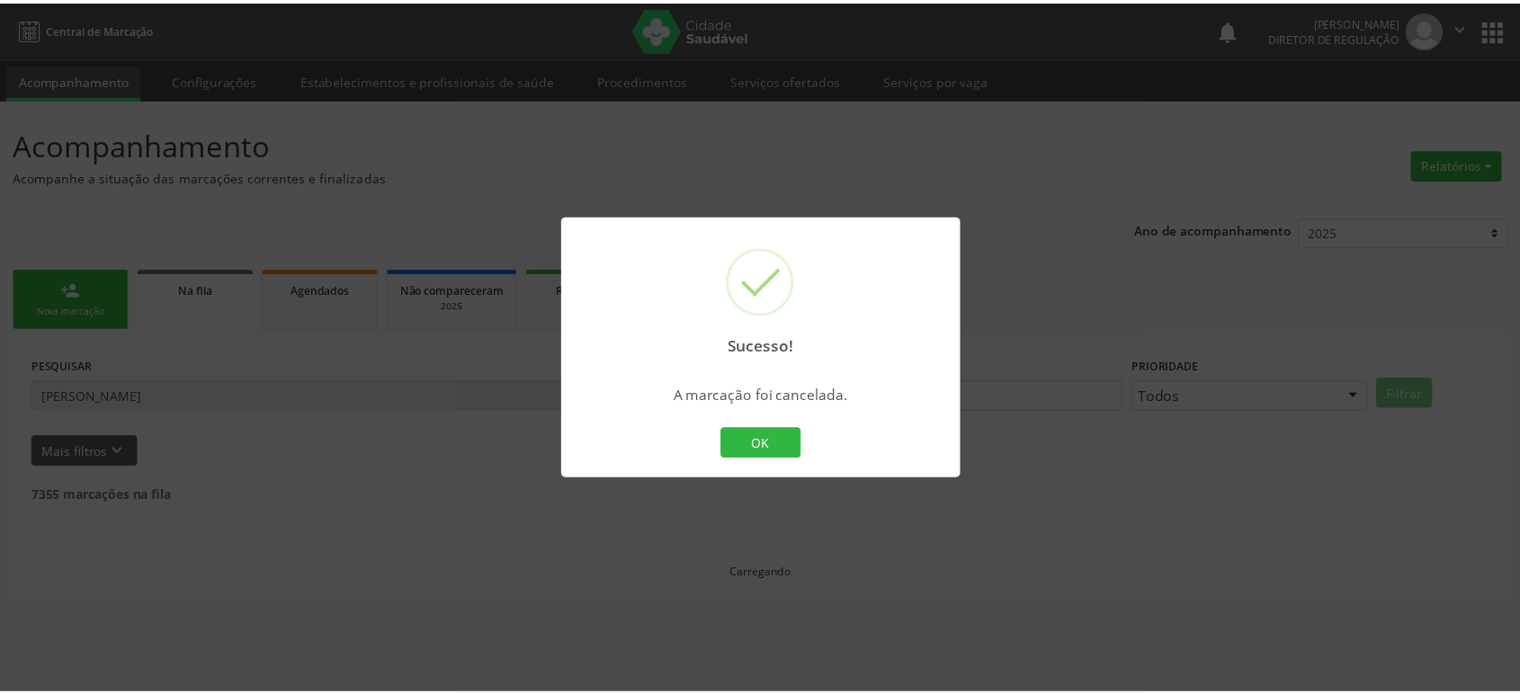
scroll to position [0, 0]
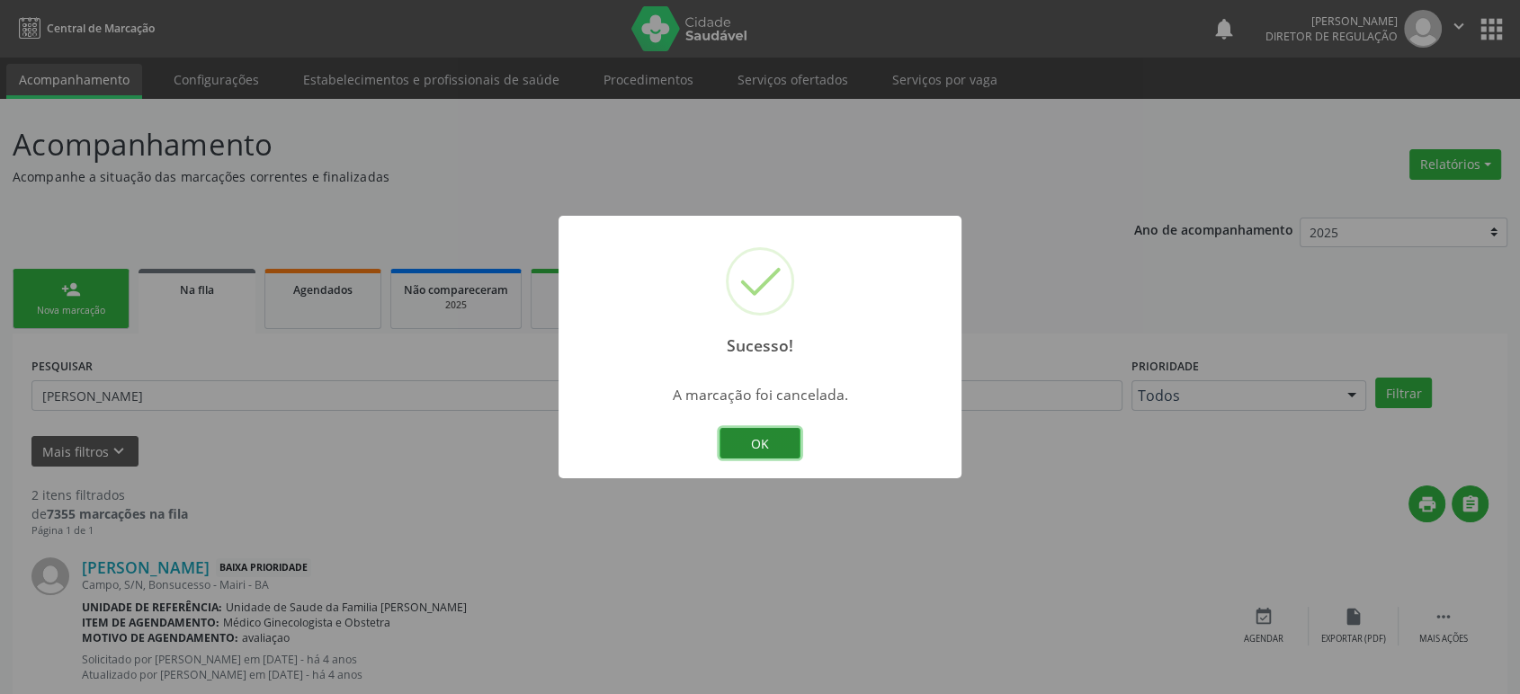
click at [757, 437] on button "OK" at bounding box center [759, 443] width 81 height 31
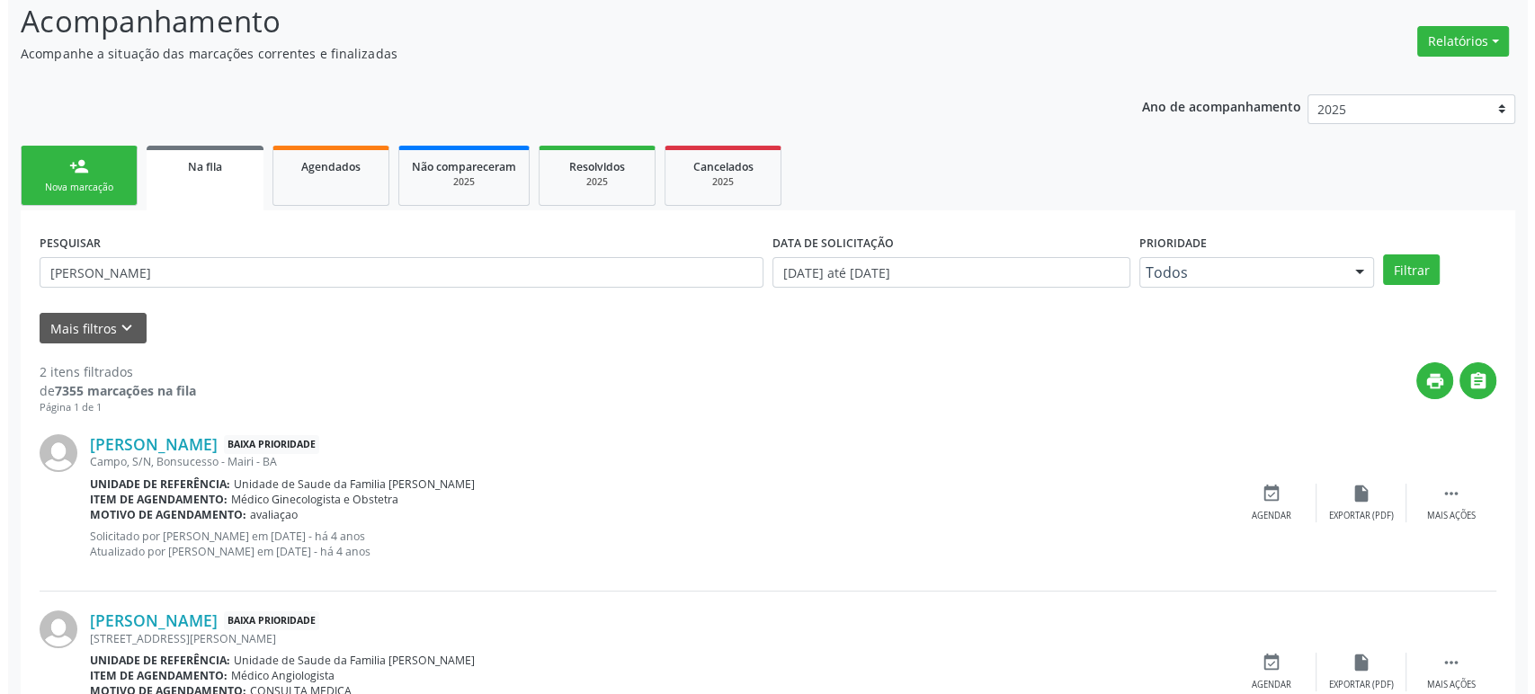
scroll to position [210, 0]
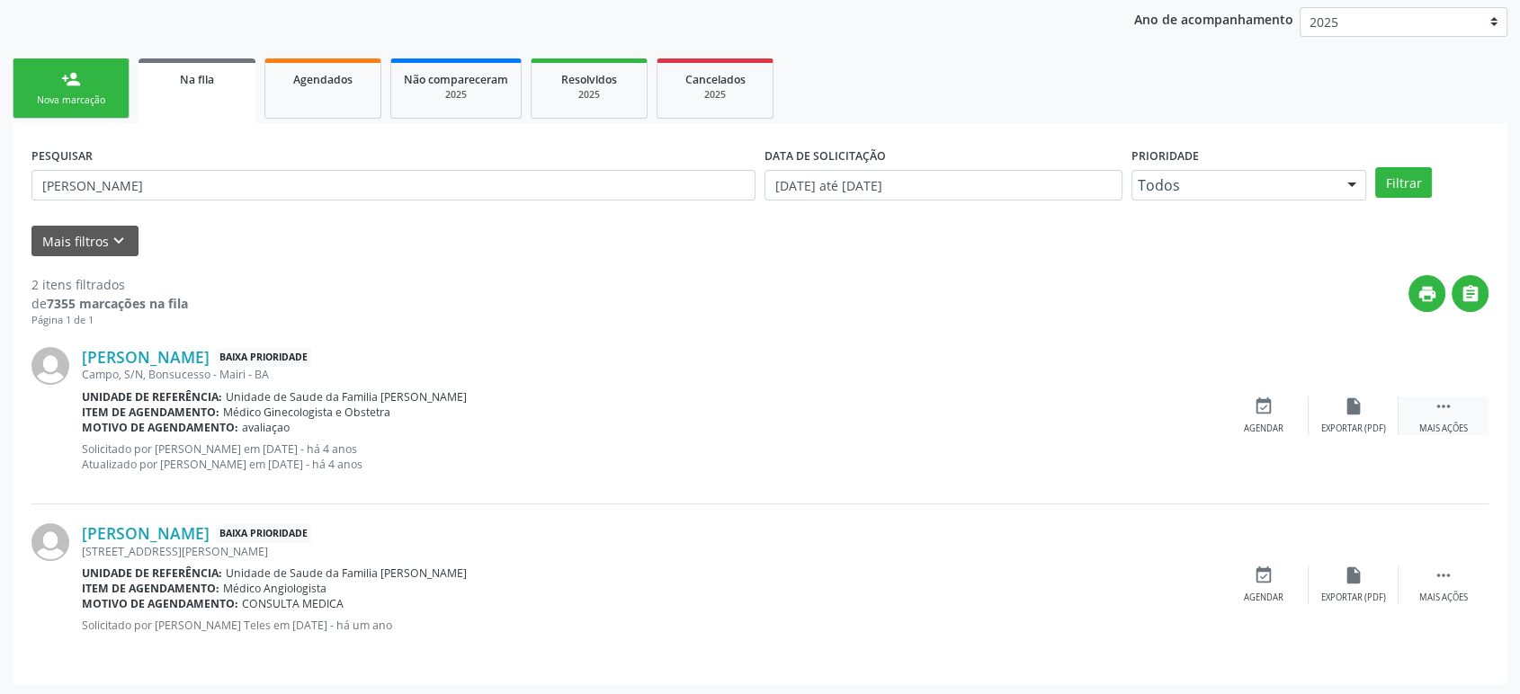
click at [1445, 423] on div "Mais ações" at bounding box center [1443, 429] width 49 height 13
click at [1245, 415] on div "cancel Cancelar" at bounding box center [1263, 416] width 90 height 39
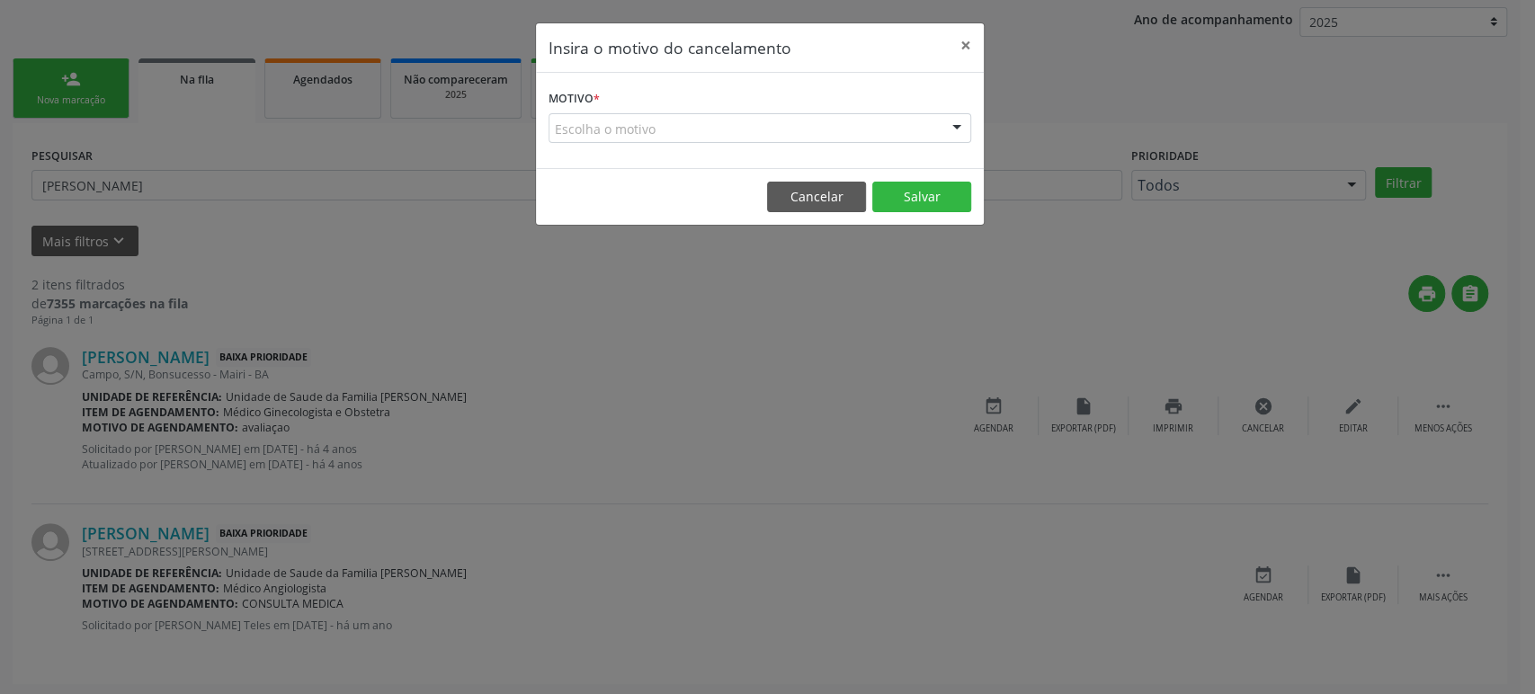
drag, startPoint x: 758, startPoint y: 143, endPoint x: 736, endPoint y: 168, distance: 33.2
click at [757, 143] on div "Motivo * Escolha o motivo Outro Médico - Participação em eventos (ex: congresso…" at bounding box center [760, 120] width 448 height 95
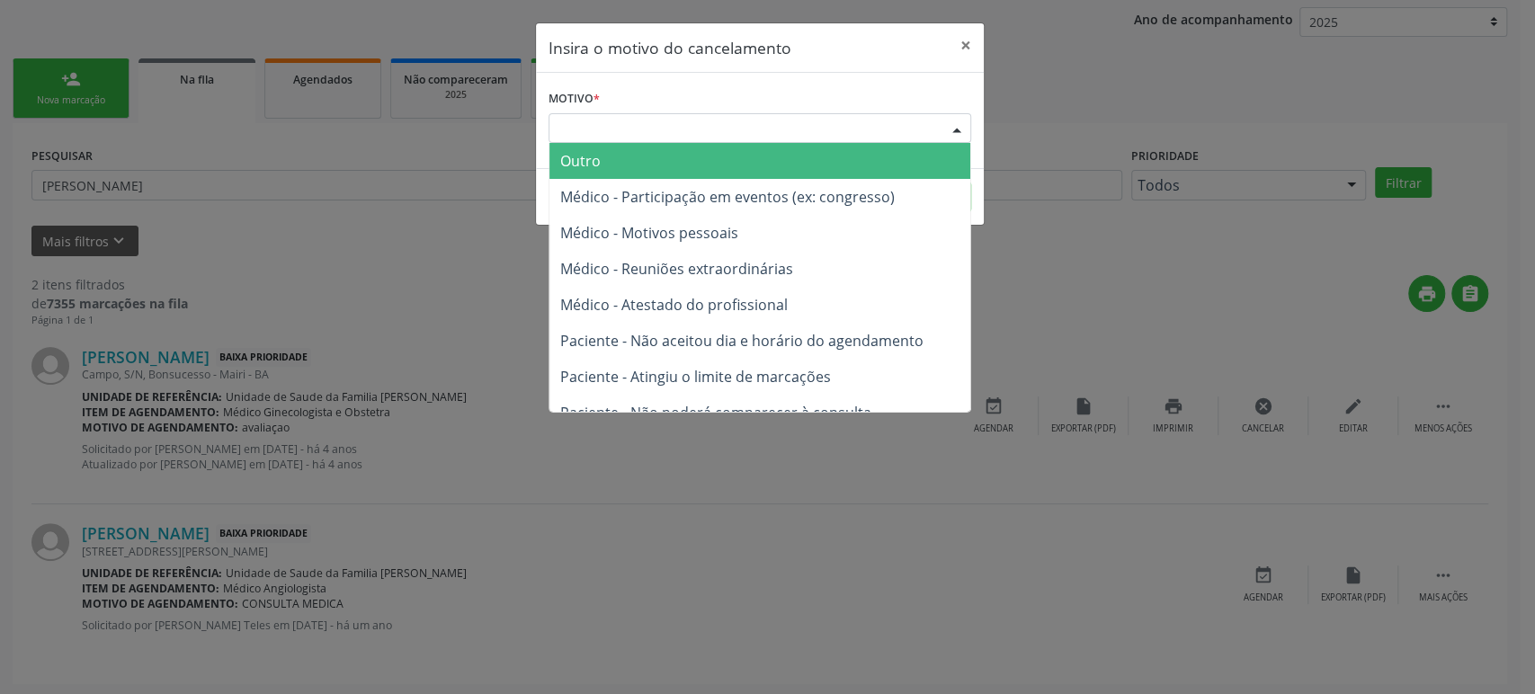
click at [638, 137] on div "Escolha o motivo" at bounding box center [760, 128] width 423 height 31
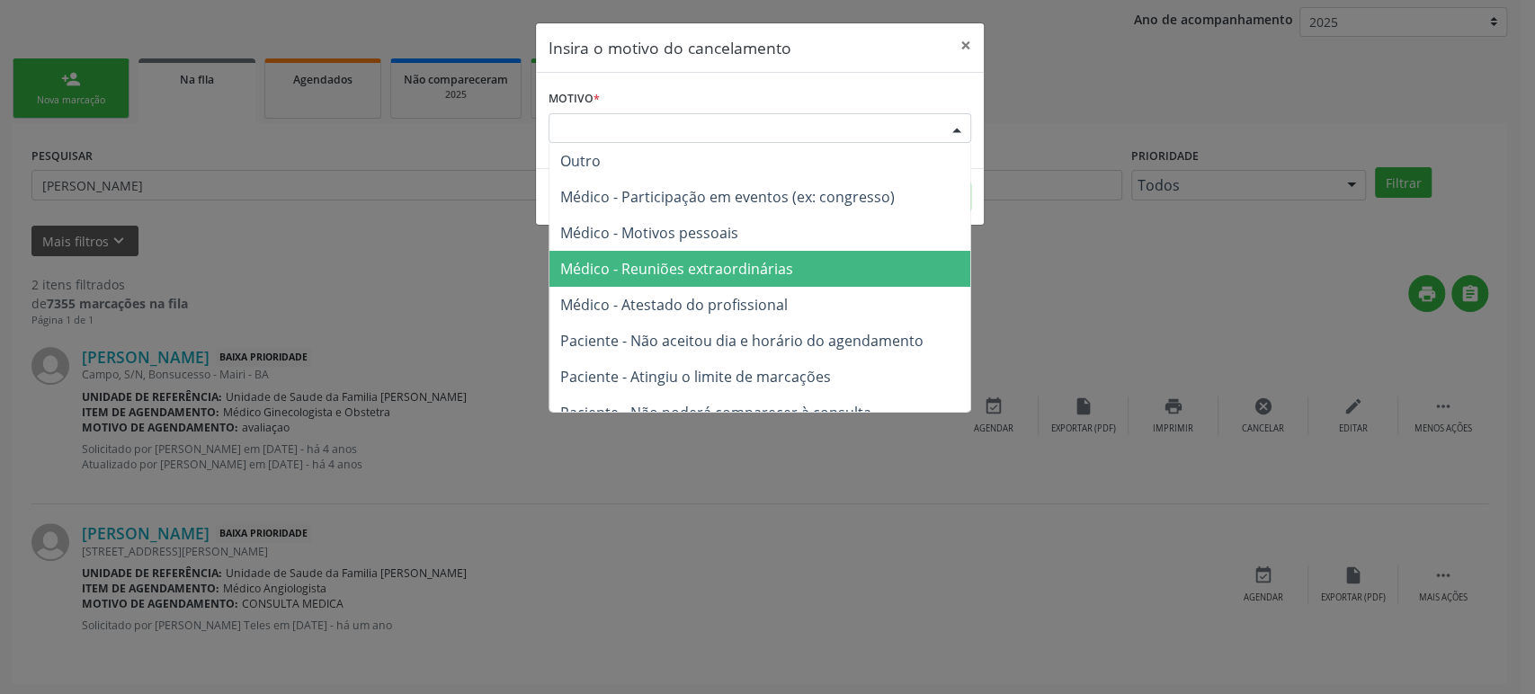
click at [690, 326] on span "Paciente - Não aceitou dia e horário do agendamento" at bounding box center [759, 341] width 421 height 36
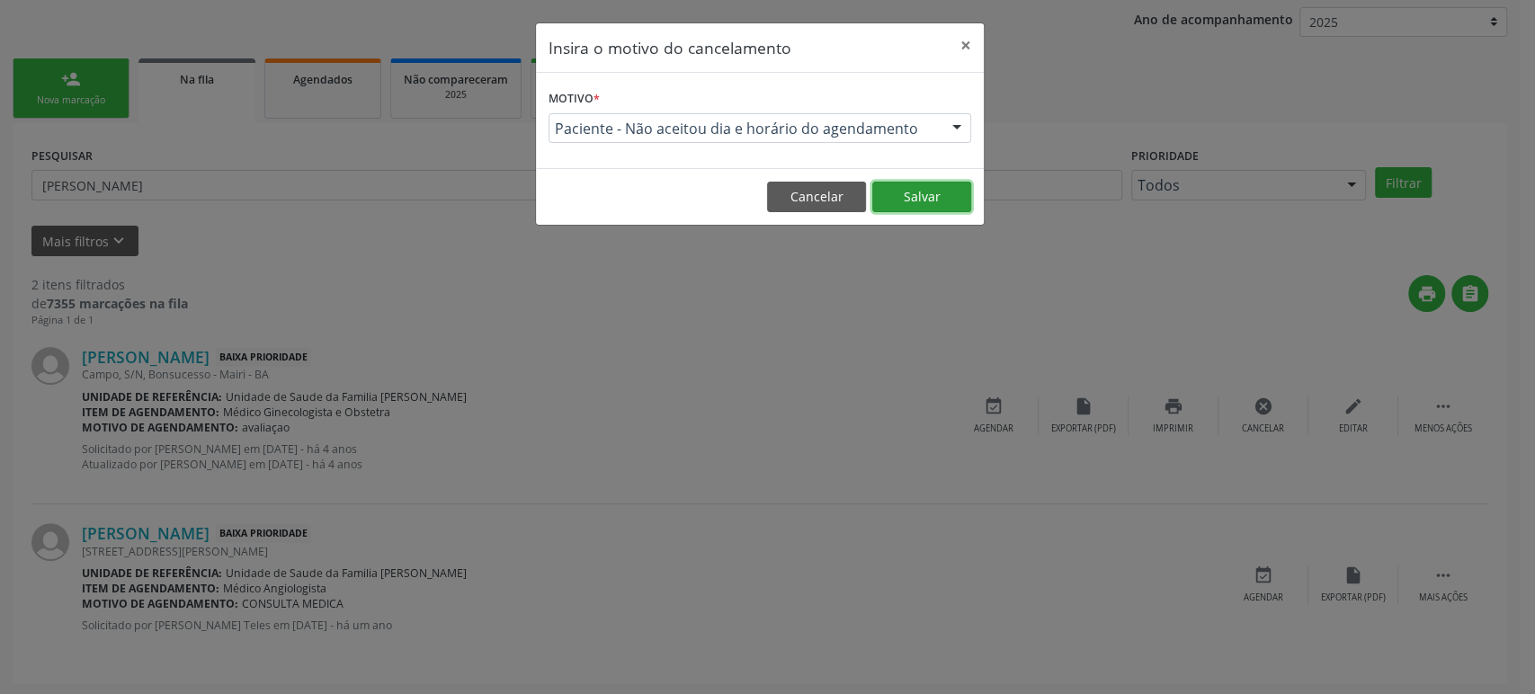
click at [902, 191] on button "Salvar" at bounding box center [921, 197] width 99 height 31
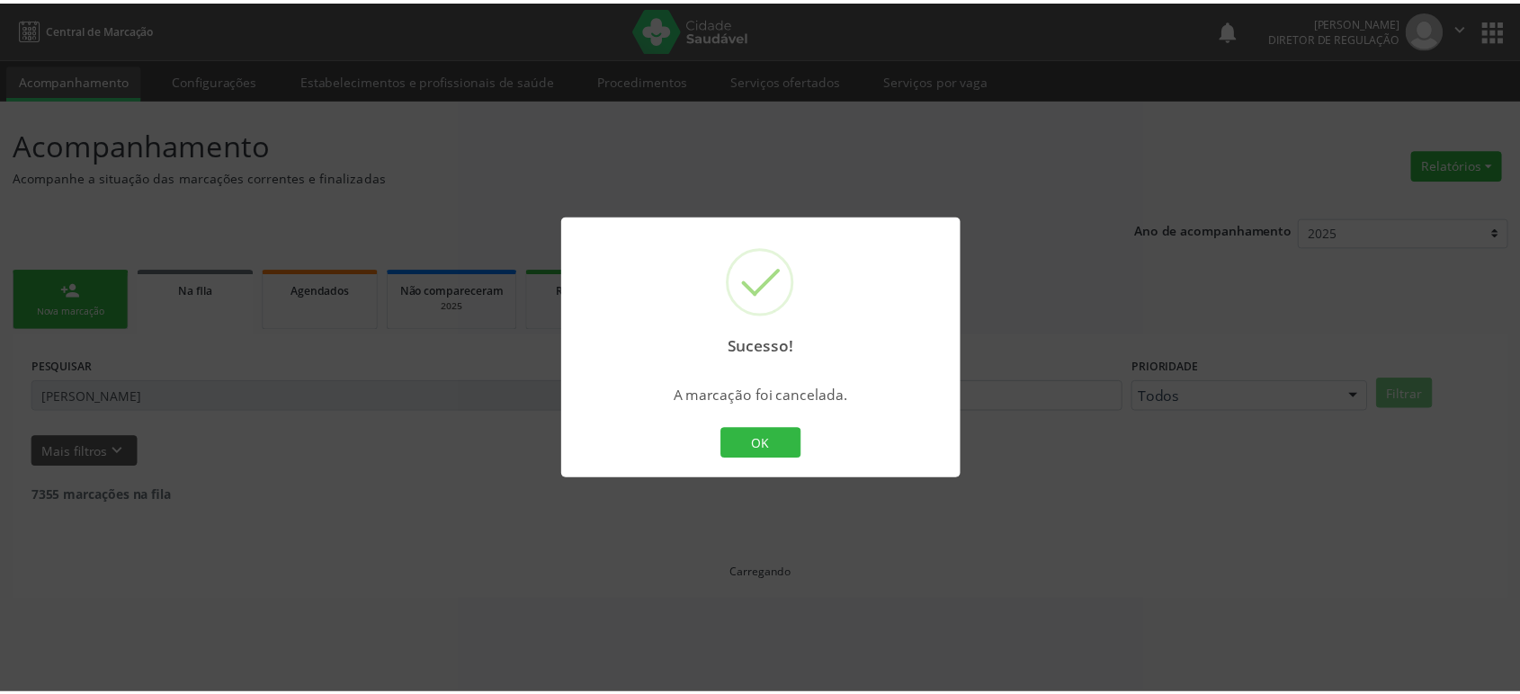
scroll to position [0, 0]
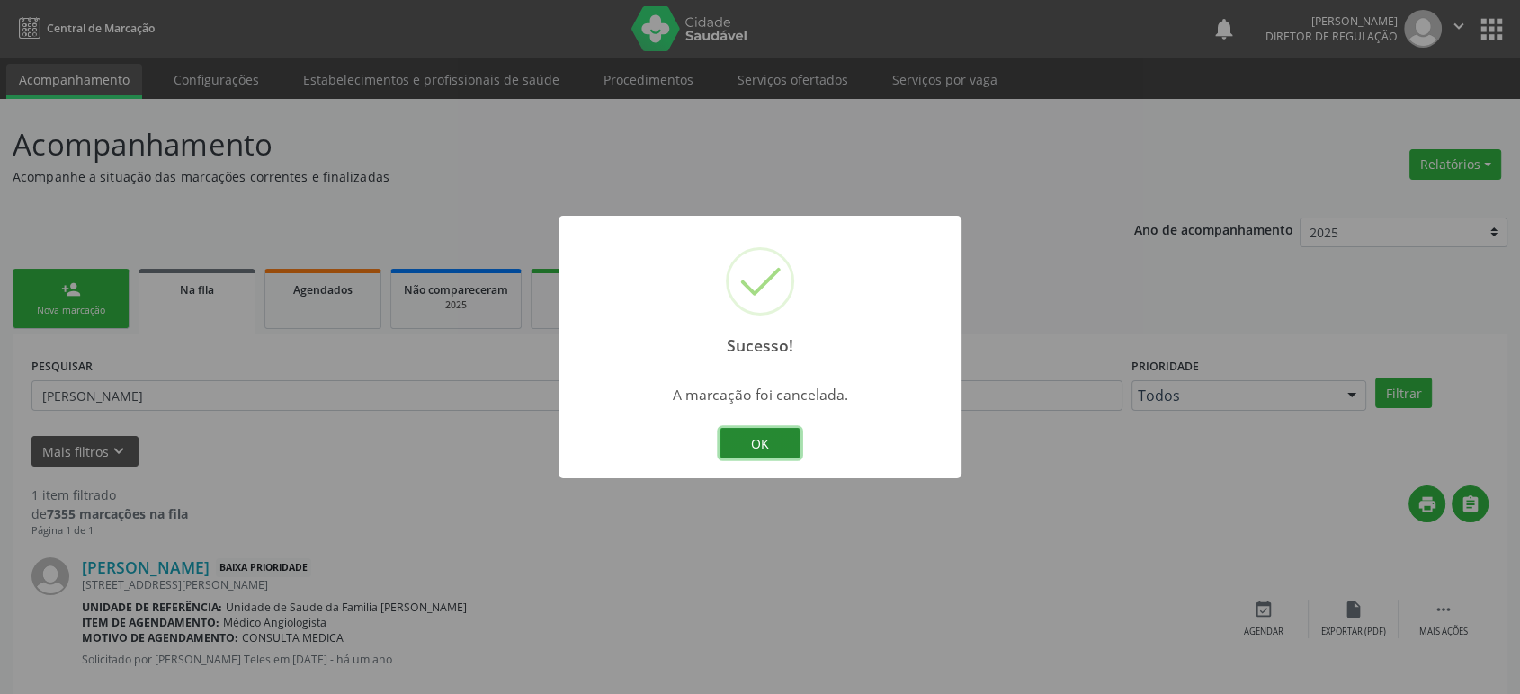
click at [741, 451] on button "OK" at bounding box center [759, 443] width 81 height 31
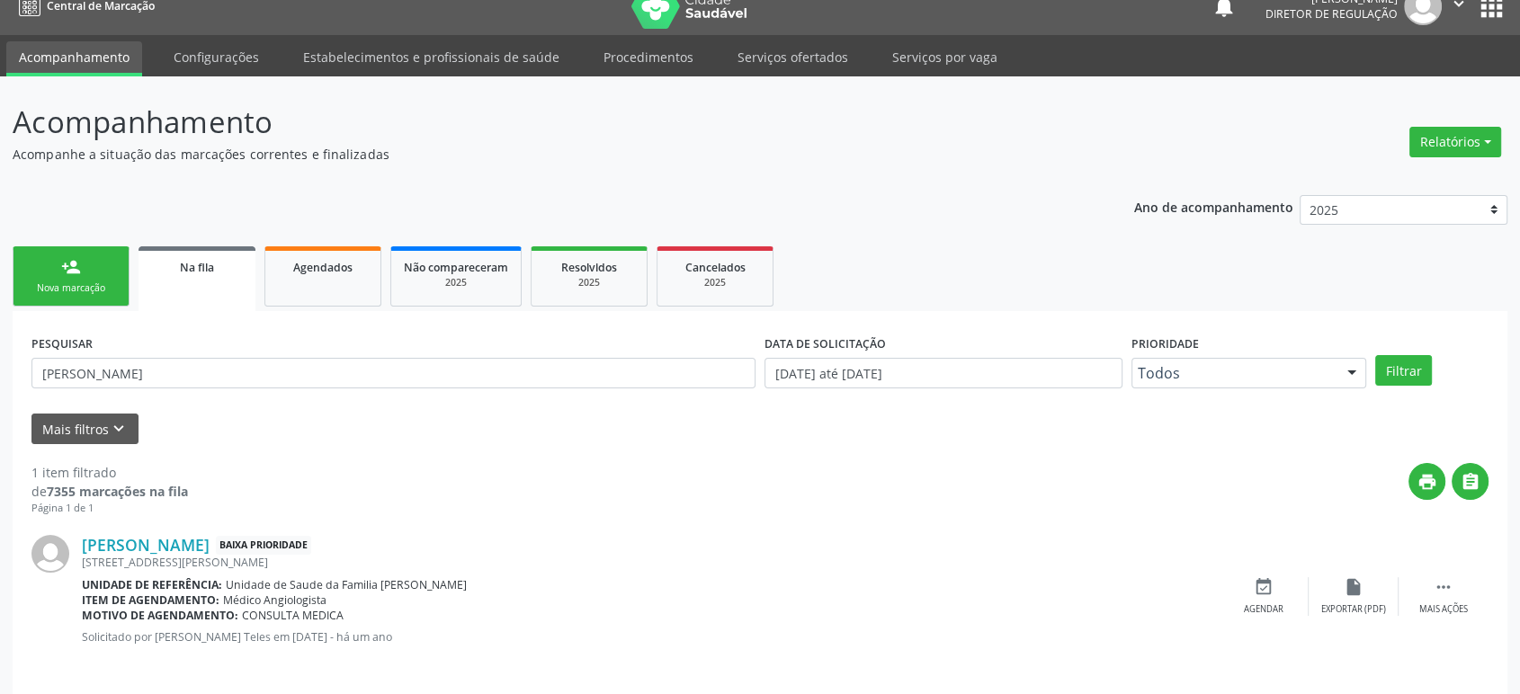
scroll to position [35, 0]
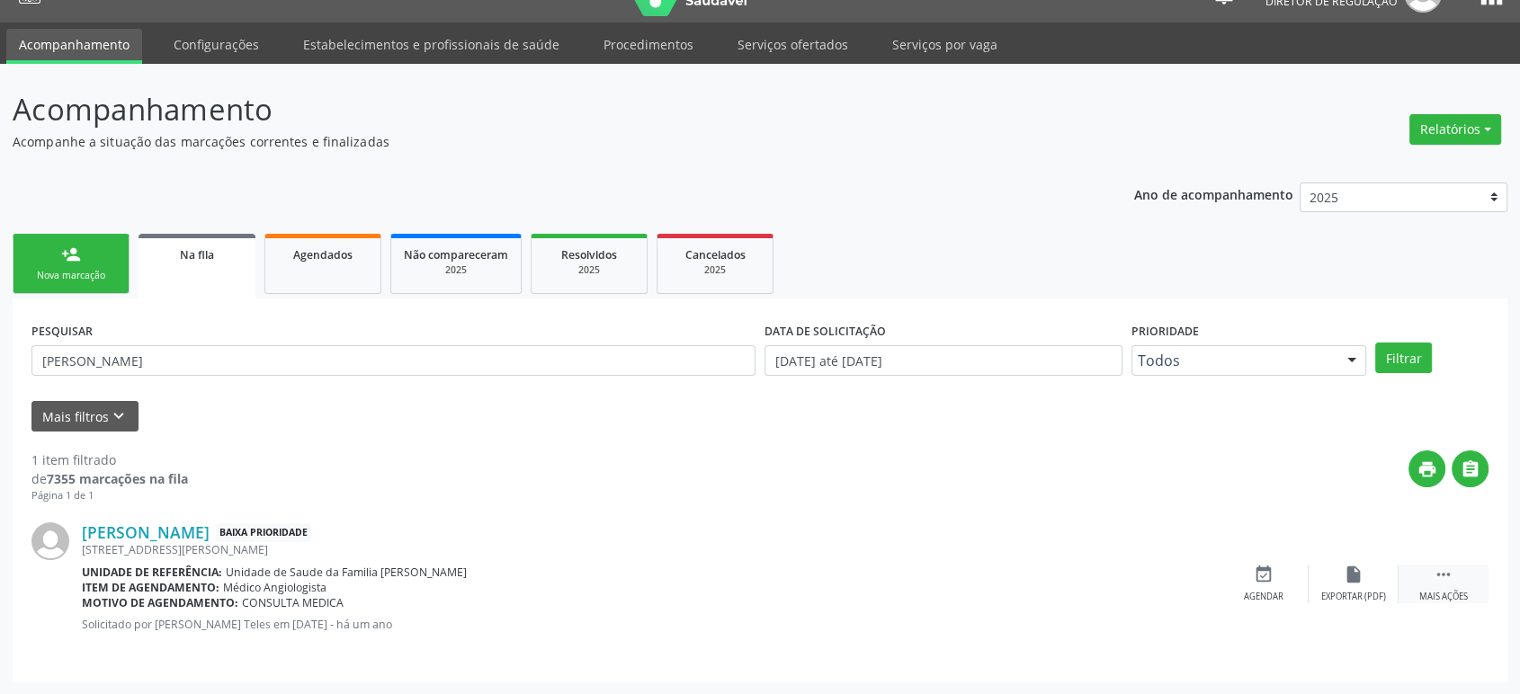
click at [1439, 574] on icon "" at bounding box center [1443, 575] width 20 height 20
click at [1198, 565] on div "print Imprimir" at bounding box center [1173, 584] width 90 height 39
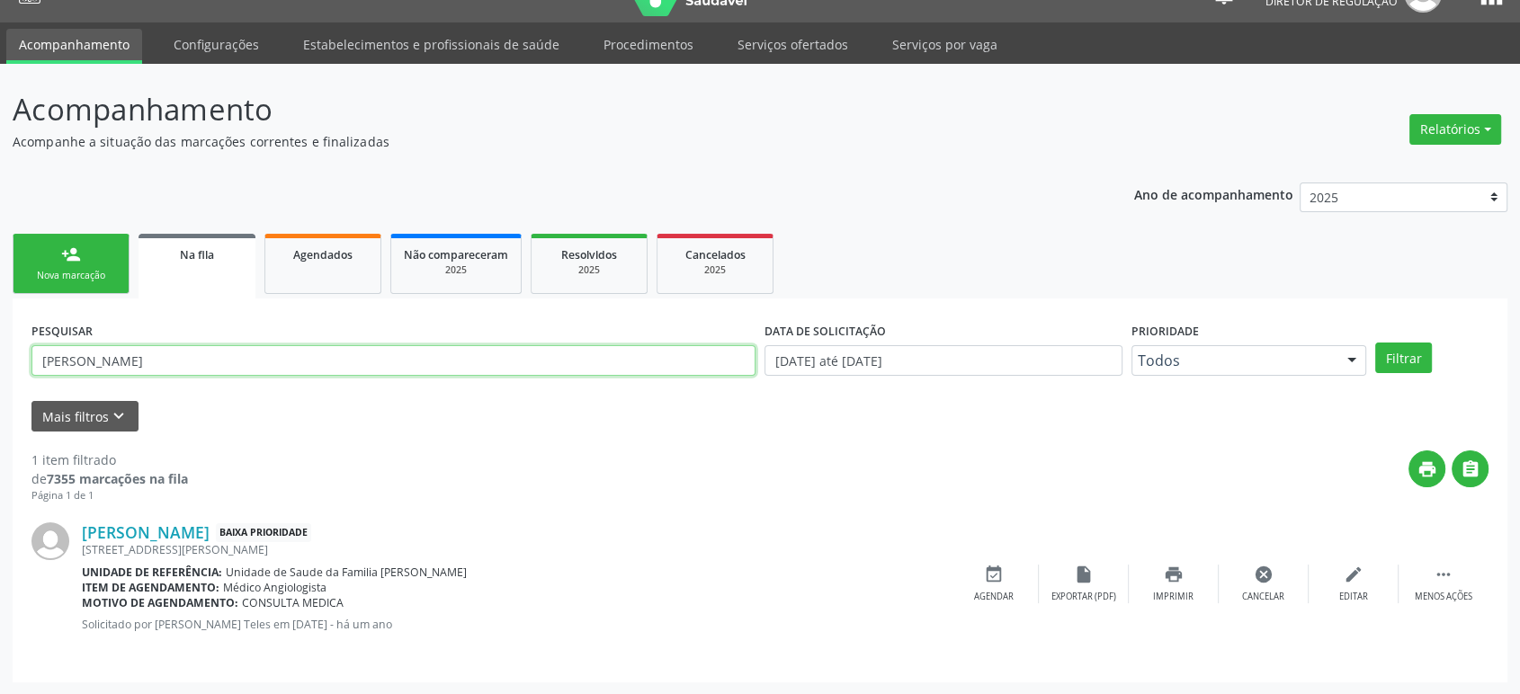
click at [115, 351] on input "[PERSON_NAME]" at bounding box center [393, 360] width 724 height 31
paste input "708 2051 5187 2549"
click at [1375, 343] on button "Filtrar" at bounding box center [1403, 358] width 57 height 31
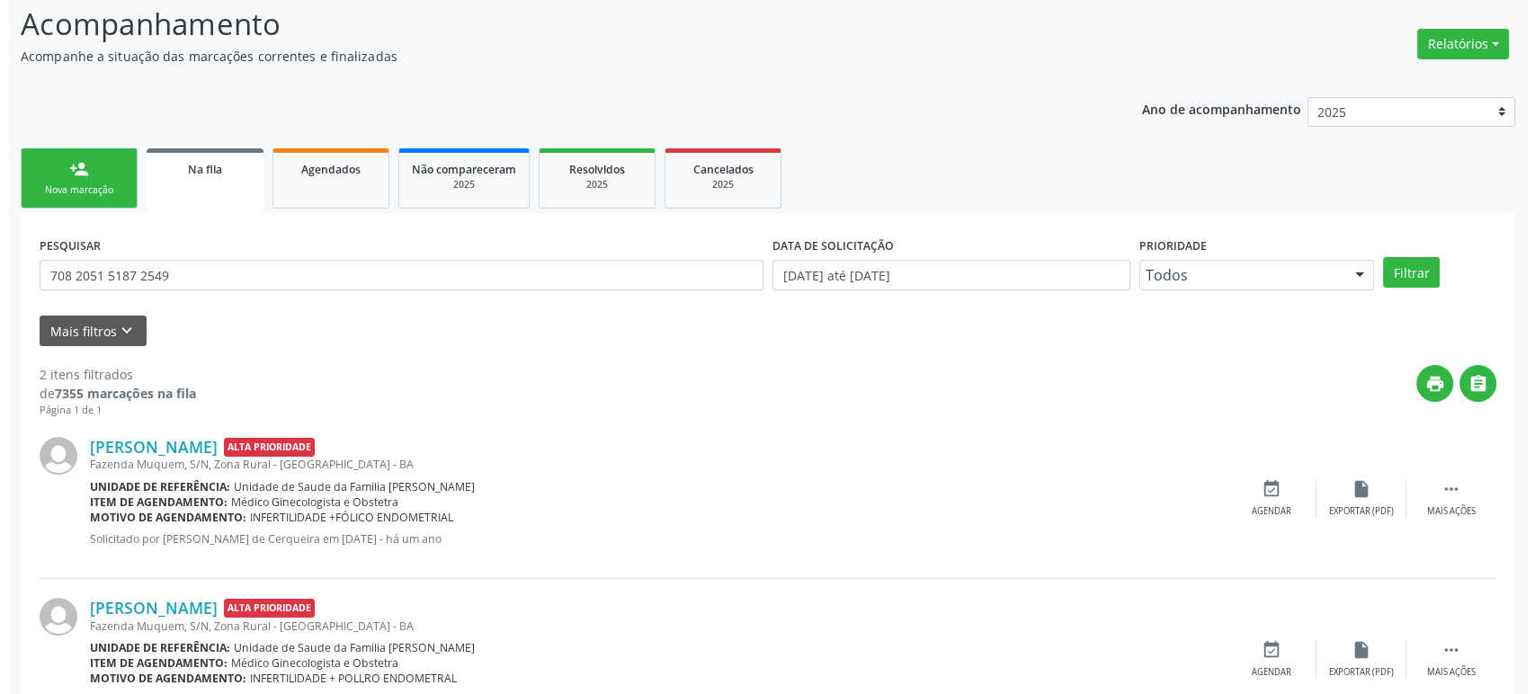
scroll to position [195, 0]
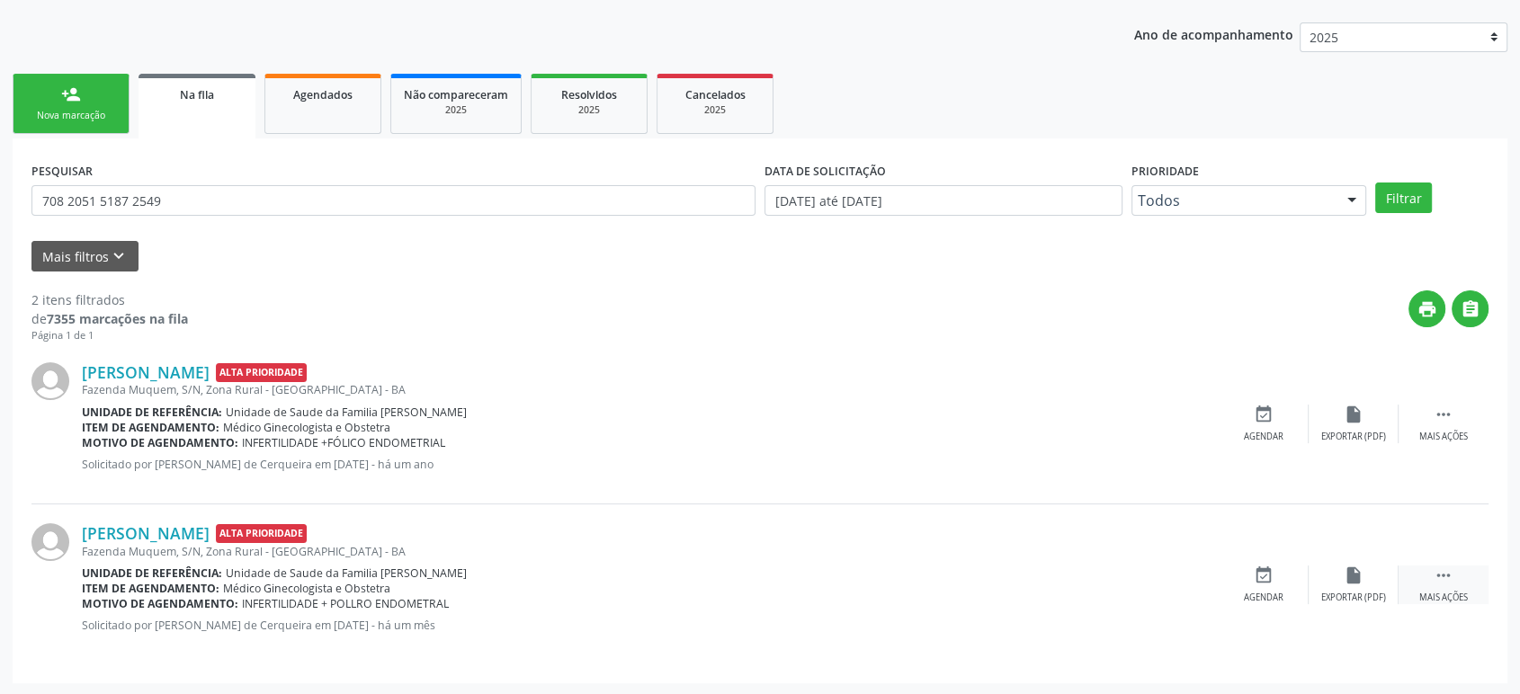
click at [1447, 584] on div " Mais ações" at bounding box center [1443, 585] width 90 height 39
click at [1277, 574] on div "cancel Cancelar" at bounding box center [1263, 585] width 90 height 39
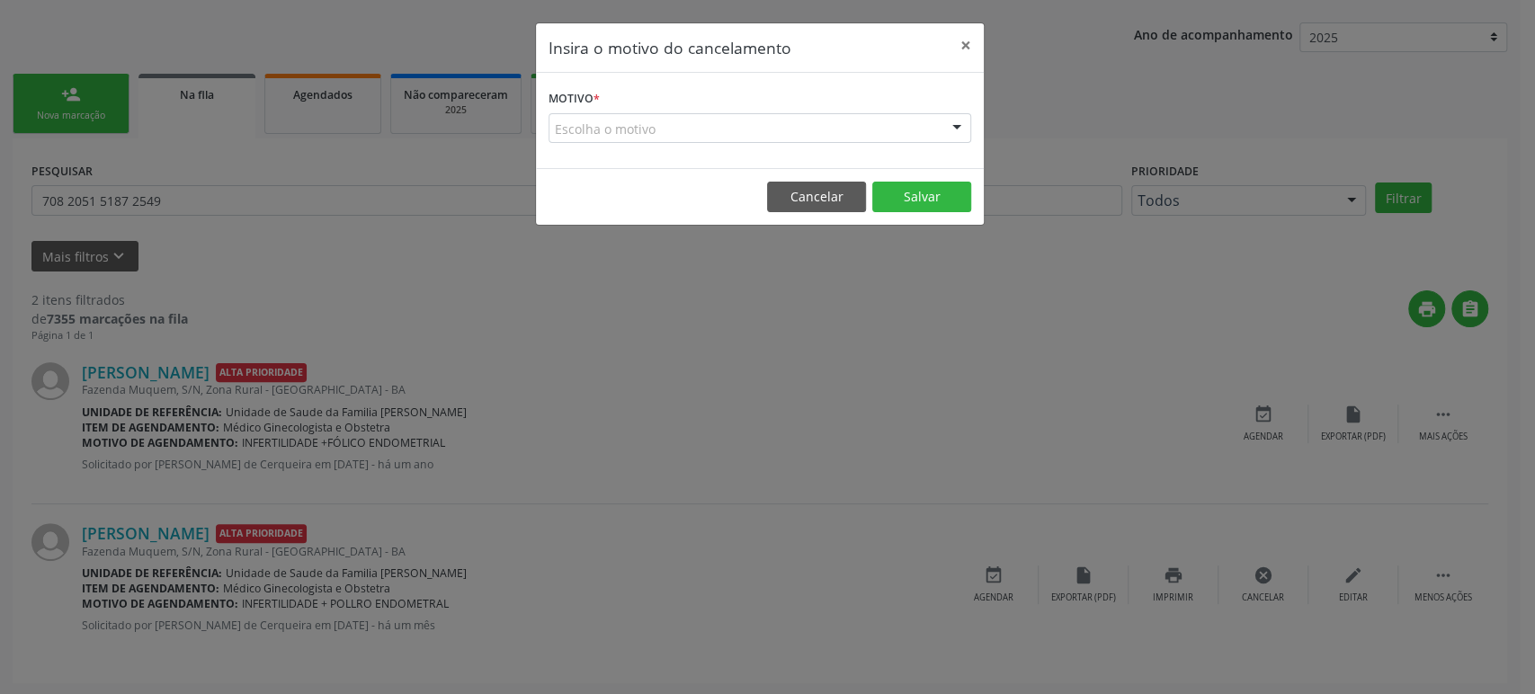
click at [662, 123] on div "Escolha o motivo" at bounding box center [760, 128] width 423 height 31
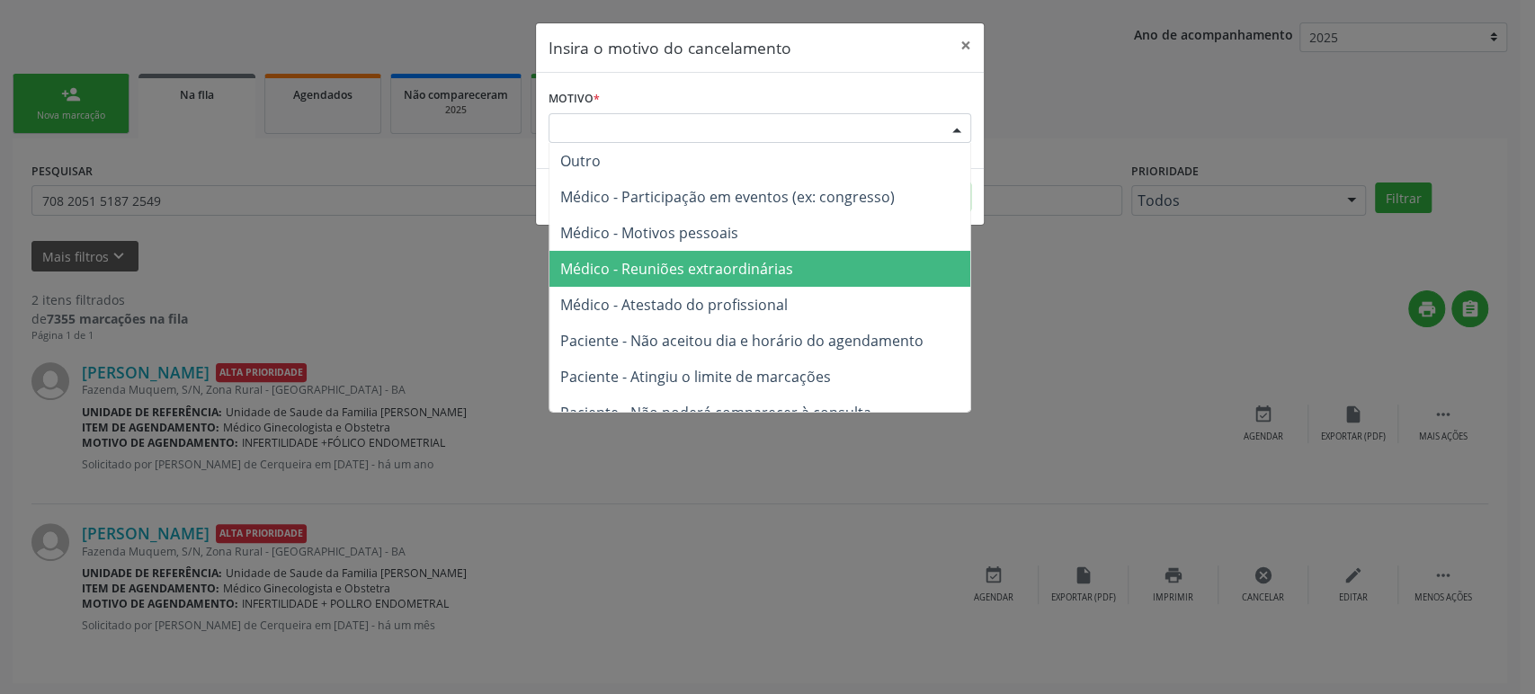
click at [682, 263] on span "Médico - Reuniões extraordinárias" at bounding box center [676, 269] width 233 height 20
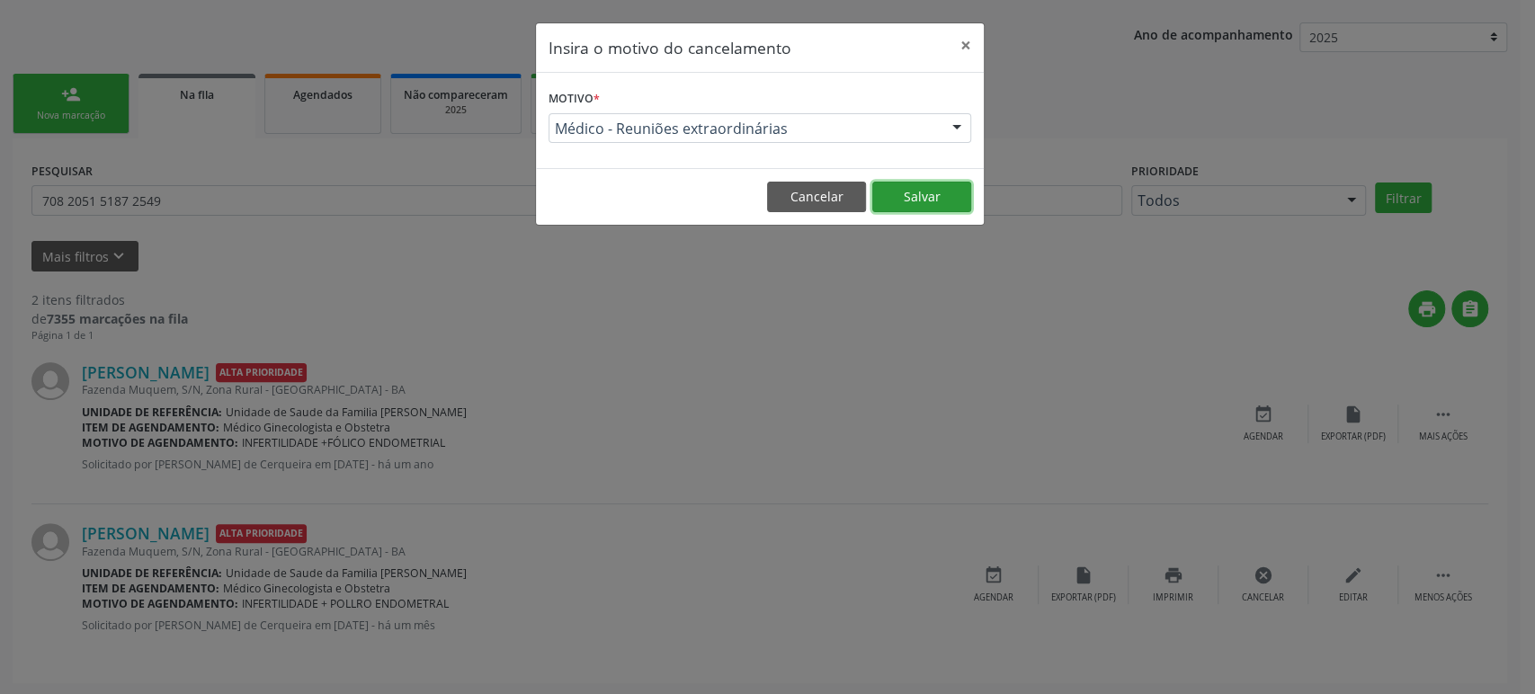
click at [913, 184] on button "Salvar" at bounding box center [921, 197] width 99 height 31
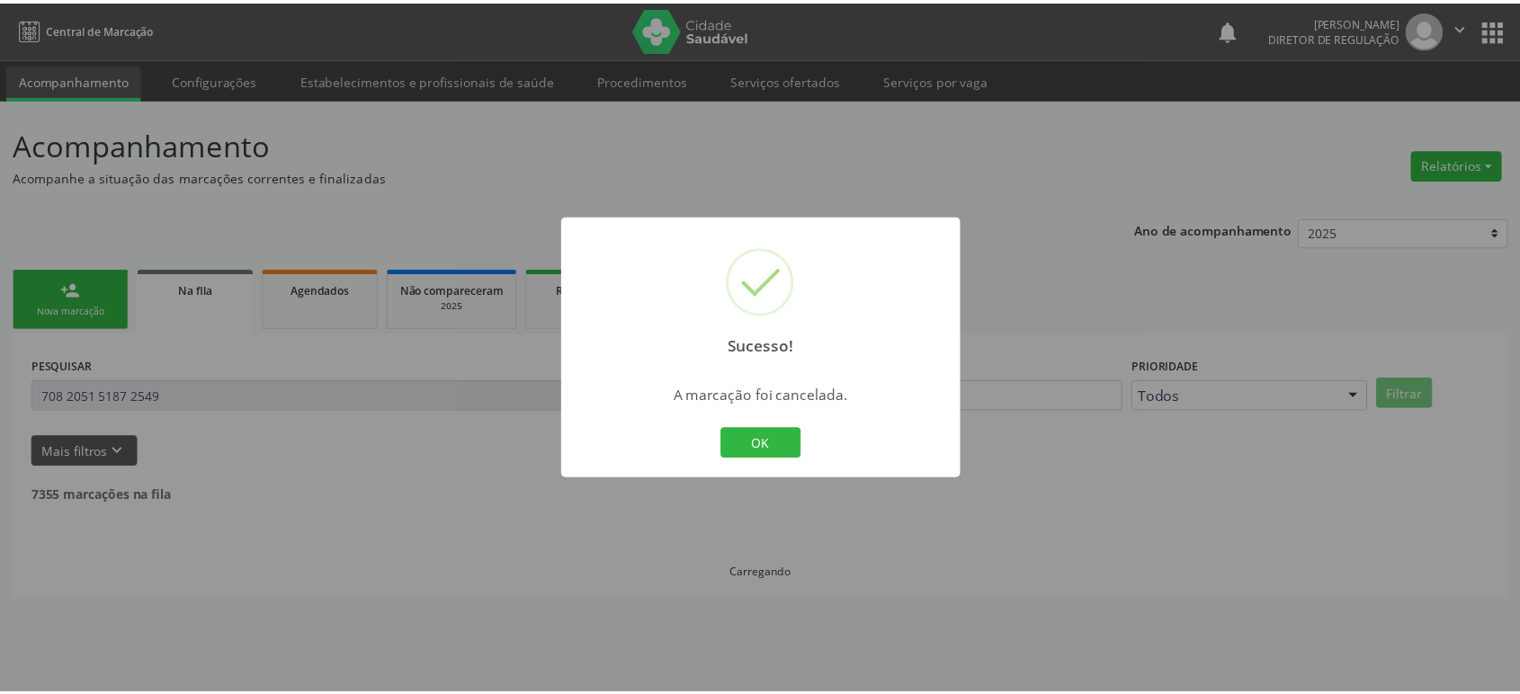
scroll to position [0, 0]
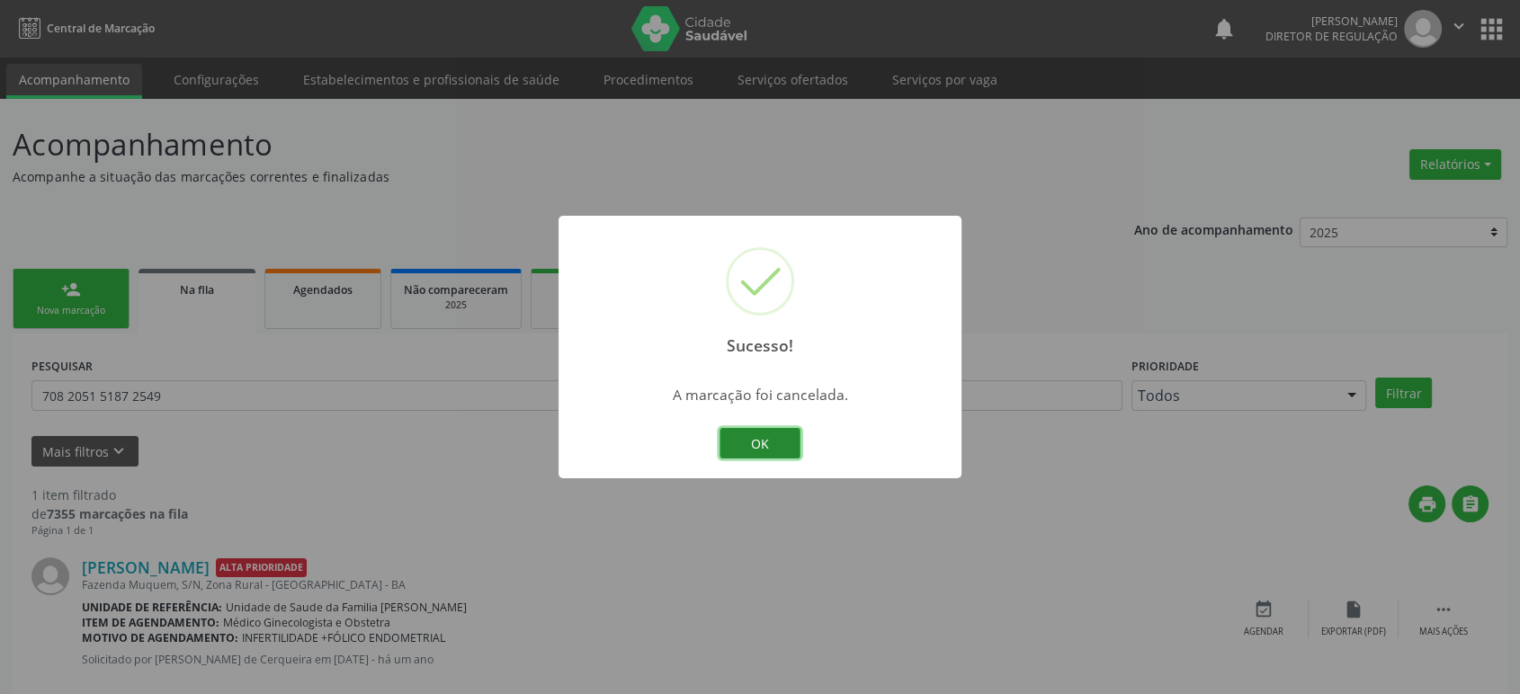
click at [761, 451] on button "OK" at bounding box center [759, 443] width 81 height 31
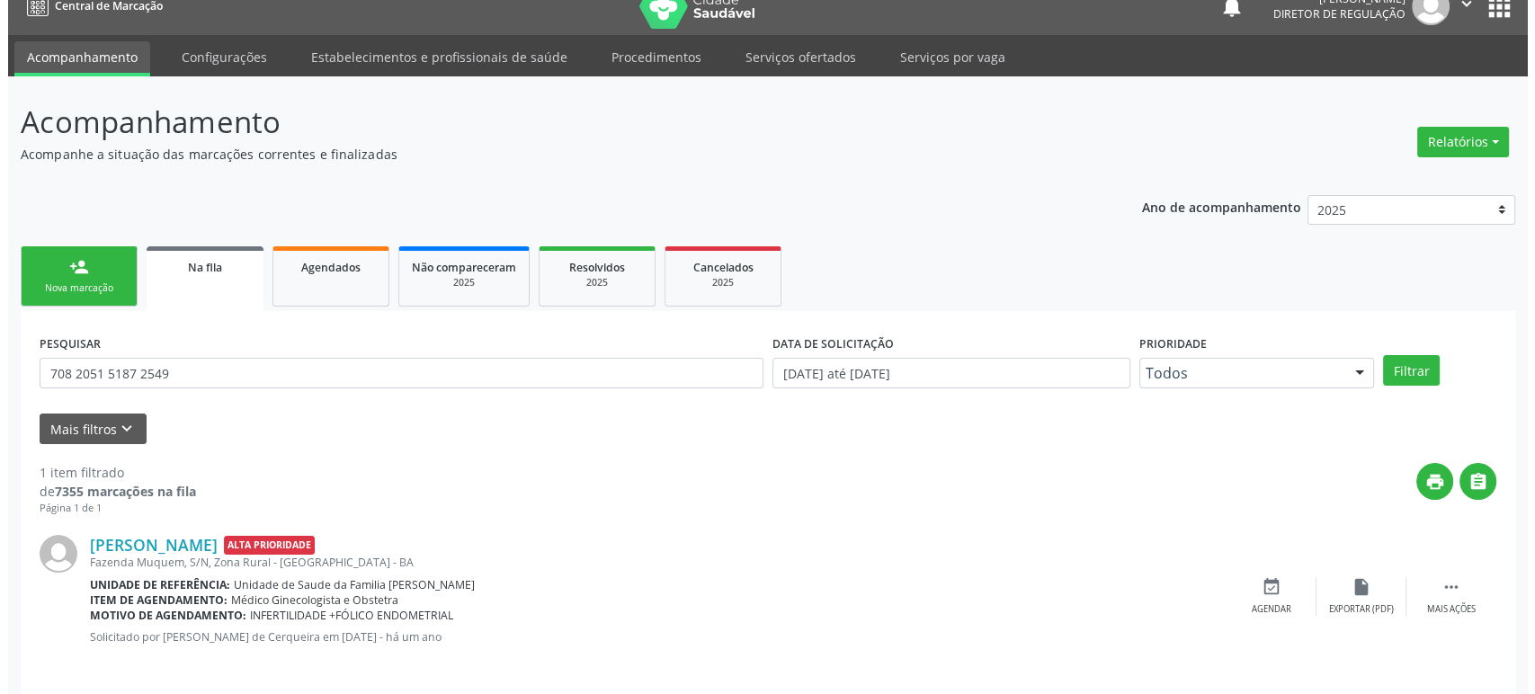
scroll to position [35, 0]
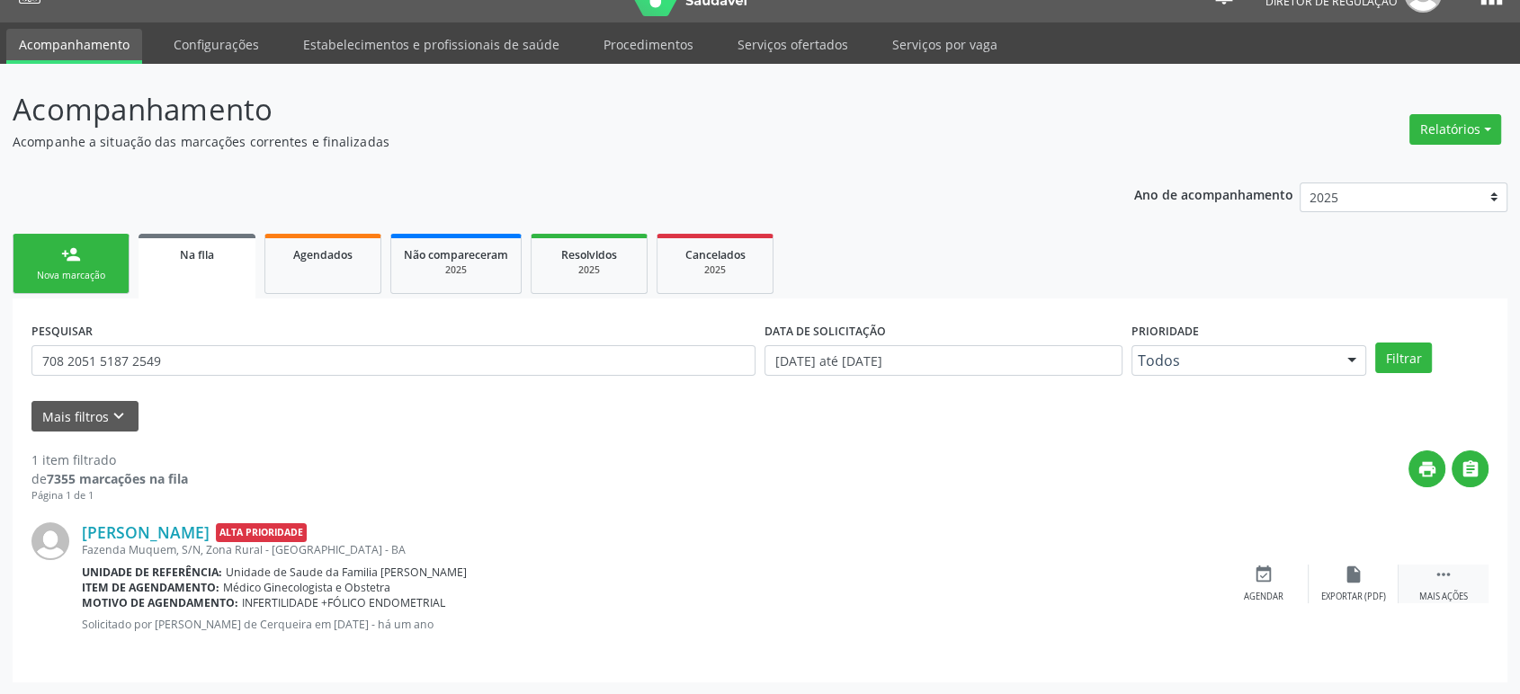
click at [1452, 576] on icon "" at bounding box center [1443, 575] width 20 height 20
click at [1262, 577] on icon "cancel" at bounding box center [1263, 575] width 20 height 20
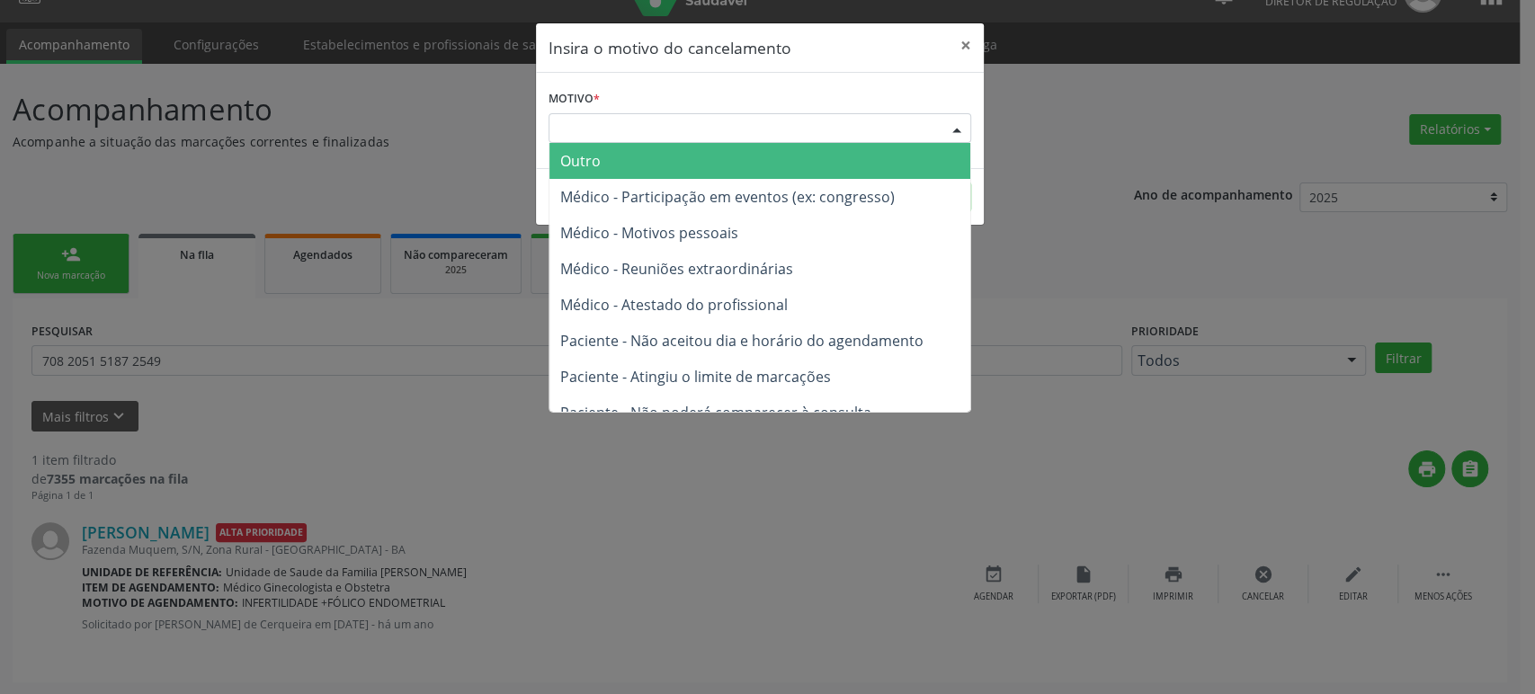
drag, startPoint x: 763, startPoint y: 120, endPoint x: 763, endPoint y: 233, distance: 112.4
click at [763, 120] on div "Escolha o motivo" at bounding box center [760, 128] width 423 height 31
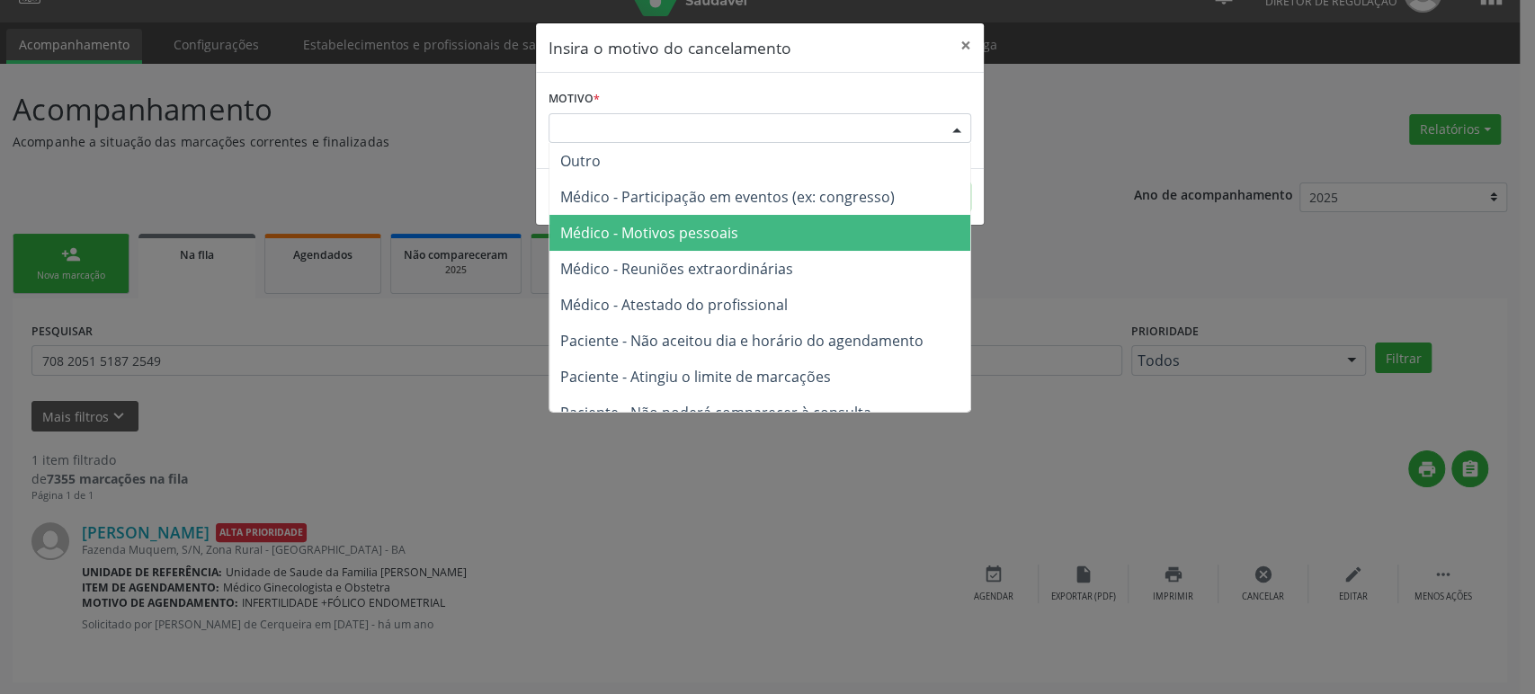
click at [763, 249] on span "Médico - Motivos pessoais" at bounding box center [759, 233] width 421 height 36
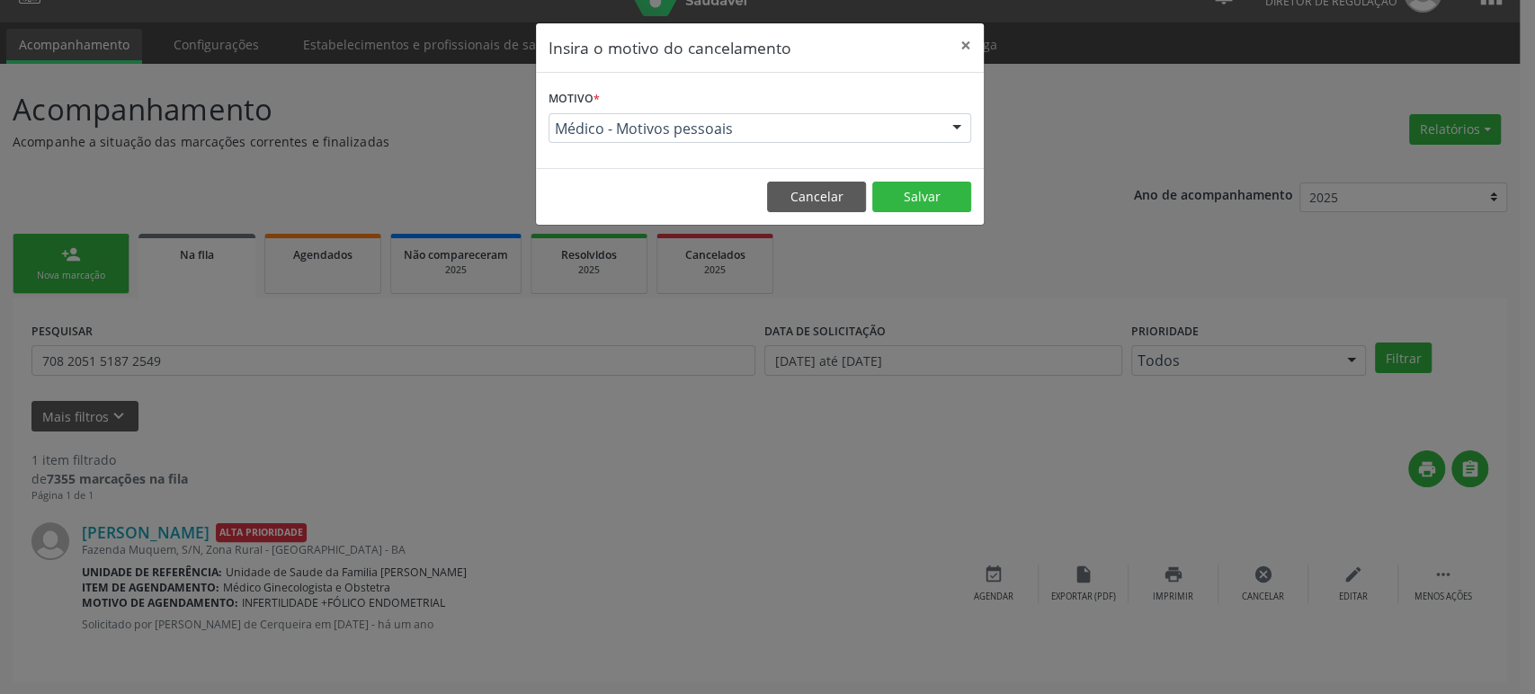
click at [927, 180] on footer "Cancelar Salvar" at bounding box center [760, 196] width 448 height 57
click at [908, 200] on button "Salvar" at bounding box center [921, 197] width 99 height 31
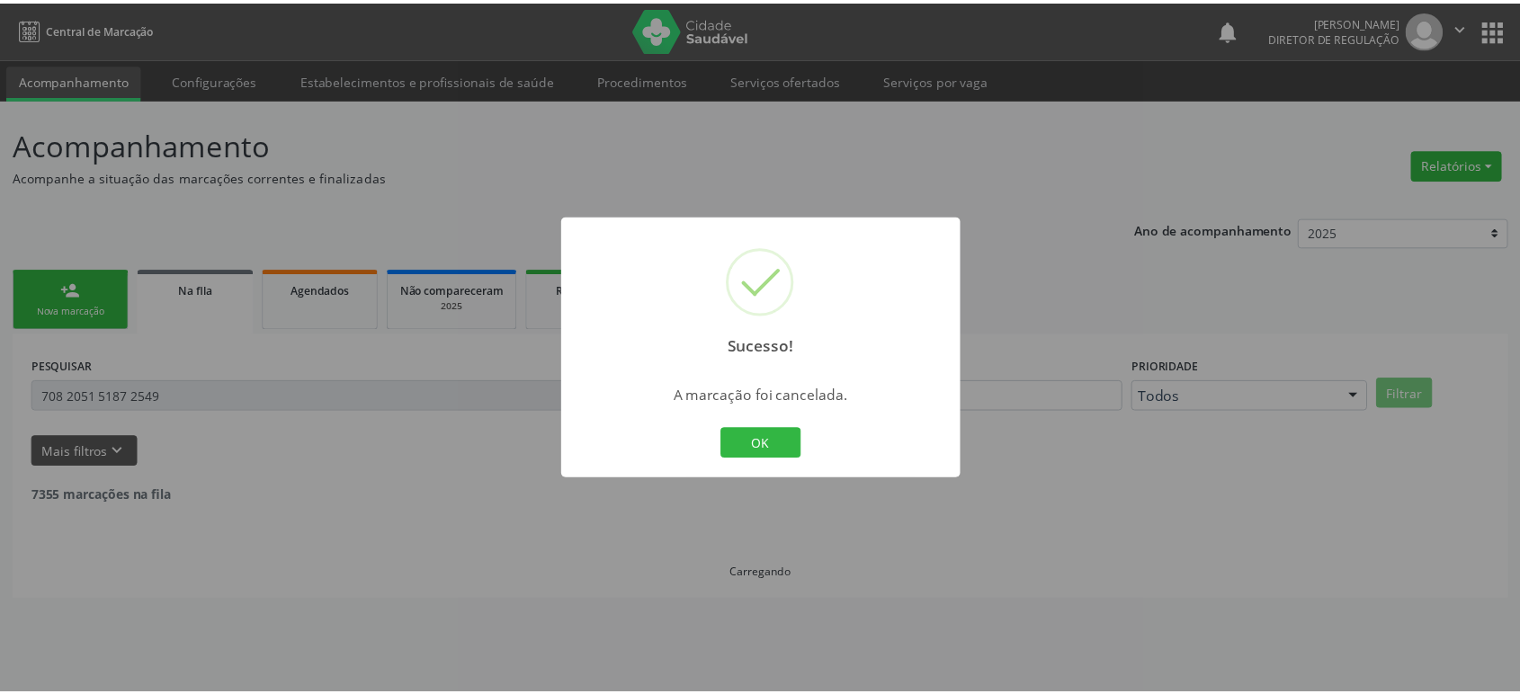
scroll to position [0, 0]
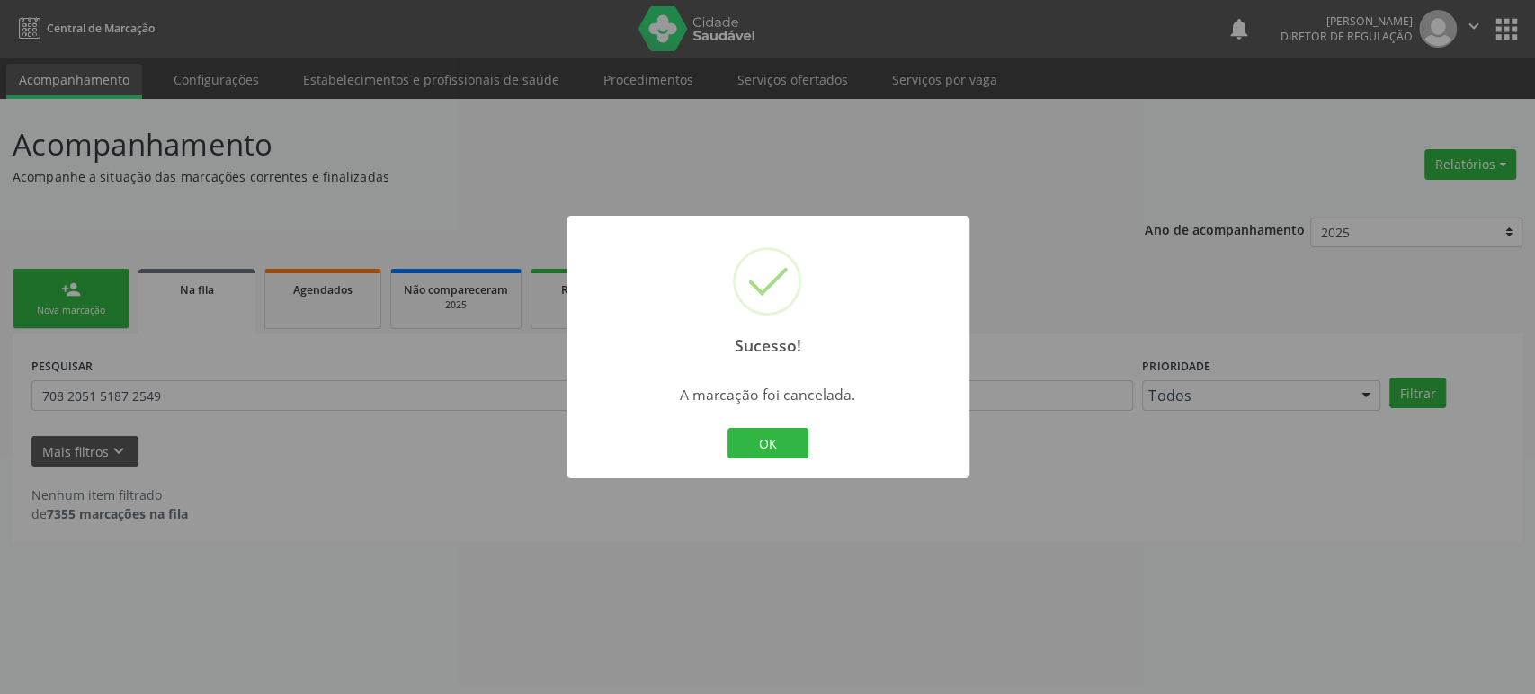
click at [408, 531] on div "Sucesso! × A marcação foi cancelada. OK Cancel" at bounding box center [767, 347] width 1535 height 694
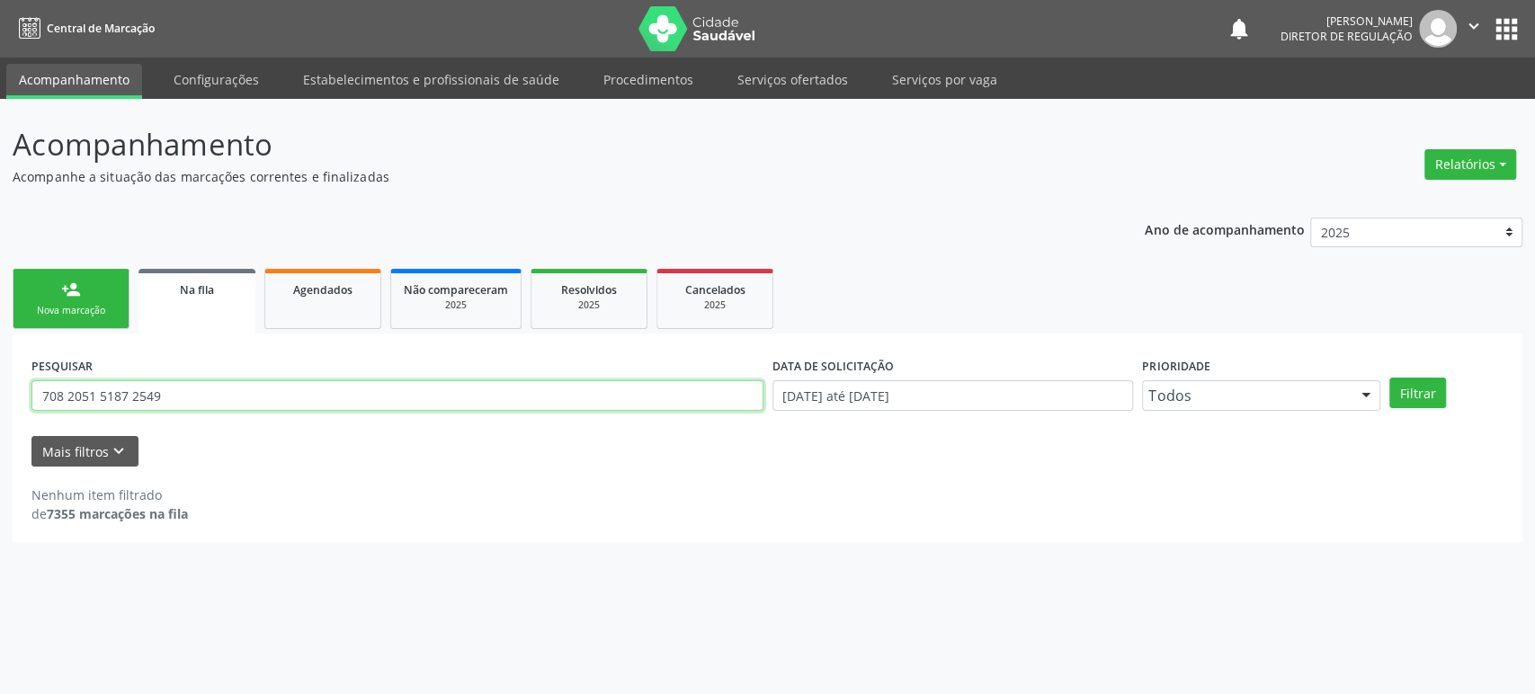
click at [212, 397] on input "708 2051 5187 2549" at bounding box center [397, 395] width 732 height 31
paste input "[PERSON_NAME]"
click at [1389, 378] on button "Filtrar" at bounding box center [1417, 393] width 57 height 31
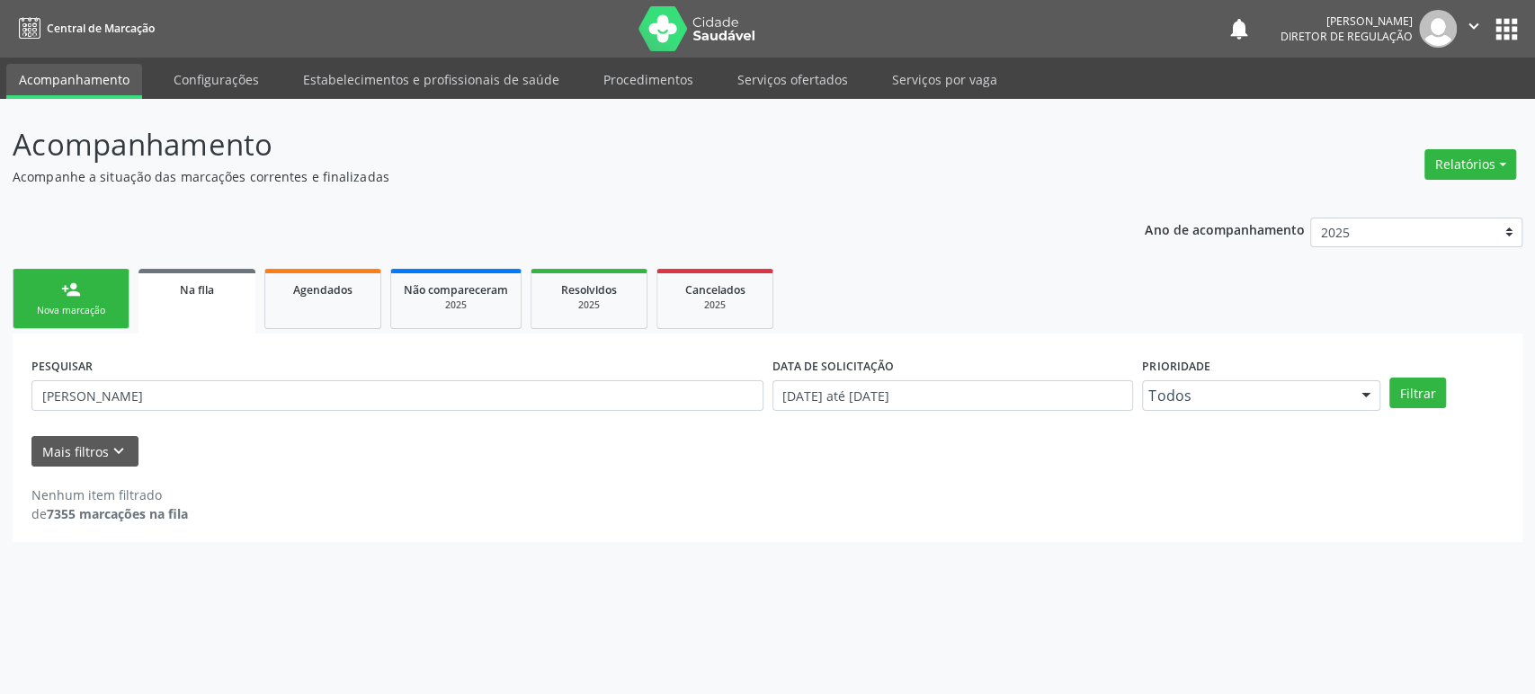
drag, startPoint x: 233, startPoint y: 372, endPoint x: 228, endPoint y: 394, distance: 22.0
click at [232, 372] on div "PESQUISAR [PERSON_NAME]" at bounding box center [397, 387] width 741 height 70
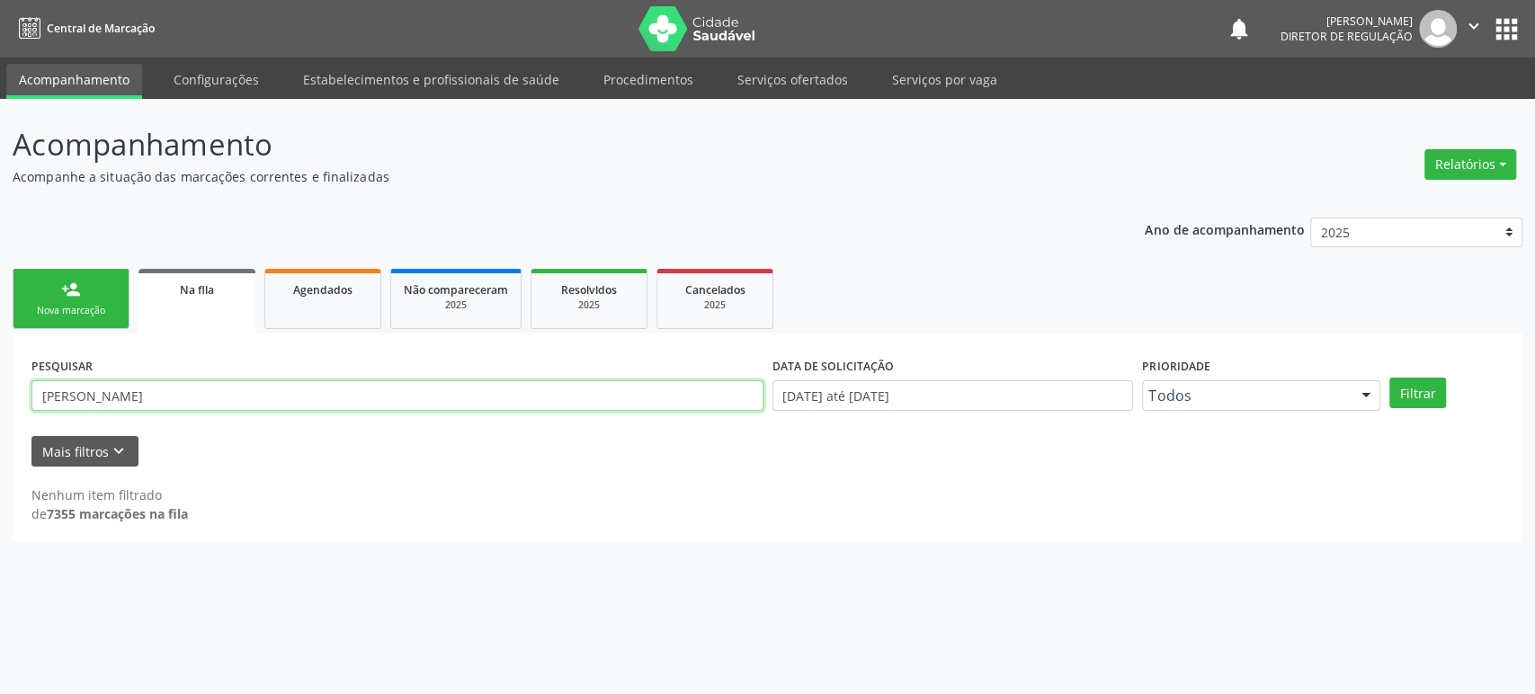
click at [228, 394] on input "[PERSON_NAME]" at bounding box center [397, 395] width 732 height 31
paste input "700 0092 3339 6309"
click at [1389, 378] on button "Filtrar" at bounding box center [1417, 393] width 57 height 31
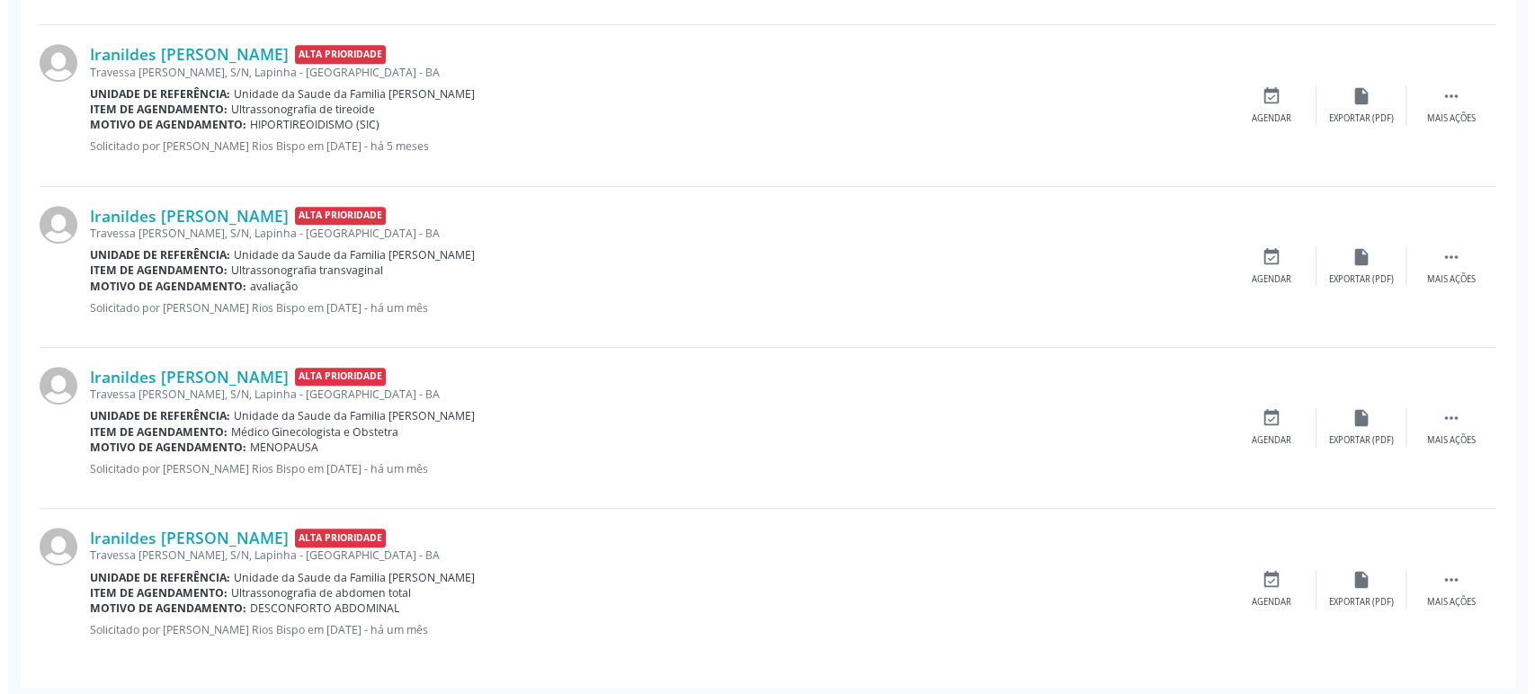
scroll to position [840, 0]
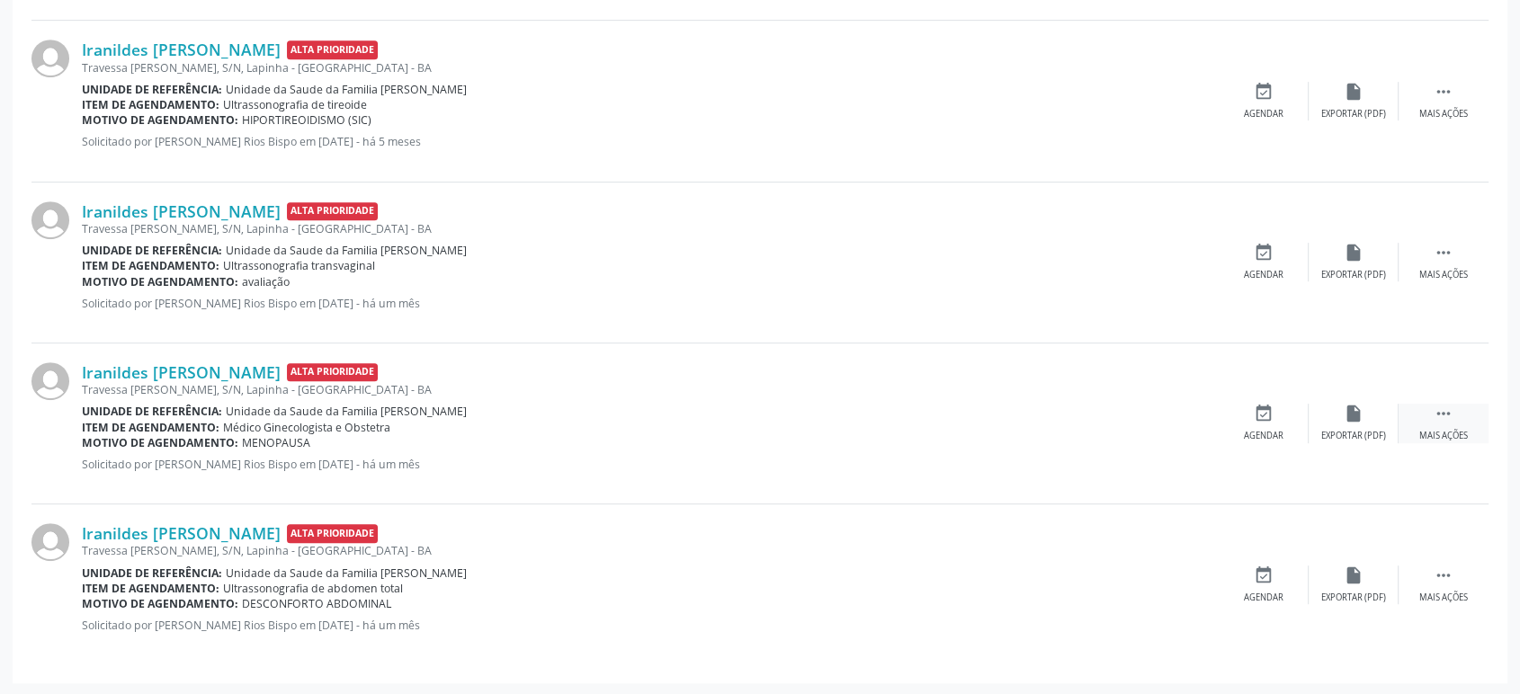
click at [1452, 415] on icon "" at bounding box center [1443, 414] width 20 height 20
click at [1257, 408] on icon "cancel" at bounding box center [1263, 414] width 20 height 20
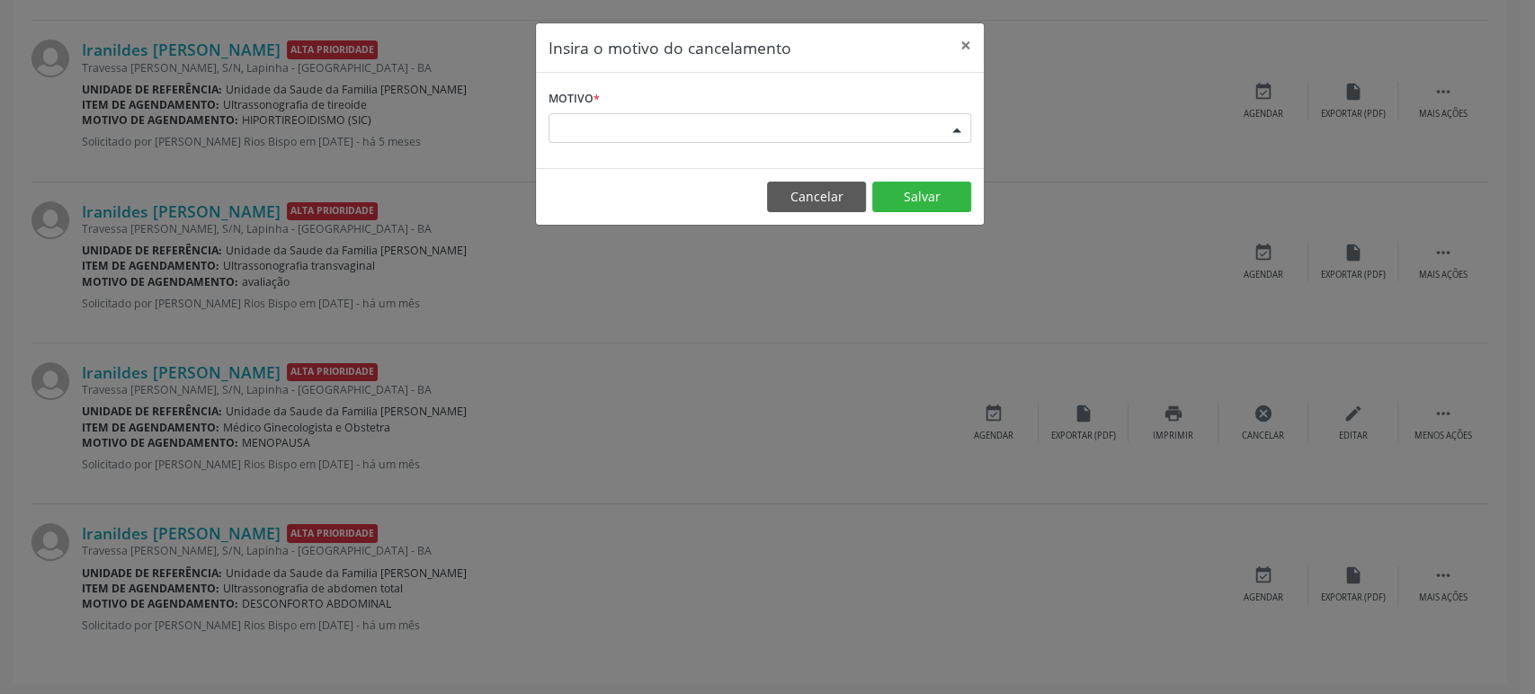
click at [700, 117] on div "Escolha o motivo" at bounding box center [760, 128] width 423 height 31
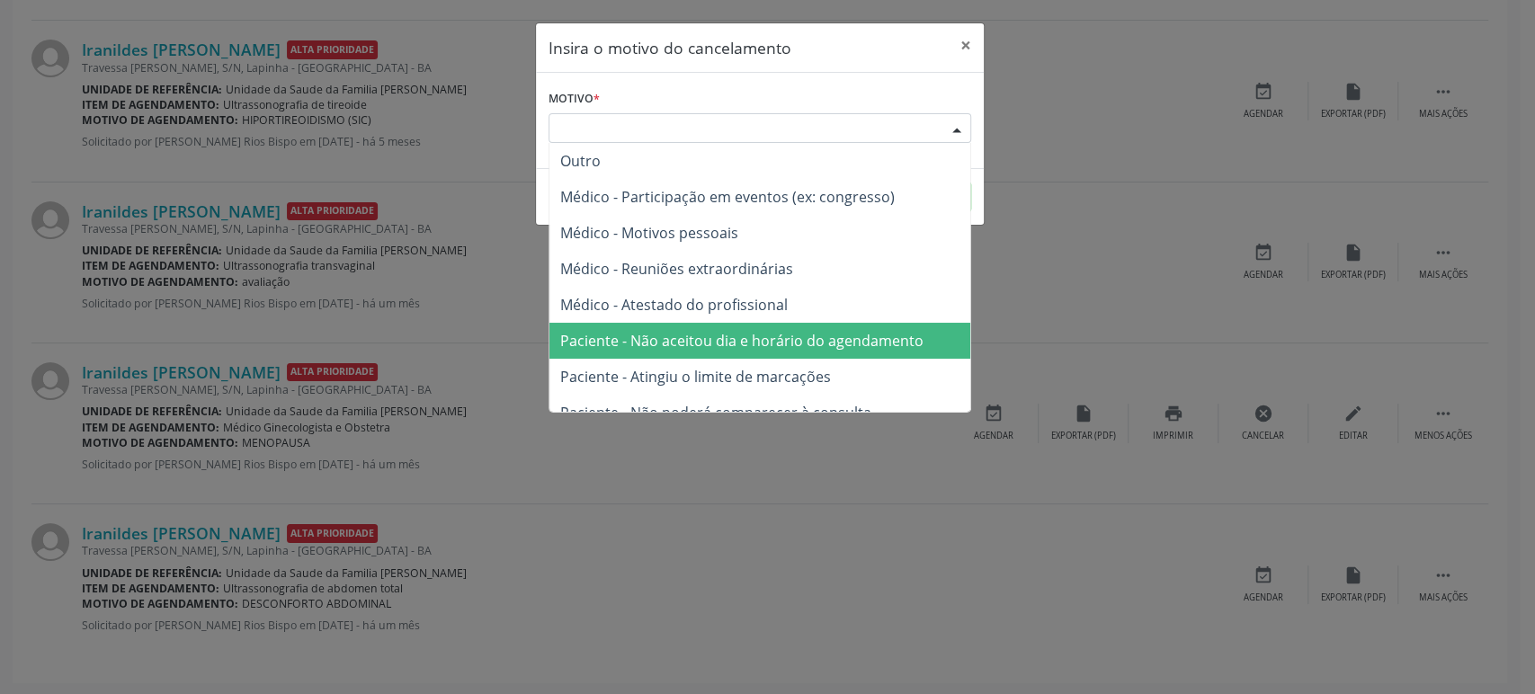
click at [734, 327] on span "Paciente - Não aceitou dia e horário do agendamento" at bounding box center [759, 341] width 421 height 36
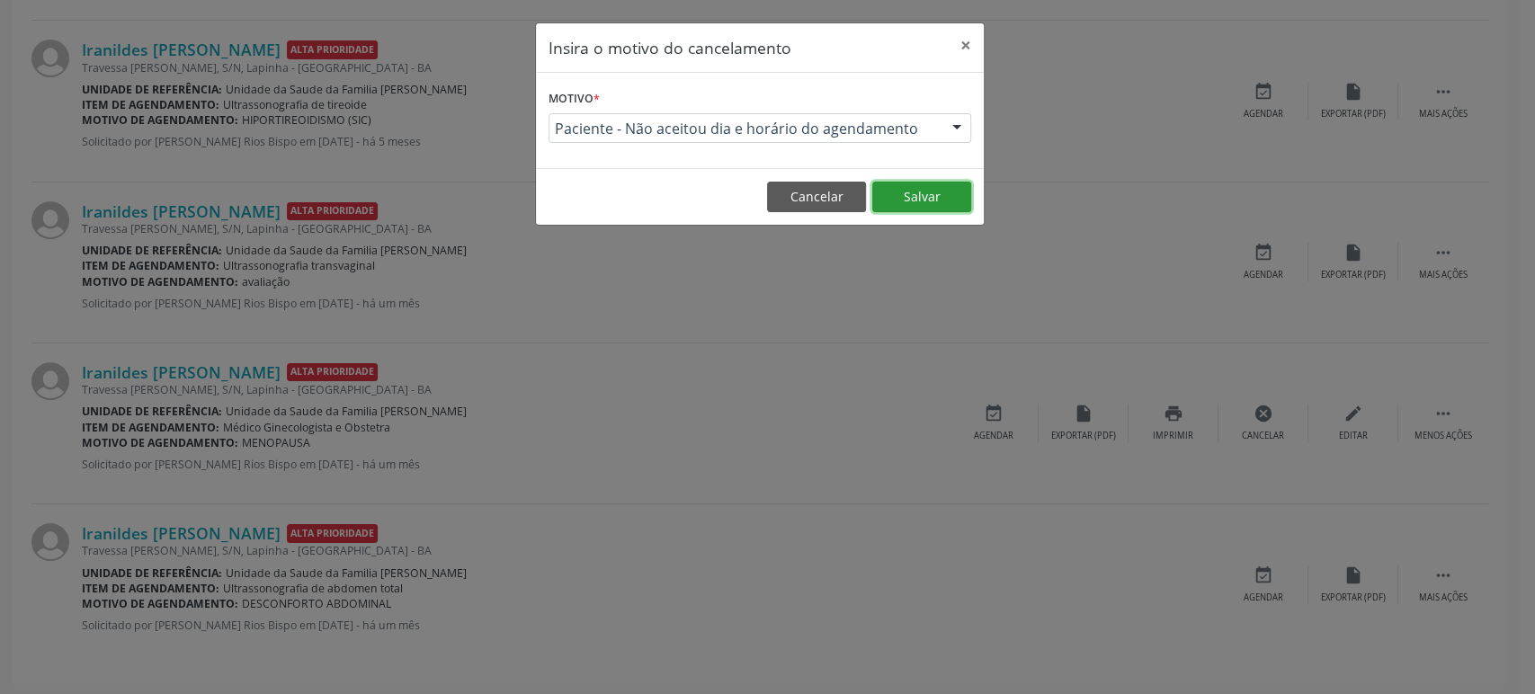
click at [935, 201] on button "Salvar" at bounding box center [921, 197] width 99 height 31
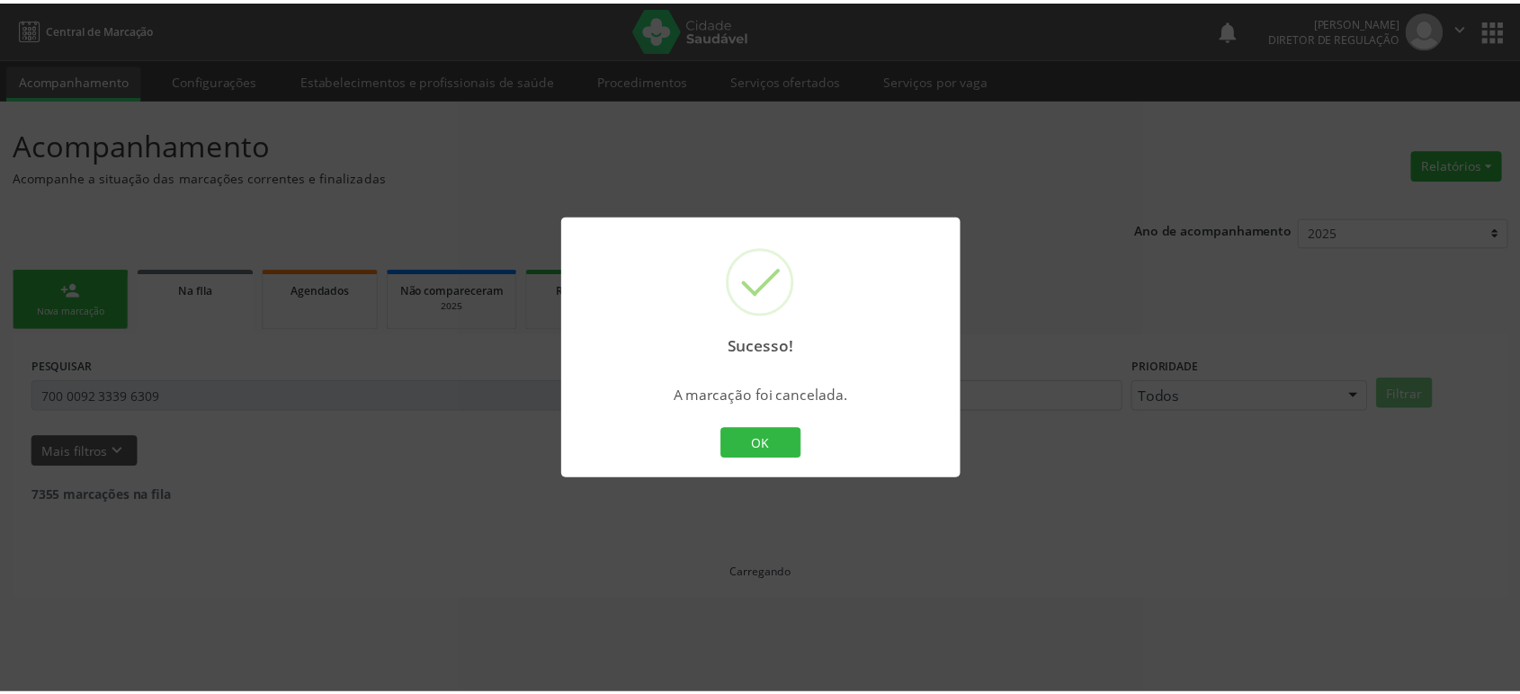
scroll to position [0, 0]
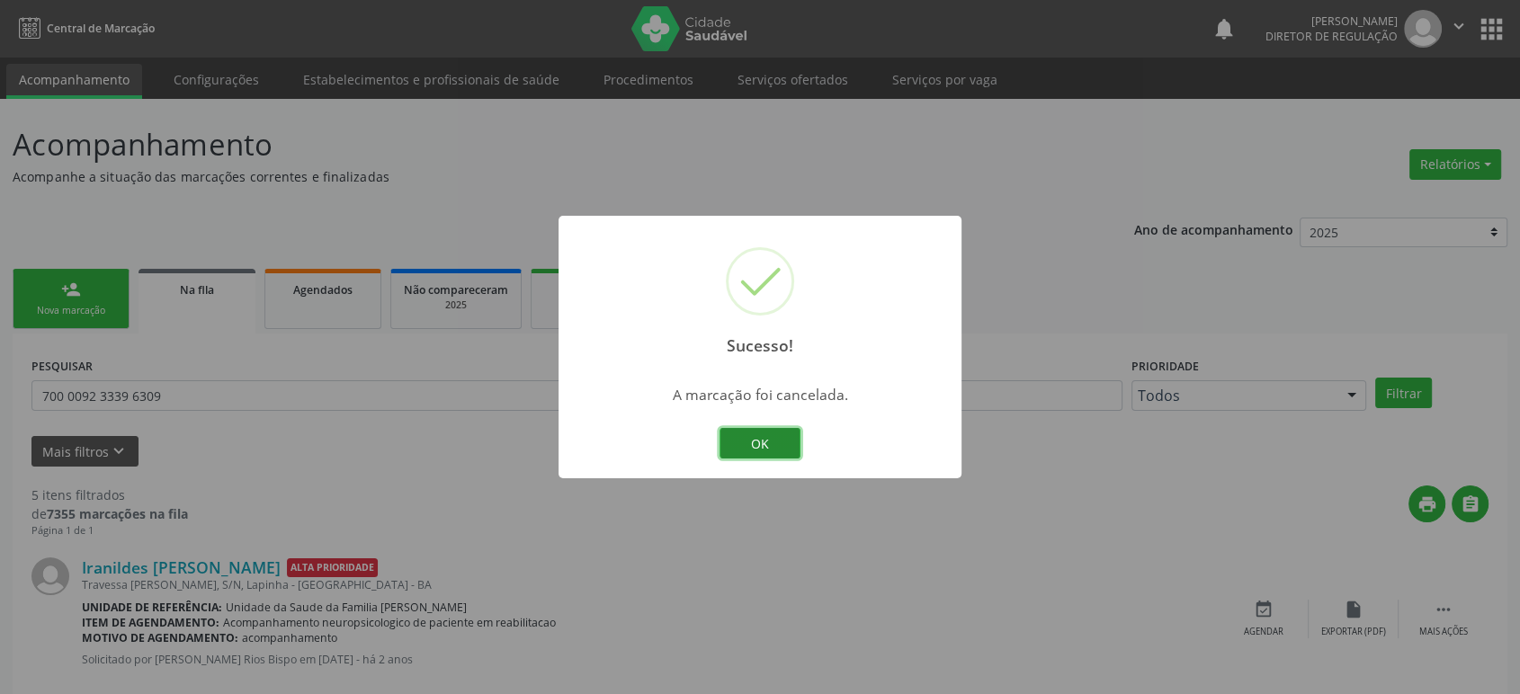
click at [767, 451] on button "OK" at bounding box center [759, 443] width 81 height 31
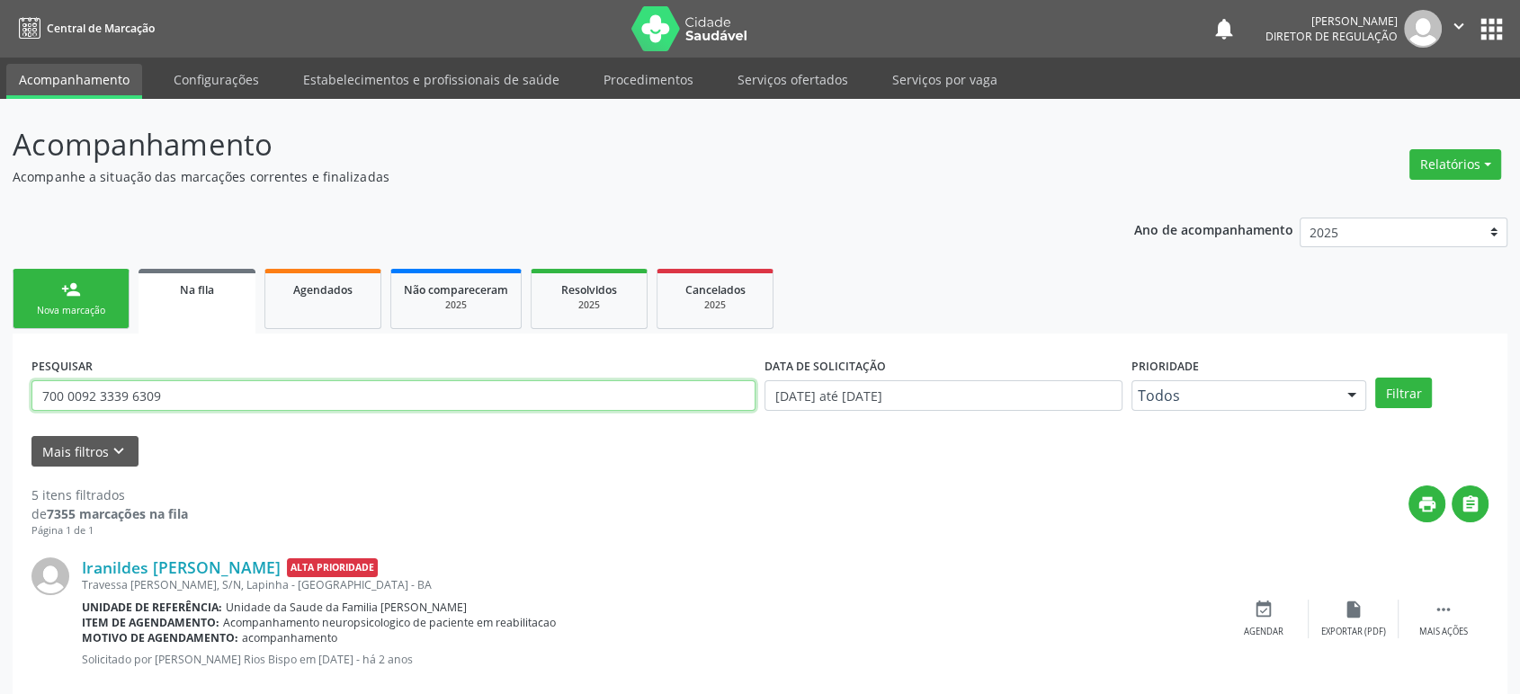
click at [127, 402] on input "700 0092 3339 6309" at bounding box center [393, 395] width 724 height 31
paste input "4 5093 0860 8217"
click at [1375, 378] on button "Filtrar" at bounding box center [1403, 393] width 57 height 31
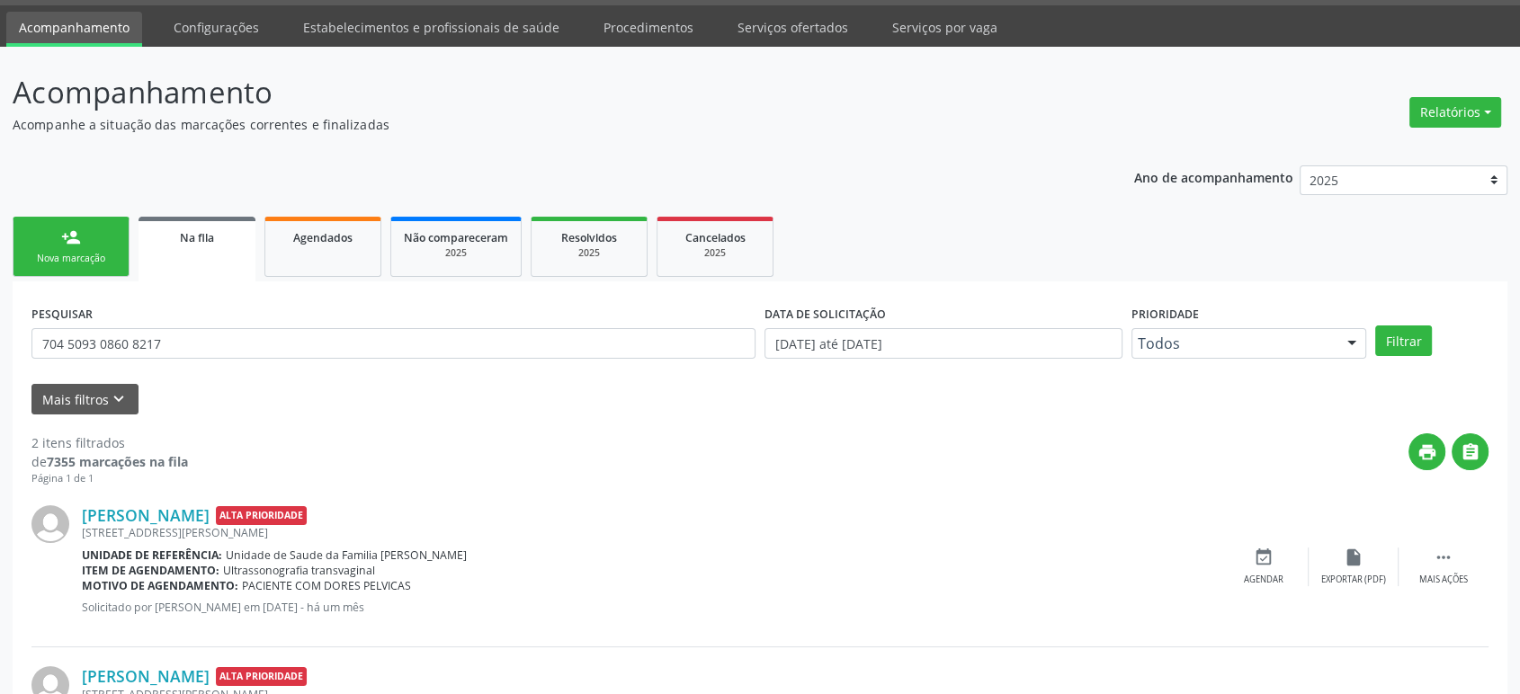
scroll to position [195, 0]
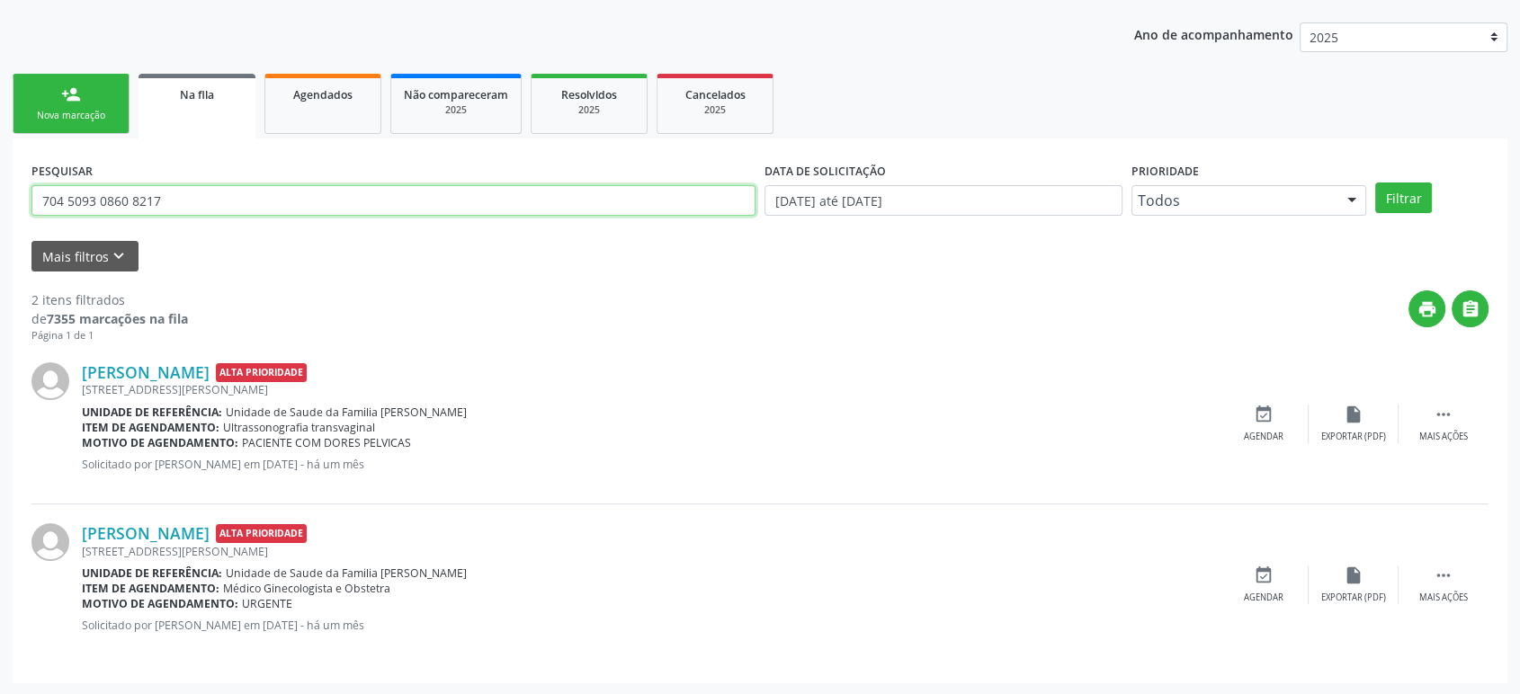
click at [207, 185] on input "704 5093 0860 8217" at bounding box center [393, 200] width 724 height 31
paste input "[PERSON_NAME]"
click at [1375, 183] on button "Filtrar" at bounding box center [1403, 198] width 57 height 31
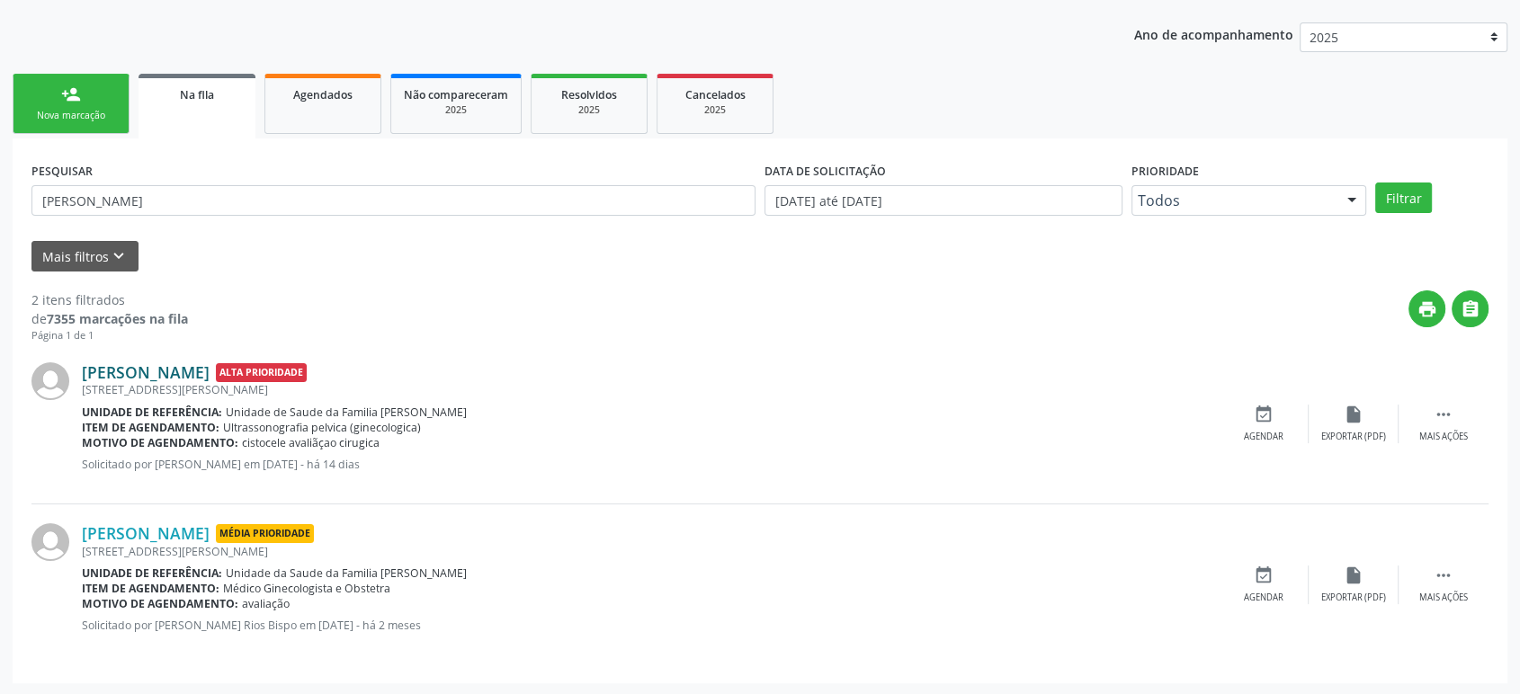
click at [166, 370] on link "[PERSON_NAME]" at bounding box center [146, 372] width 128 height 20
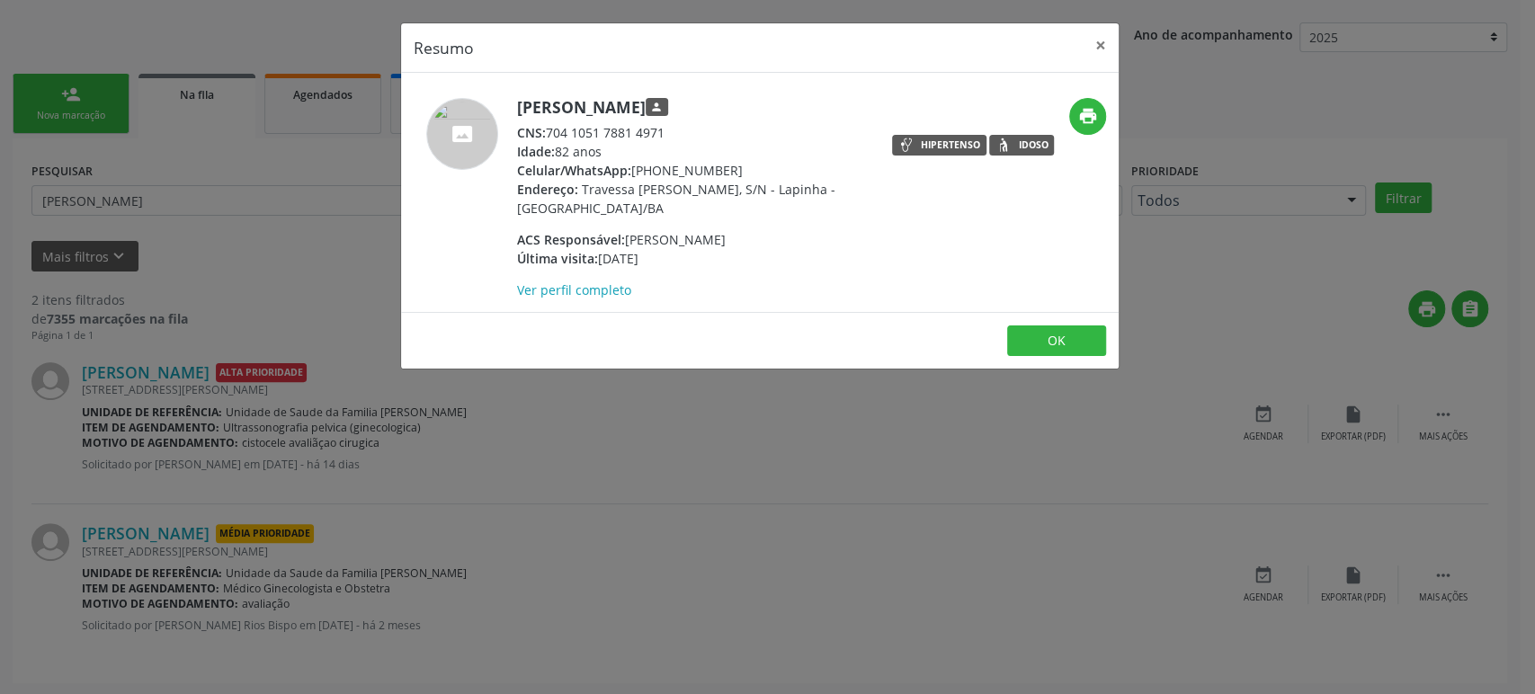
click at [621, 461] on div "Resumo × [PERSON_NAME] person CNS: 704 1051 7881 4971 Idade: 82 anos Celular/Wh…" at bounding box center [767, 347] width 1535 height 694
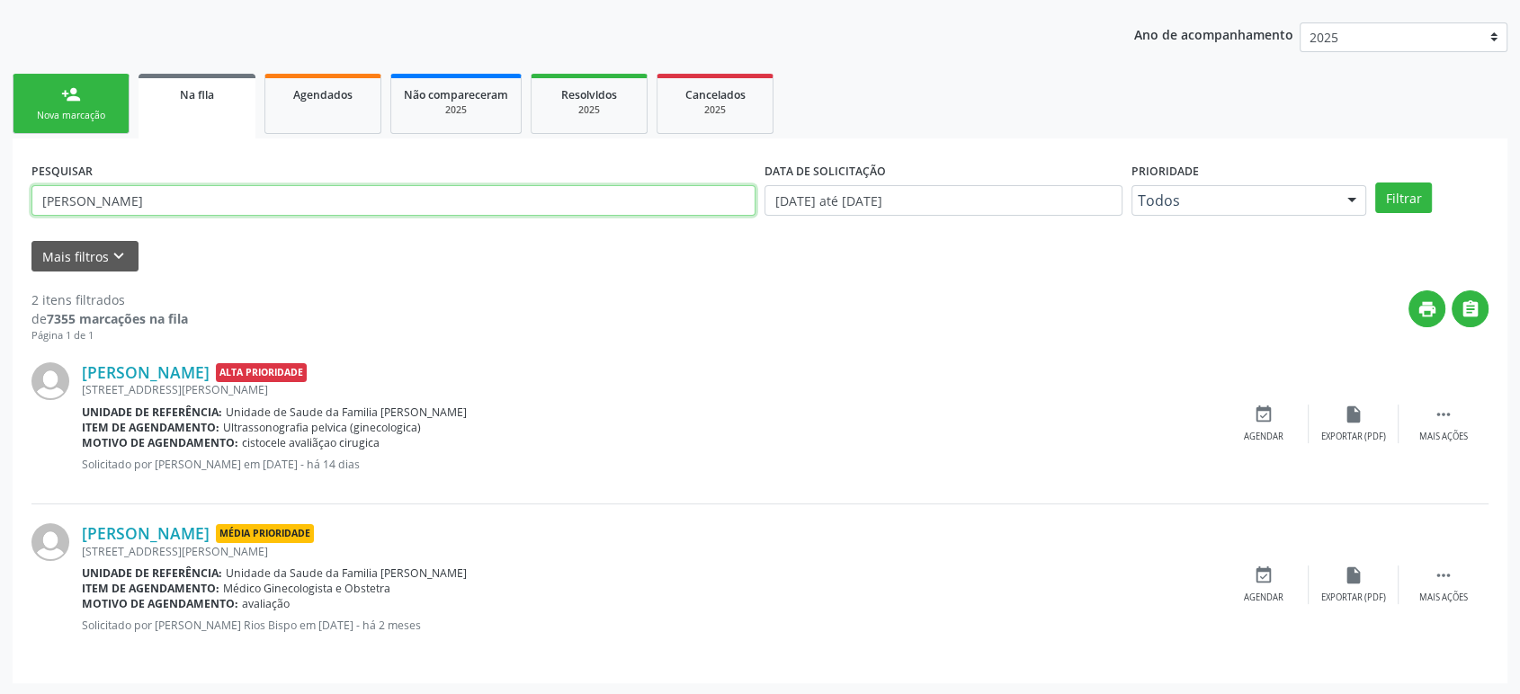
click at [124, 192] on input "[PERSON_NAME]" at bounding box center [393, 200] width 724 height 31
paste input "700 0060 3457 4301"
click at [1375, 183] on button "Filtrar" at bounding box center [1403, 198] width 57 height 31
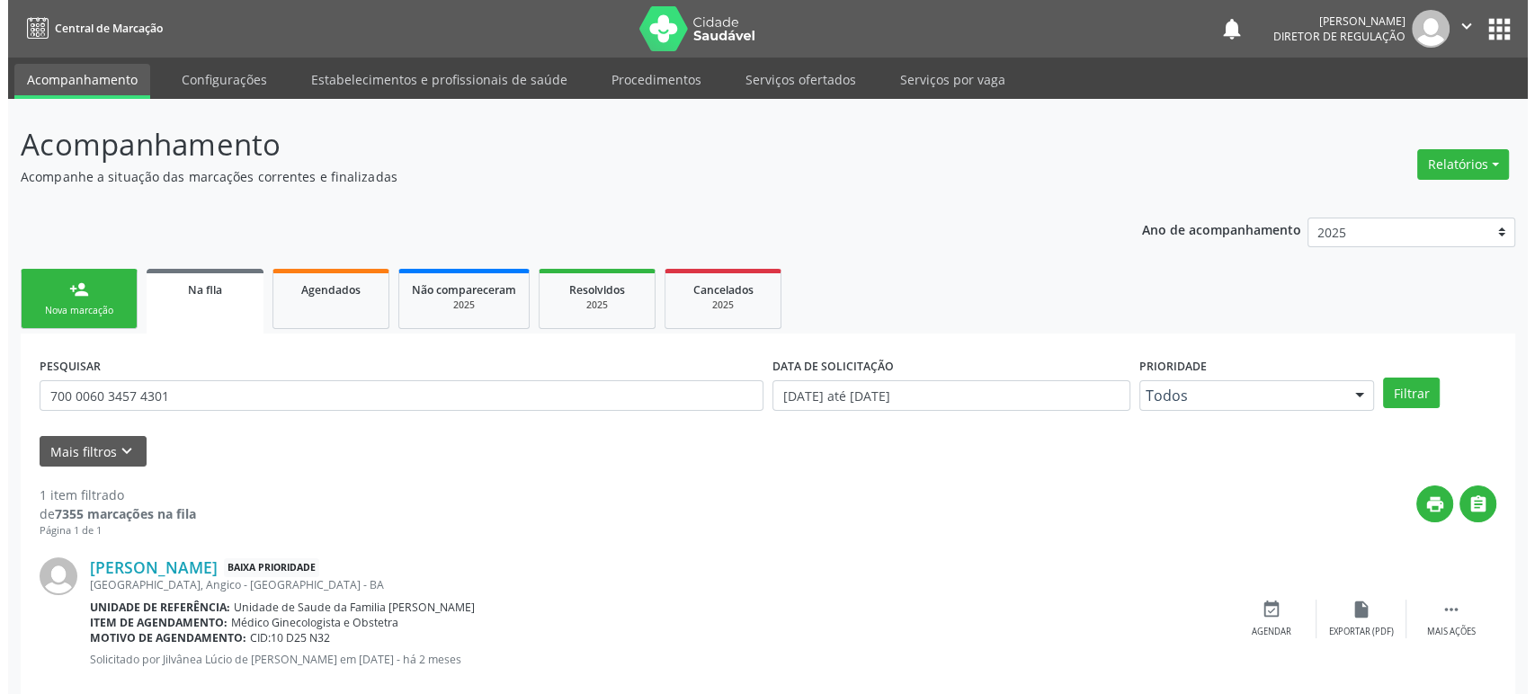
scroll to position [35, 0]
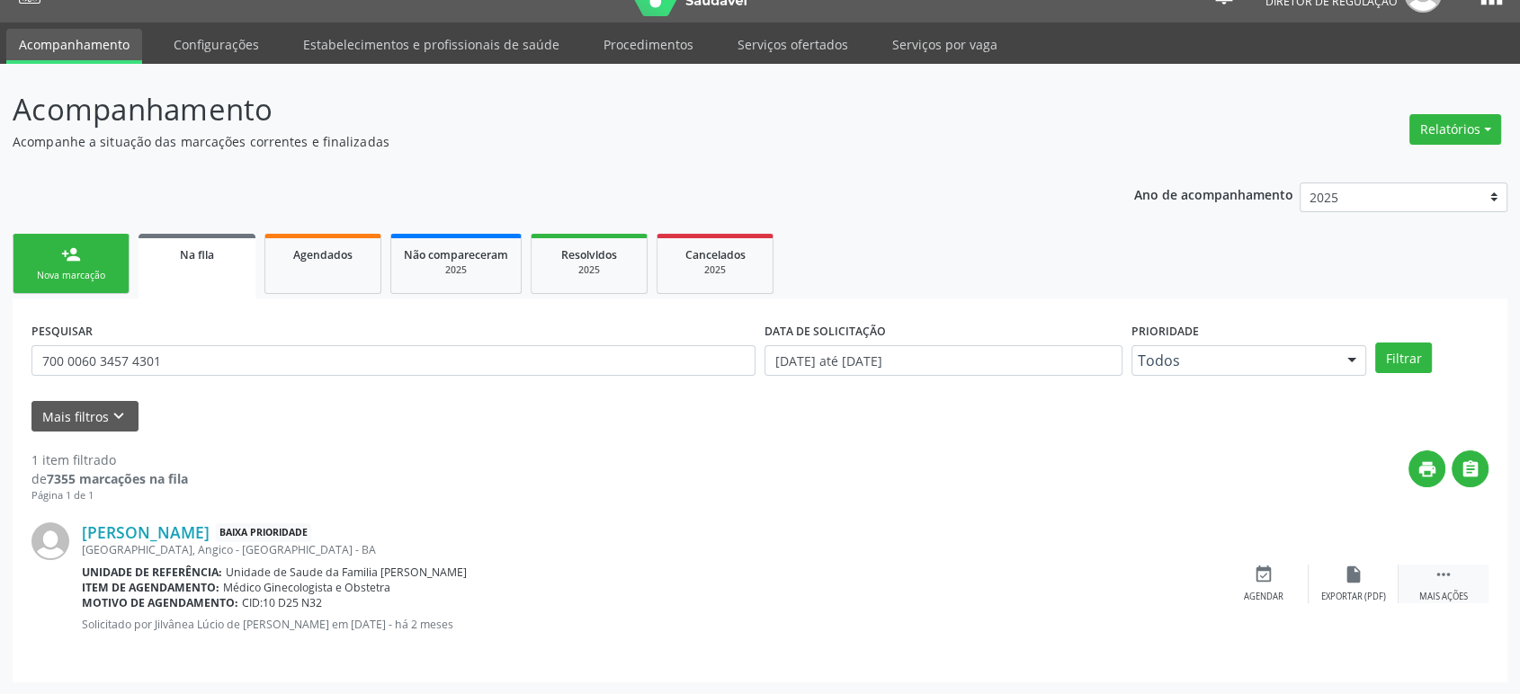
click at [1433, 574] on icon "" at bounding box center [1443, 575] width 20 height 20
click at [1257, 581] on icon "cancel" at bounding box center [1263, 575] width 20 height 20
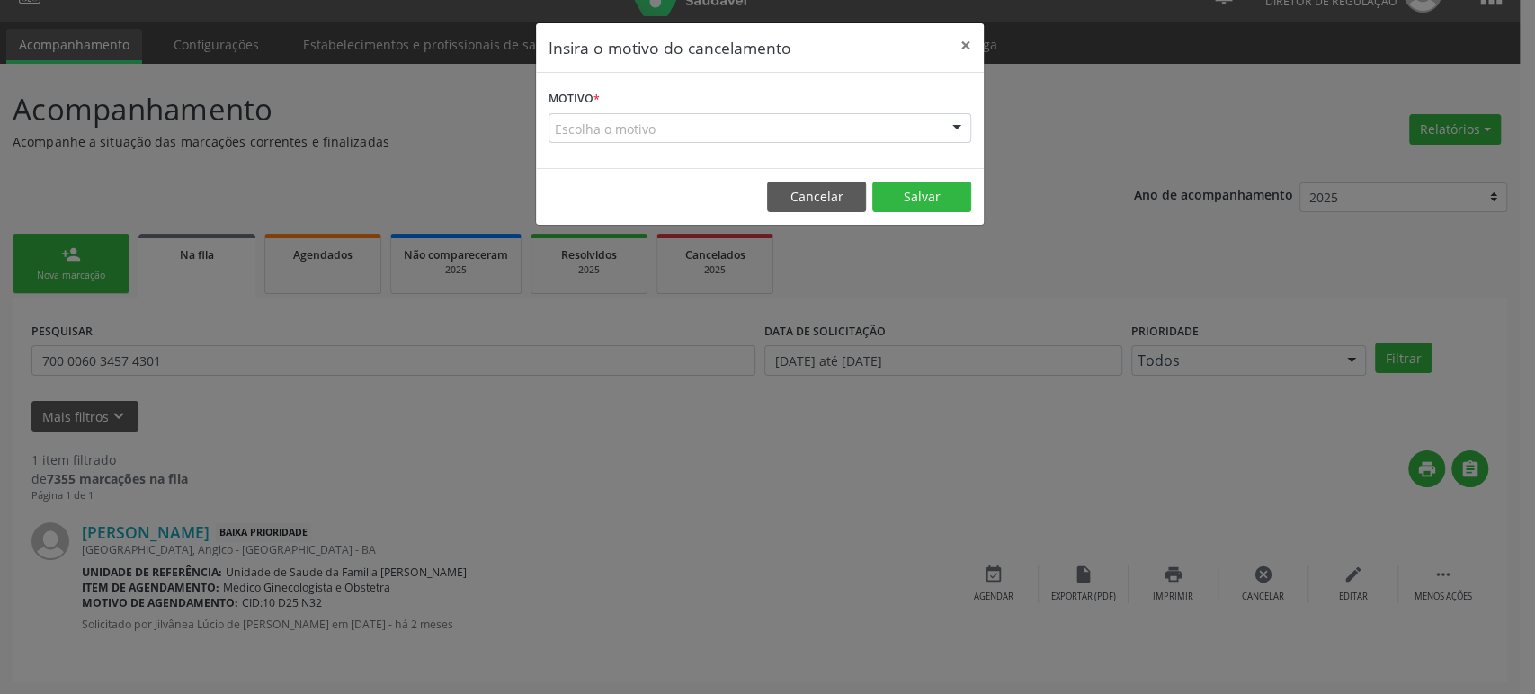
click at [610, 130] on div "Escolha o motivo" at bounding box center [760, 128] width 423 height 31
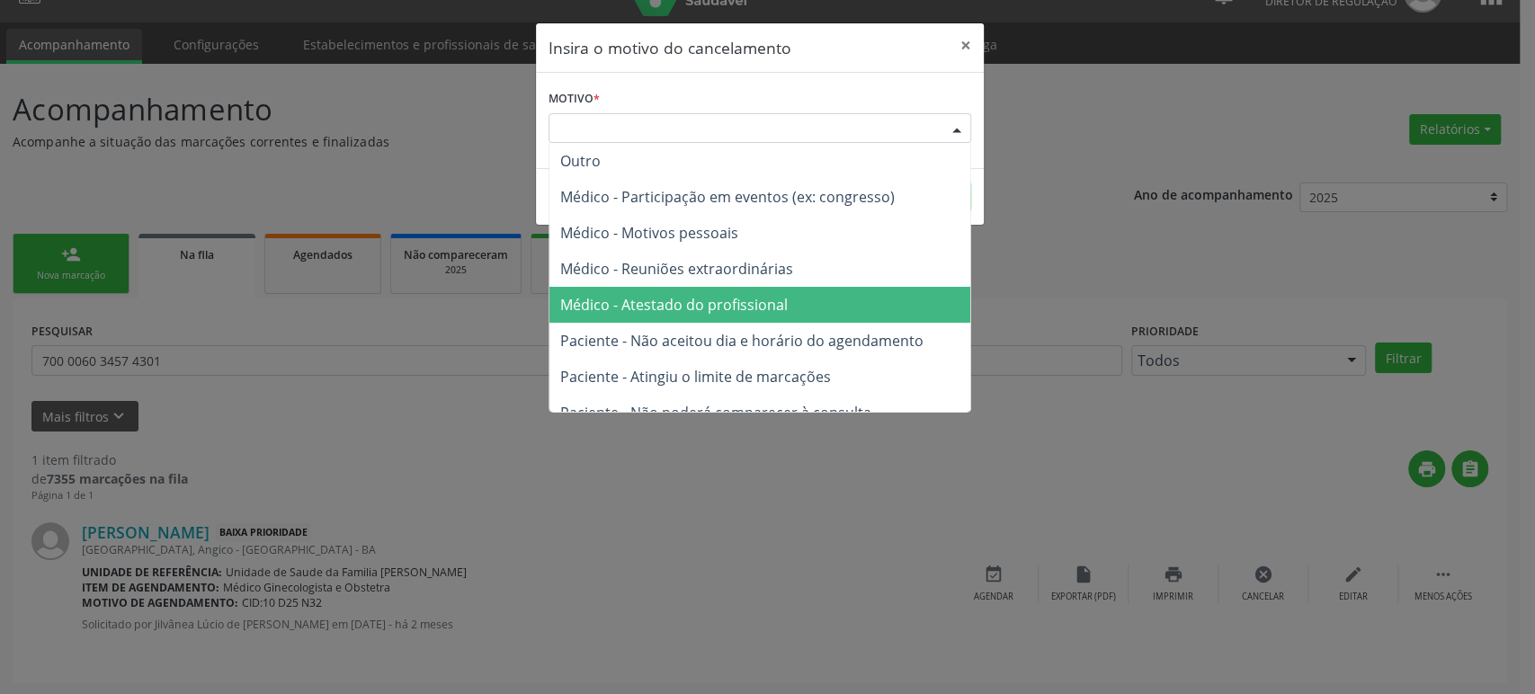
click at [655, 304] on span "Médico - Atestado do profissional" at bounding box center [673, 305] width 227 height 20
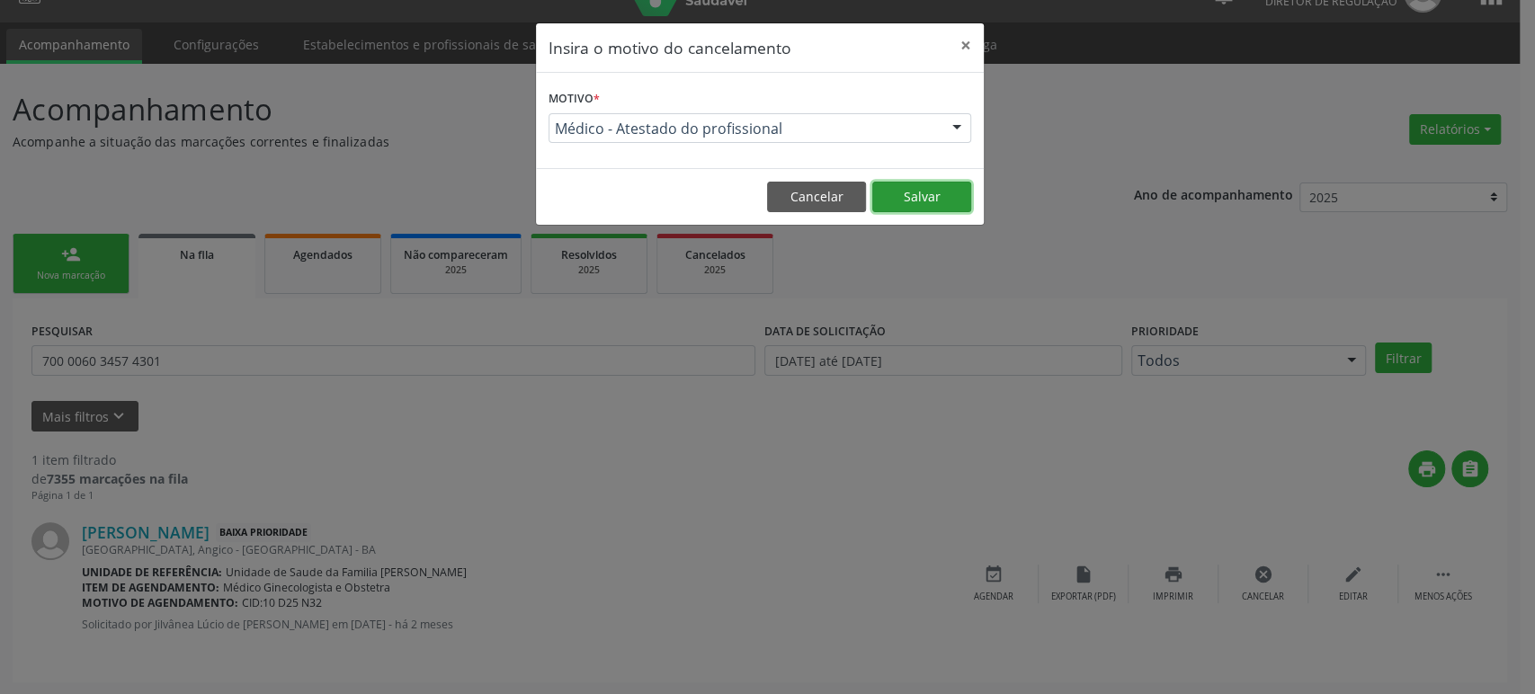
click at [921, 199] on button "Salvar" at bounding box center [921, 197] width 99 height 31
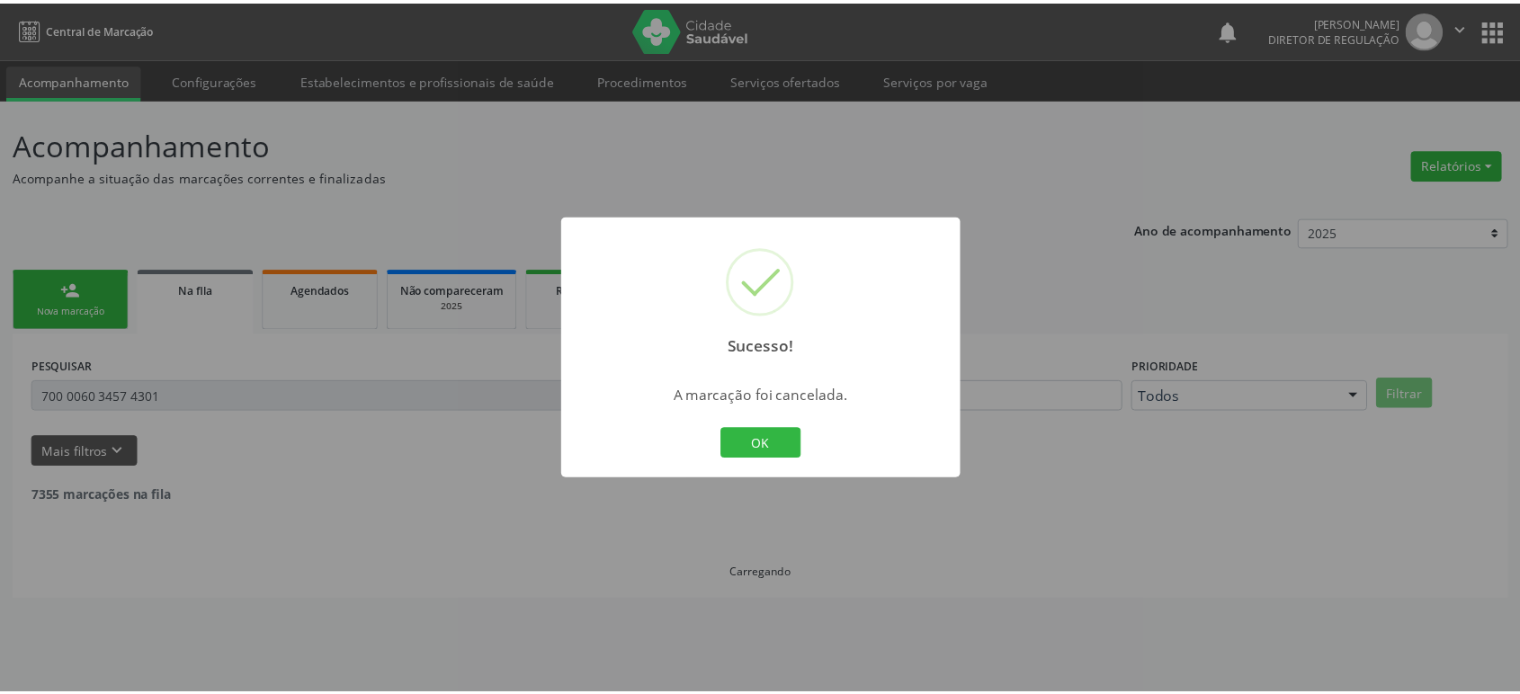
scroll to position [0, 0]
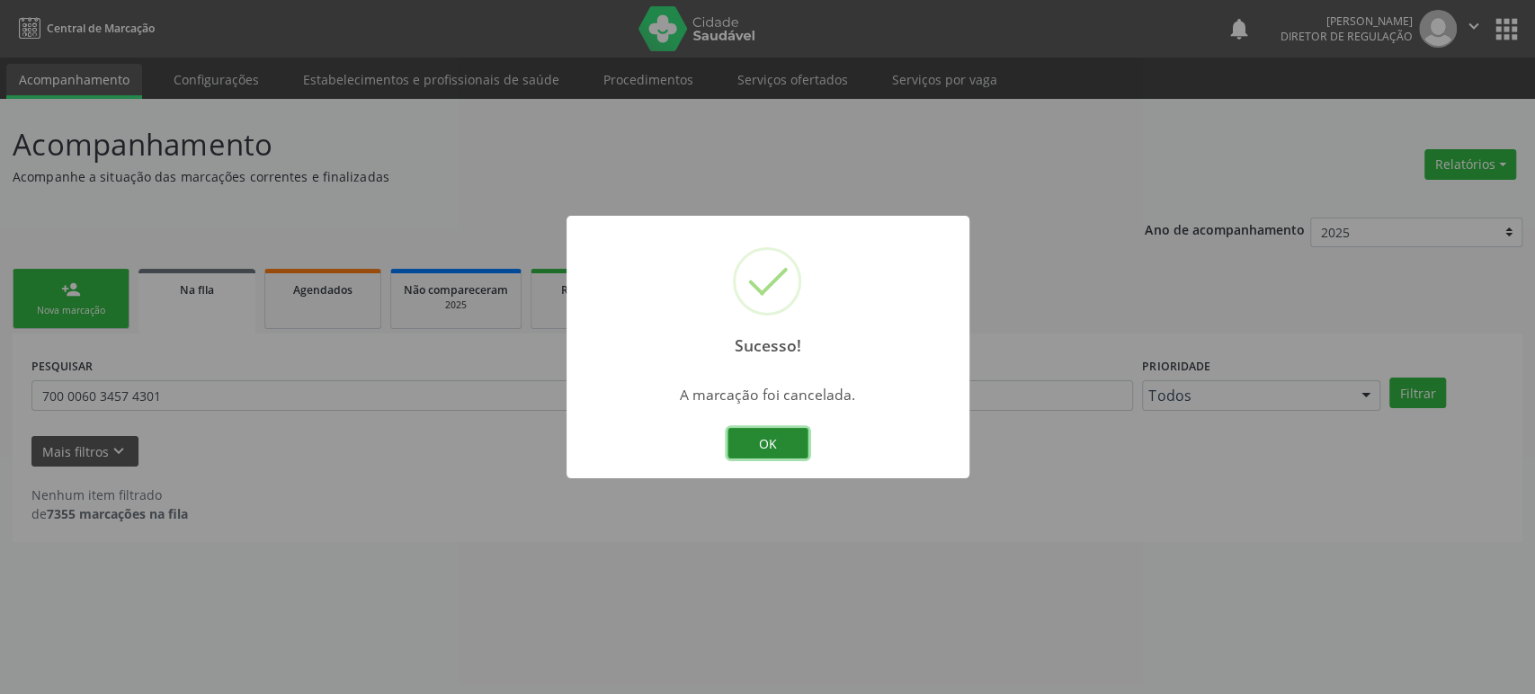
click at [762, 451] on button "OK" at bounding box center [767, 443] width 81 height 31
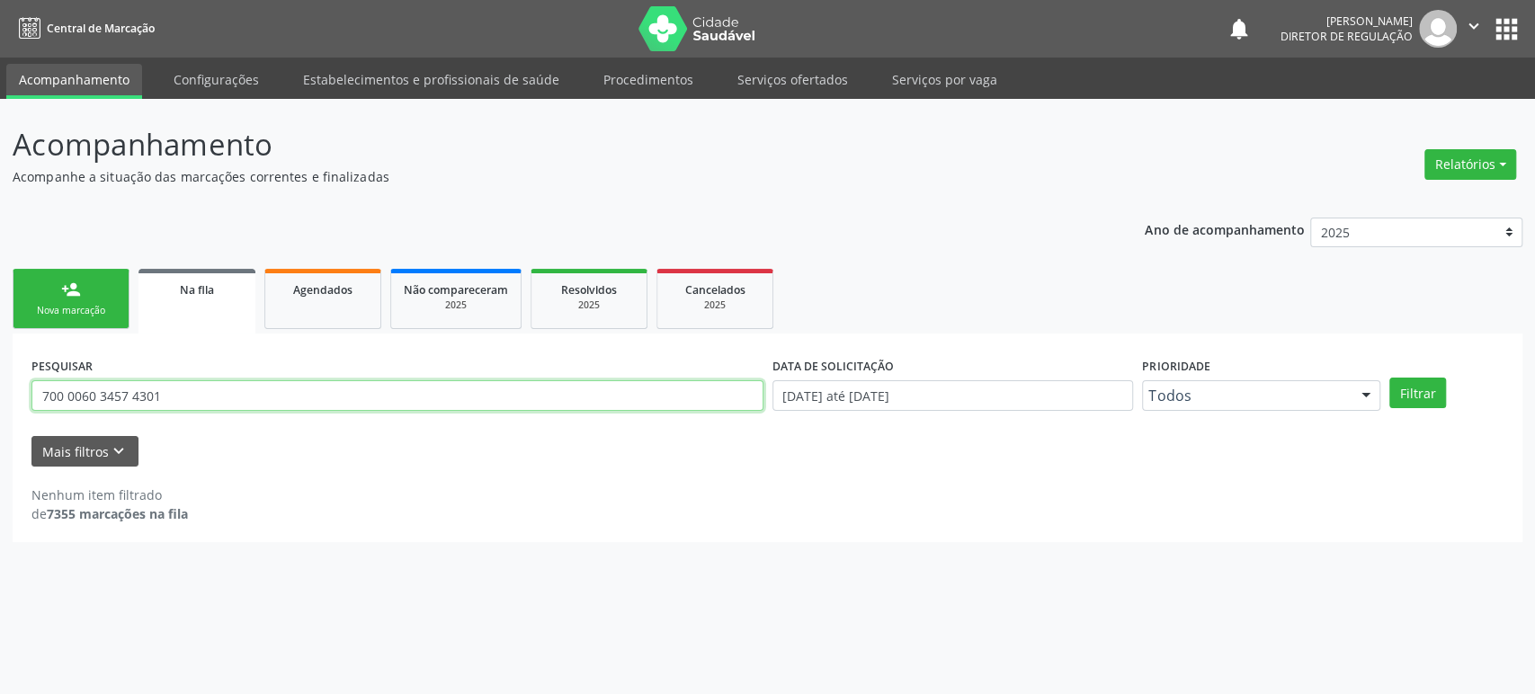
click at [68, 388] on input "700 0060 3457 4301" at bounding box center [397, 395] width 732 height 31
paste input "[PERSON_NAME]"
click at [1389, 378] on button "Filtrar" at bounding box center [1417, 393] width 57 height 31
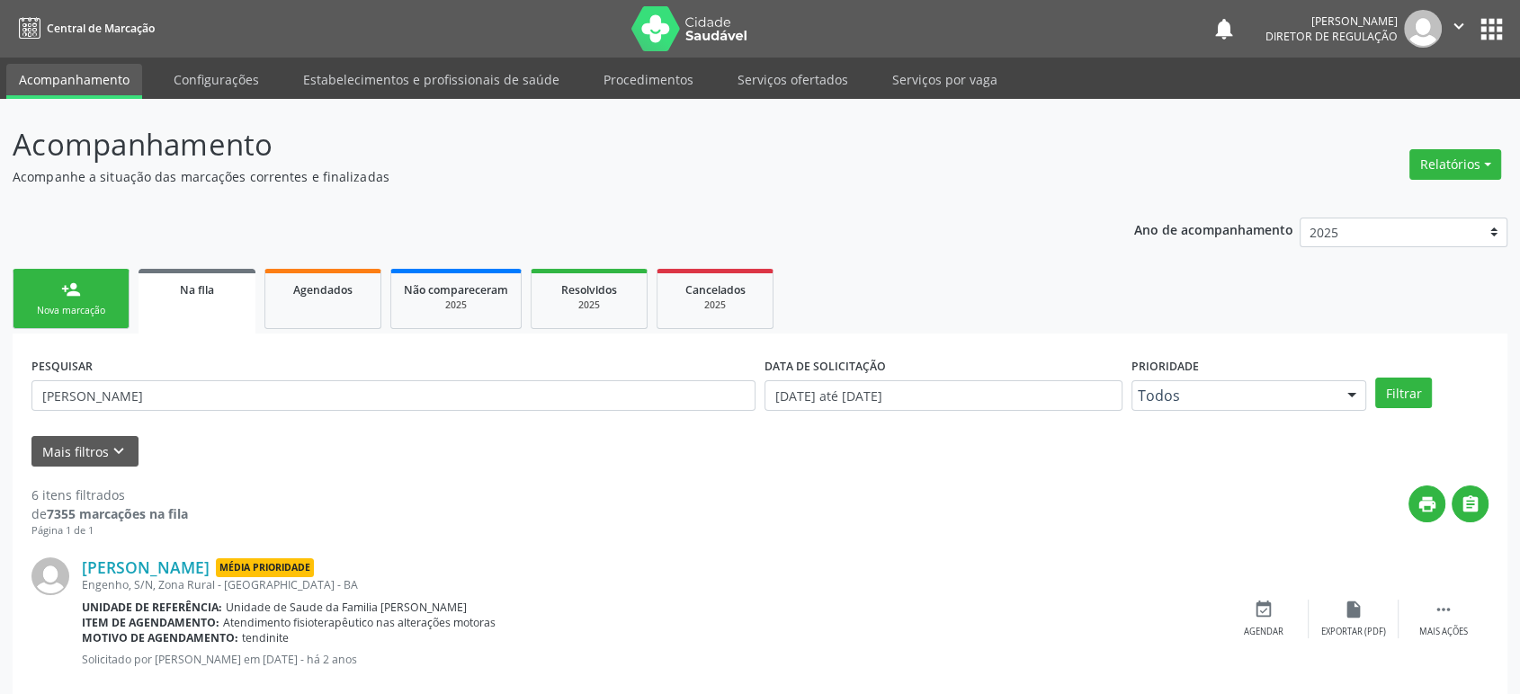
click at [129, 410] on div "PESQUISAR [PERSON_NAME]" at bounding box center [393, 387] width 733 height 70
click at [164, 408] on input "[PERSON_NAME]" at bounding box center [393, 395] width 724 height 31
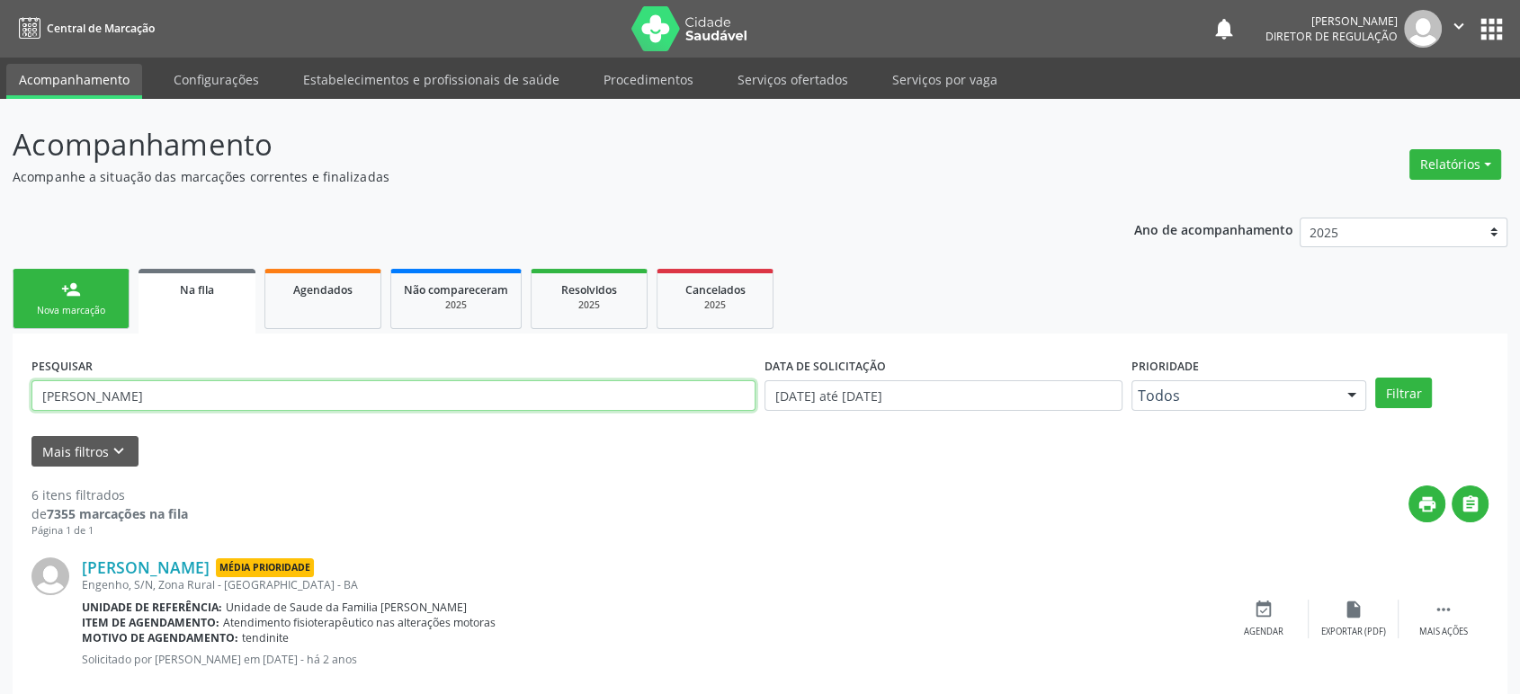
paste input "[PERSON_NAME]"
click at [1375, 378] on button "Filtrar" at bounding box center [1403, 393] width 57 height 31
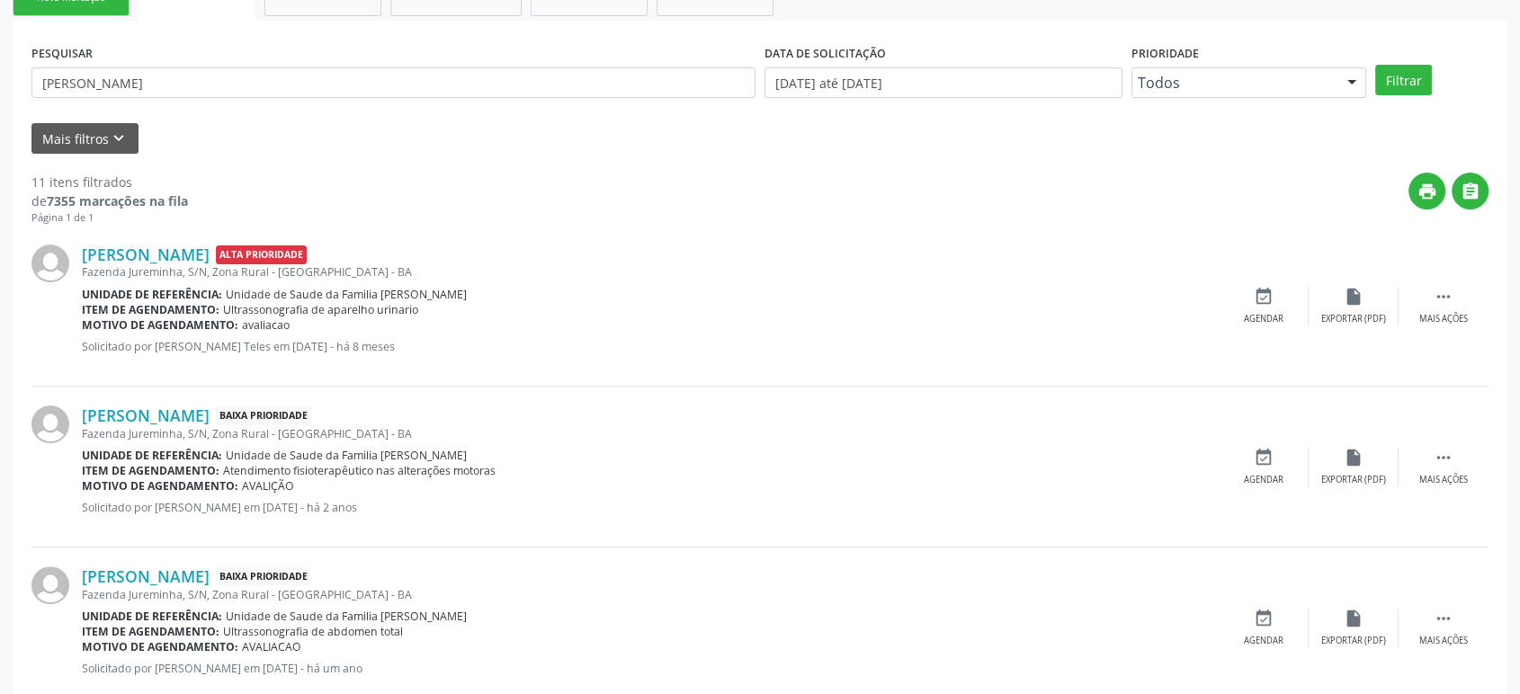
scroll to position [499, 0]
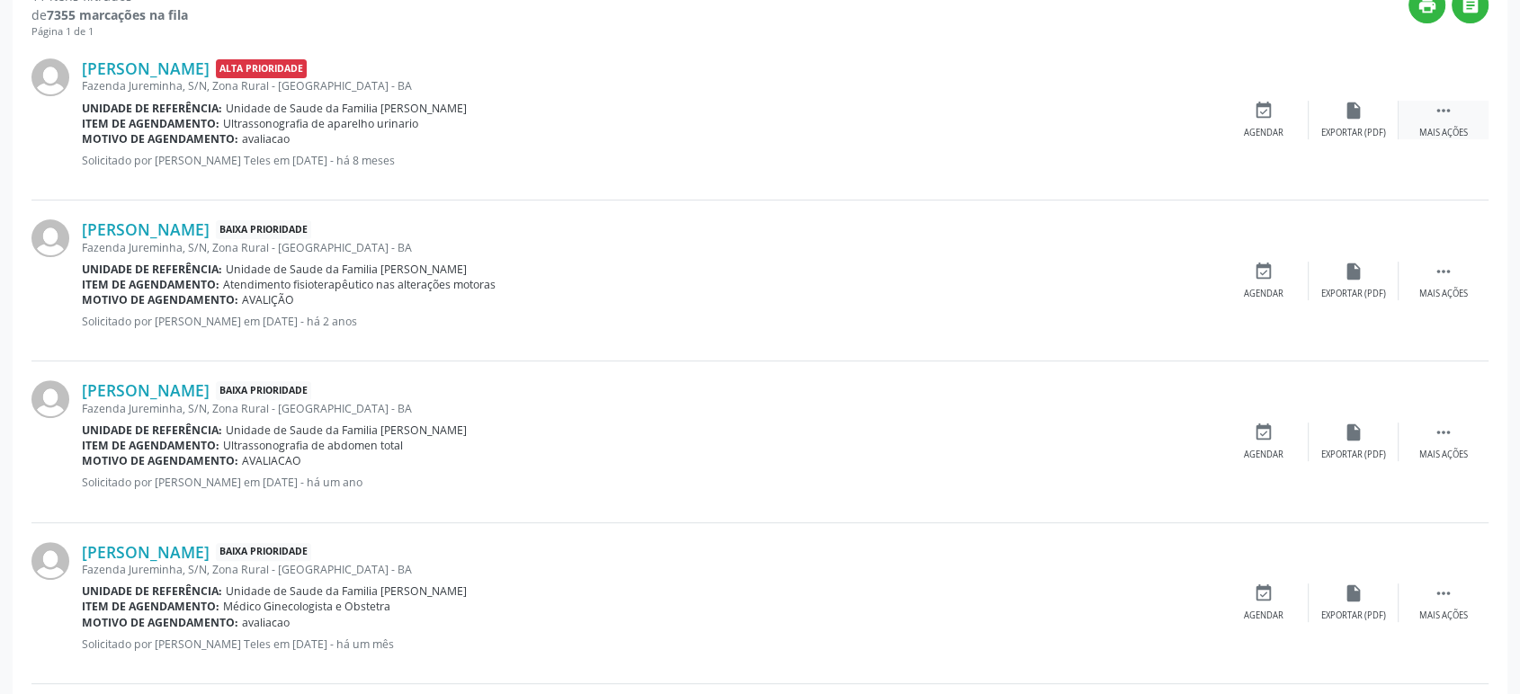
click at [1429, 116] on div " Mais ações" at bounding box center [1443, 120] width 90 height 39
click at [1271, 119] on div "cancel Cancelar" at bounding box center [1263, 120] width 90 height 39
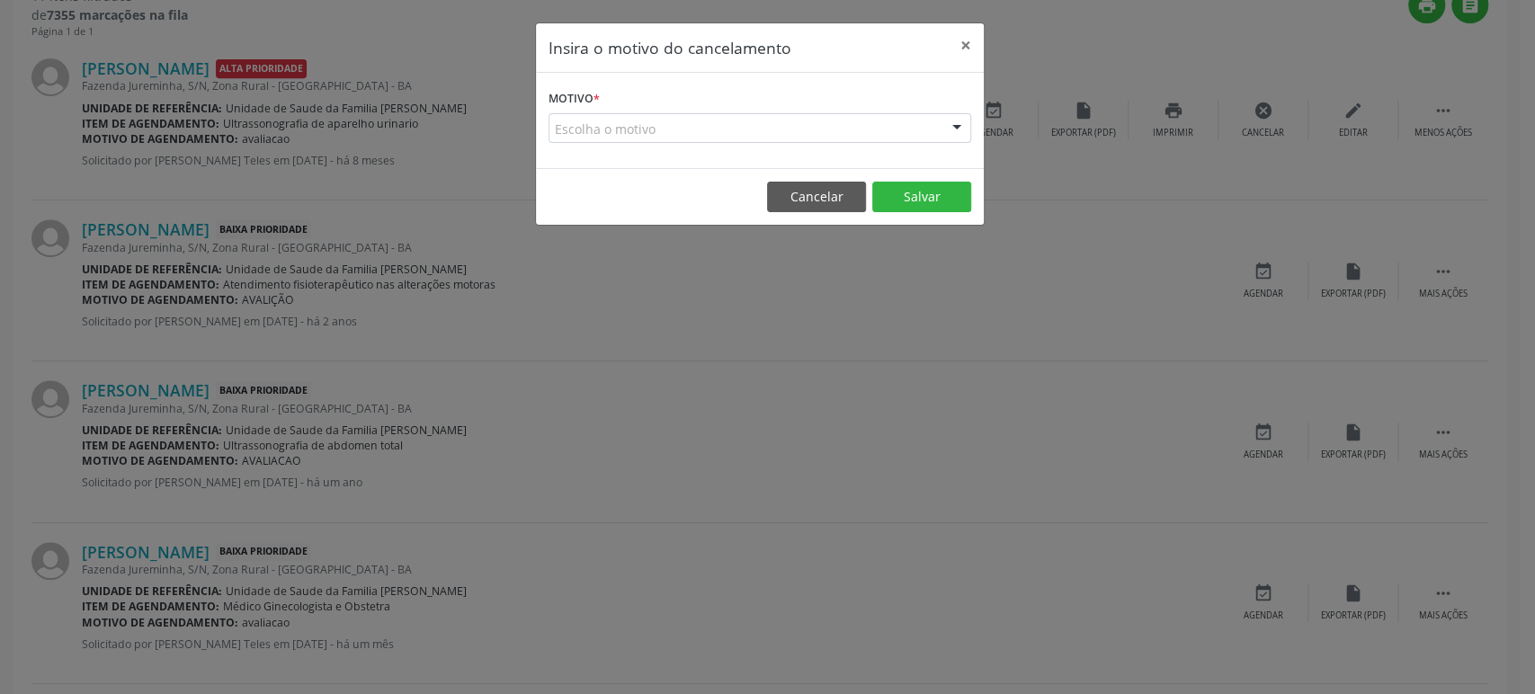
click at [512, 387] on div "Insira o motivo do cancelamento × Motivo * Escolha o motivo Outro Médico - Part…" at bounding box center [767, 347] width 1535 height 694
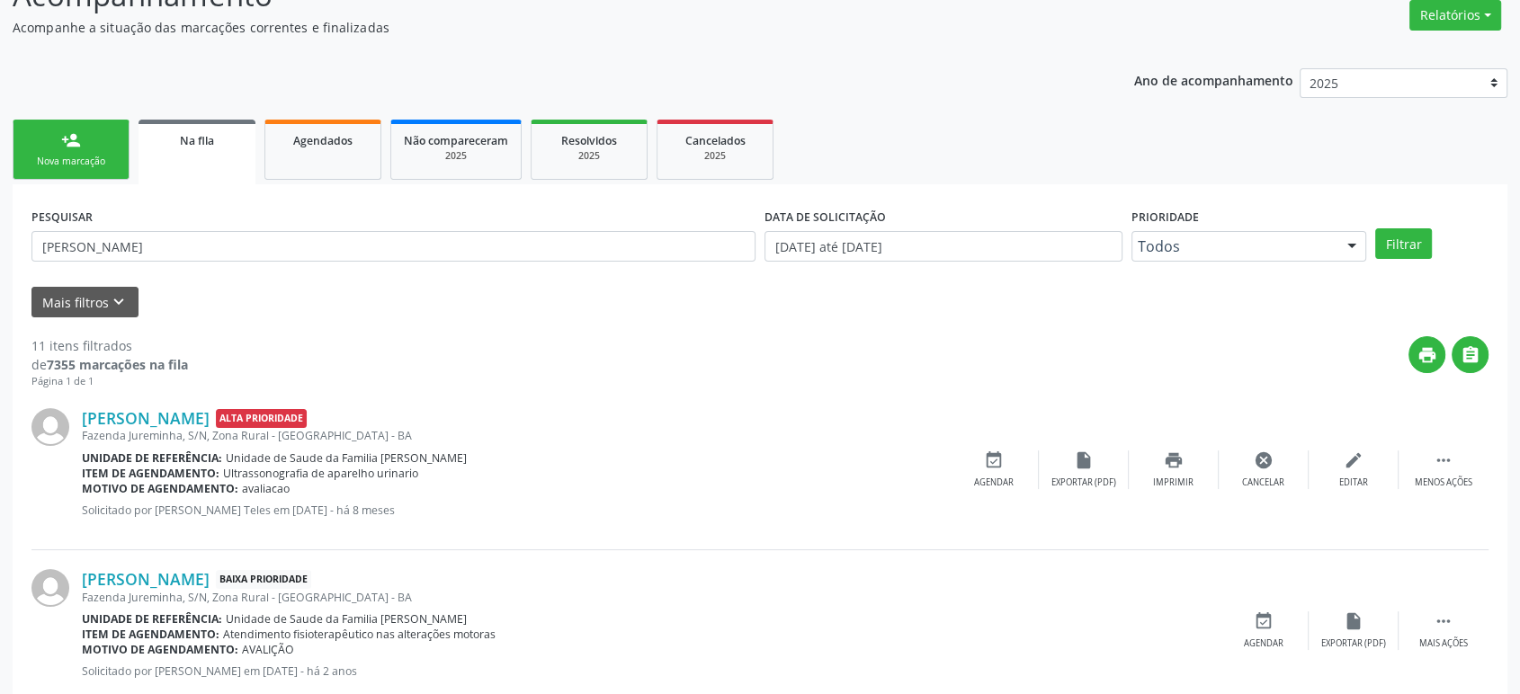
scroll to position [0, 0]
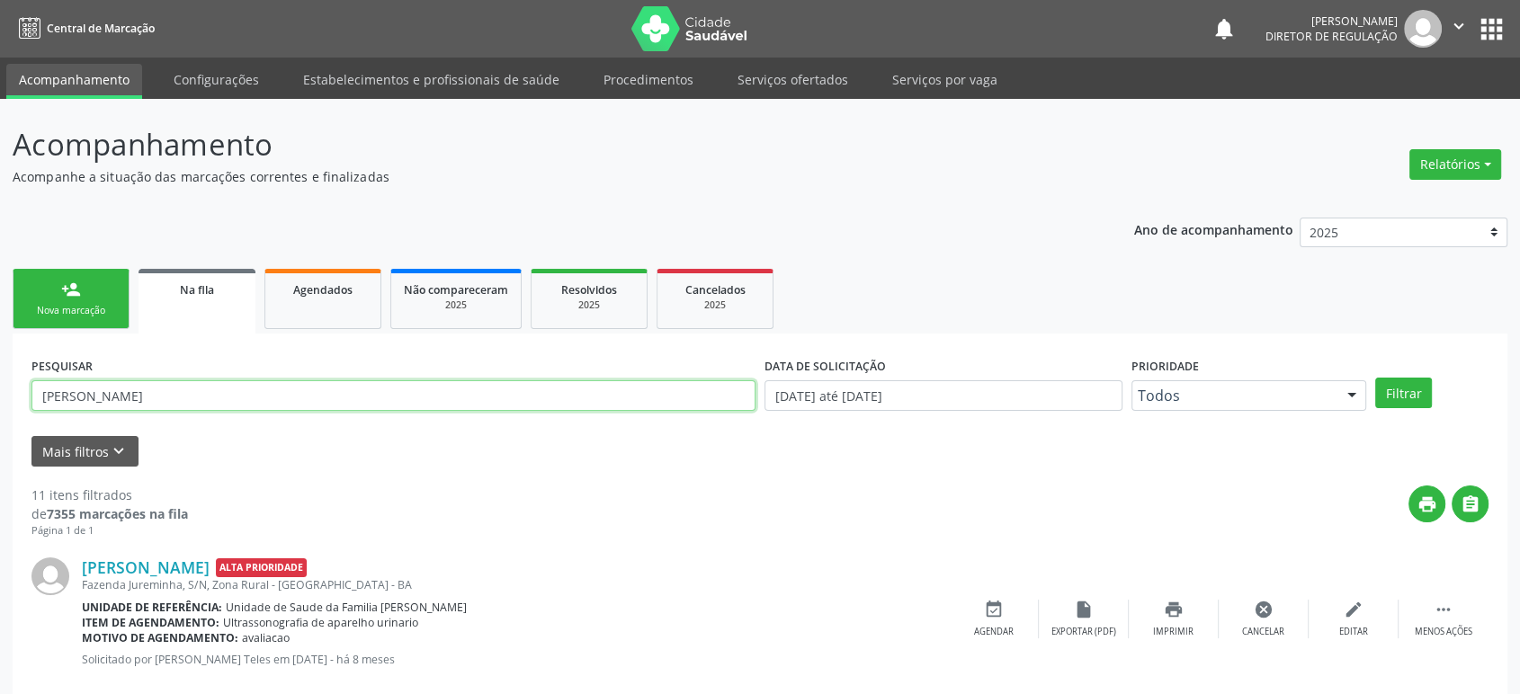
click at [116, 396] on input "[PERSON_NAME]" at bounding box center [393, 395] width 724 height 31
paste input "709 6026 5189 2575"
click at [1375, 378] on button "Filtrar" at bounding box center [1403, 393] width 57 height 31
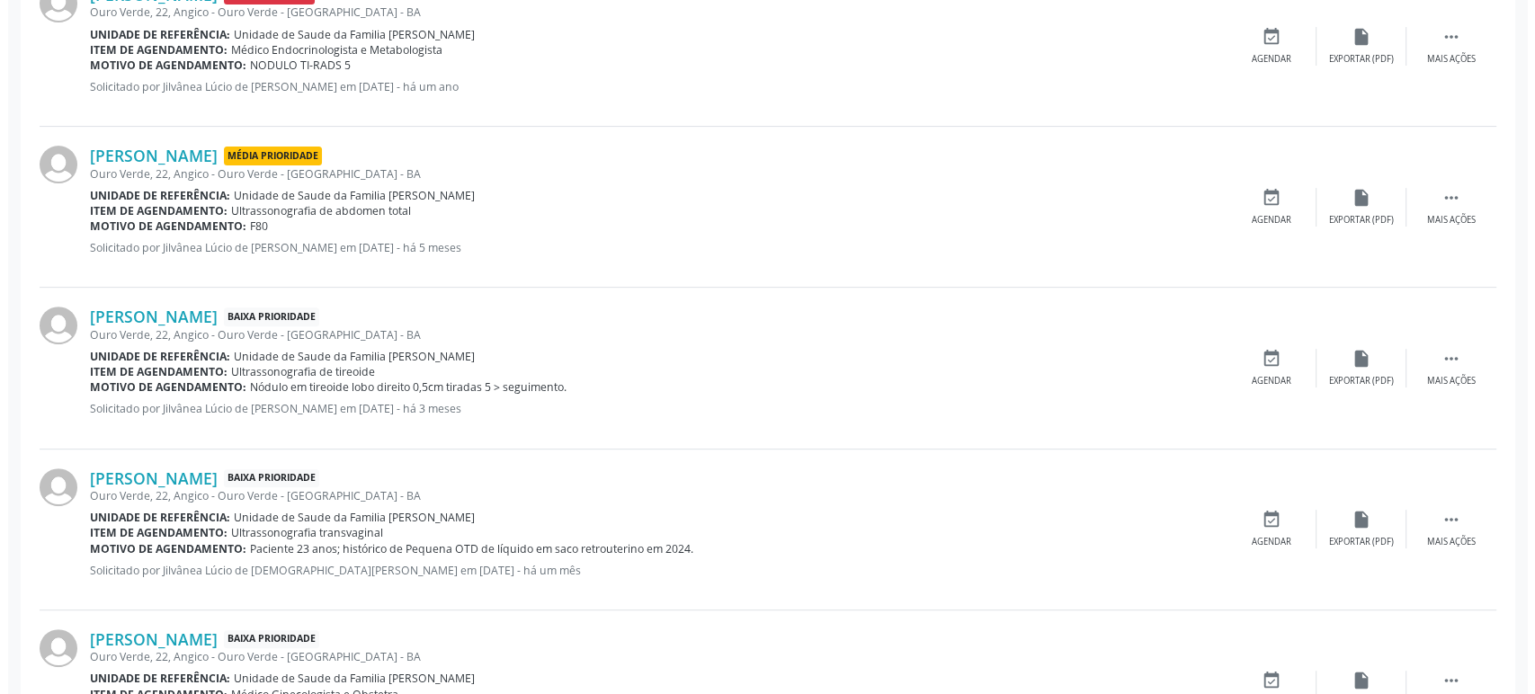
scroll to position [678, 0]
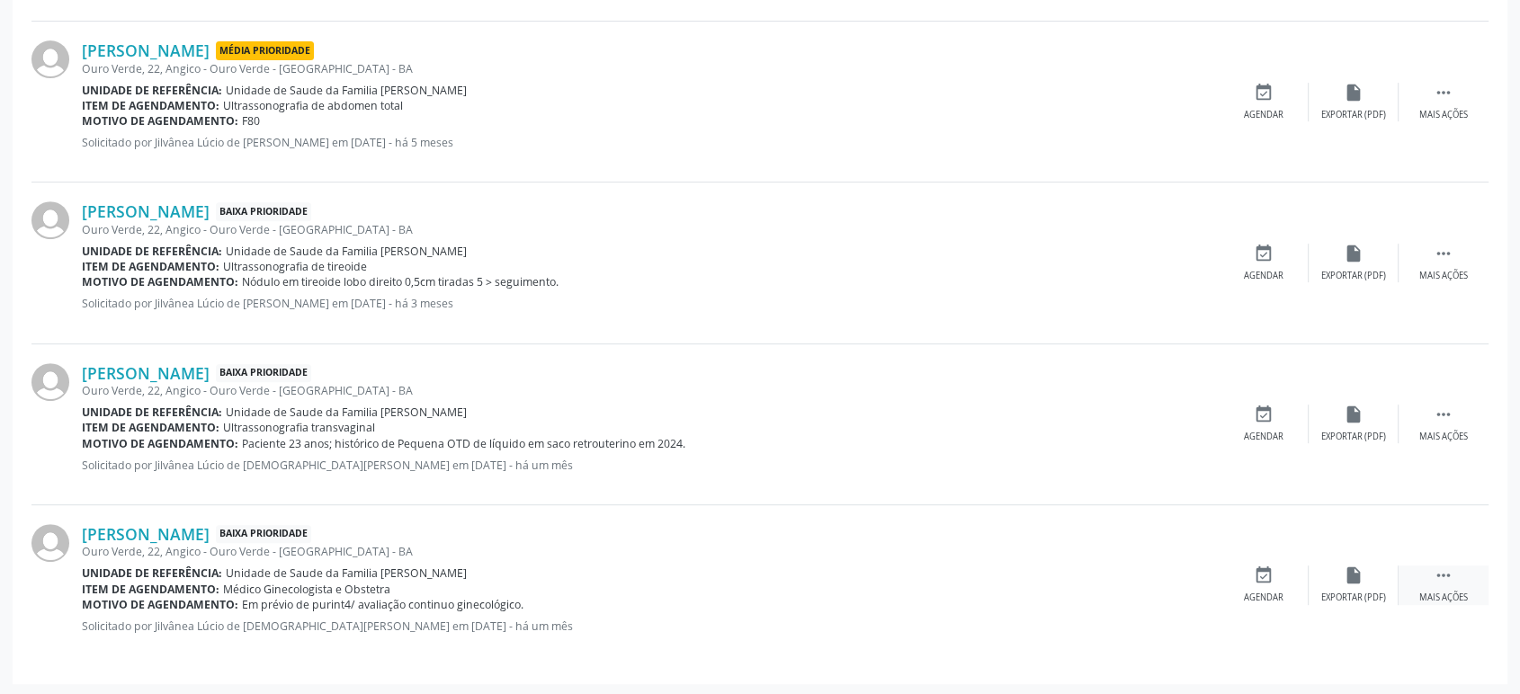
click at [1458, 573] on div " Mais ações" at bounding box center [1443, 585] width 90 height 39
click at [1260, 578] on icon "cancel" at bounding box center [1263, 576] width 20 height 20
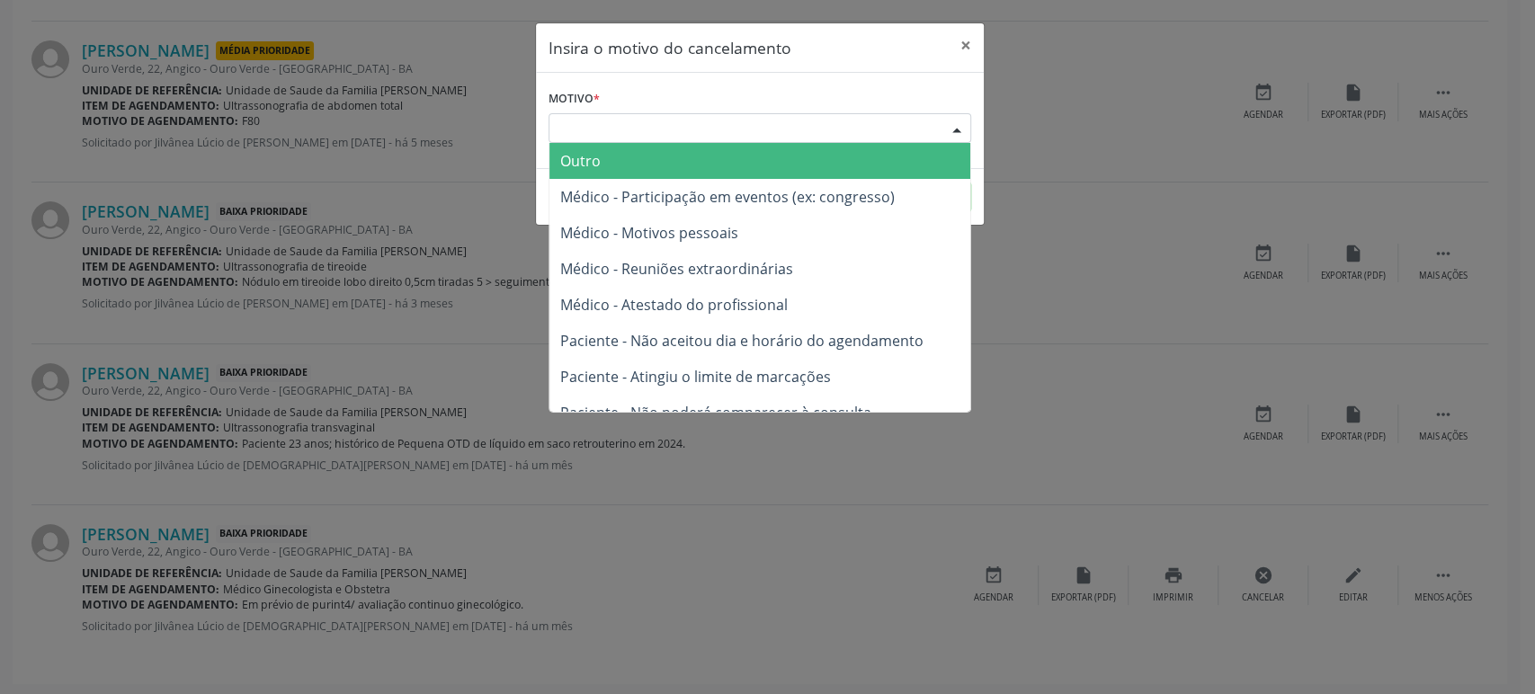
click at [619, 128] on div "Escolha o motivo" at bounding box center [760, 128] width 423 height 31
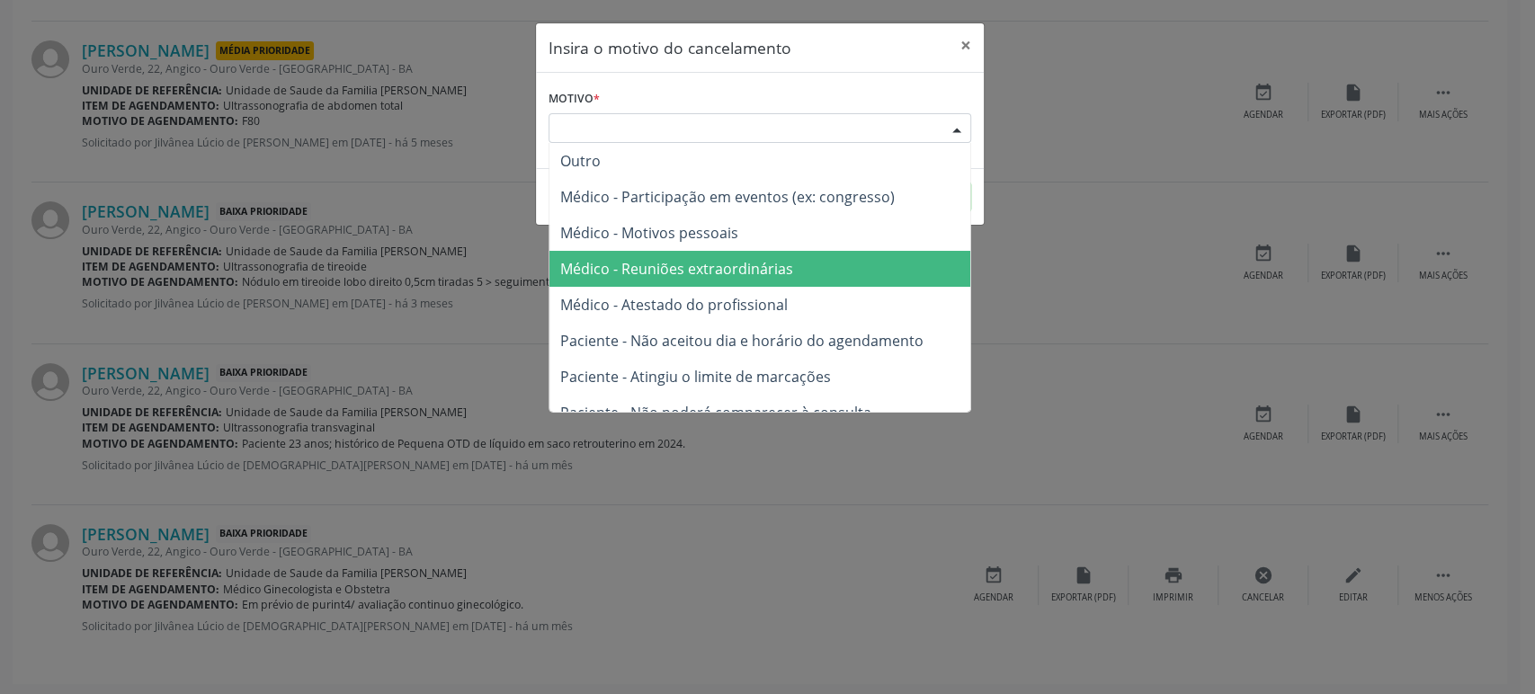
click at [669, 279] on span "Médico - Reuniões extraordinárias" at bounding box center [759, 269] width 421 height 36
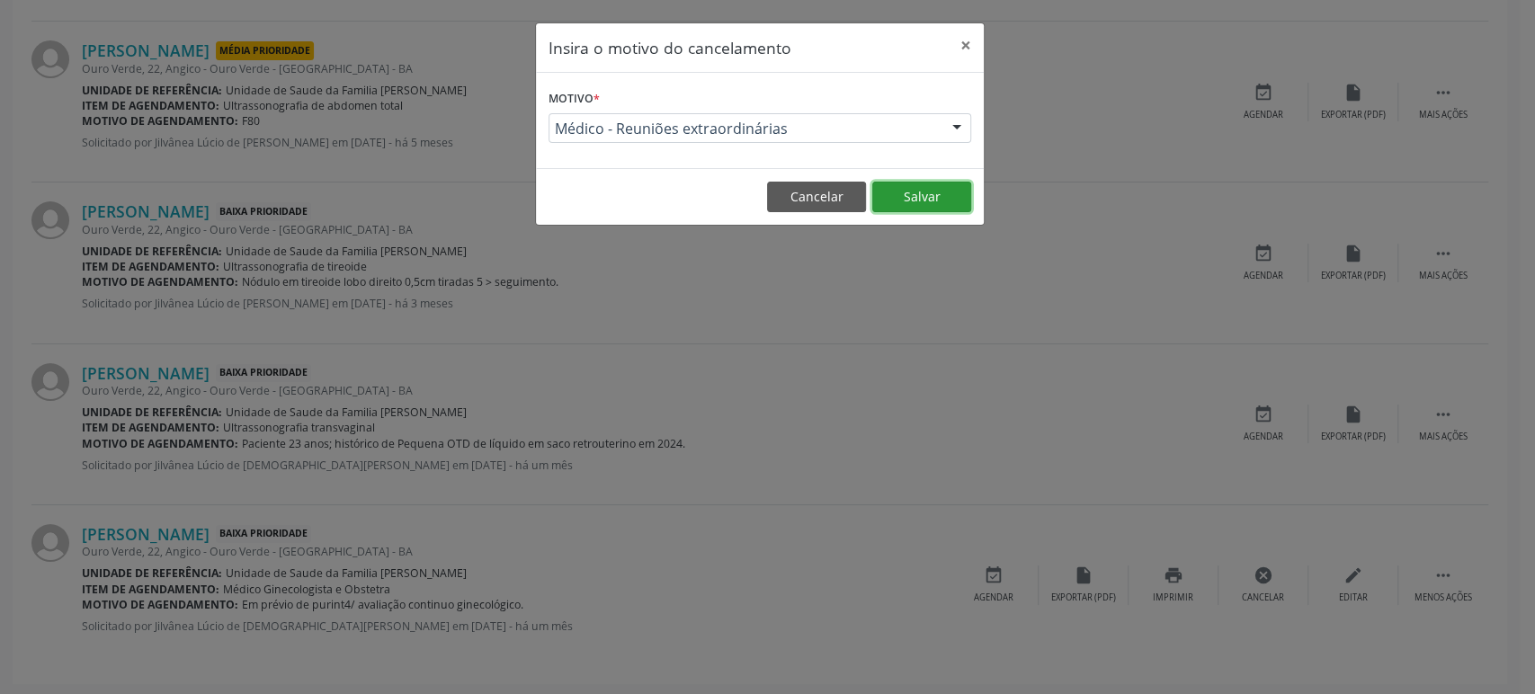
click at [937, 192] on button "Salvar" at bounding box center [921, 197] width 99 height 31
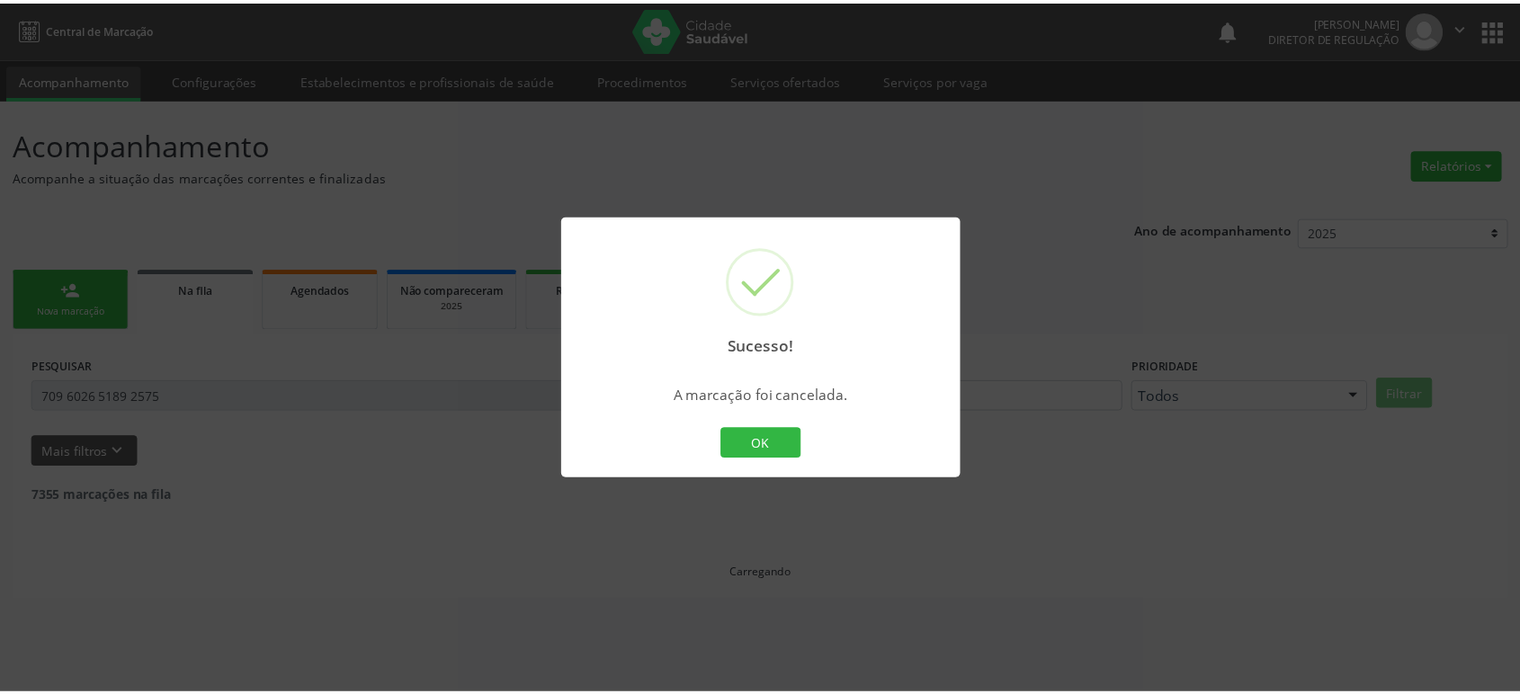
scroll to position [0, 0]
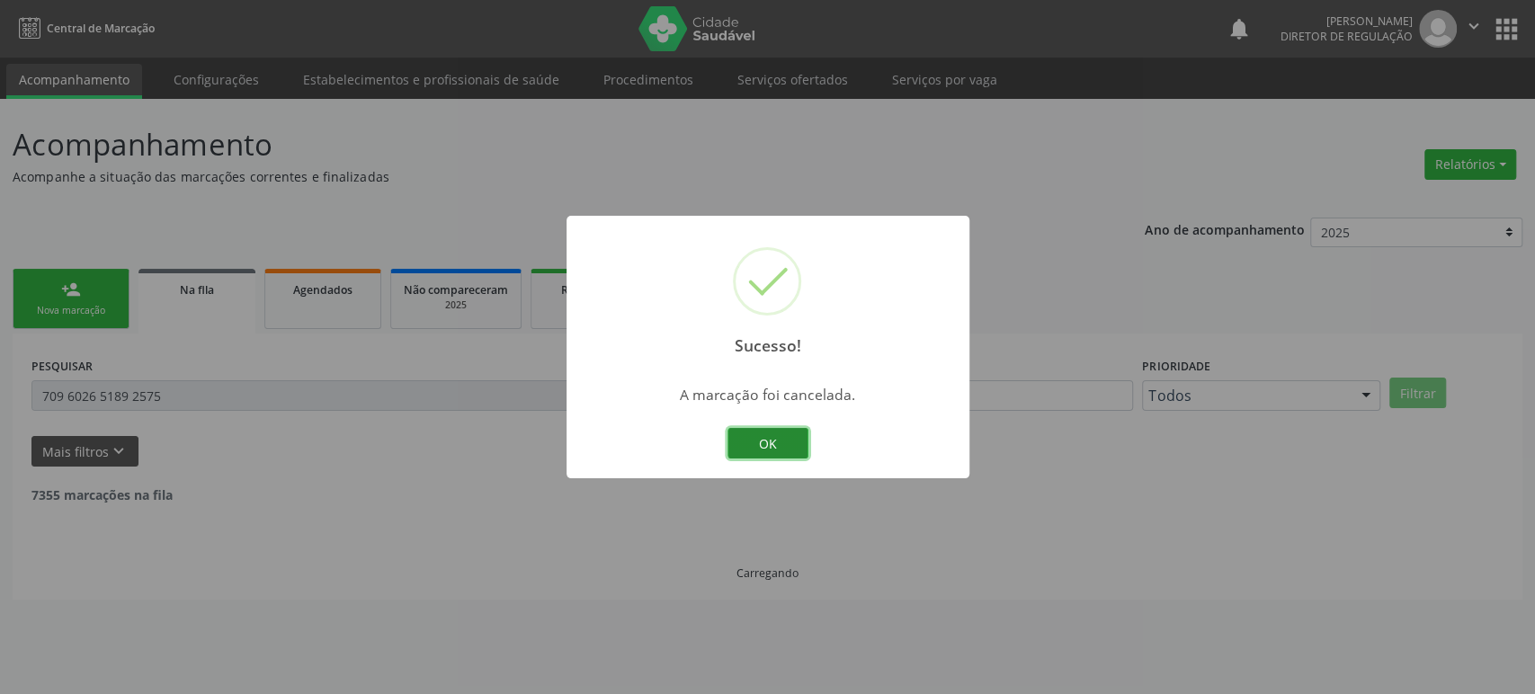
click at [779, 432] on button "OK" at bounding box center [767, 443] width 81 height 31
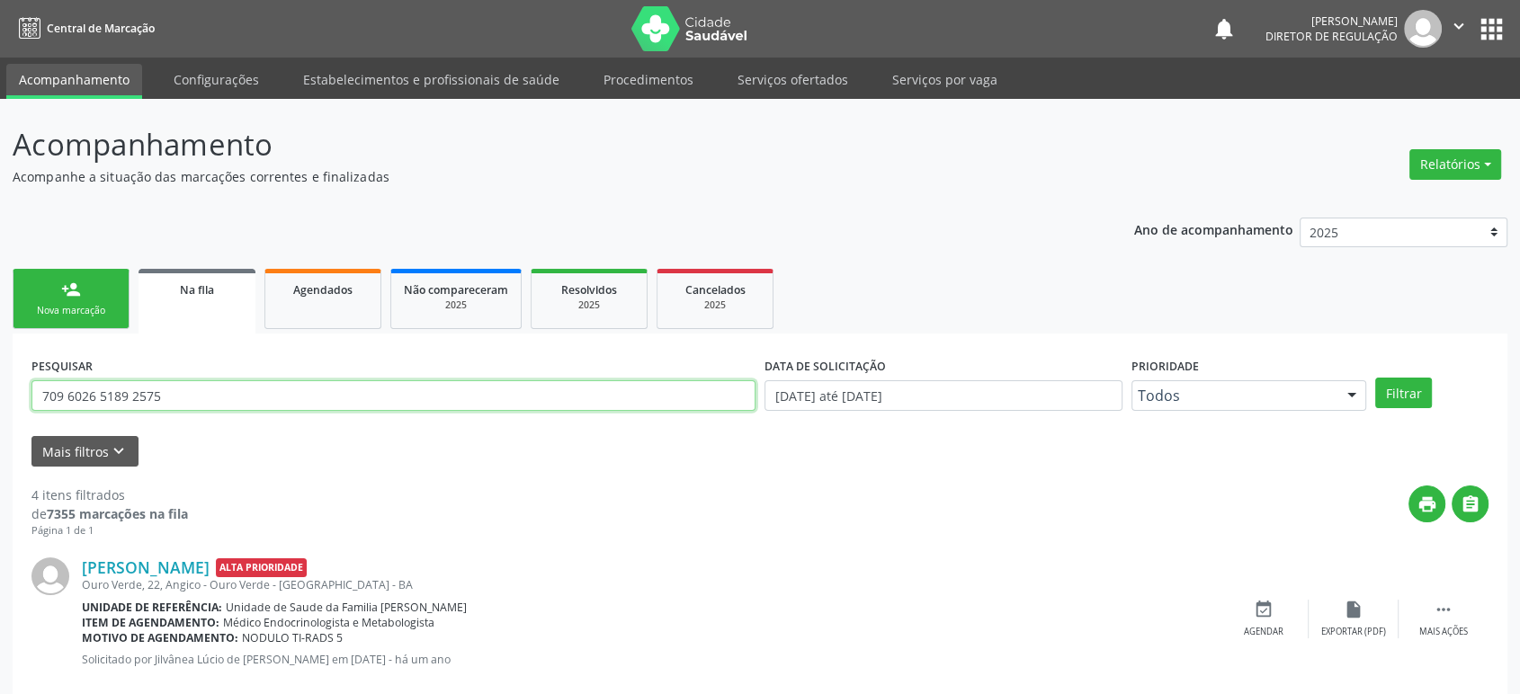
click at [209, 402] on input "709 6026 5189 2575" at bounding box center [393, 395] width 724 height 31
paste input "6 7092 6429 1420"
click at [1375, 378] on button "Filtrar" at bounding box center [1403, 393] width 57 height 31
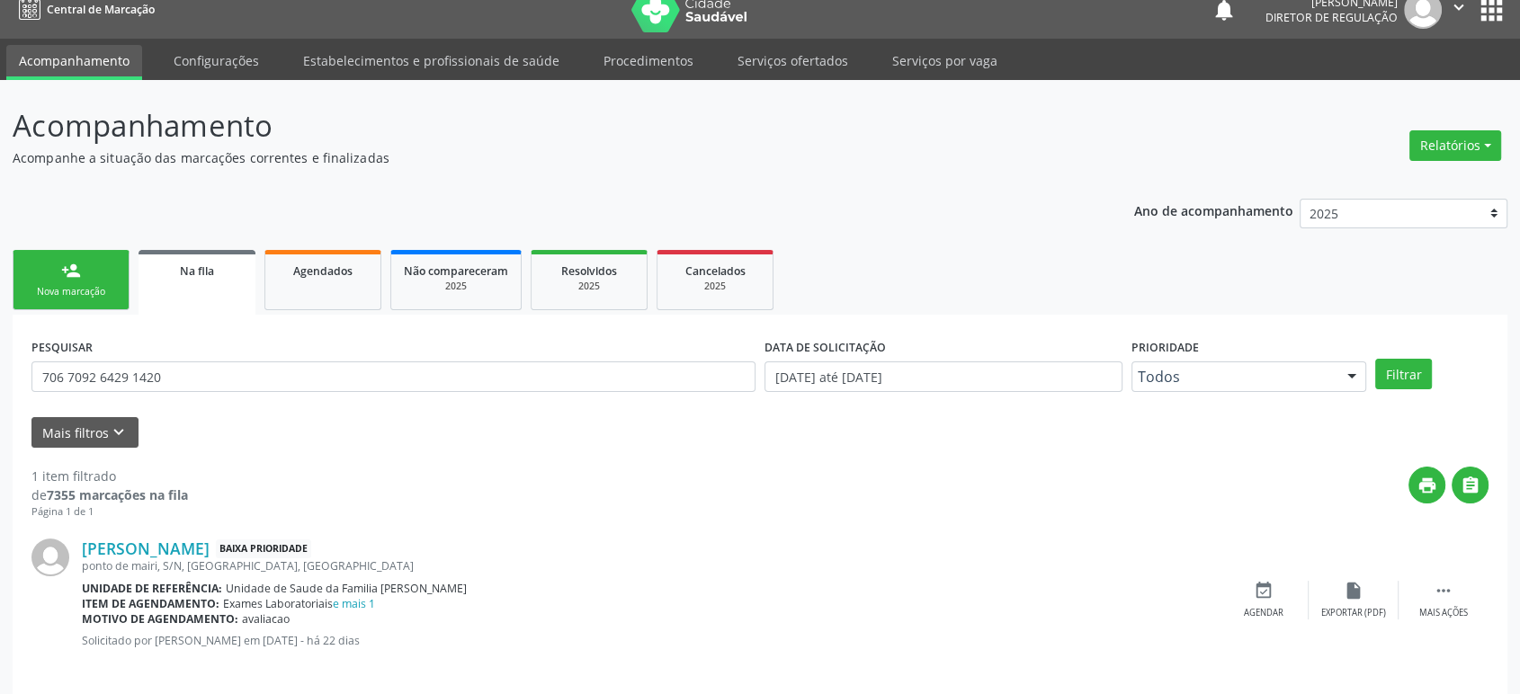
scroll to position [35, 0]
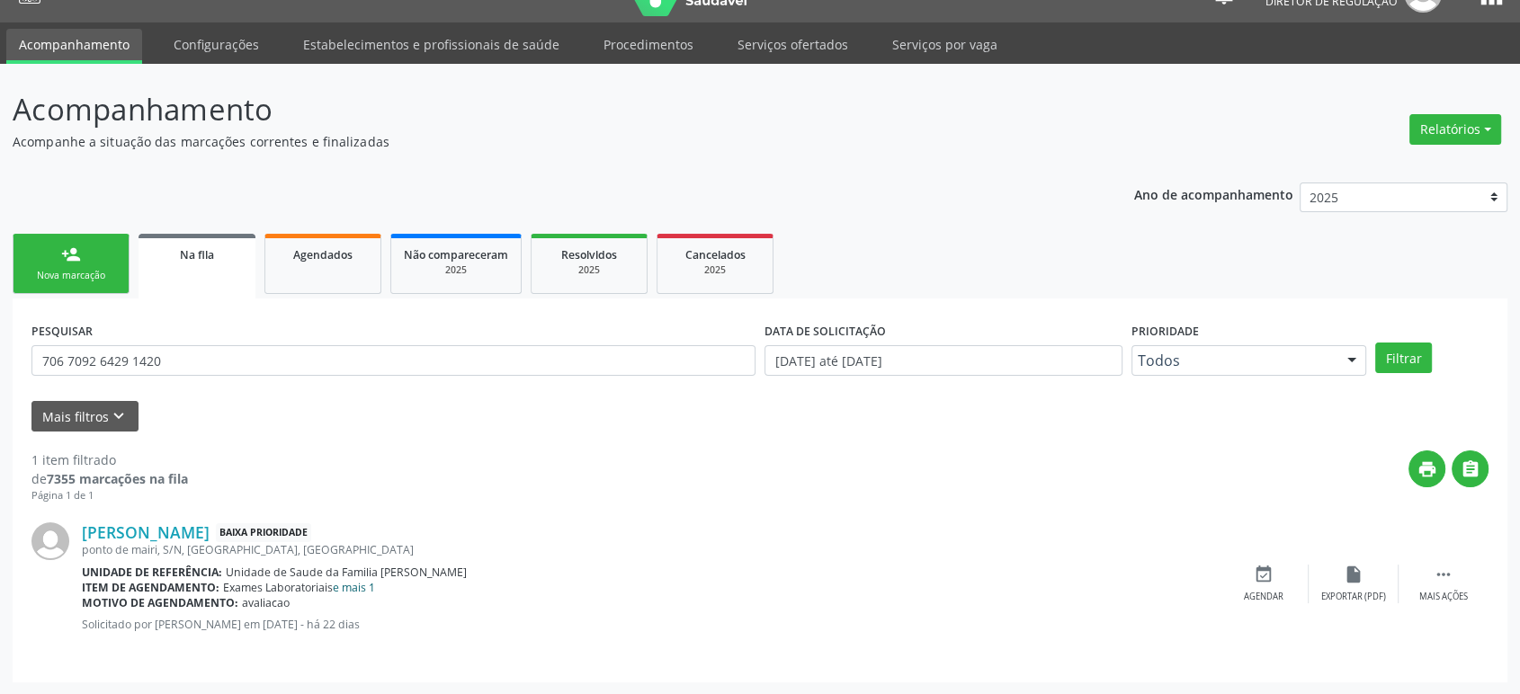
click at [364, 587] on link "e mais 1" at bounding box center [354, 587] width 42 height 15
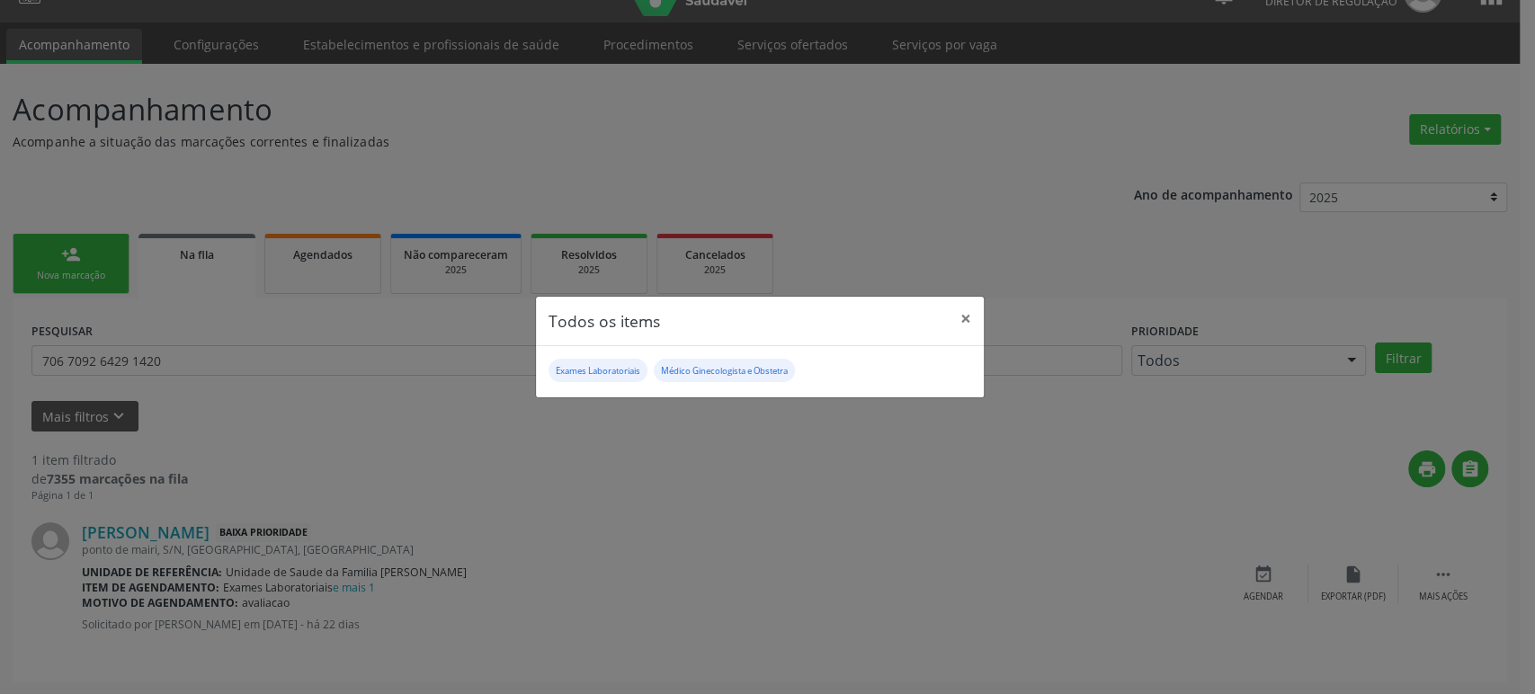
drag, startPoint x: 26, startPoint y: 390, endPoint x: 50, endPoint y: 385, distance: 24.9
click at [29, 391] on div "Todos os items × Exames Laboratoriais Médico Ginecologista e Obstetra" at bounding box center [767, 347] width 1535 height 694
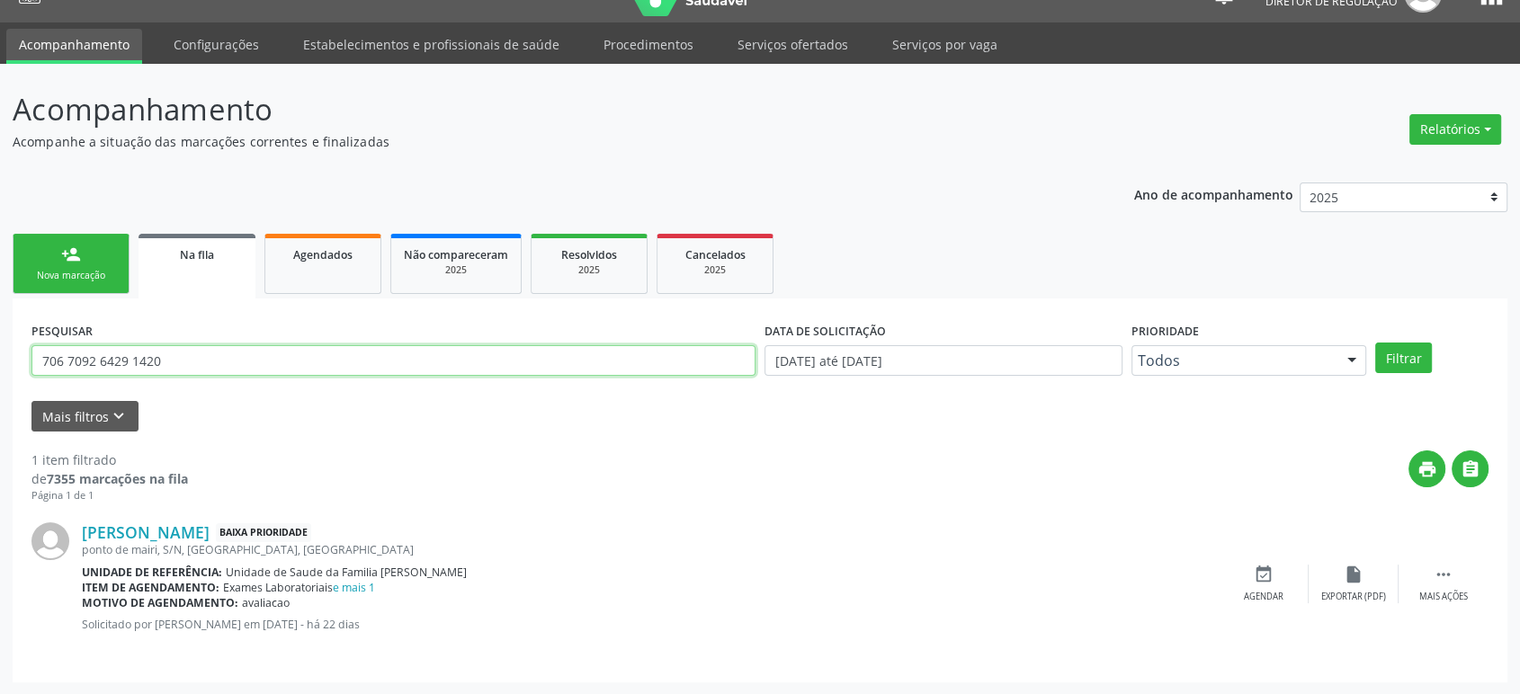
click at [88, 367] on input "706 7092 6429 1420" at bounding box center [393, 360] width 724 height 31
paste input "7 0008 3051 3738"
click at [1375, 343] on button "Filtrar" at bounding box center [1403, 358] width 57 height 31
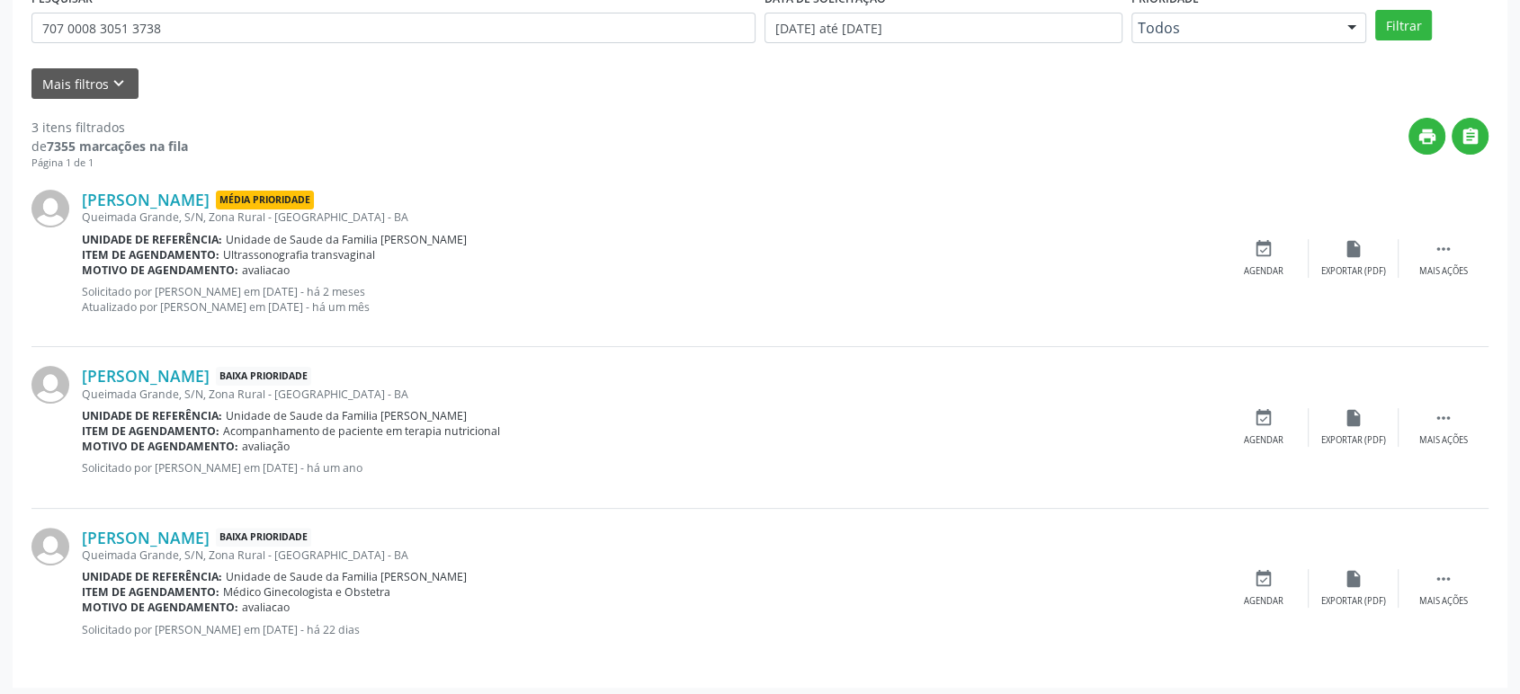
scroll to position [372, 0]
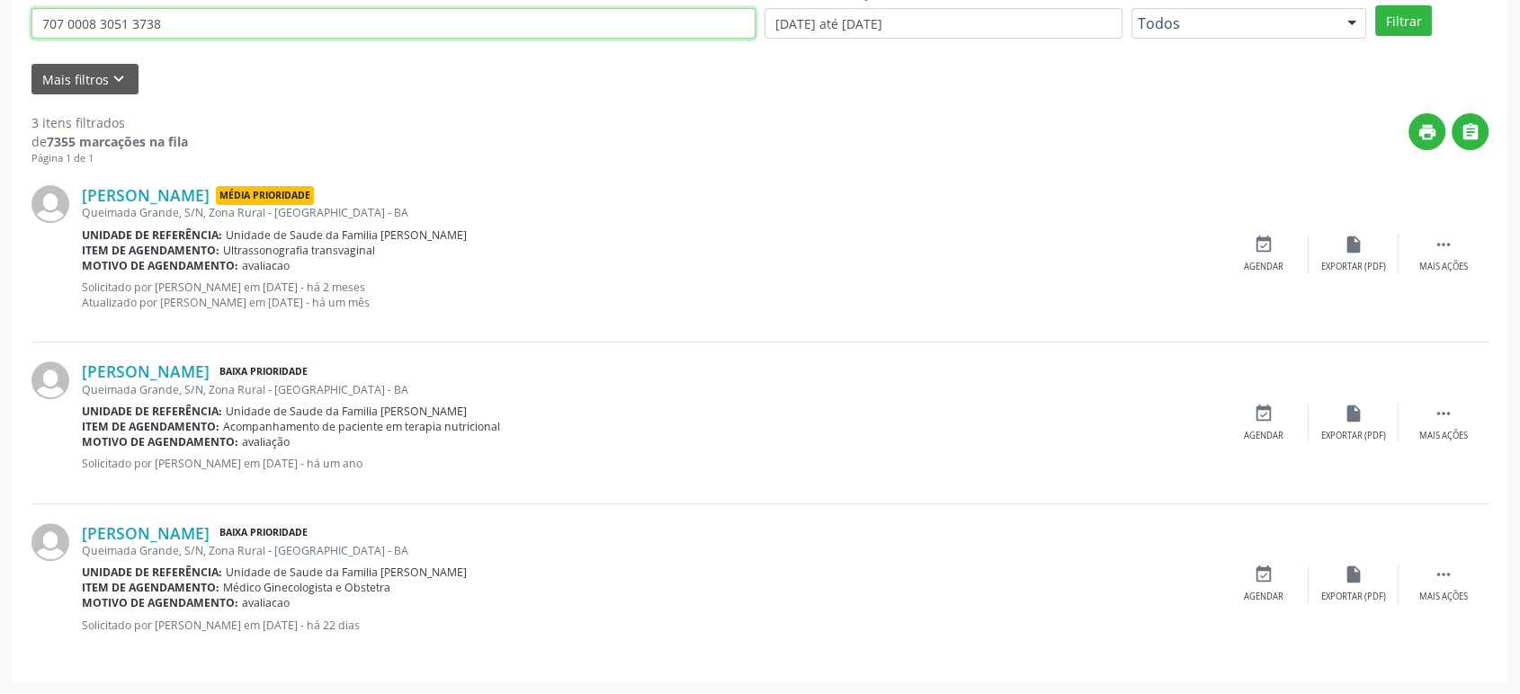
click at [169, 31] on input "707 0008 3051 3738" at bounding box center [393, 23] width 724 height 31
paste input "8 9037 6030 7916"
type input "708 9037 6030 7916"
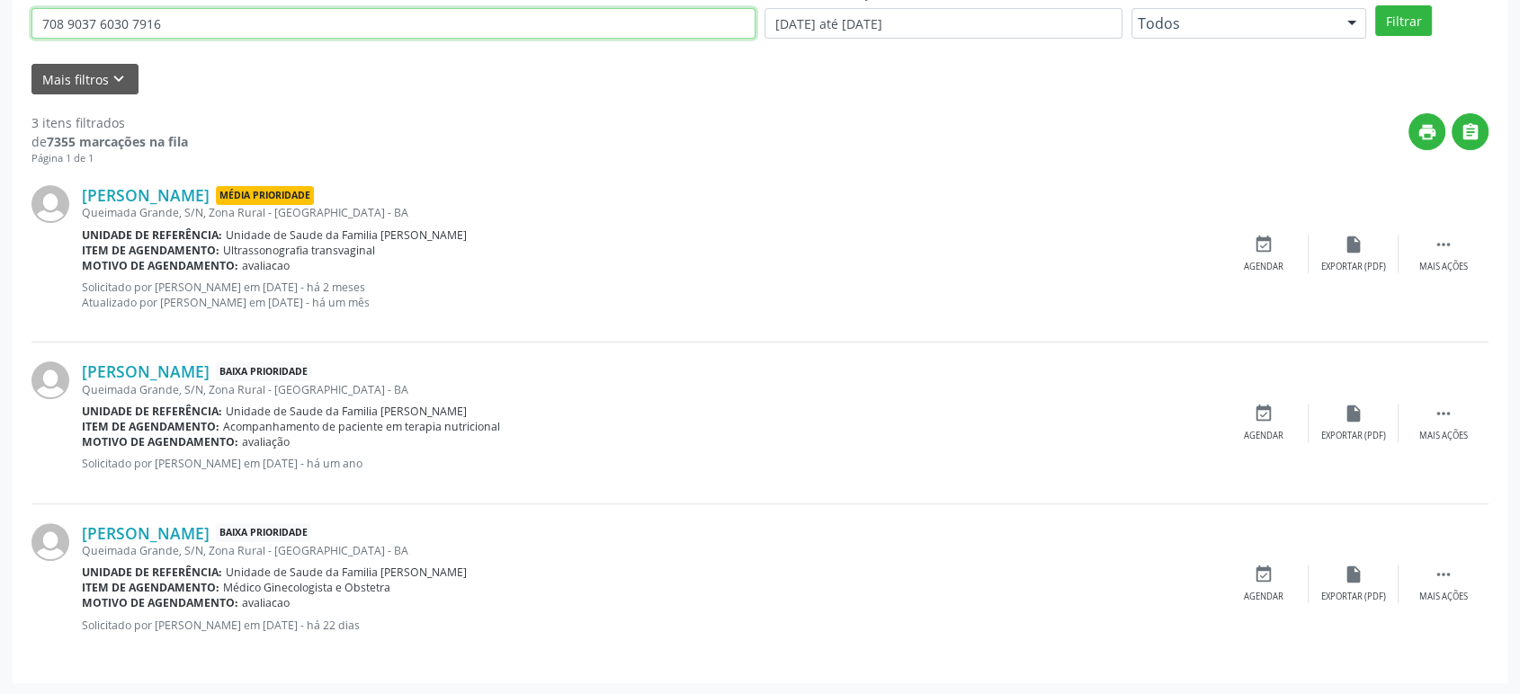
click at [1375, 5] on button "Filtrar" at bounding box center [1403, 20] width 57 height 31
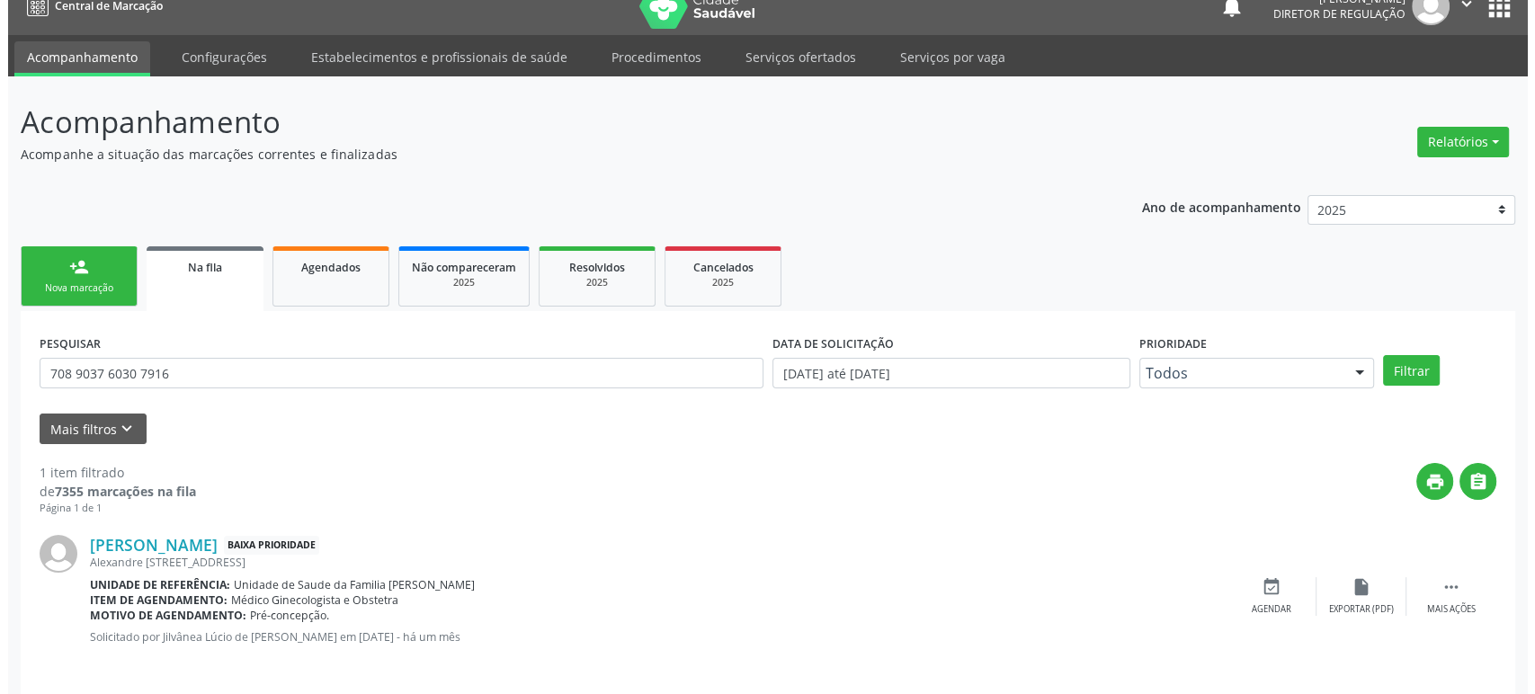
scroll to position [35, 0]
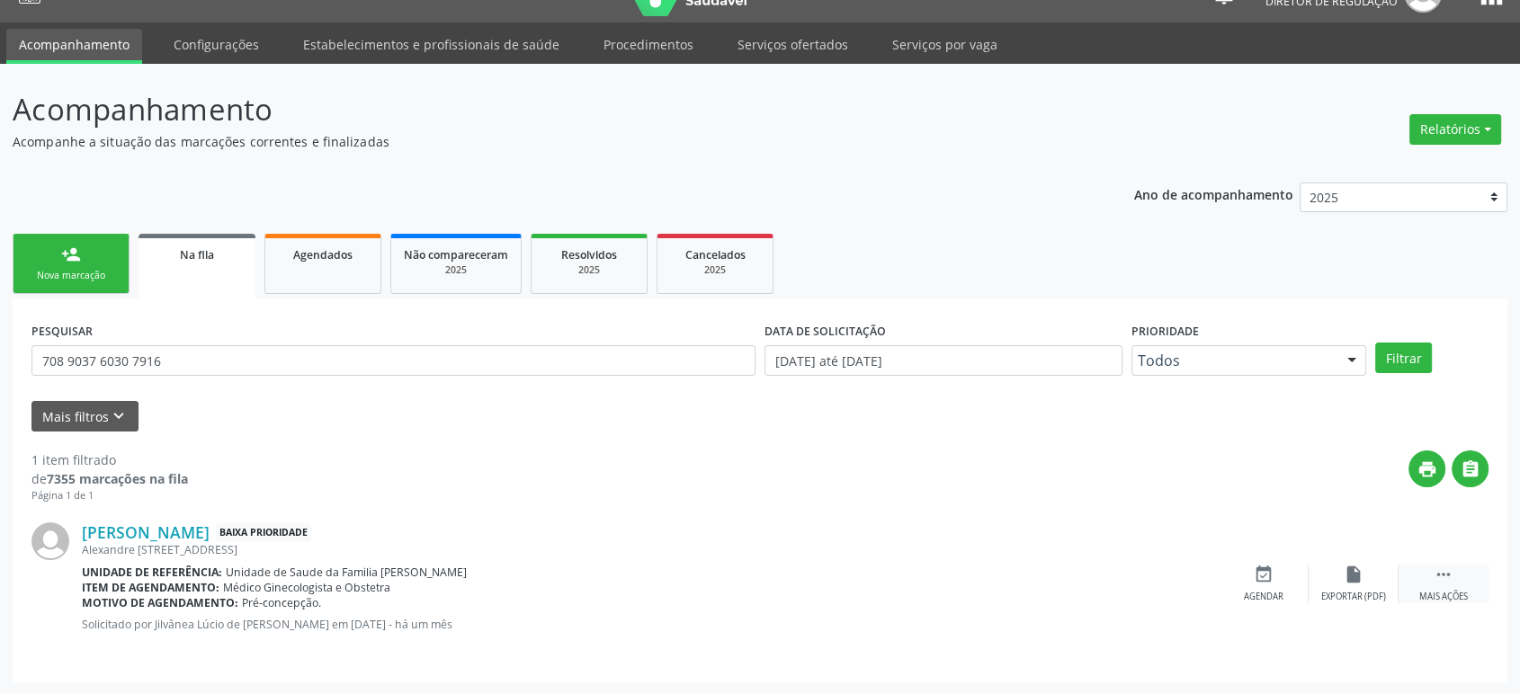
click at [1446, 579] on icon "" at bounding box center [1443, 575] width 20 height 20
click at [1261, 574] on icon "cancel" at bounding box center [1263, 575] width 20 height 20
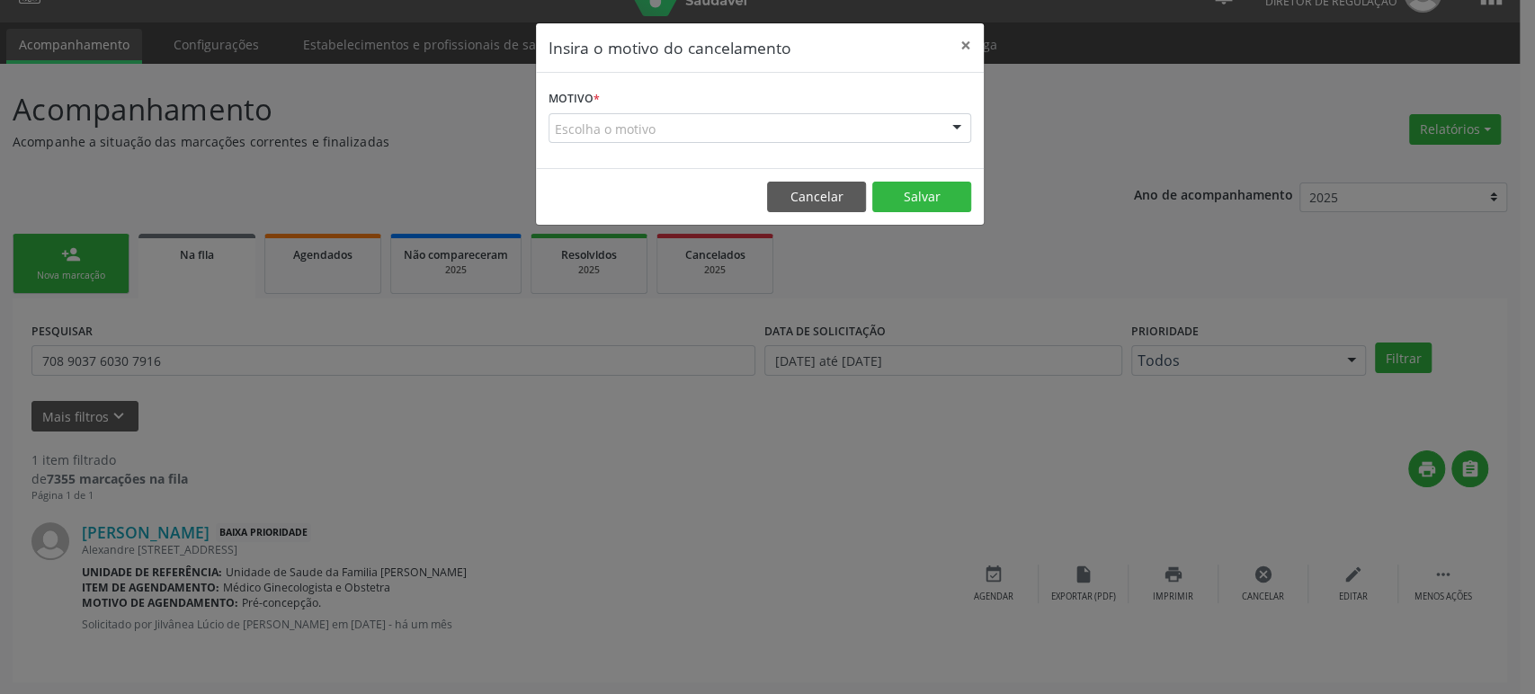
click at [615, 123] on div "Escolha o motivo" at bounding box center [760, 128] width 423 height 31
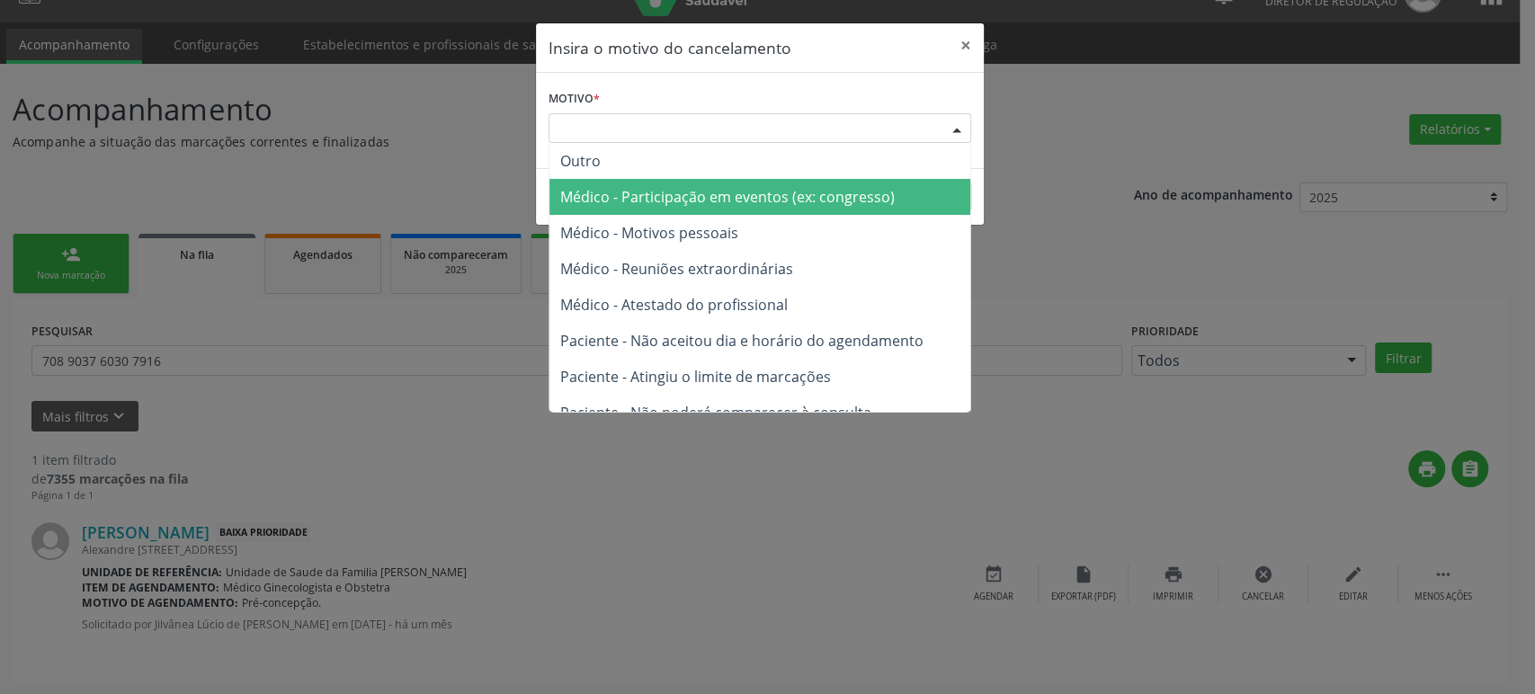
click at [650, 281] on span "Médico - Reuniões extraordinárias" at bounding box center [759, 269] width 421 height 36
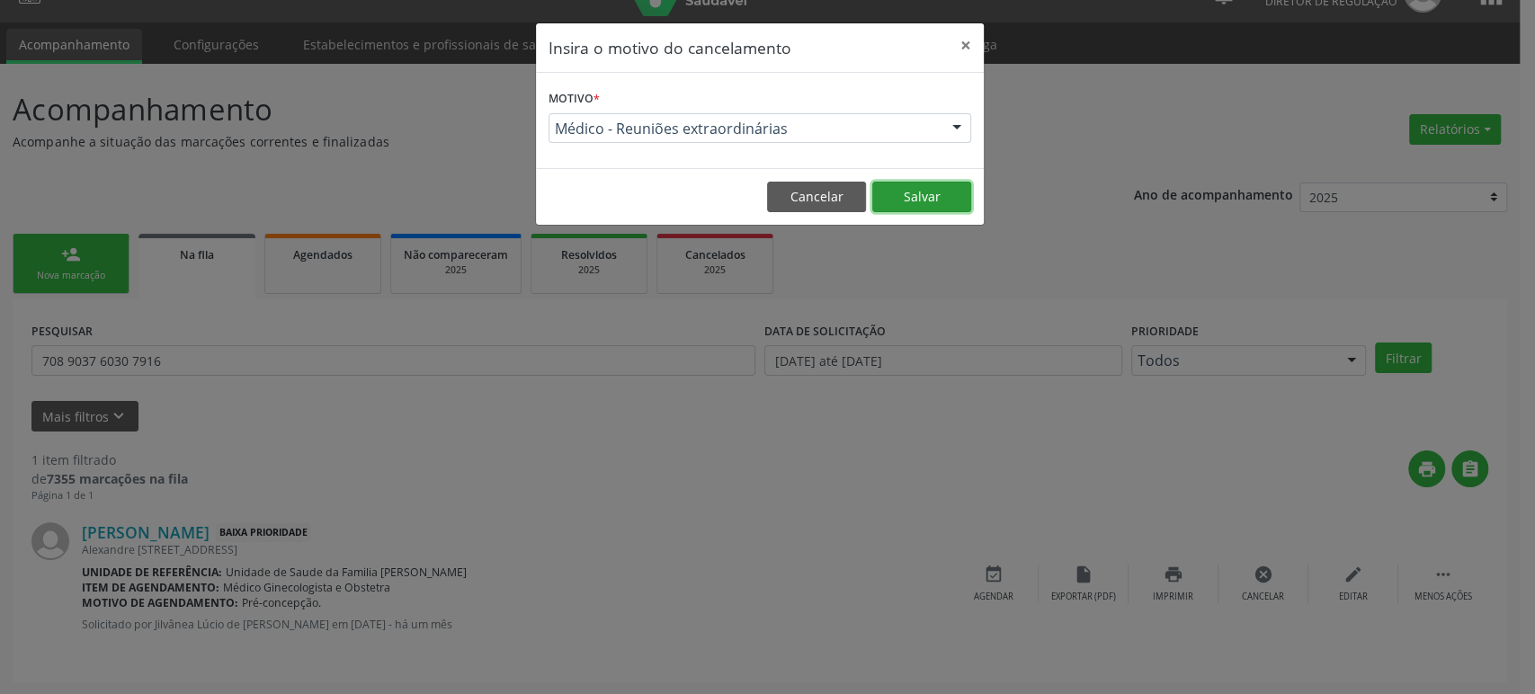
drag, startPoint x: 873, startPoint y: 206, endPoint x: 883, endPoint y: 202, distance: 10.5
click at [875, 205] on button "Salvar" at bounding box center [921, 197] width 99 height 31
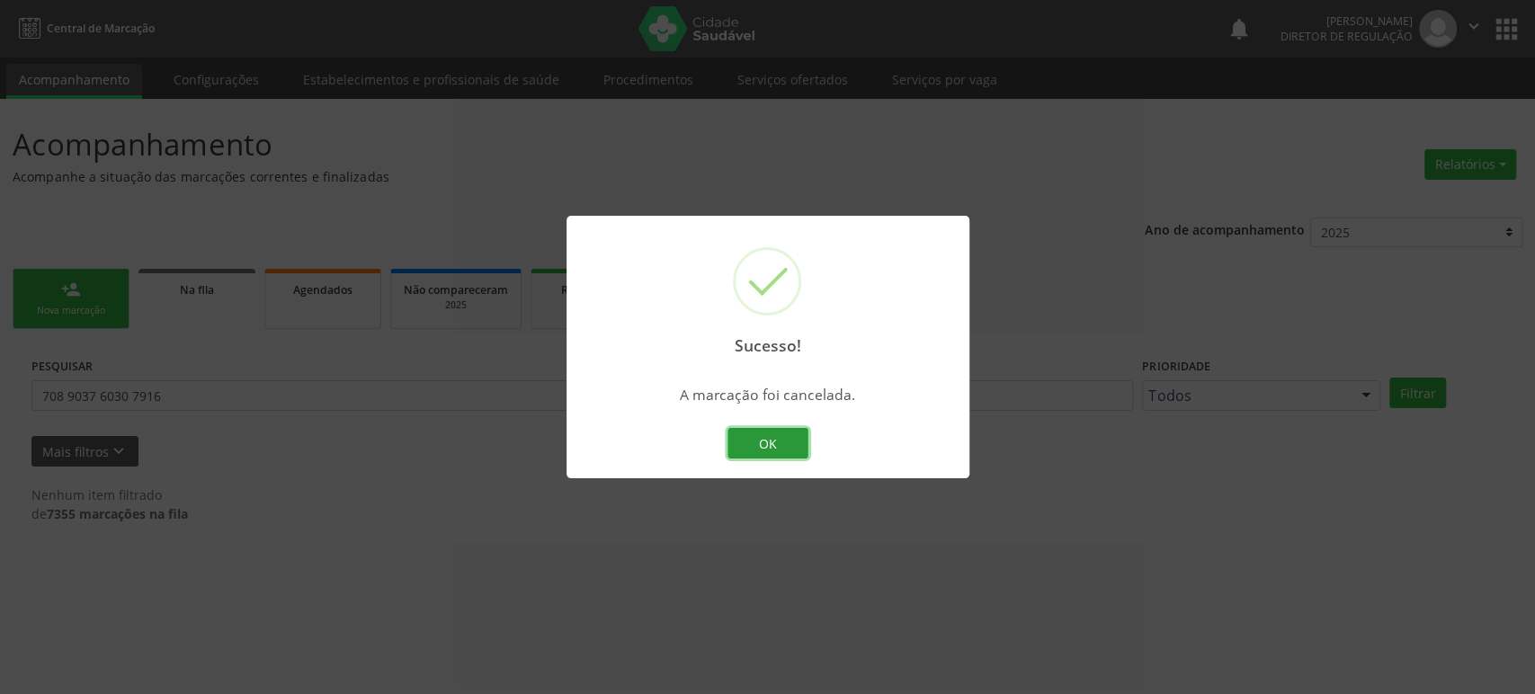
scroll to position [0, 0]
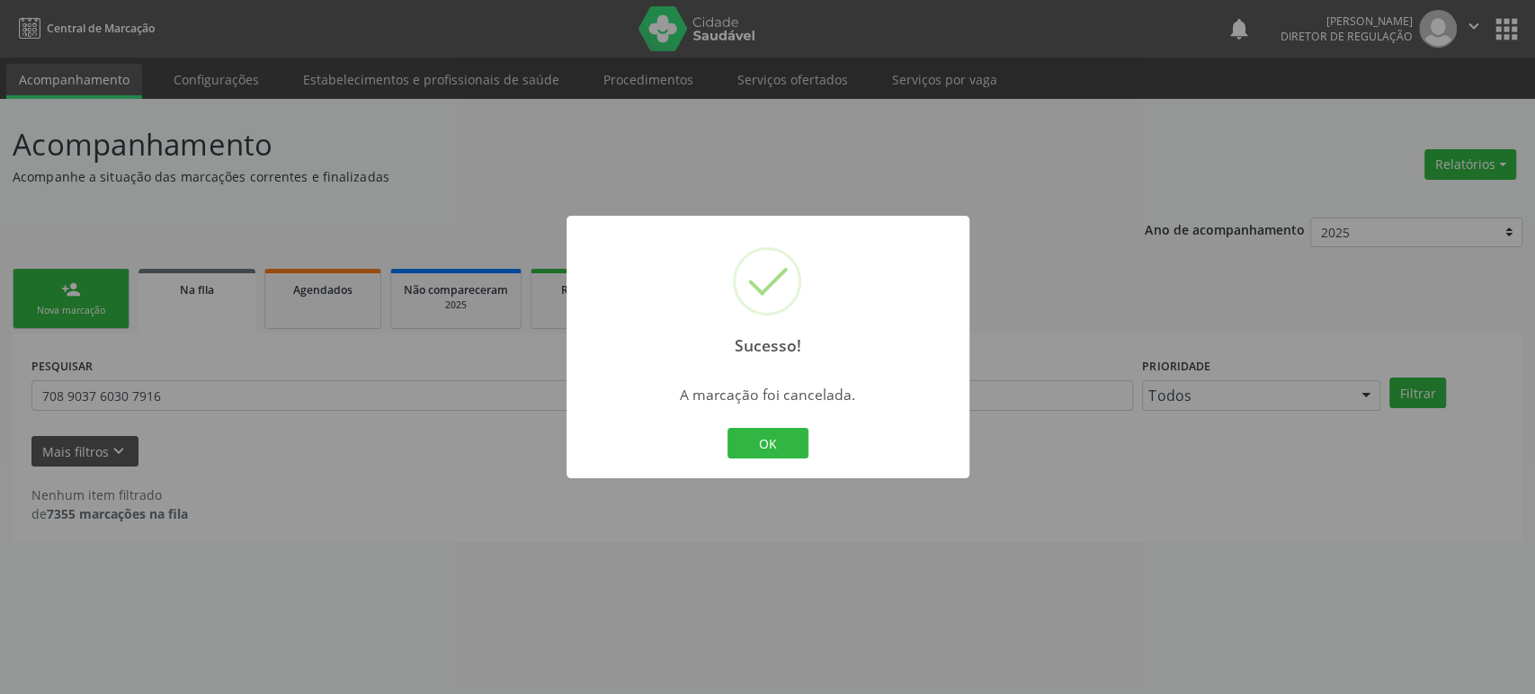
click at [177, 379] on div "Sucesso! × A marcação foi cancelada. OK Cancel" at bounding box center [767, 347] width 1535 height 694
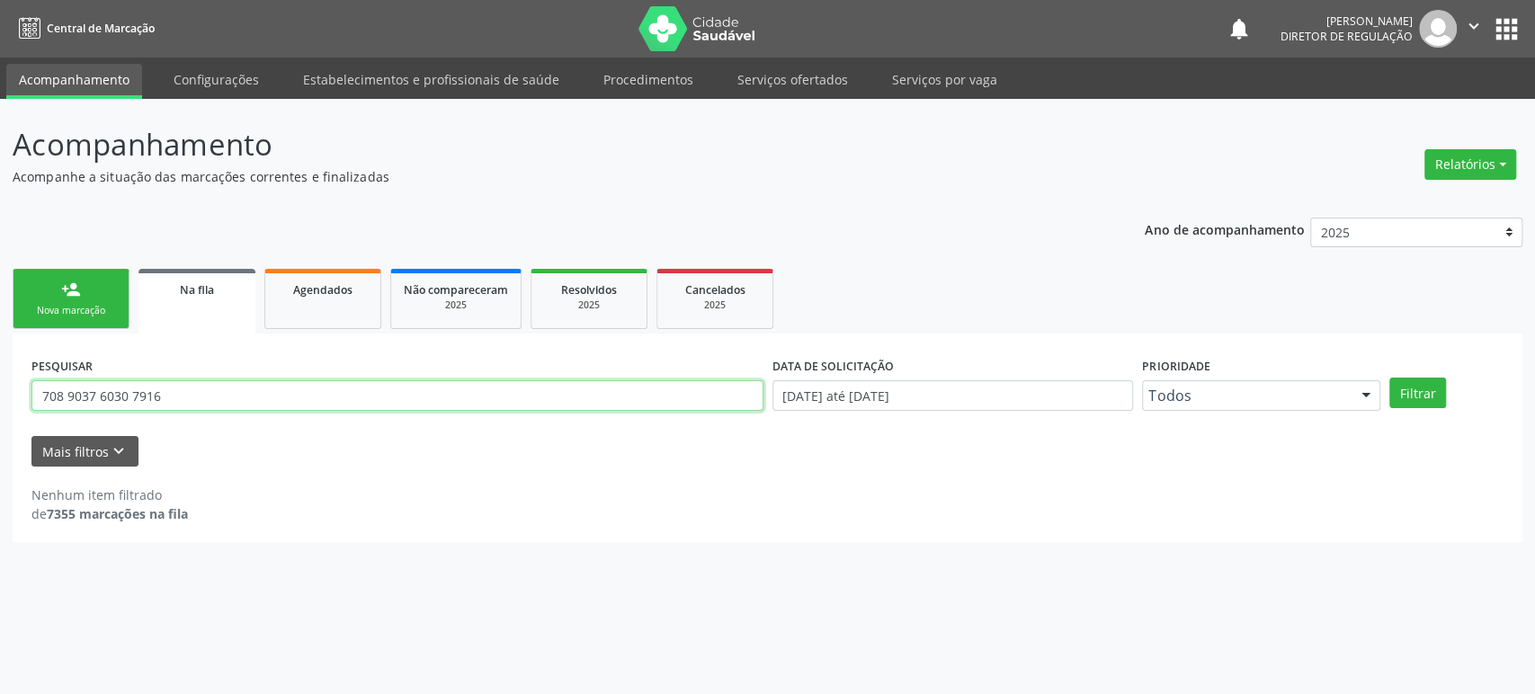
click at [86, 397] on input "708 9037 6030 7916" at bounding box center [397, 395] width 732 height 31
click at [1389, 378] on button "Filtrar" at bounding box center [1417, 393] width 57 height 31
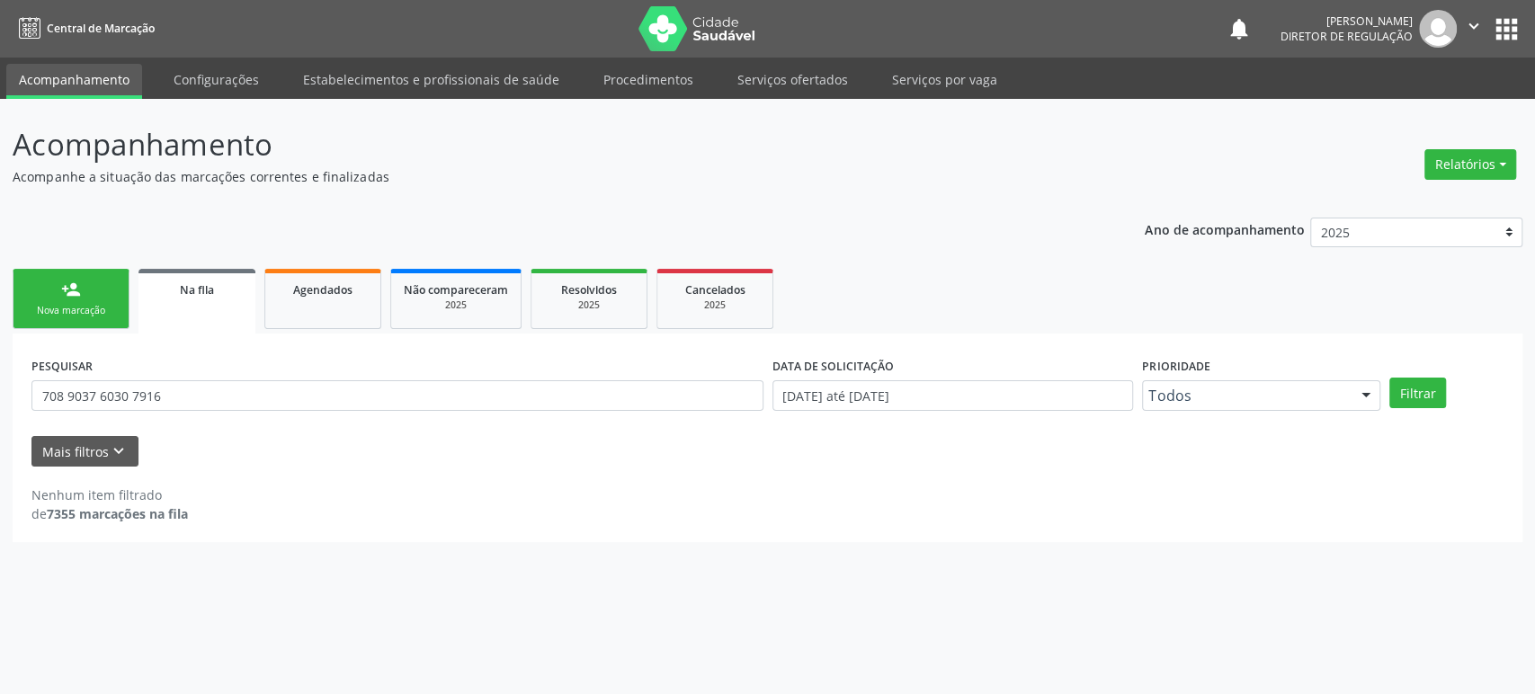
click at [1517, 29] on button "apps" at bounding box center [1506, 28] width 31 height 31
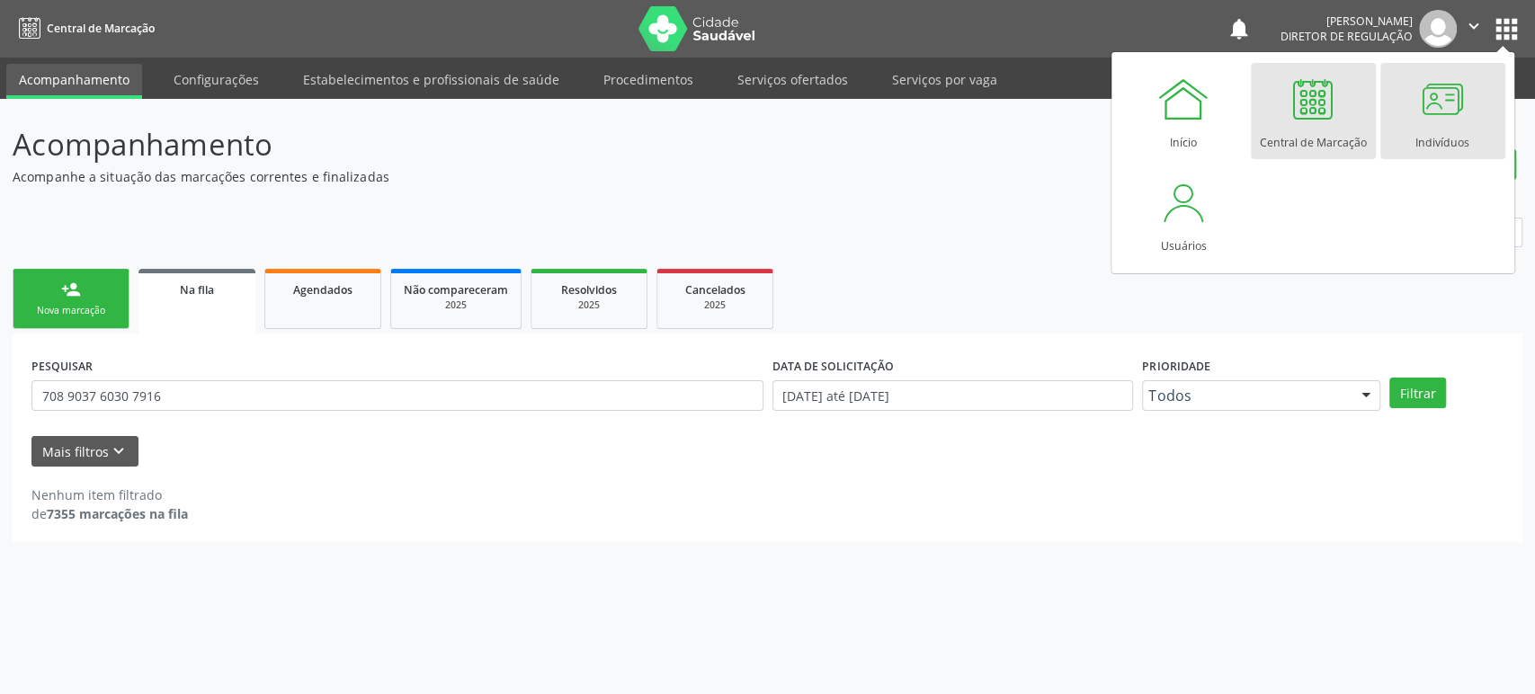
click at [1460, 132] on div "Indivíduos" at bounding box center [1442, 138] width 54 height 24
